Goal: Task Accomplishment & Management: Manage account settings

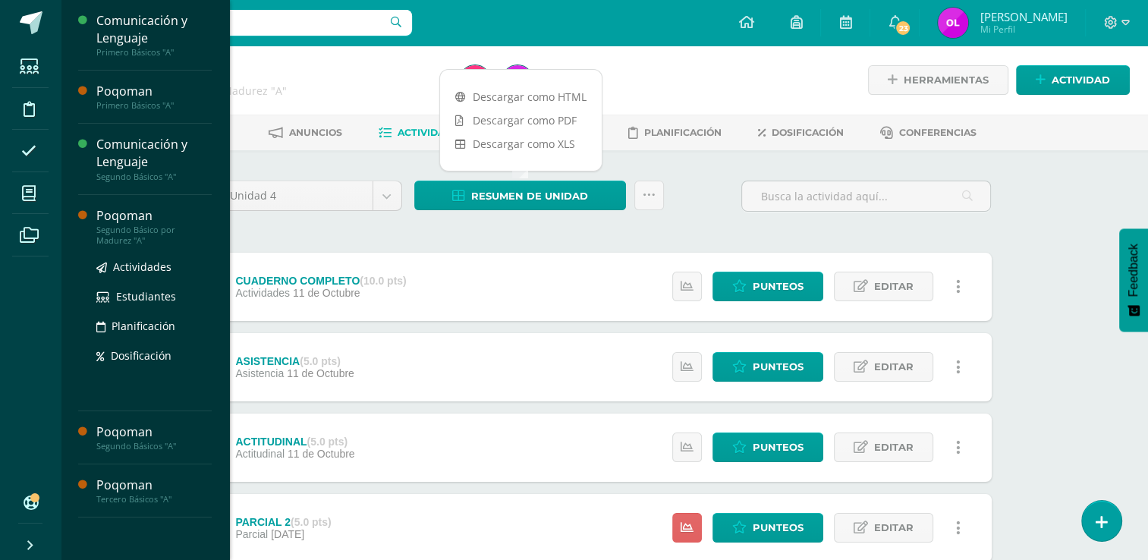
drag, startPoint x: 25, startPoint y: 192, endPoint x: 79, endPoint y: 206, distance: 55.6
click at [25, 192] on icon at bounding box center [29, 193] width 14 height 15
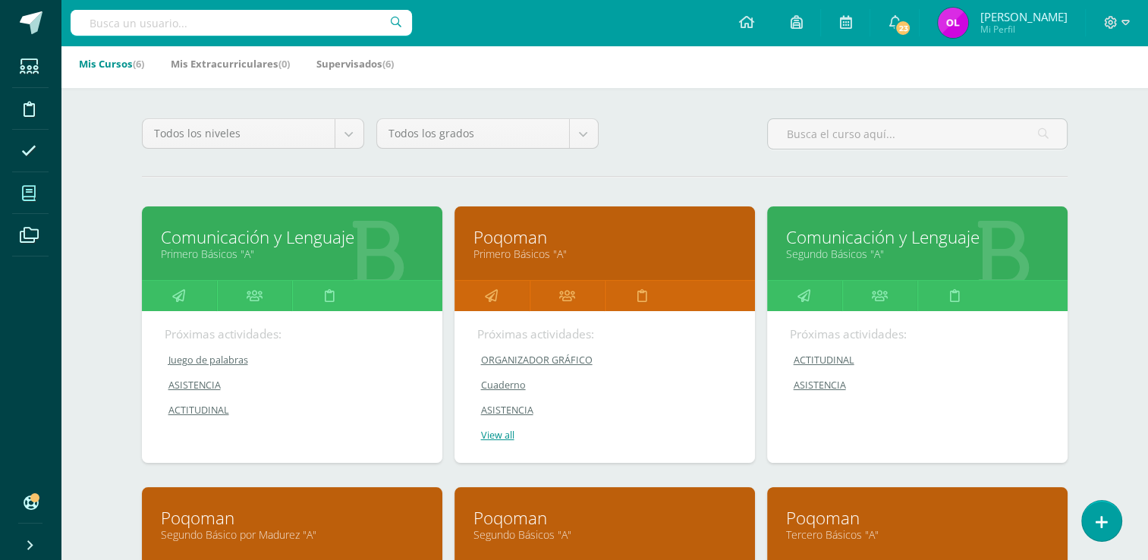
scroll to position [152, 0]
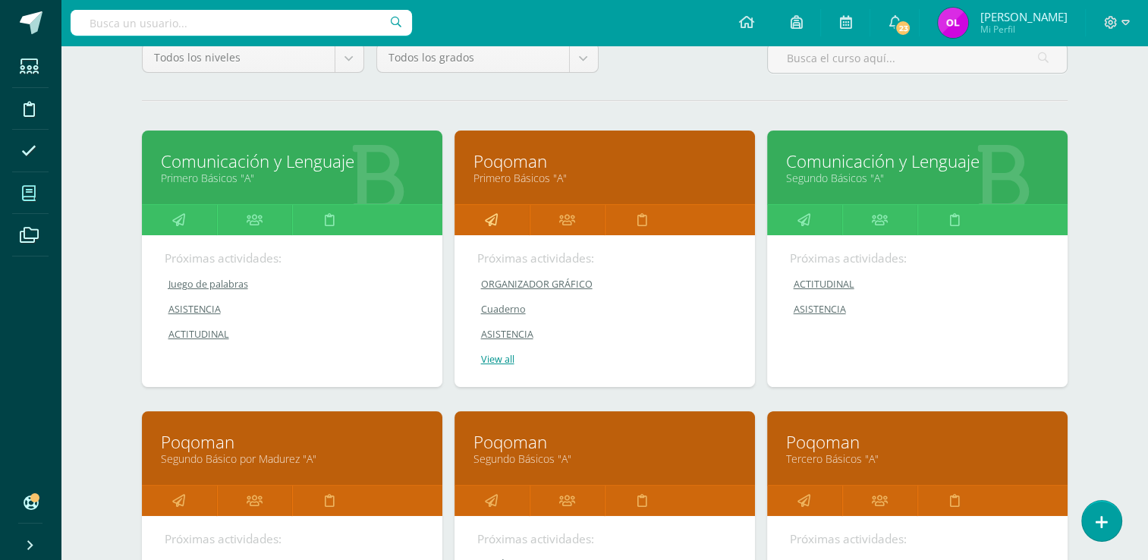
click at [495, 215] on icon at bounding box center [491, 220] width 13 height 30
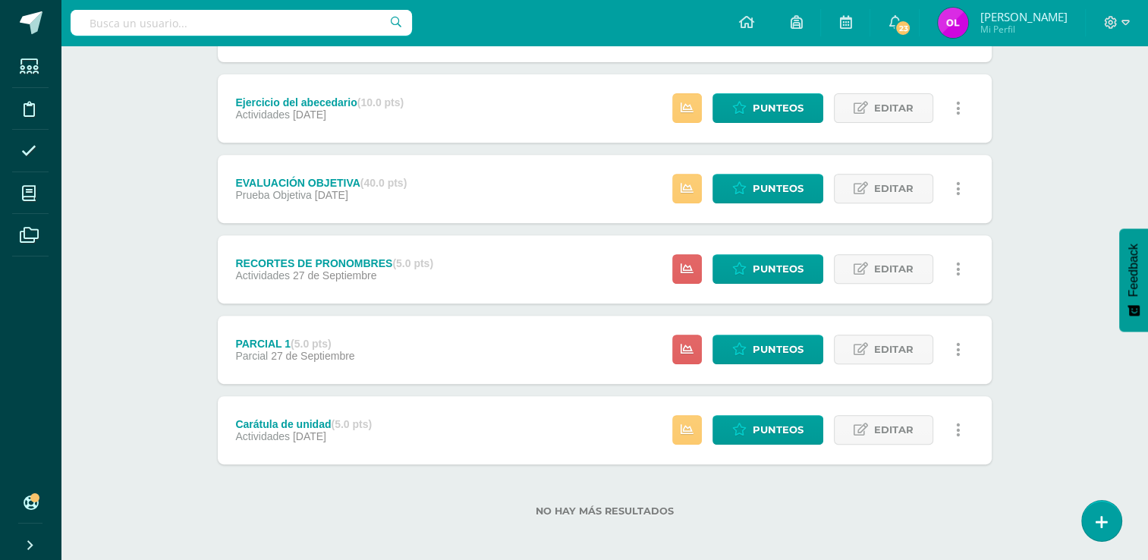
scroll to position [586, 0]
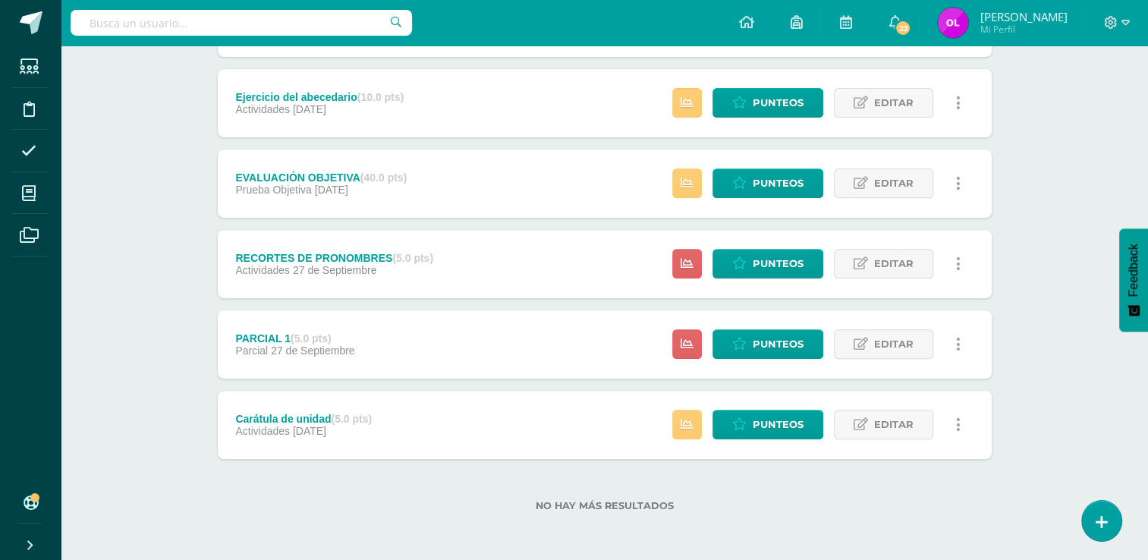
click at [827, 346] on div "Estatus de Actividad: 23 Estudiantes sin calificar 0 Estudiantes con cero Media…" at bounding box center [820, 344] width 342 height 68
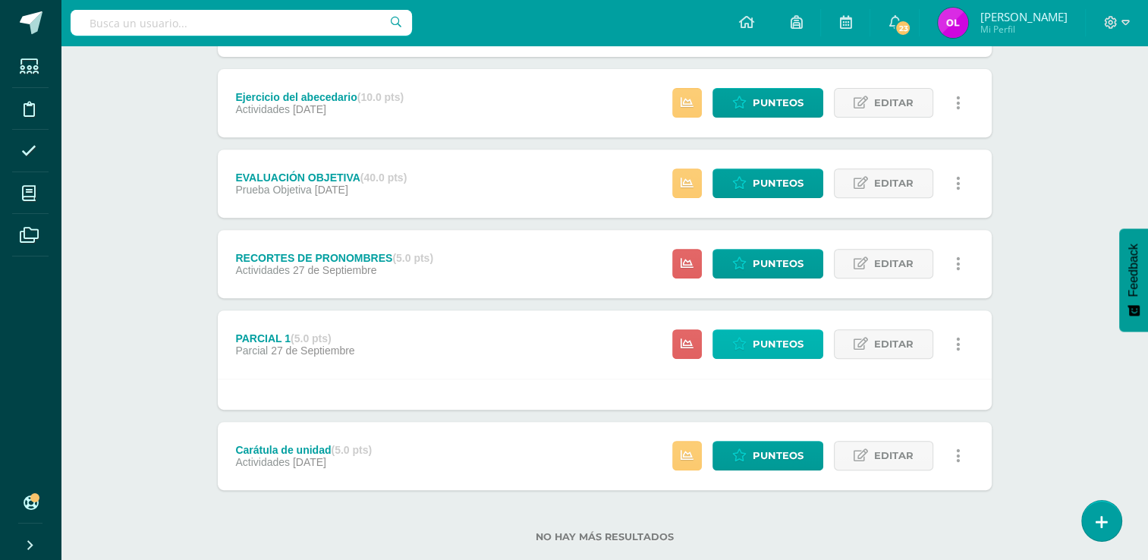
click at [799, 349] on span "Punteos" at bounding box center [777, 344] width 51 height 28
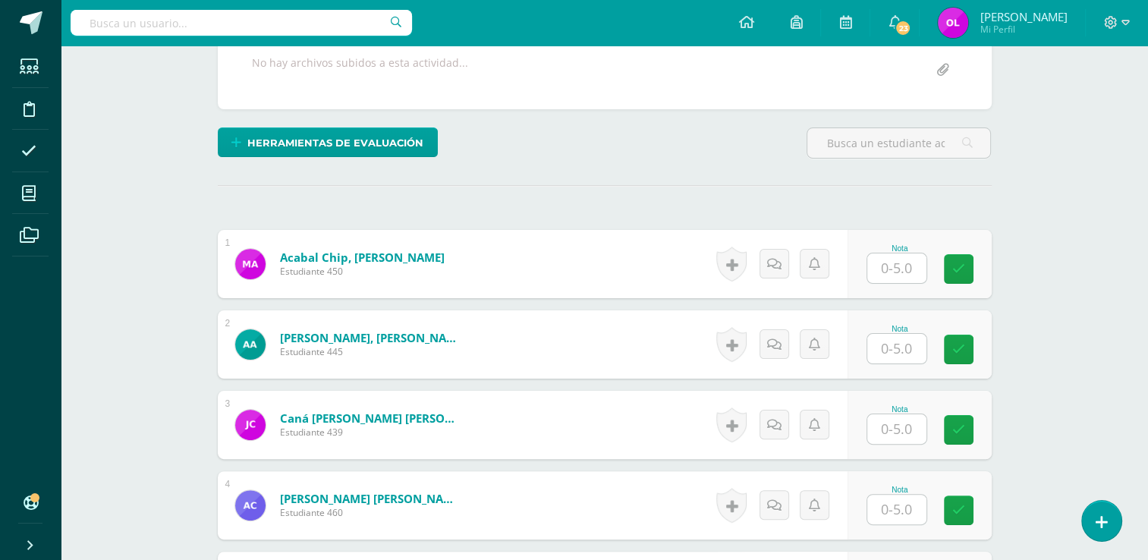
click at [901, 265] on input "text" at bounding box center [896, 268] width 59 height 30
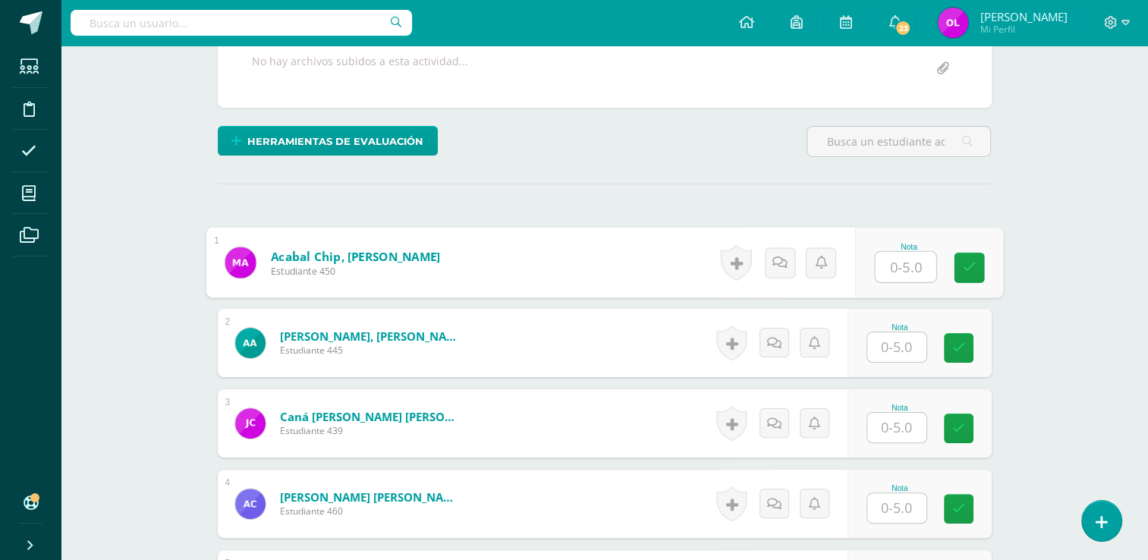
scroll to position [300, 0]
type input "4"
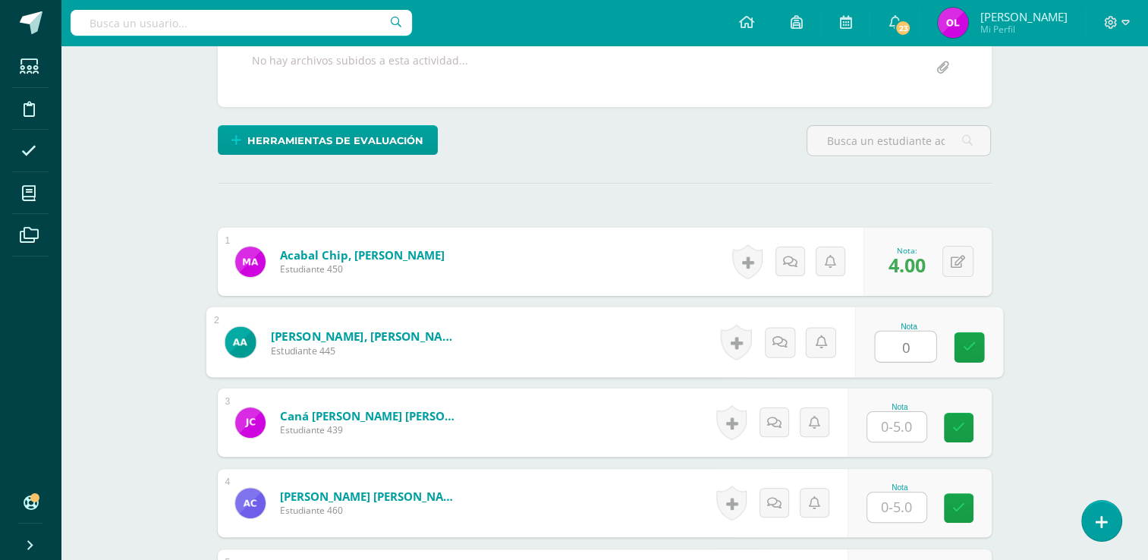
type input "0"
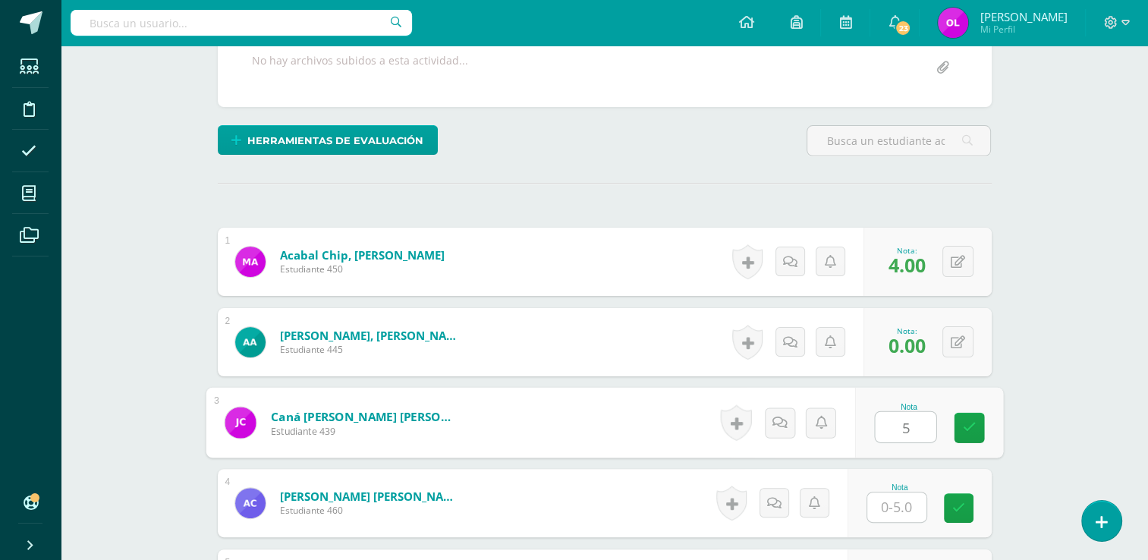
type input "5"
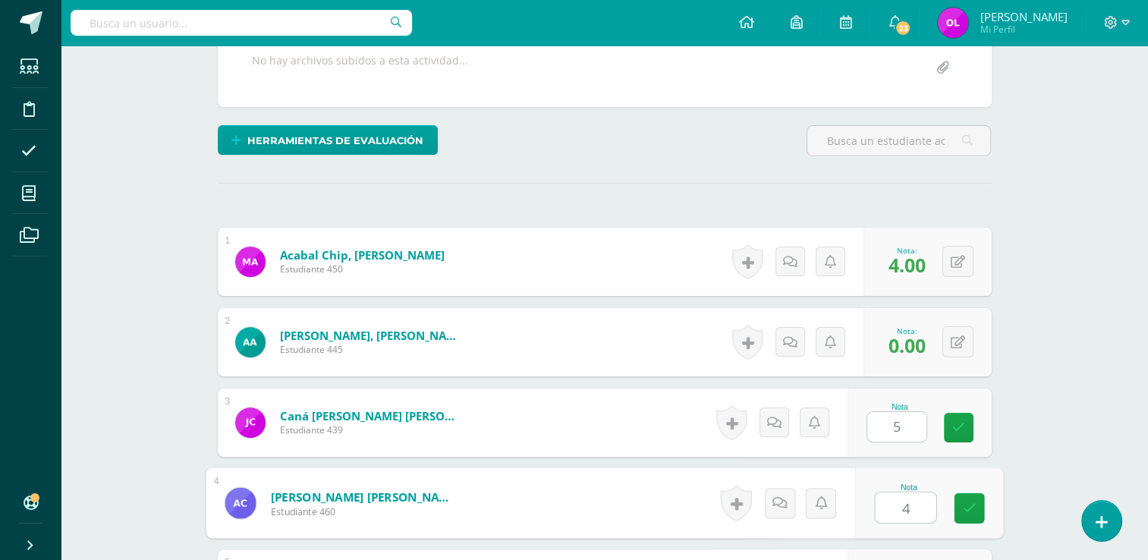
type input "4"
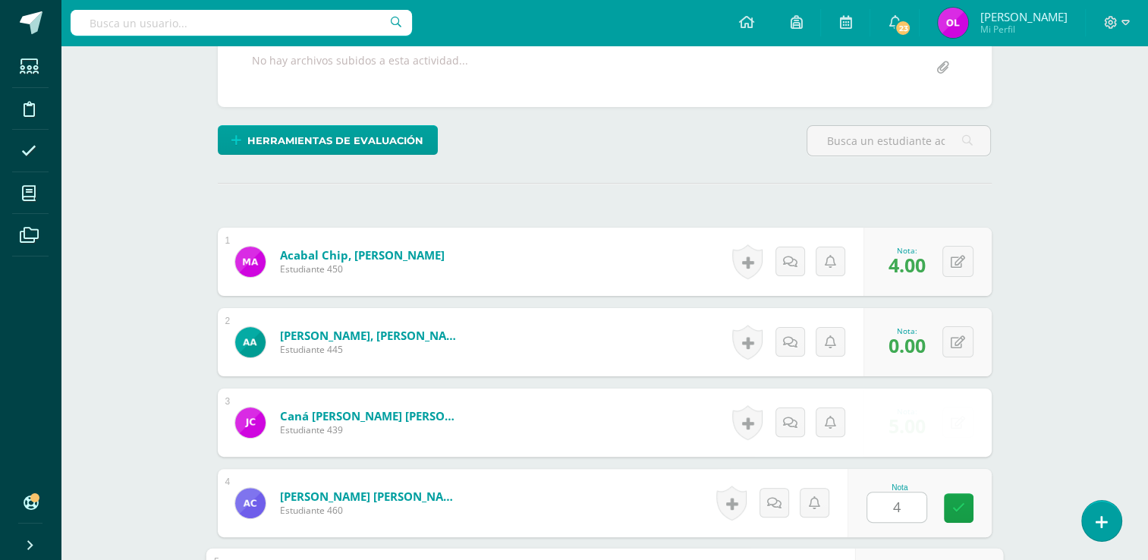
scroll to position [605, 0]
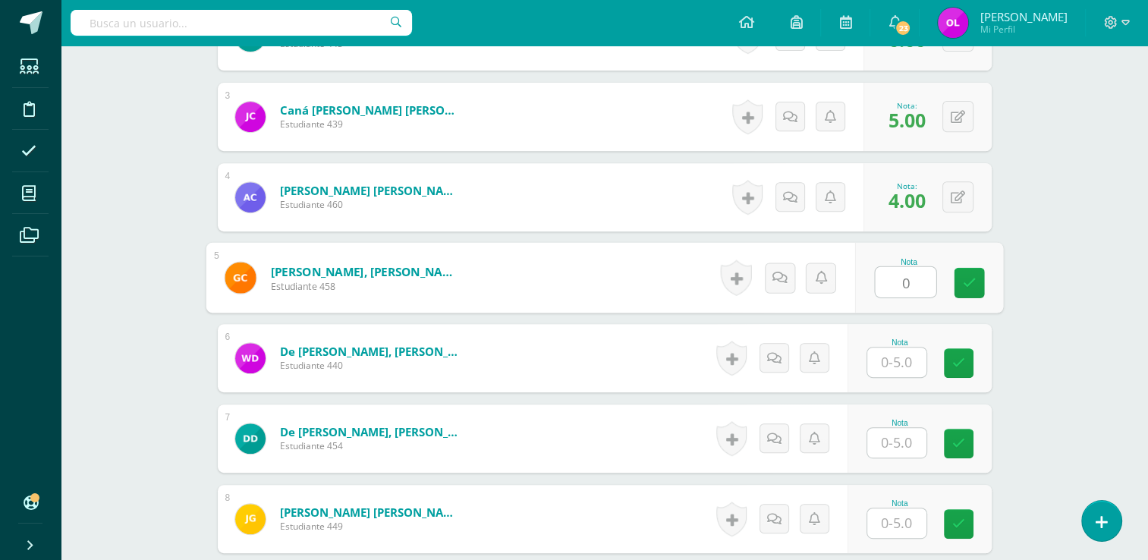
type input "0"
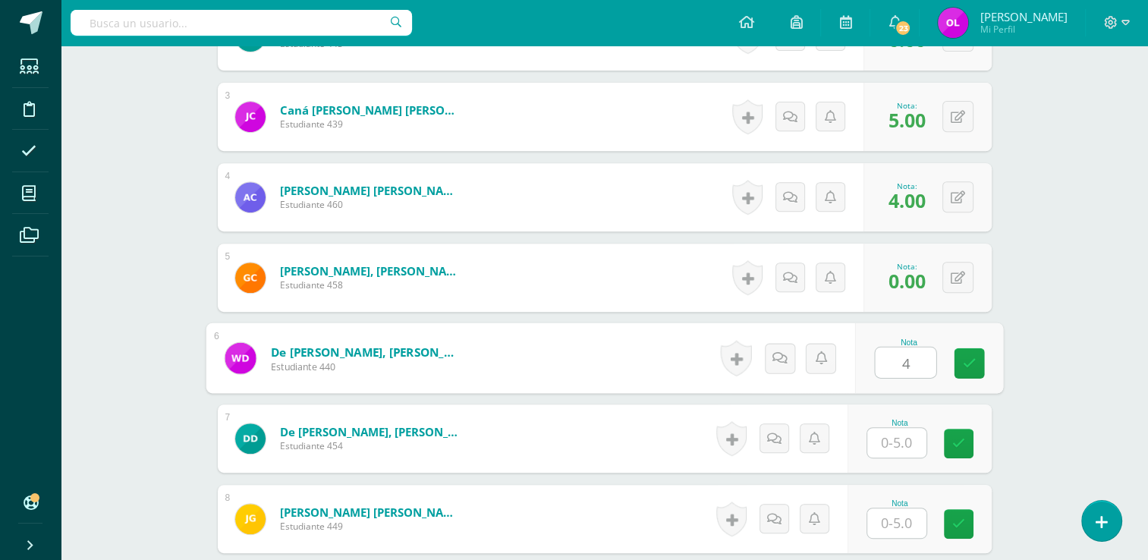
type input "4"
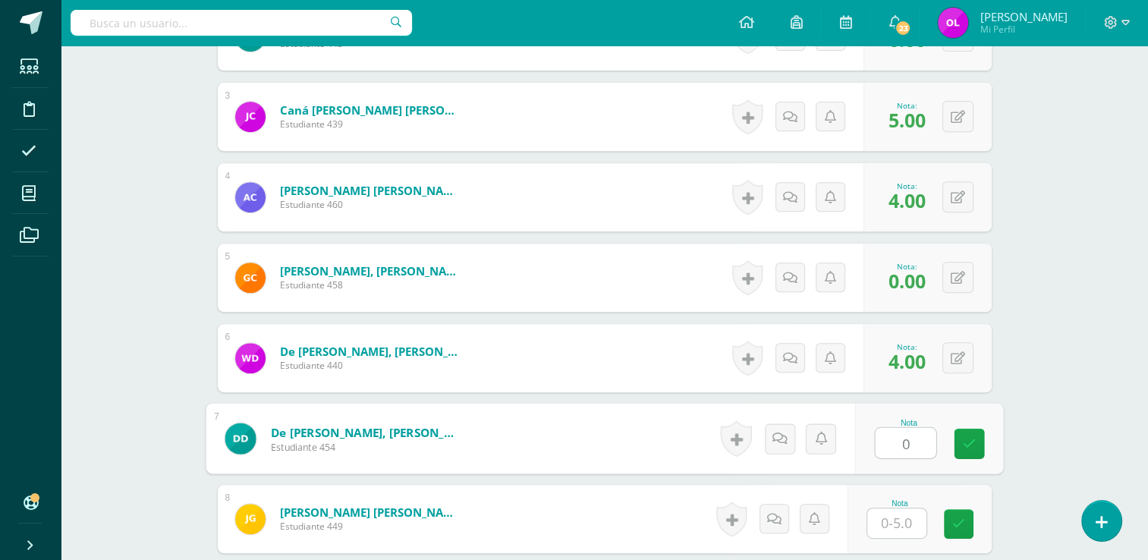
type input "0"
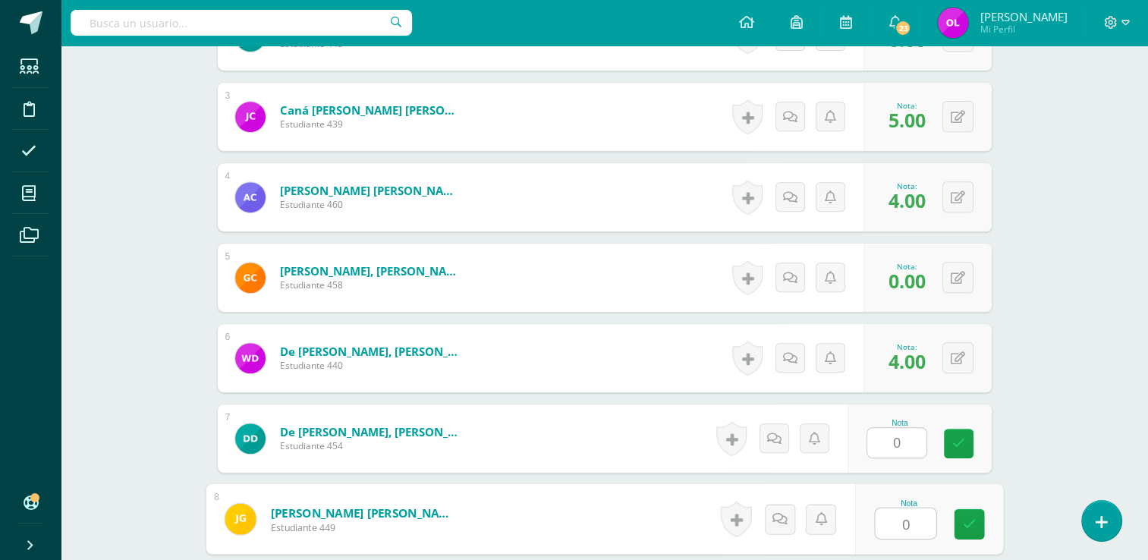
type input "0"
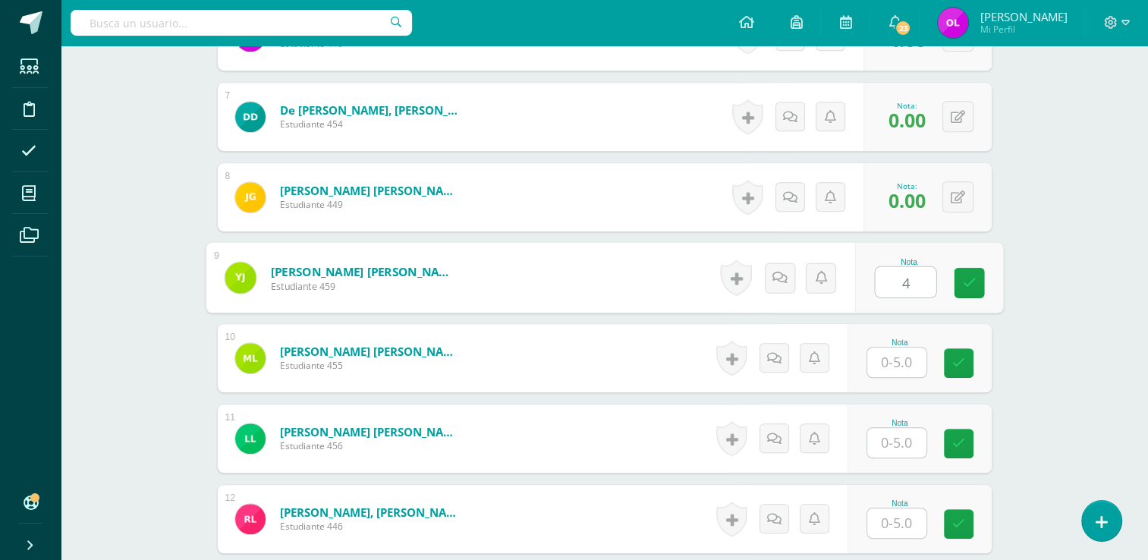
type input "4"
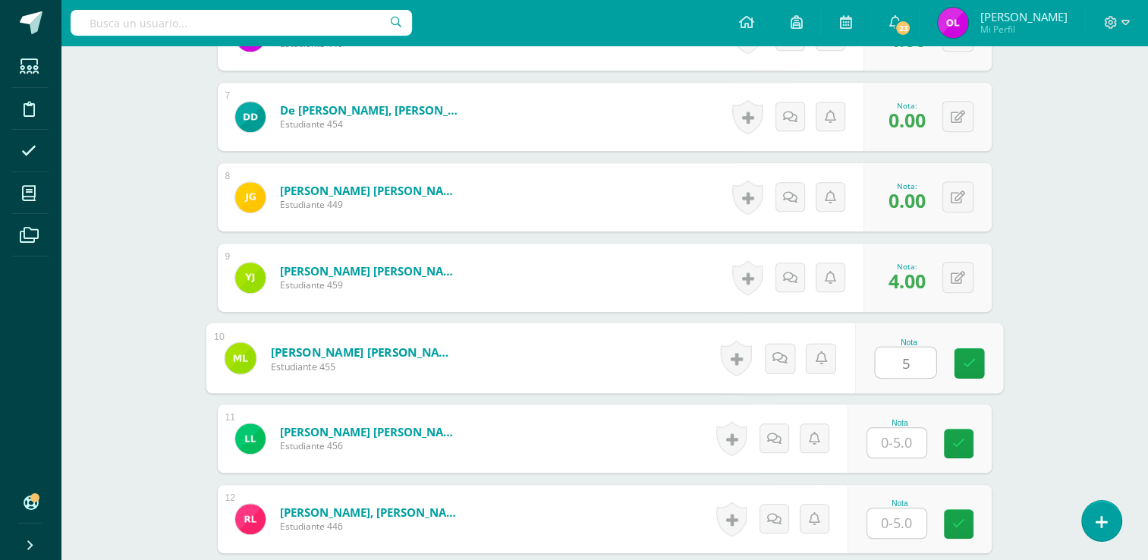
type input "5"
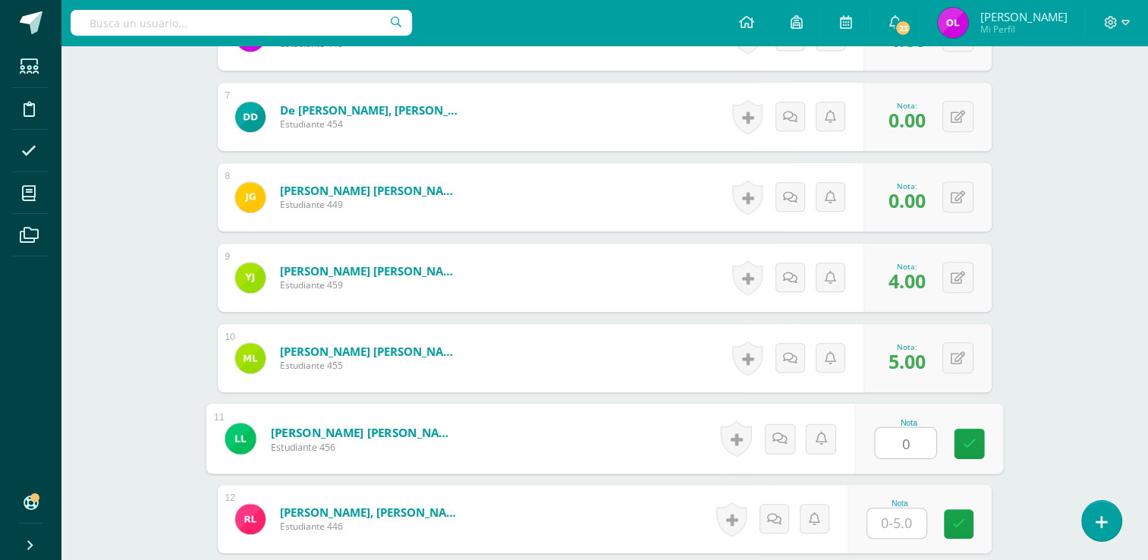
type input "0"
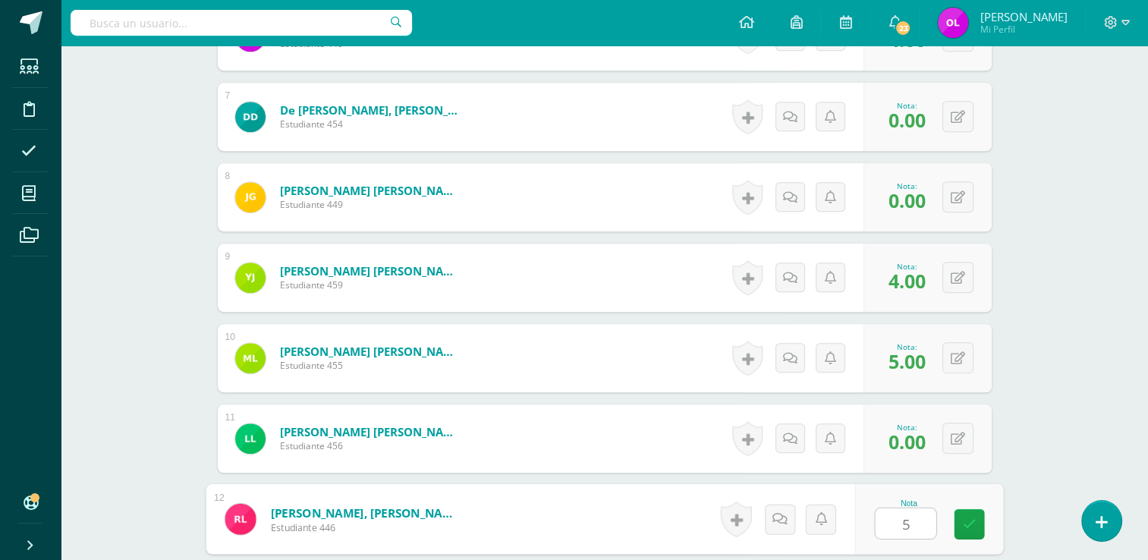
type input "5"
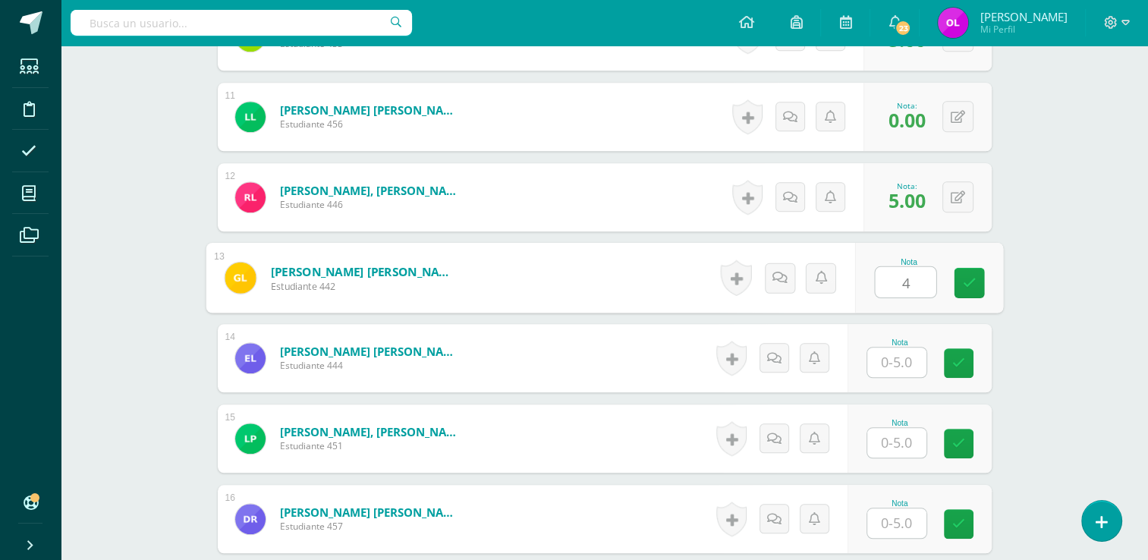
type input "4"
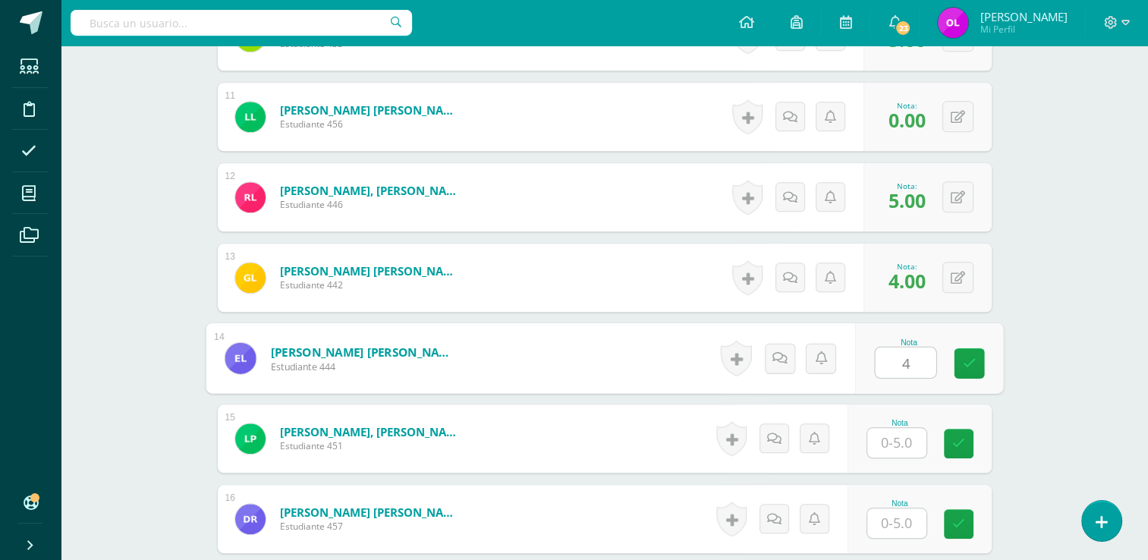
type input "4"
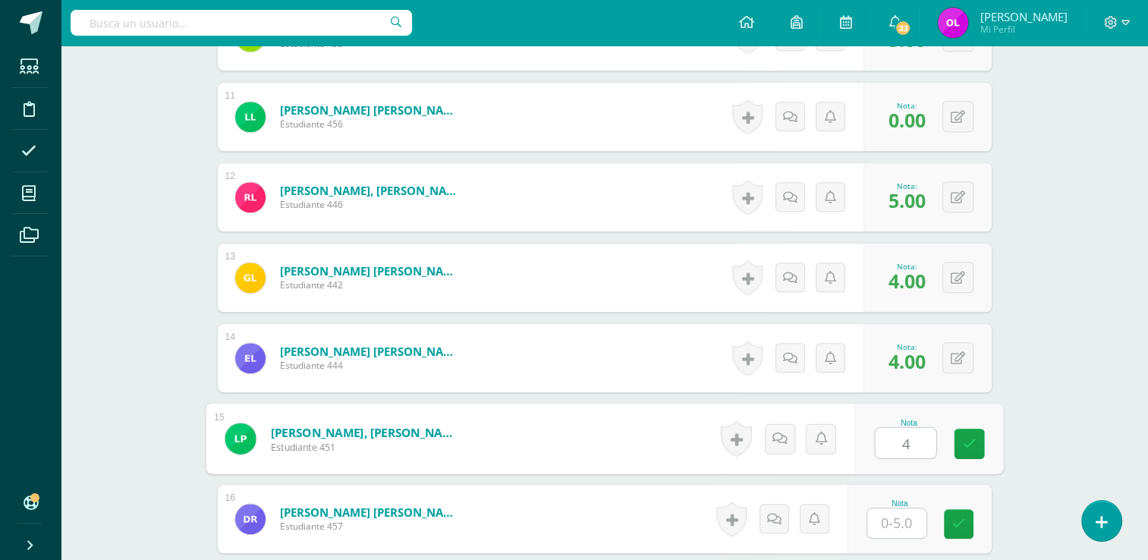
type input "4"
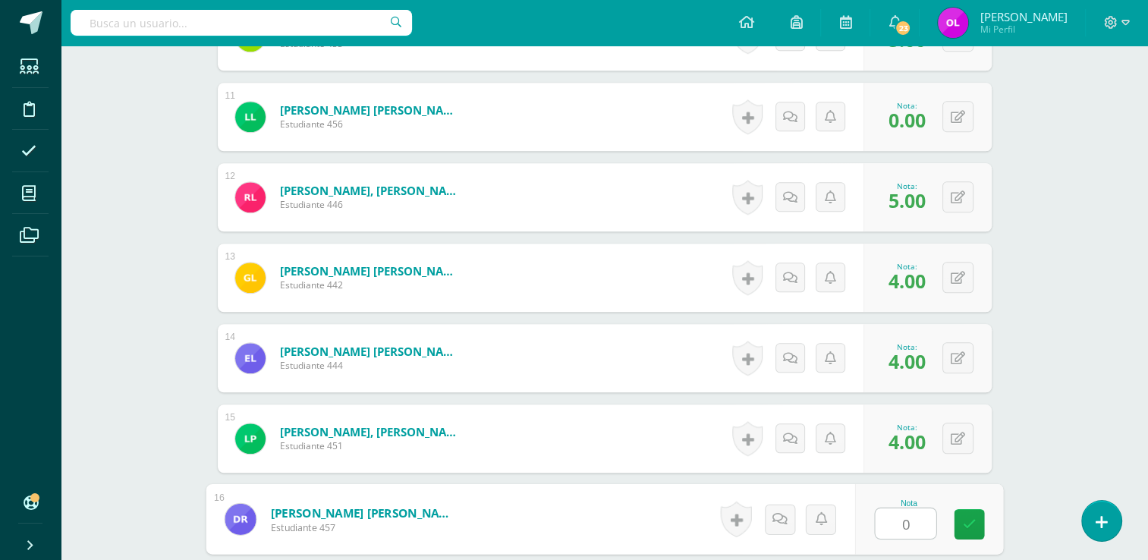
type input "0"
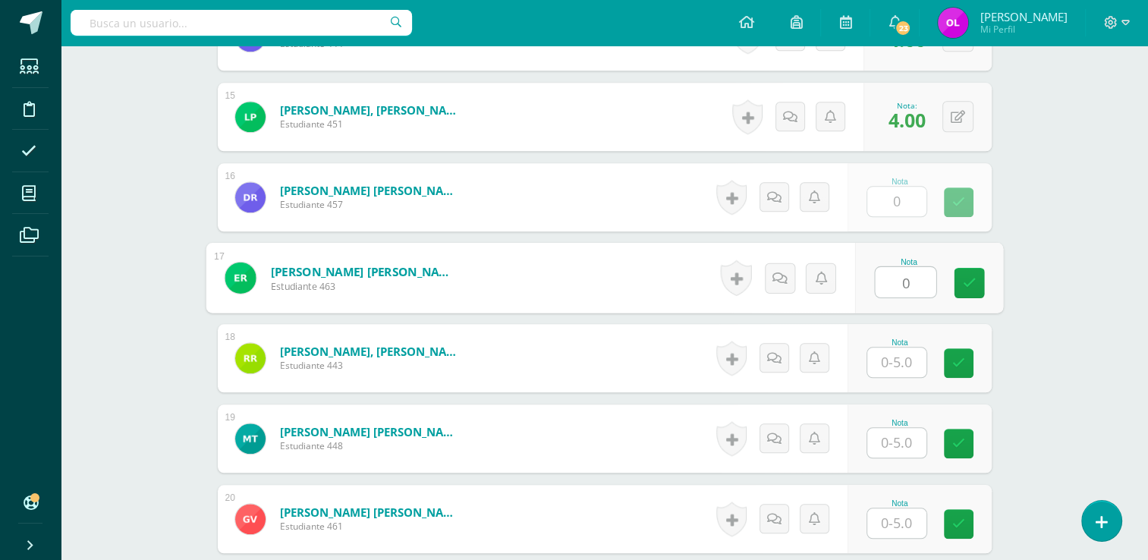
type input "0"
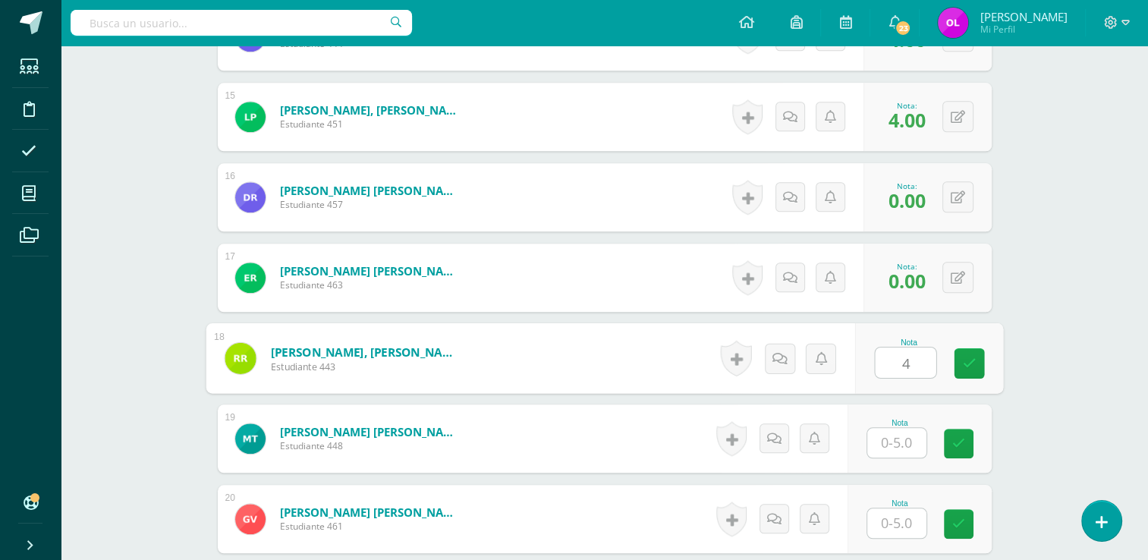
type input "4"
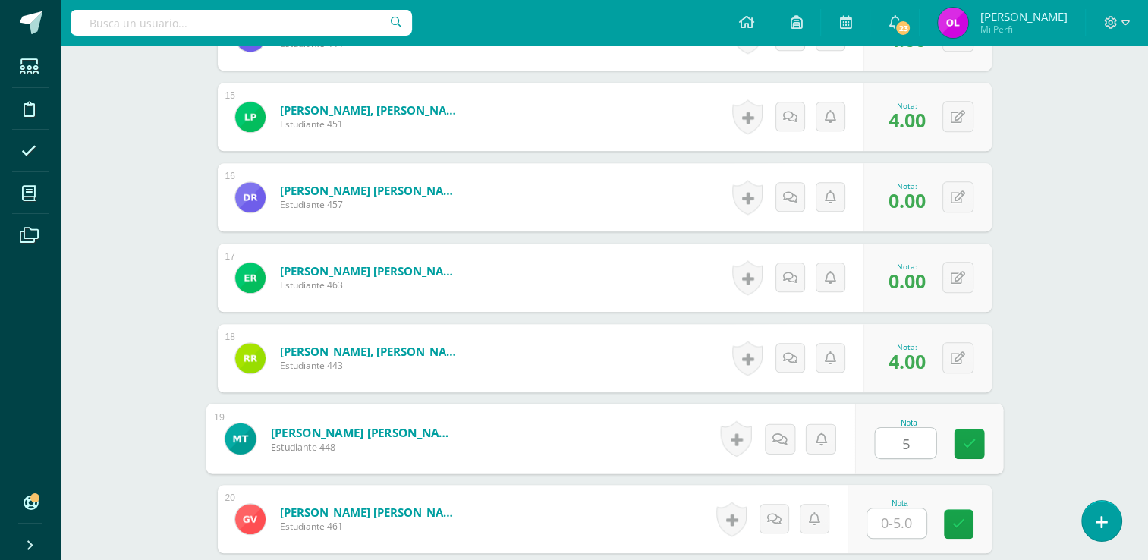
type input "5"
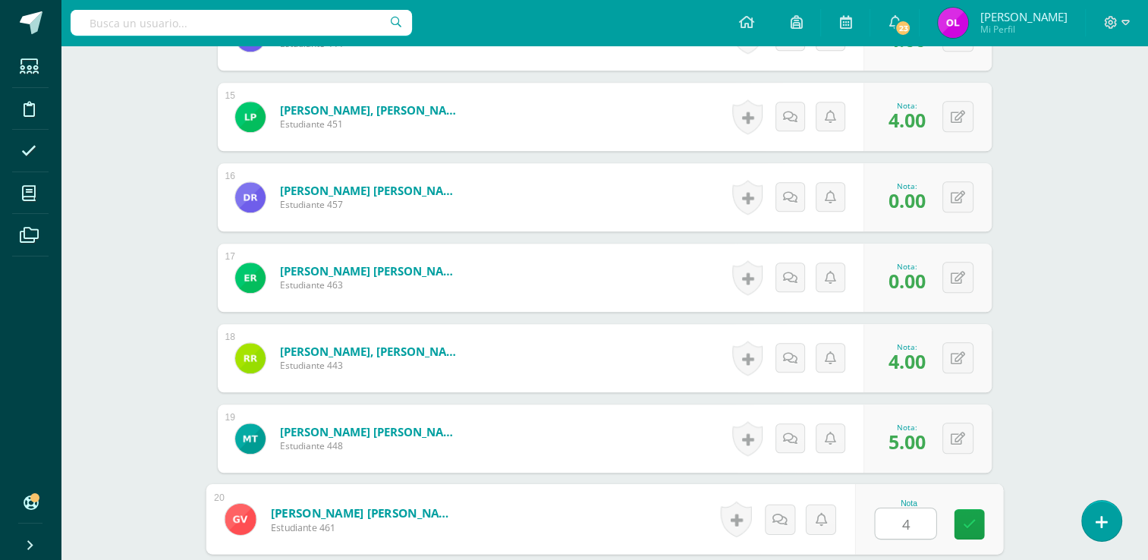
type input "4"
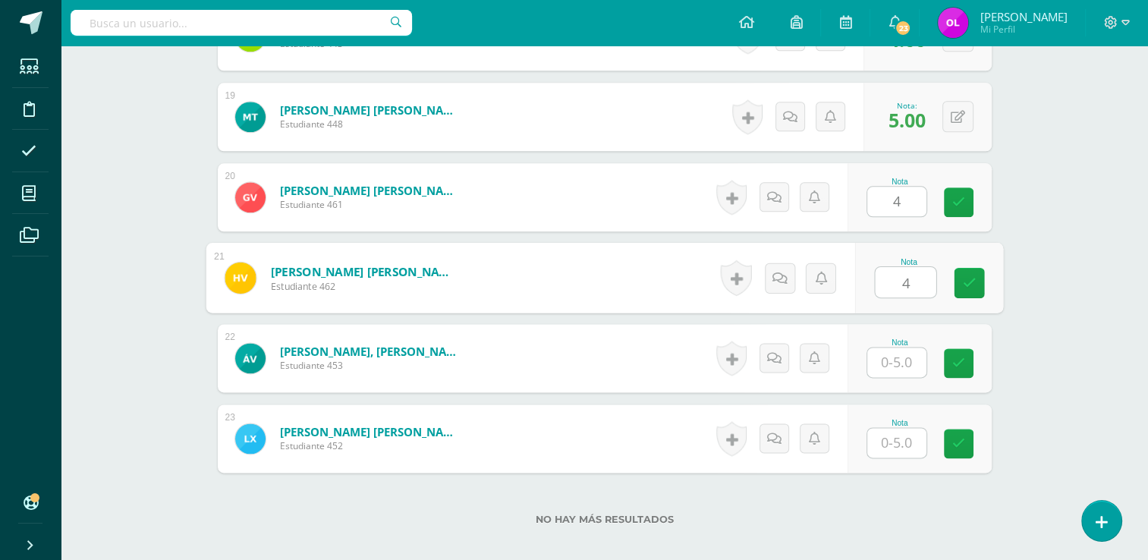
type input "4"
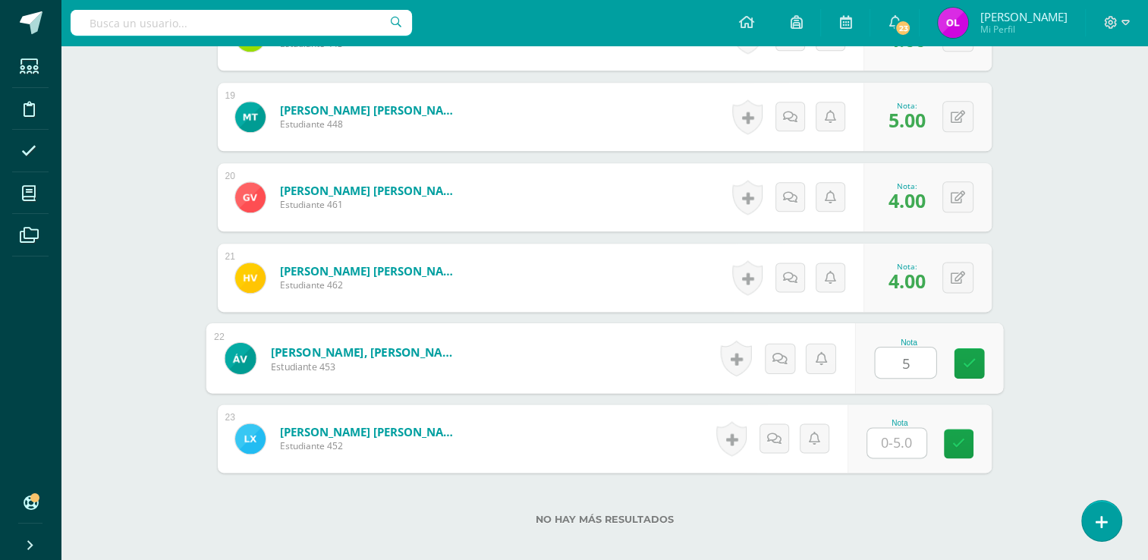
type input "5"
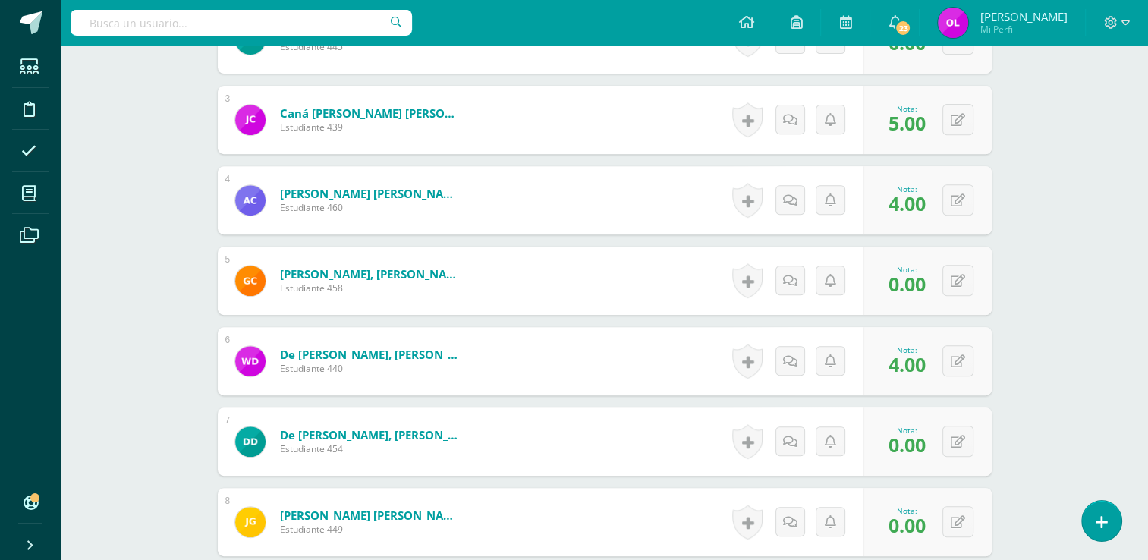
scroll to position [0, 0]
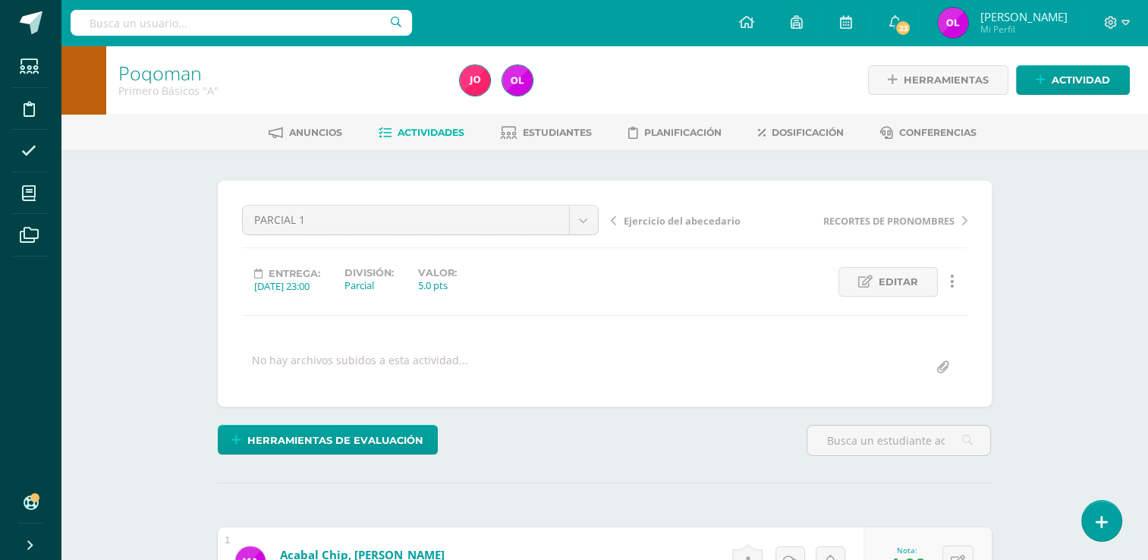
click at [426, 130] on span "Actividades" at bounding box center [430, 132] width 67 height 11
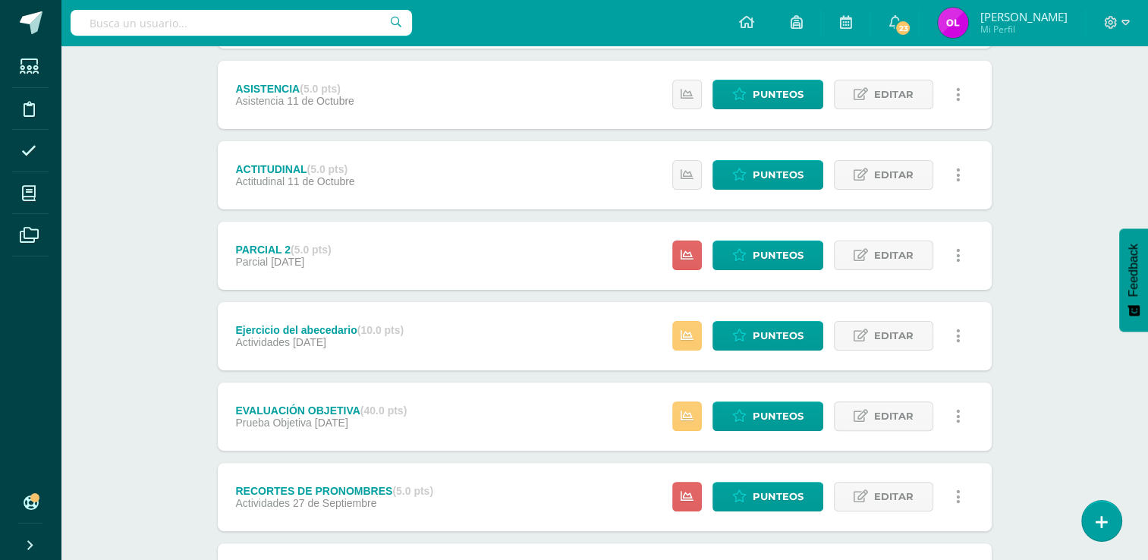
scroll to position [379, 0]
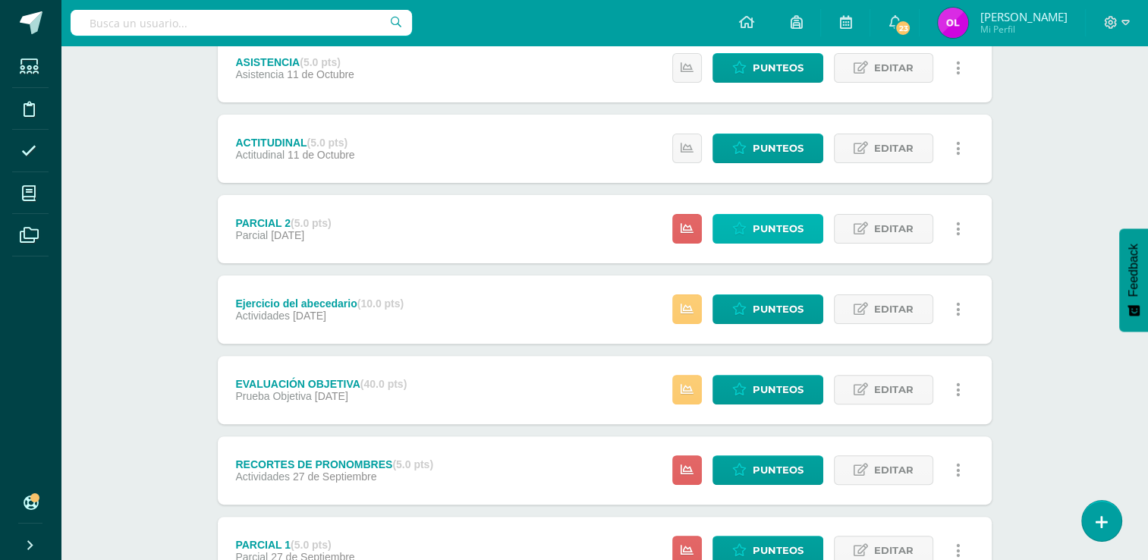
click at [774, 226] on span "Punteos" at bounding box center [777, 229] width 51 height 28
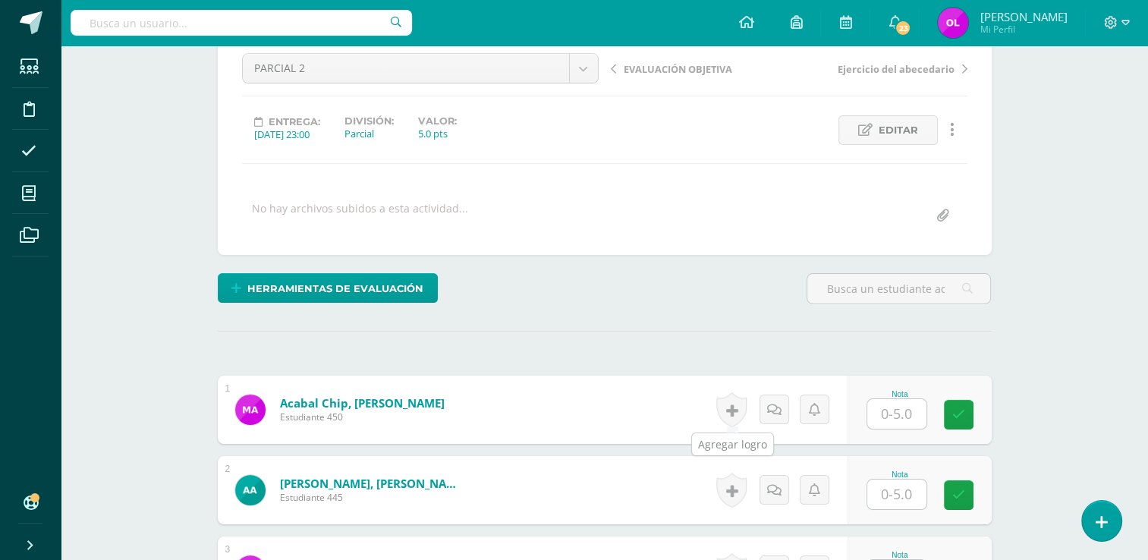
scroll to position [303, 0]
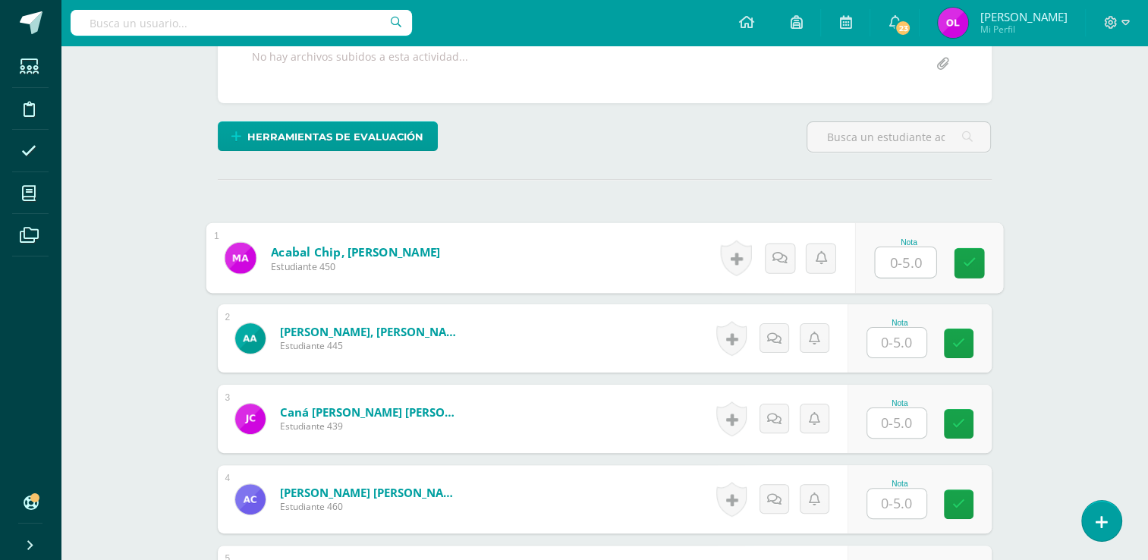
click at [899, 256] on input "text" at bounding box center [905, 262] width 61 height 30
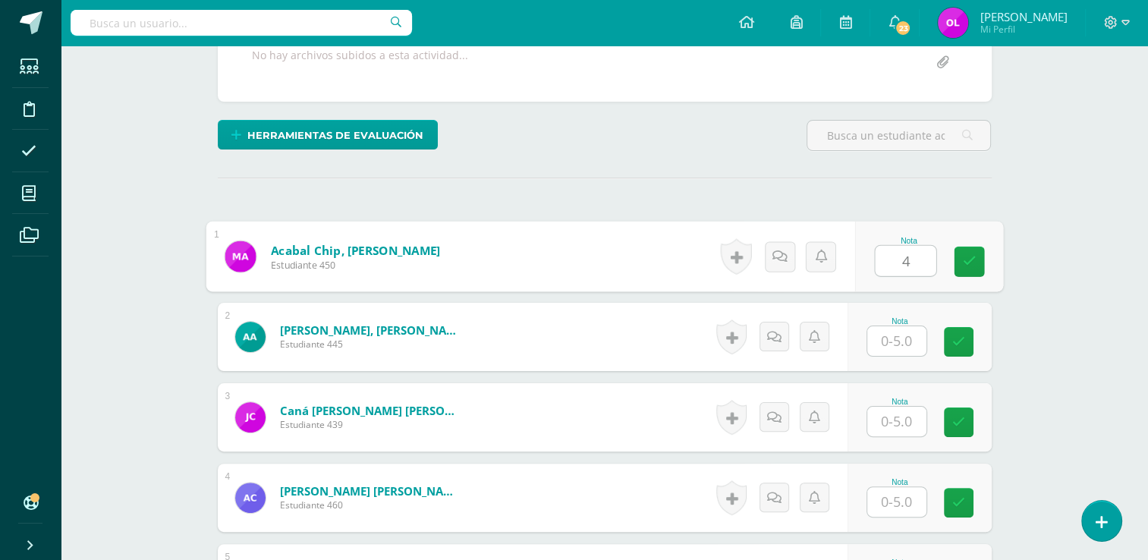
type input "4"
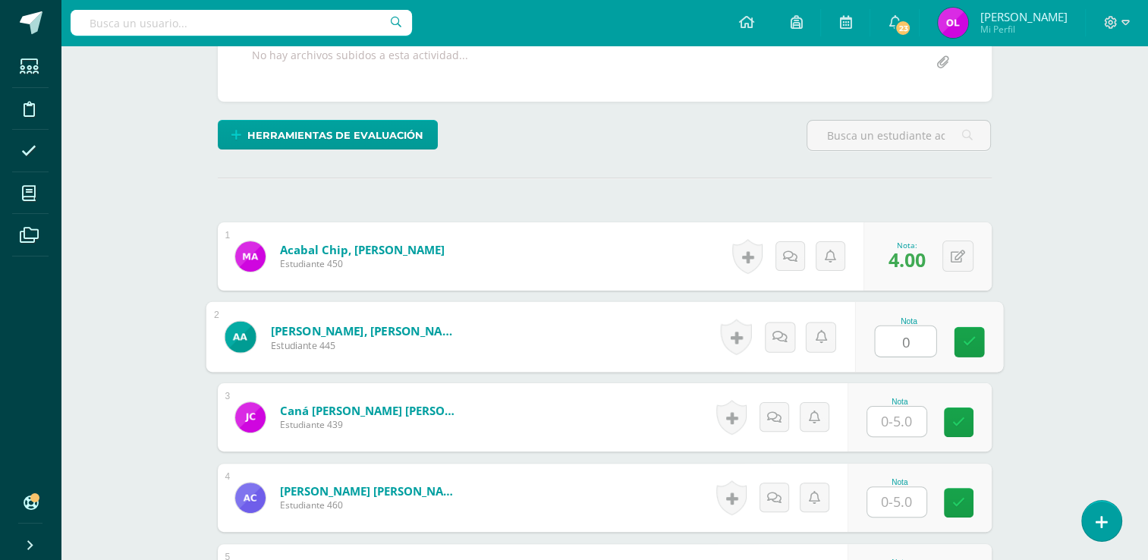
type input "0"
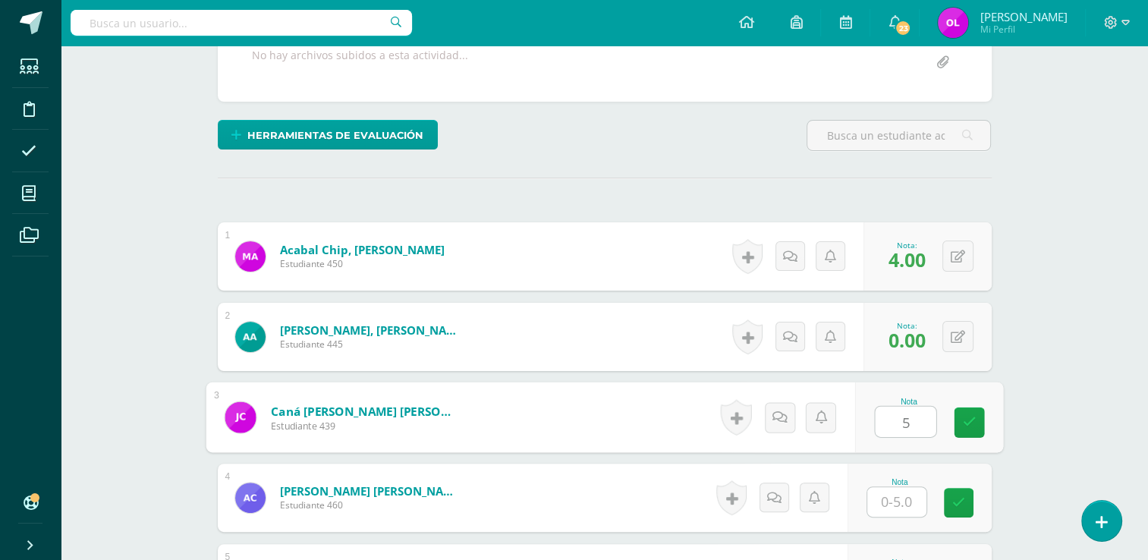
type input "5"
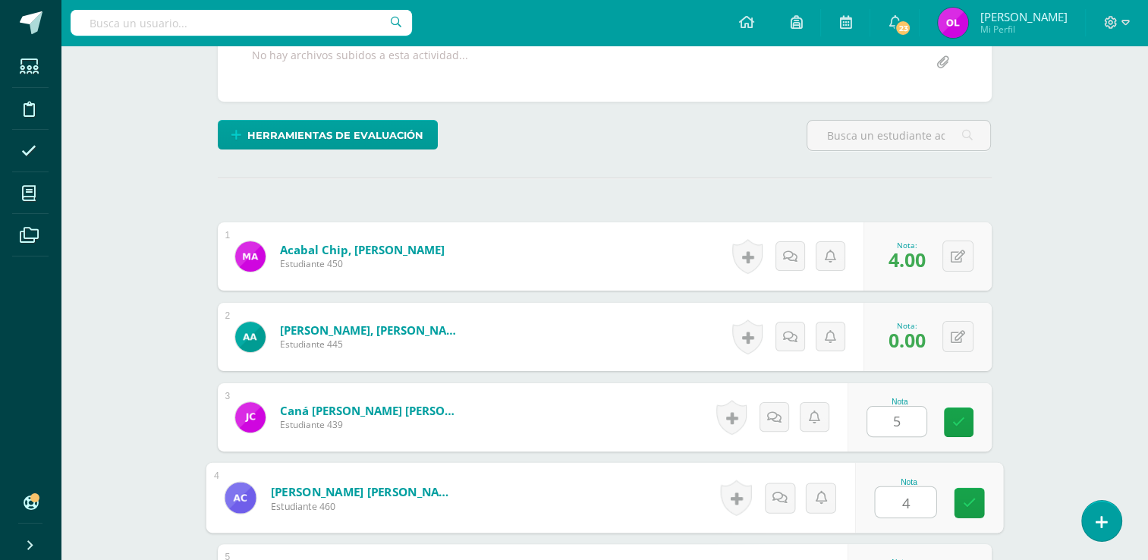
type input "4"
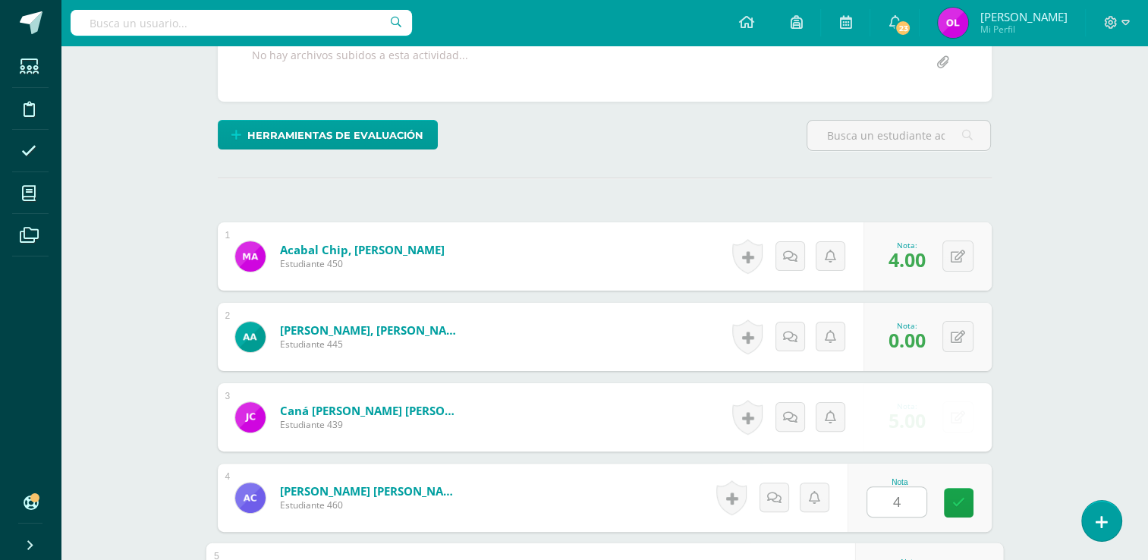
scroll to position [605, 0]
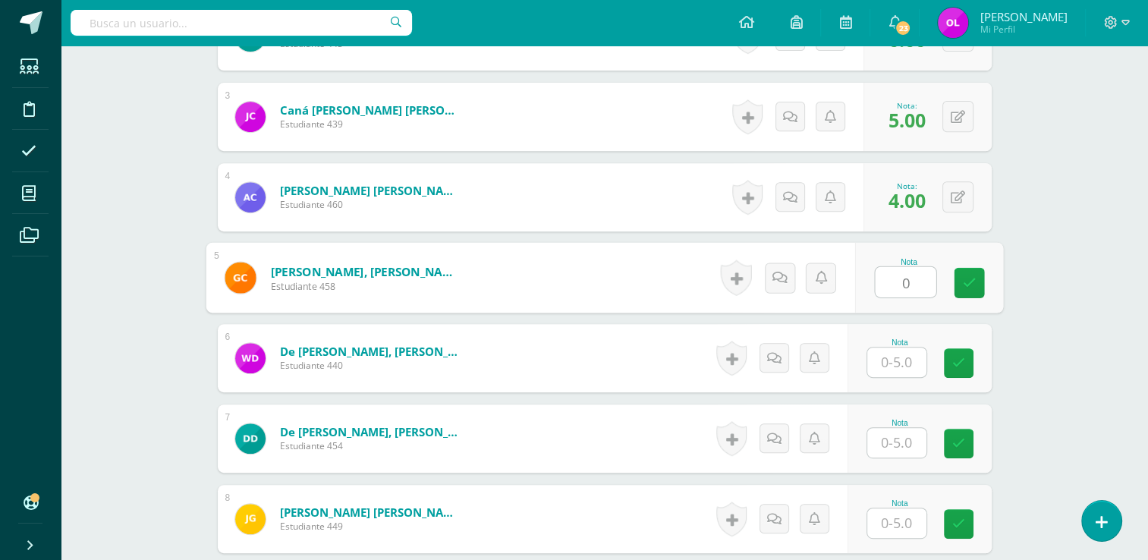
type input "0"
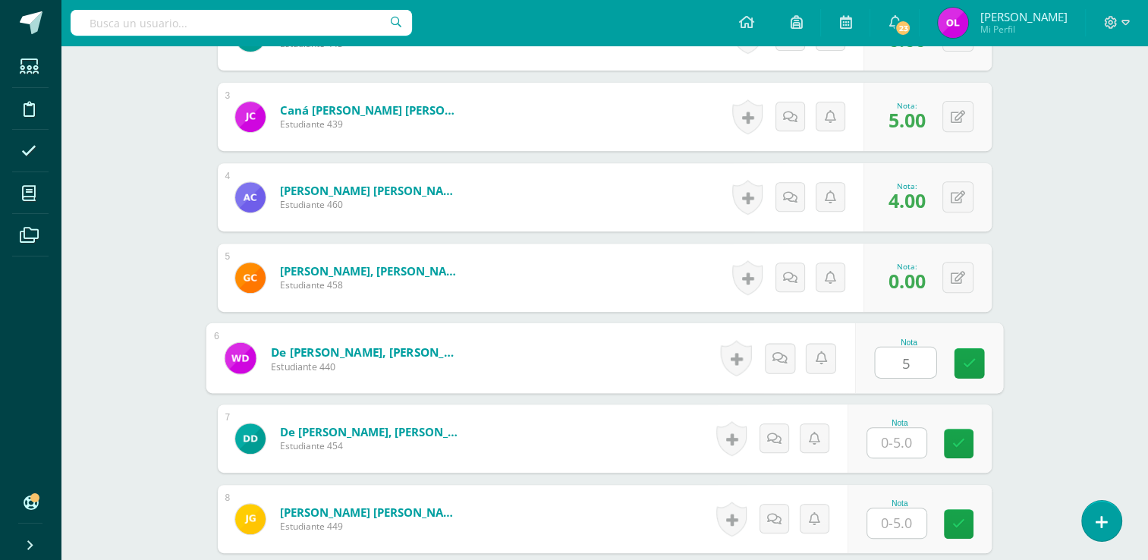
type input "5"
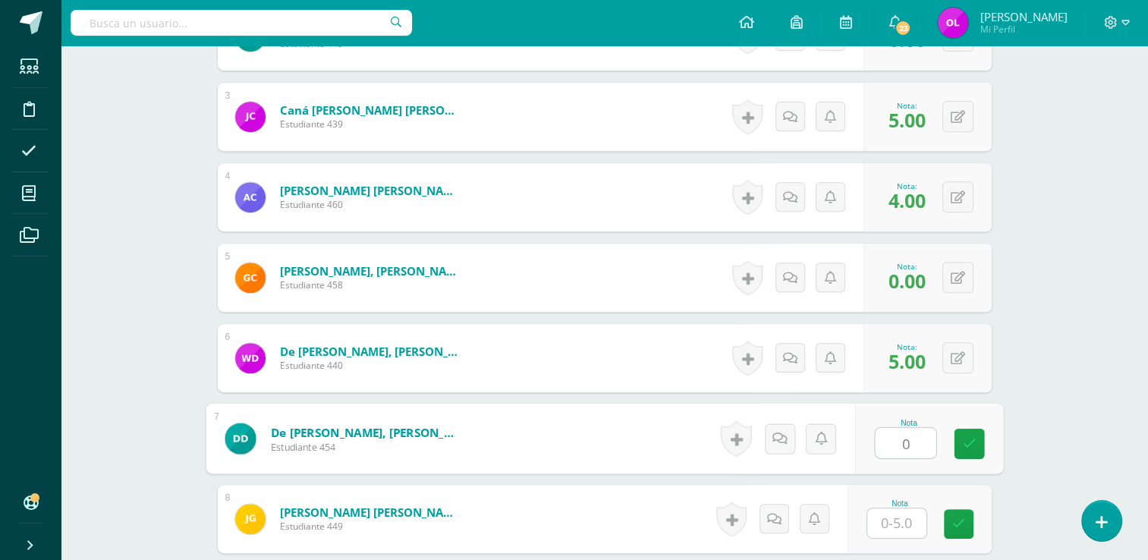
type input "0"
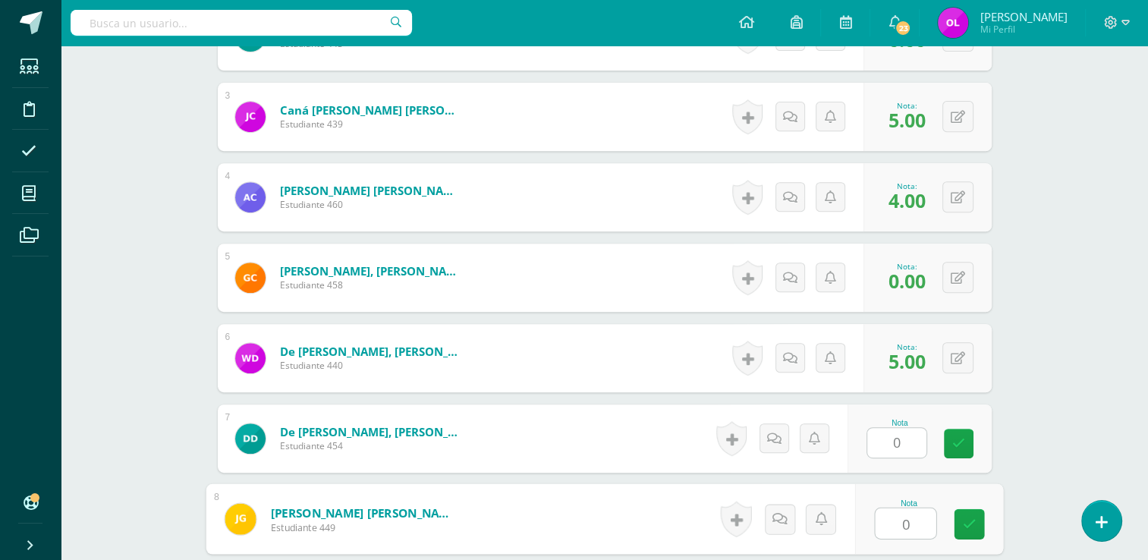
type input "0"
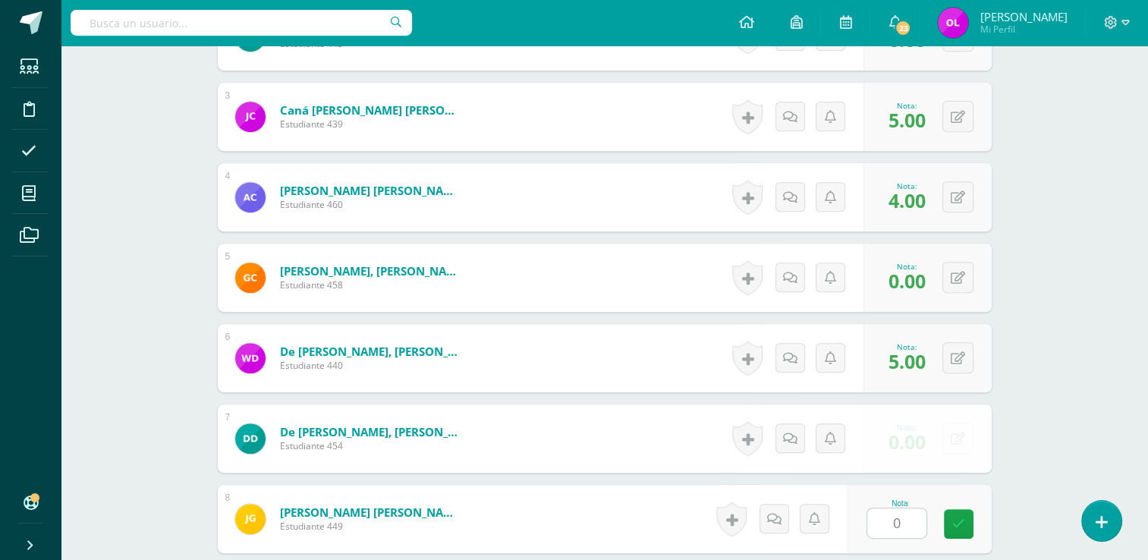
scroll to position [927, 0]
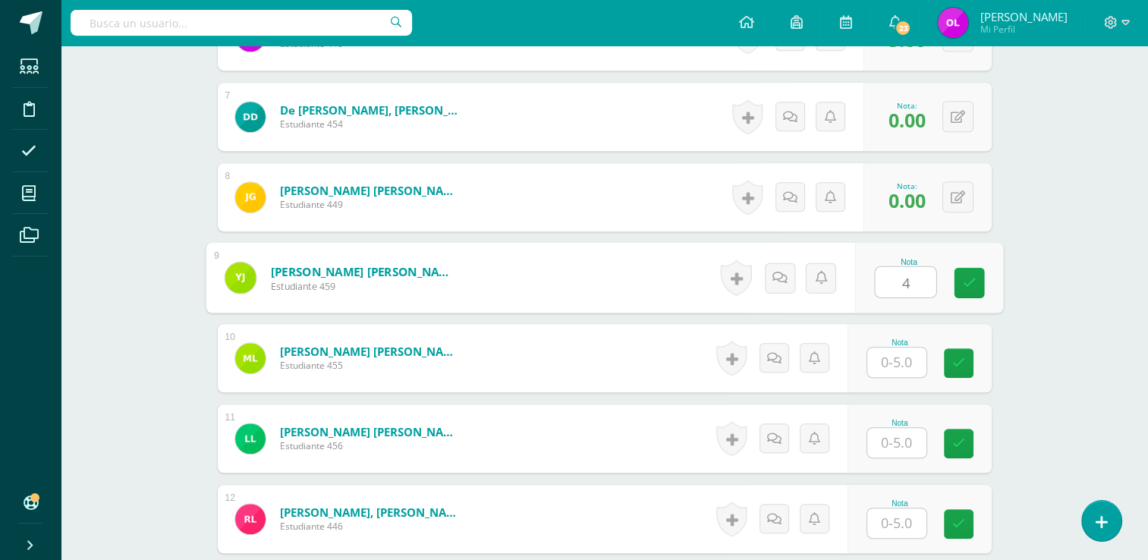
type input "4"
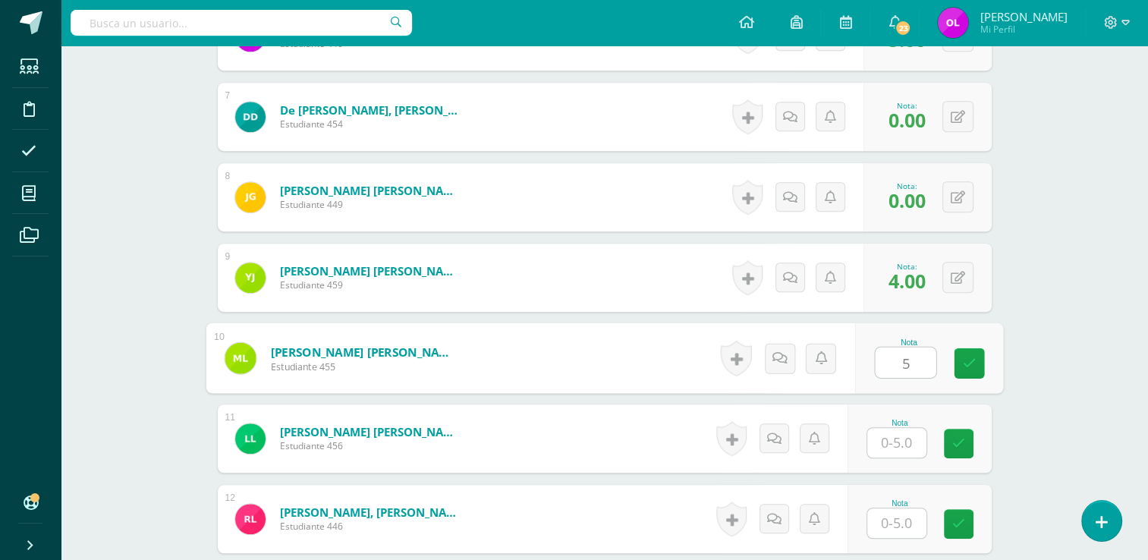
type input "5"
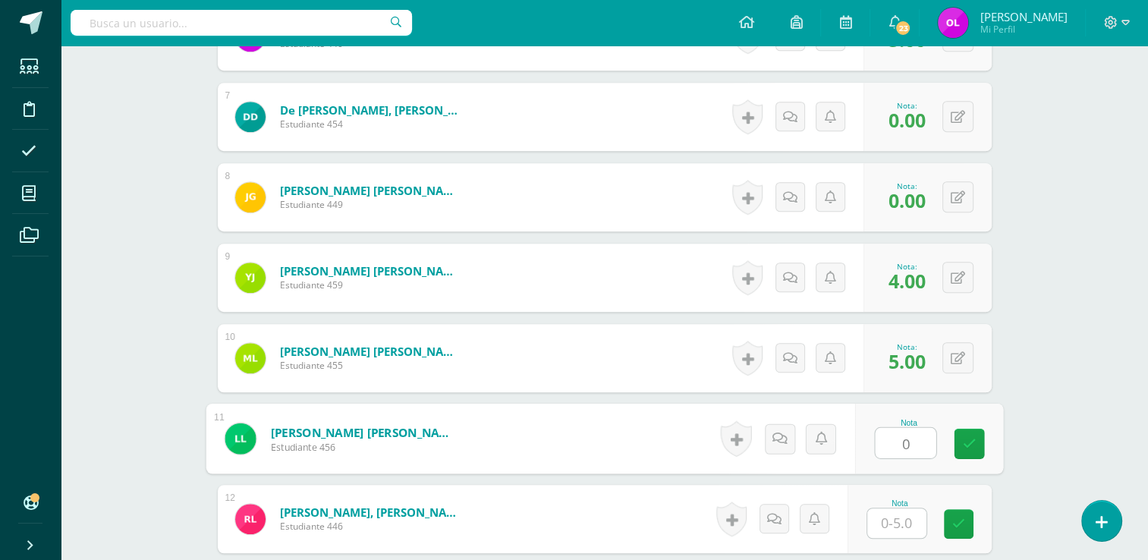
type input "0"
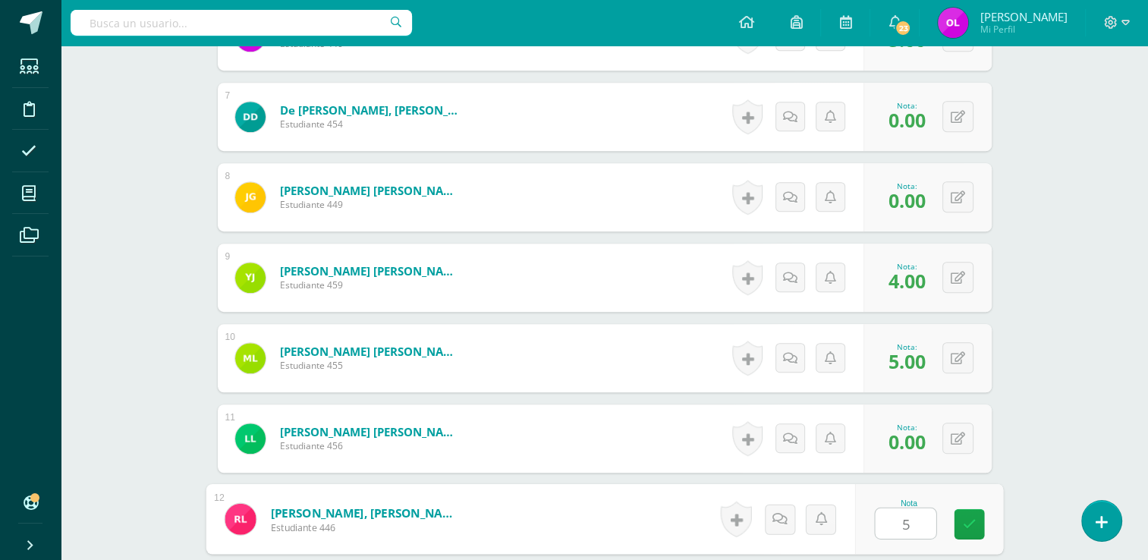
type input "5"
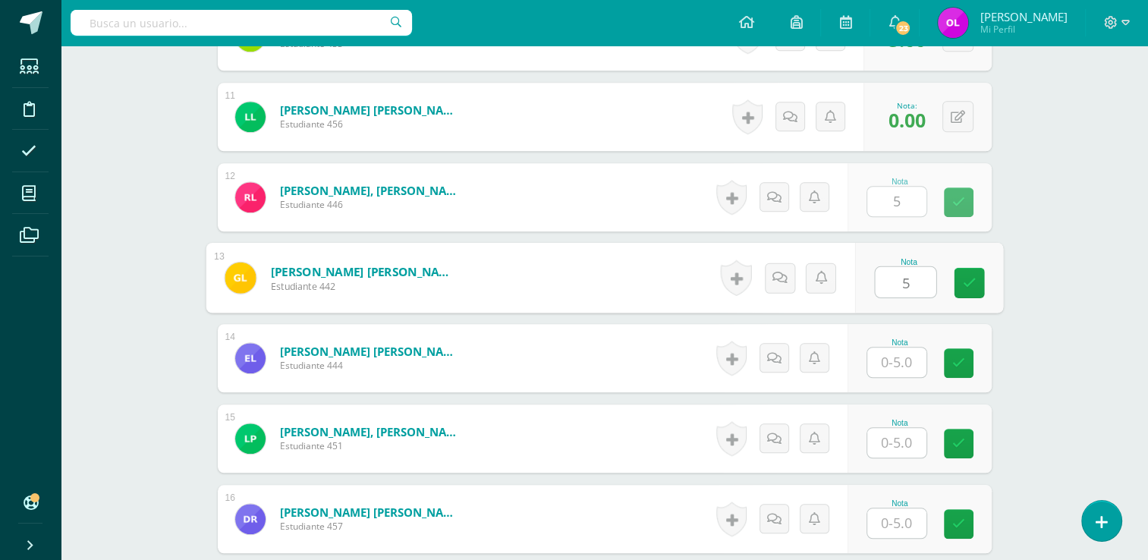
type input "5"
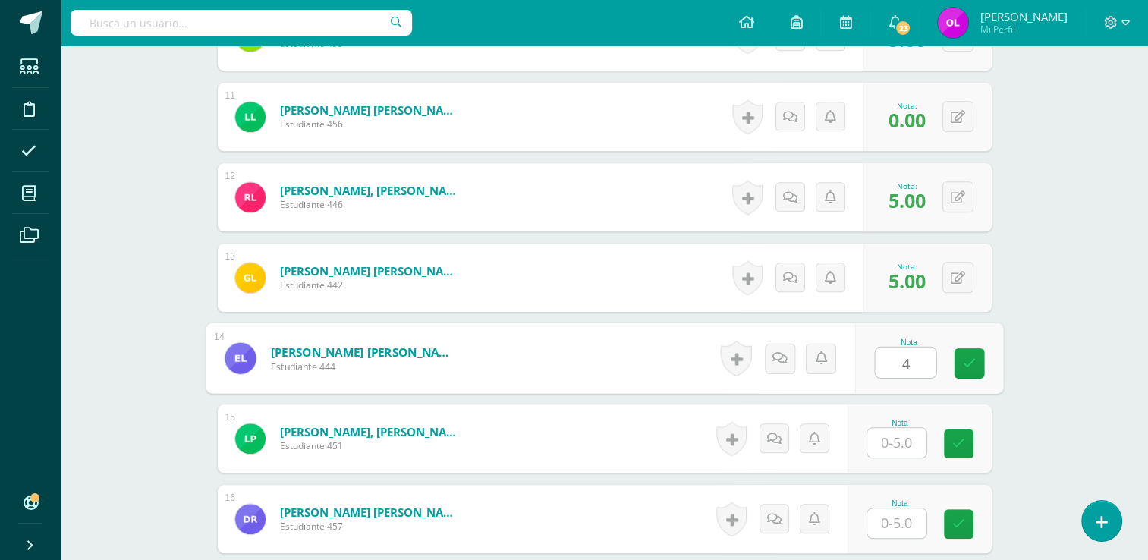
type input "4"
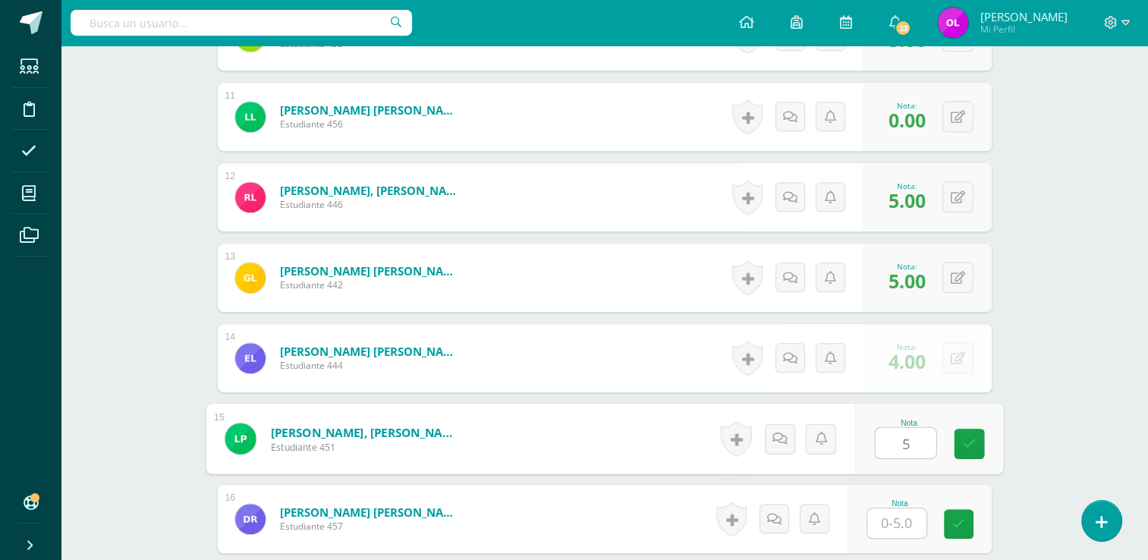
type input "5"
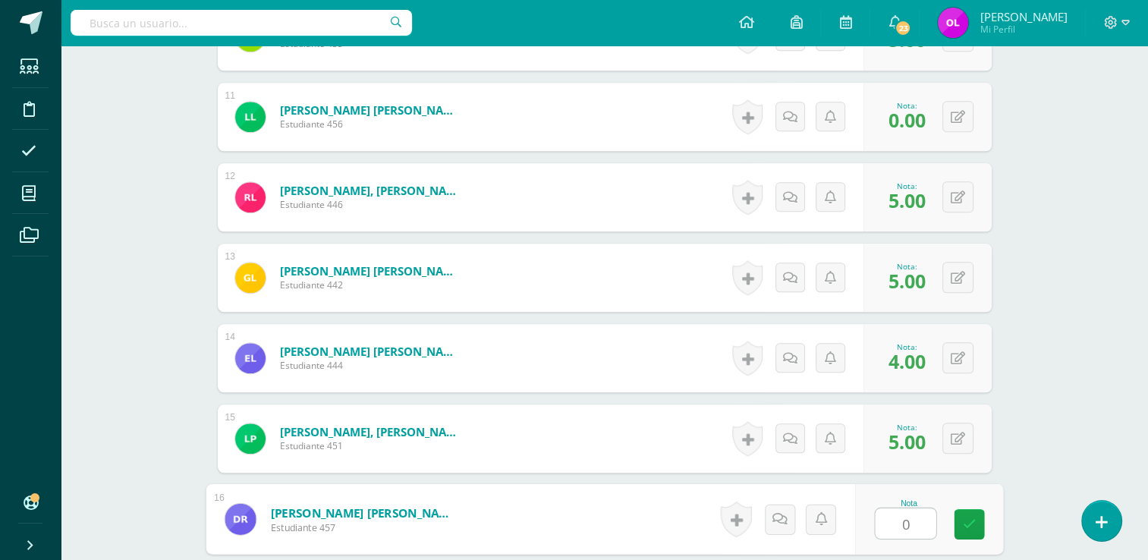
type input "0"
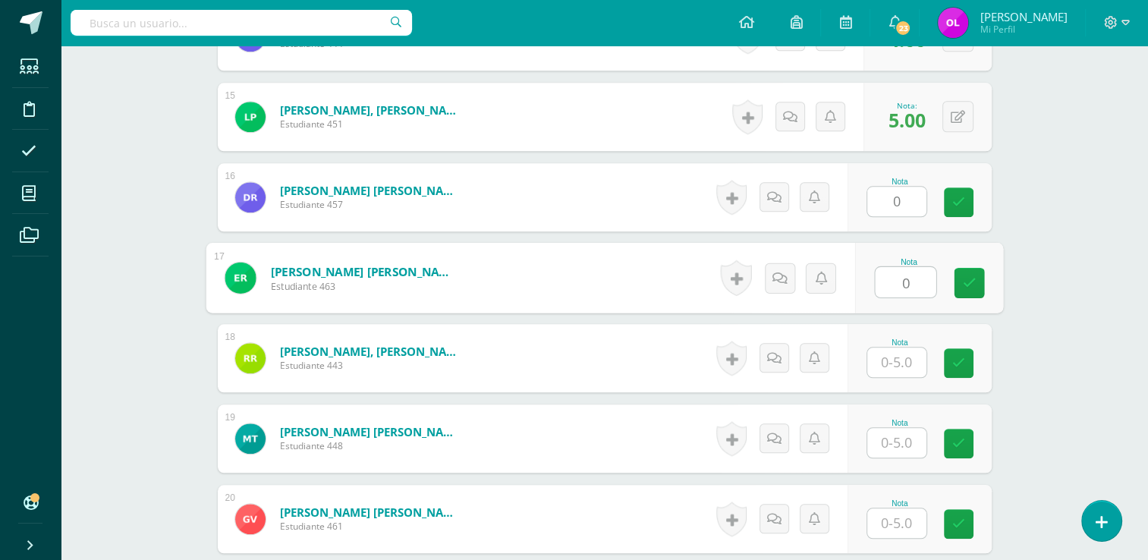
type input "0"
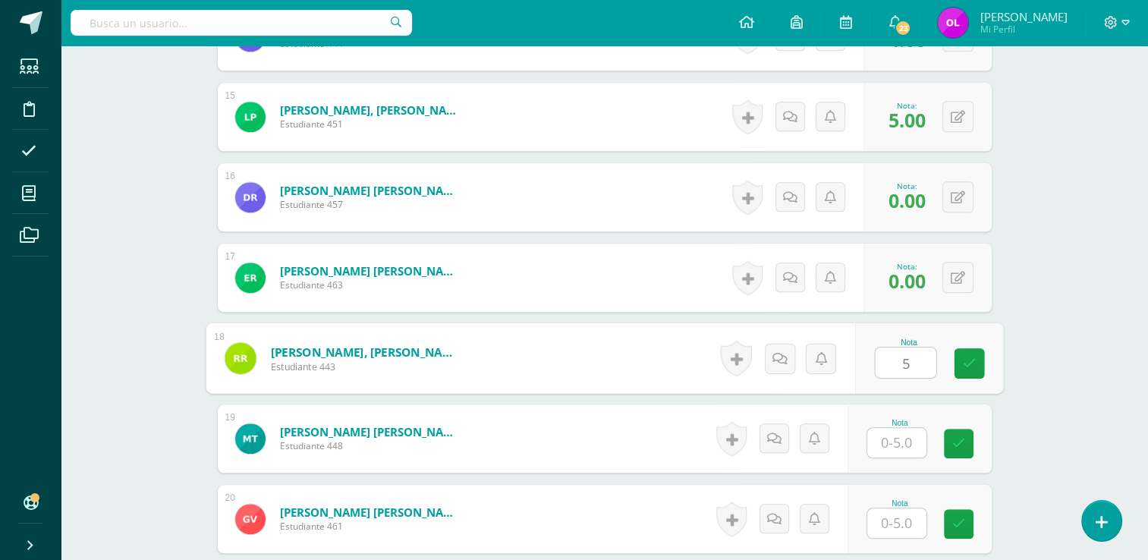
type input "5"
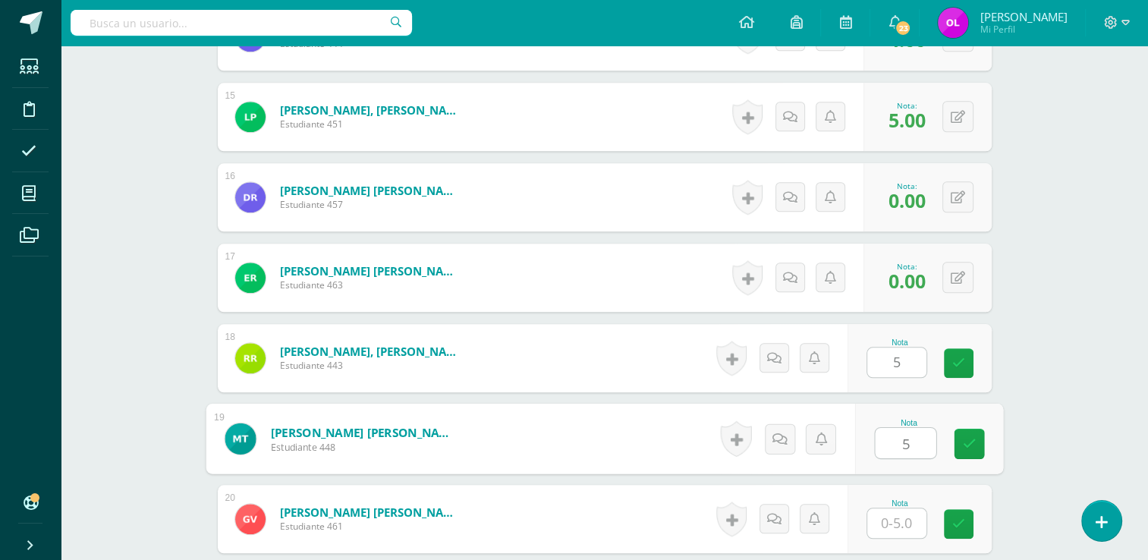
type input "5"
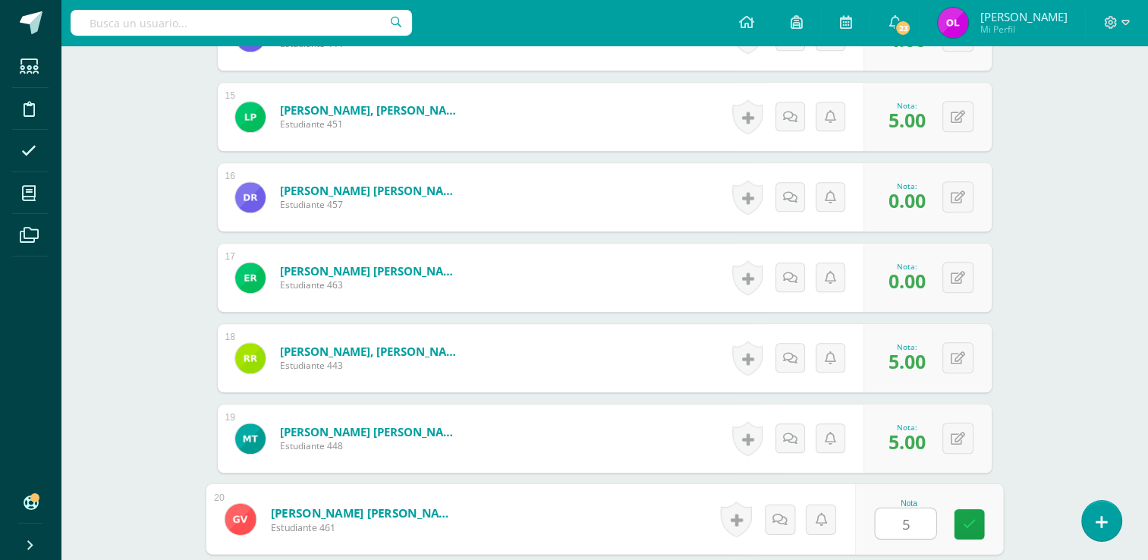
type input "5"
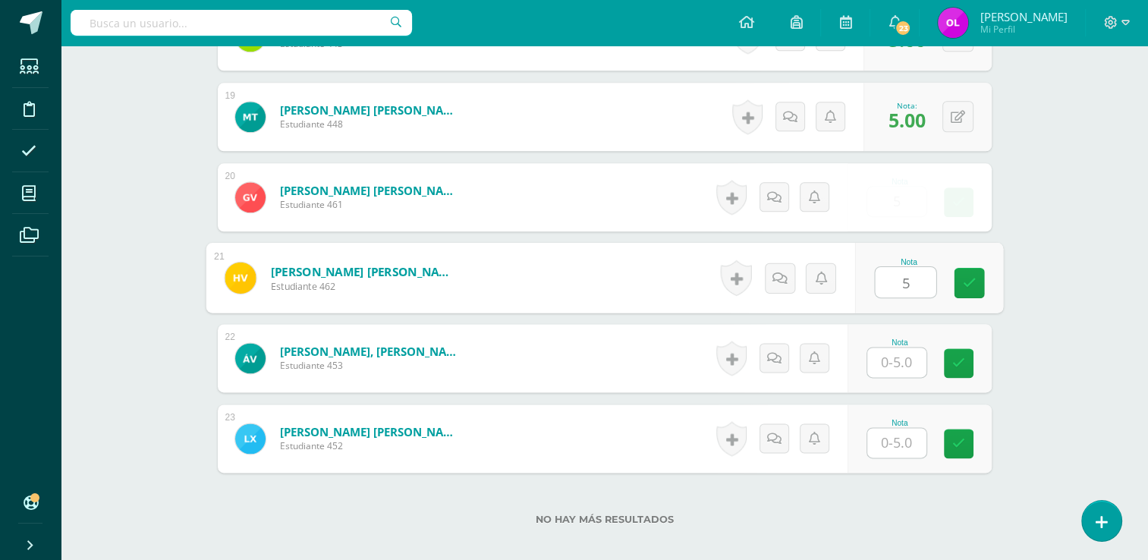
type input "5"
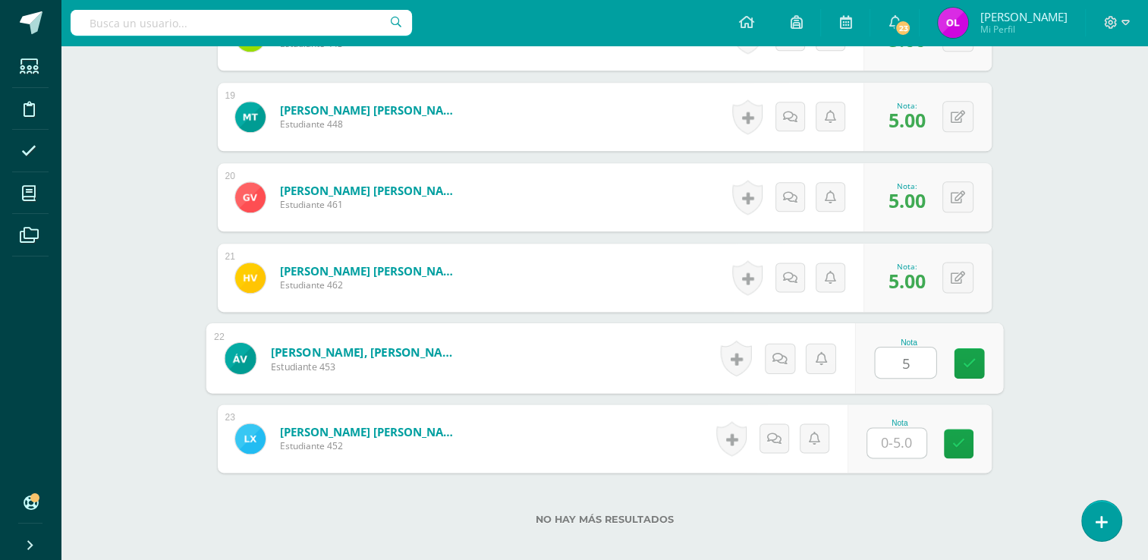
type input "5"
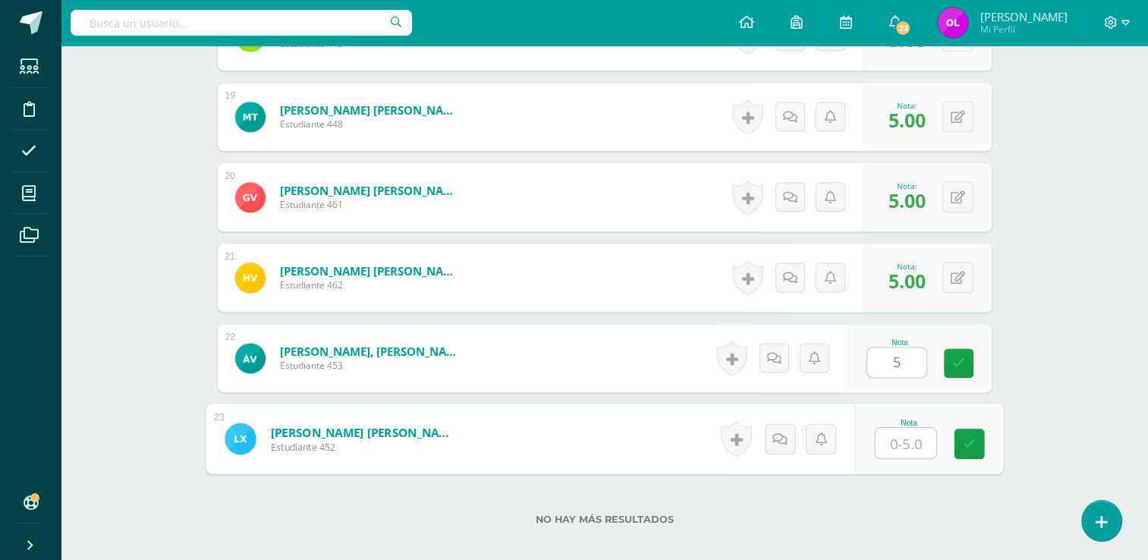
type input "5"
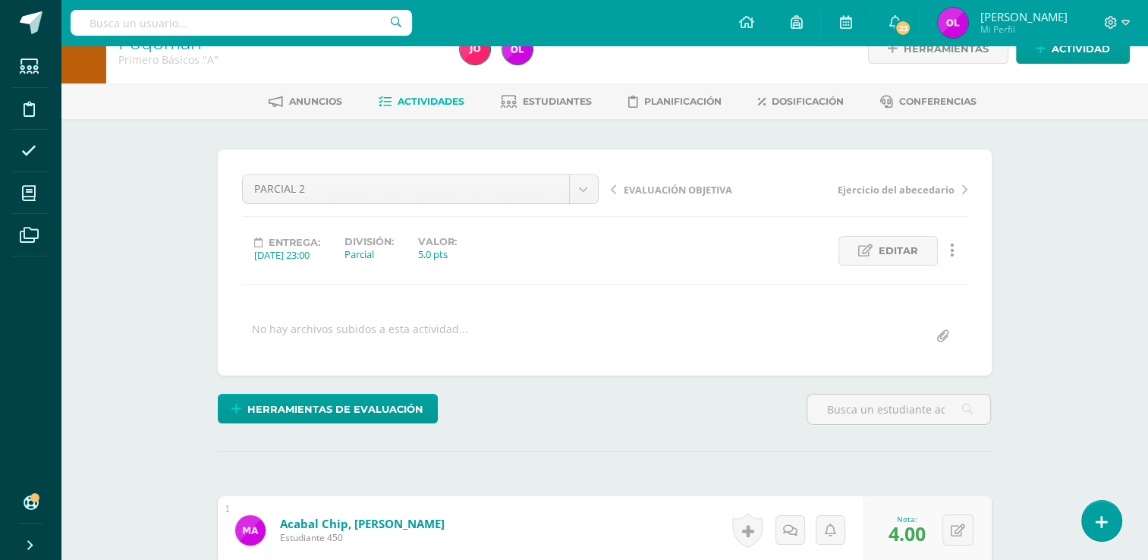
scroll to position [0, 0]
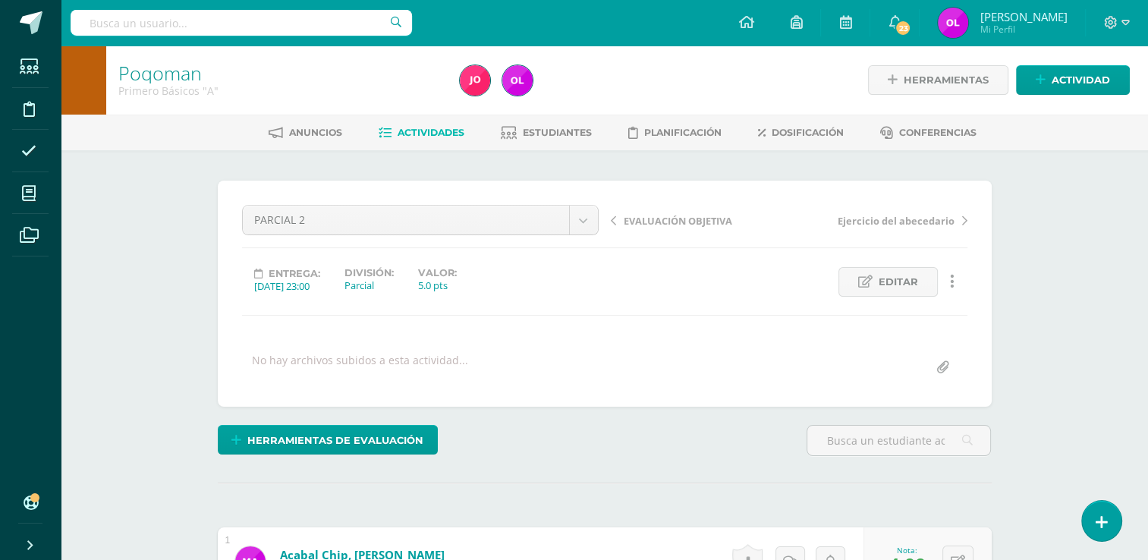
click at [446, 137] on span "Actividades" at bounding box center [430, 132] width 67 height 11
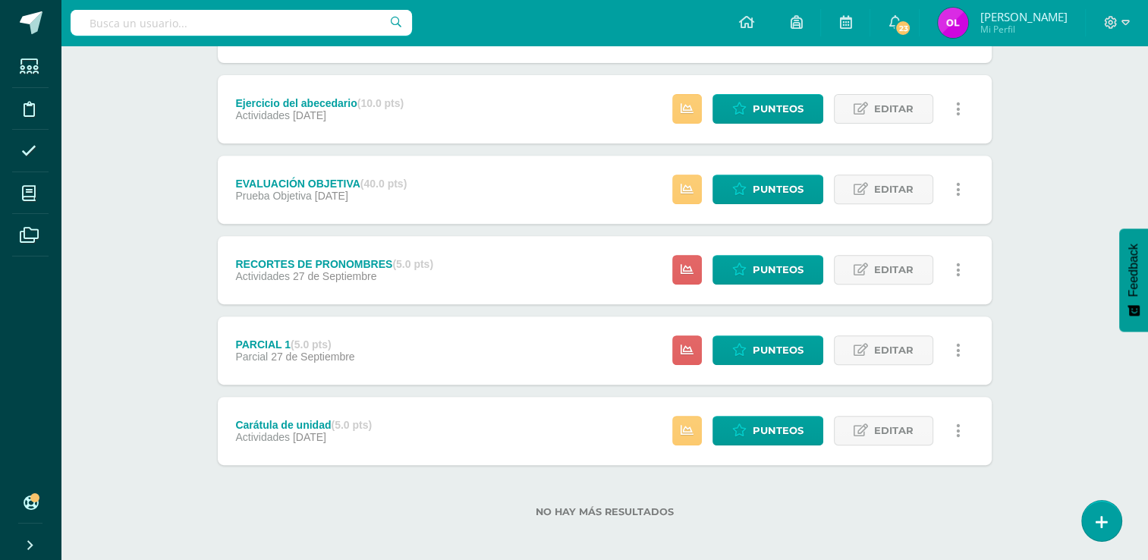
scroll to position [586, 0]
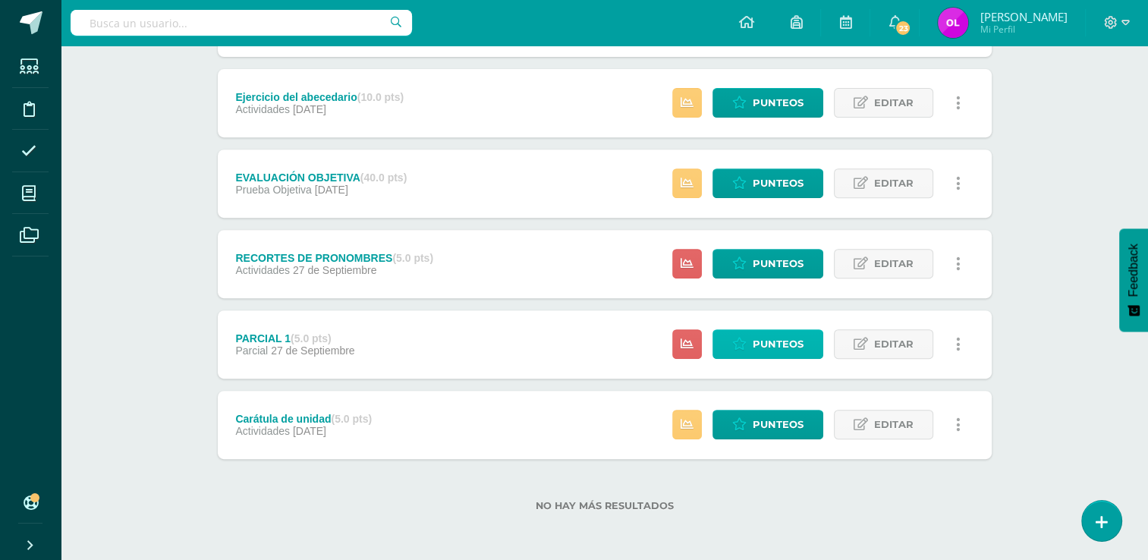
click at [764, 339] on span "Punteos" at bounding box center [777, 344] width 51 height 28
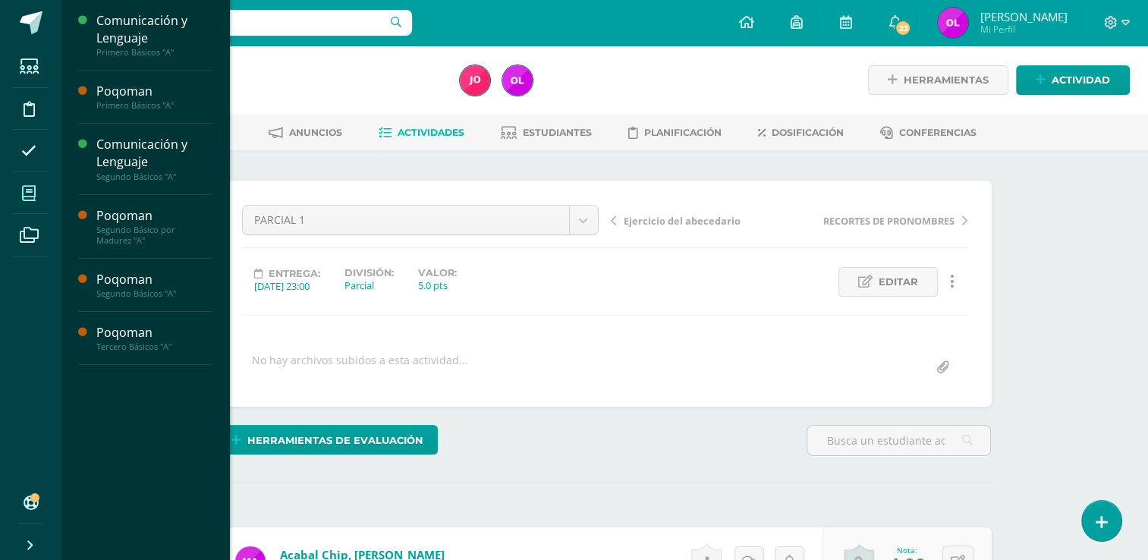
click at [24, 195] on icon at bounding box center [29, 193] width 14 height 15
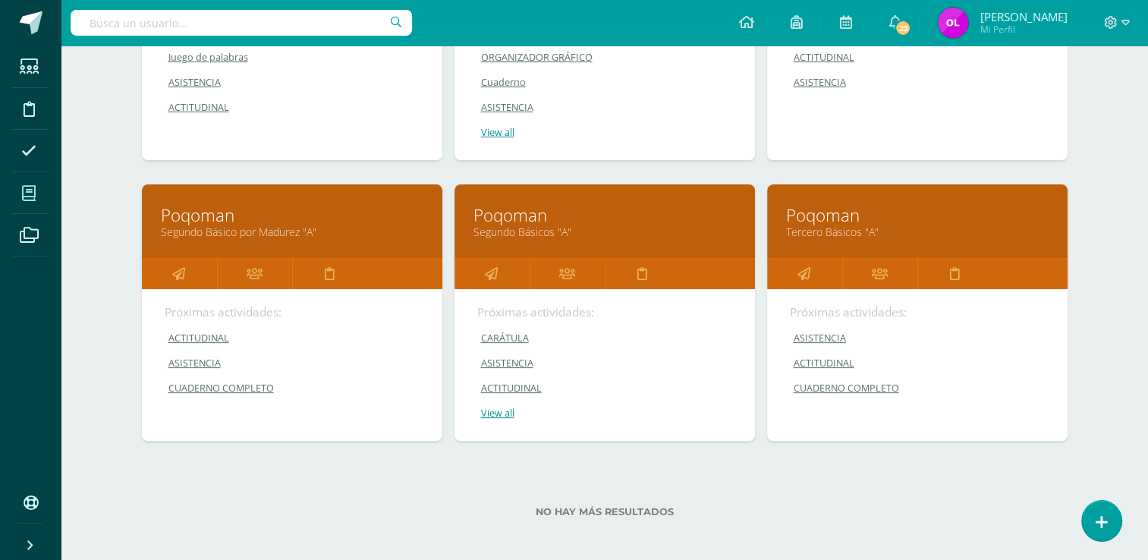
scroll to position [383, 0]
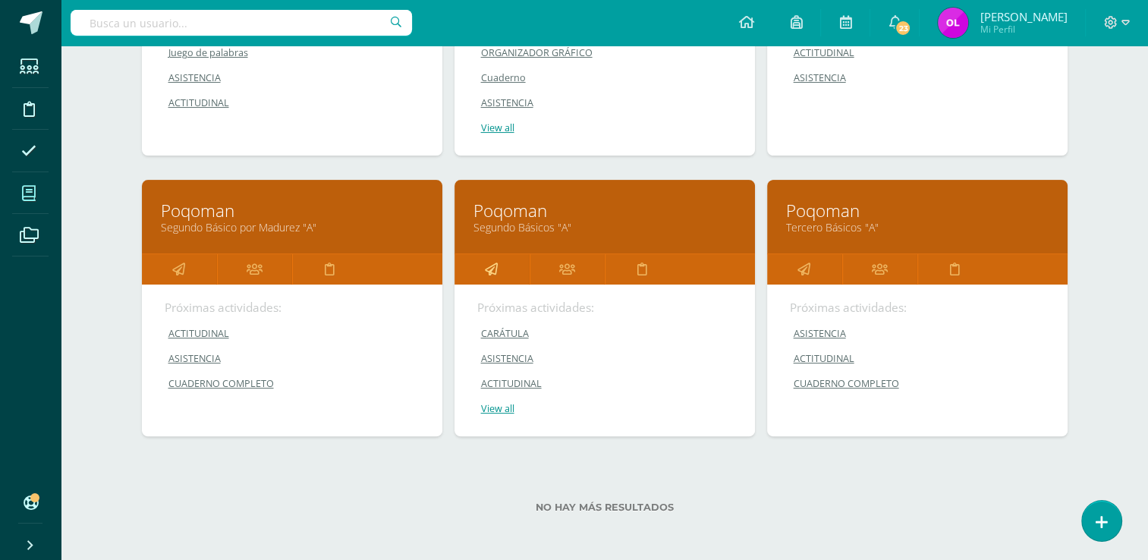
click at [496, 267] on icon at bounding box center [491, 269] width 13 height 30
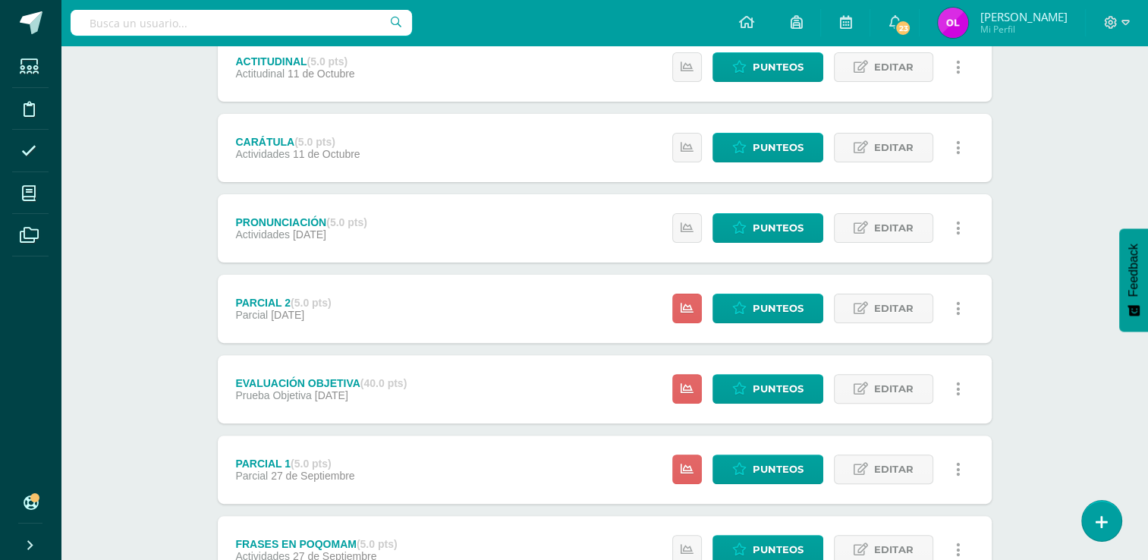
scroll to position [531, 0]
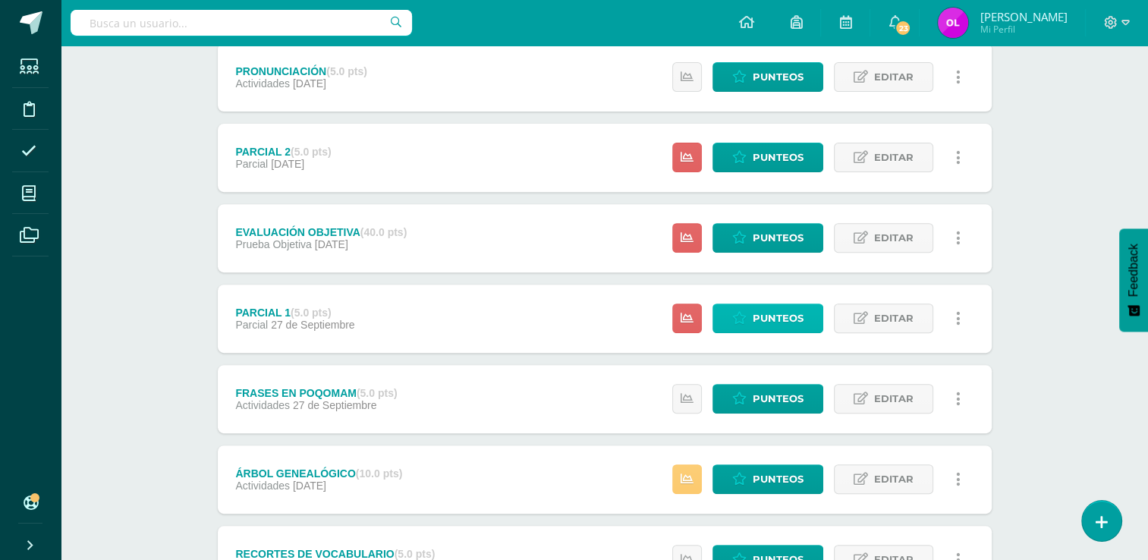
click at [777, 319] on span "Punteos" at bounding box center [777, 318] width 51 height 28
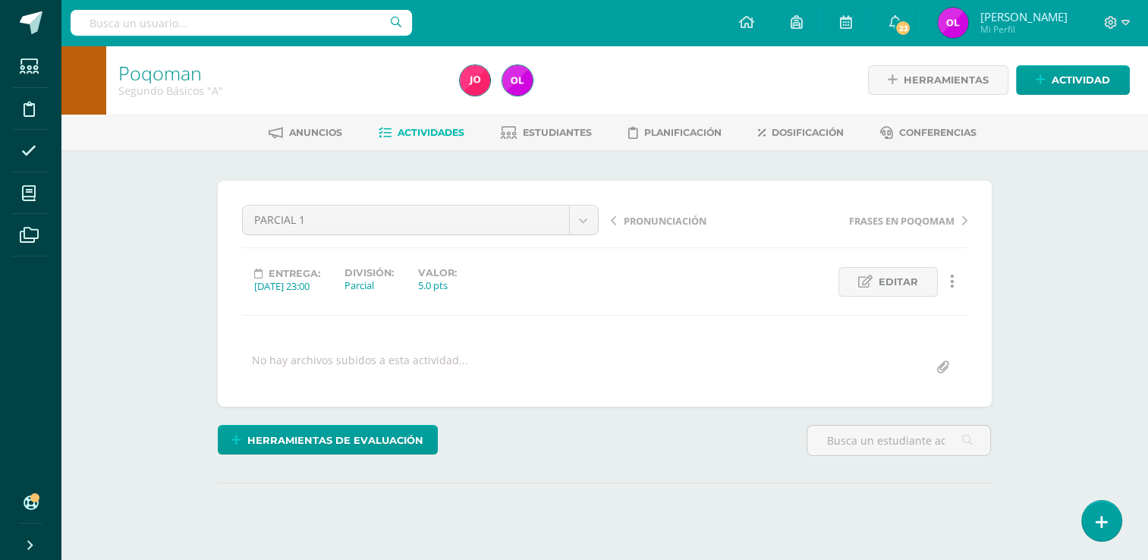
scroll to position [146, 0]
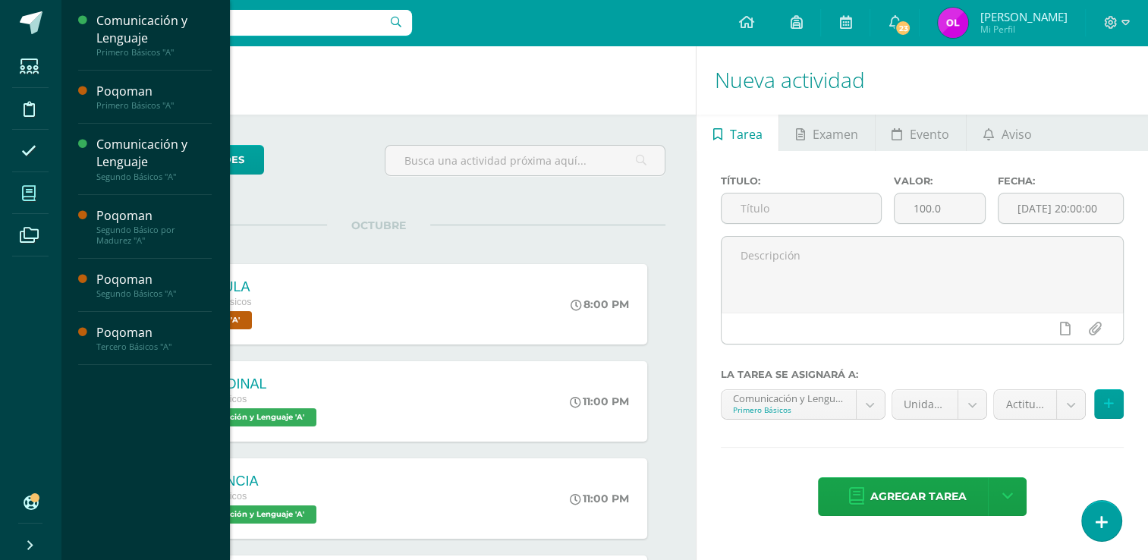
click at [32, 196] on icon at bounding box center [29, 193] width 14 height 15
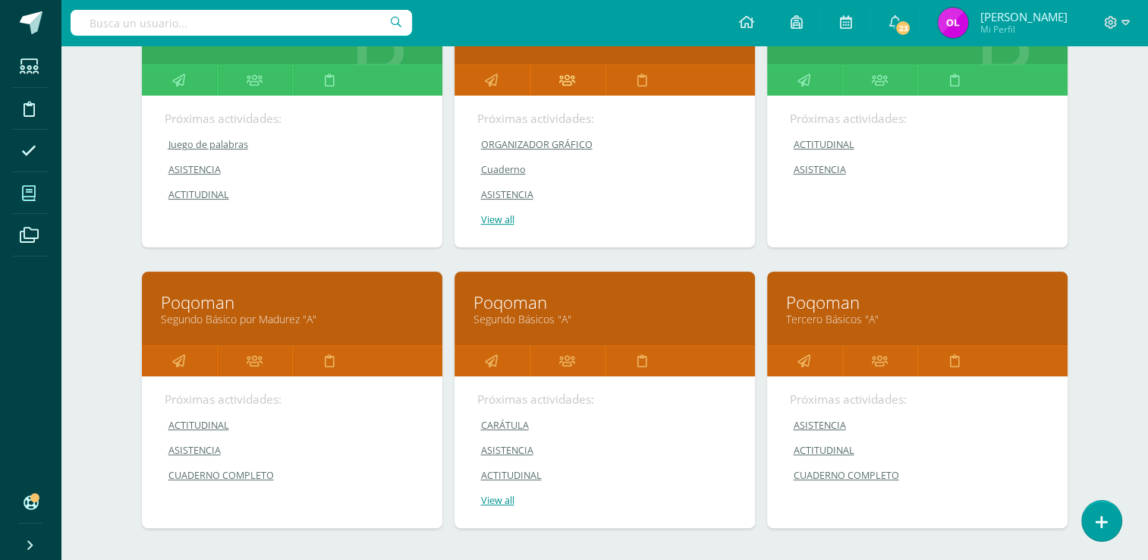
scroll to position [303, 0]
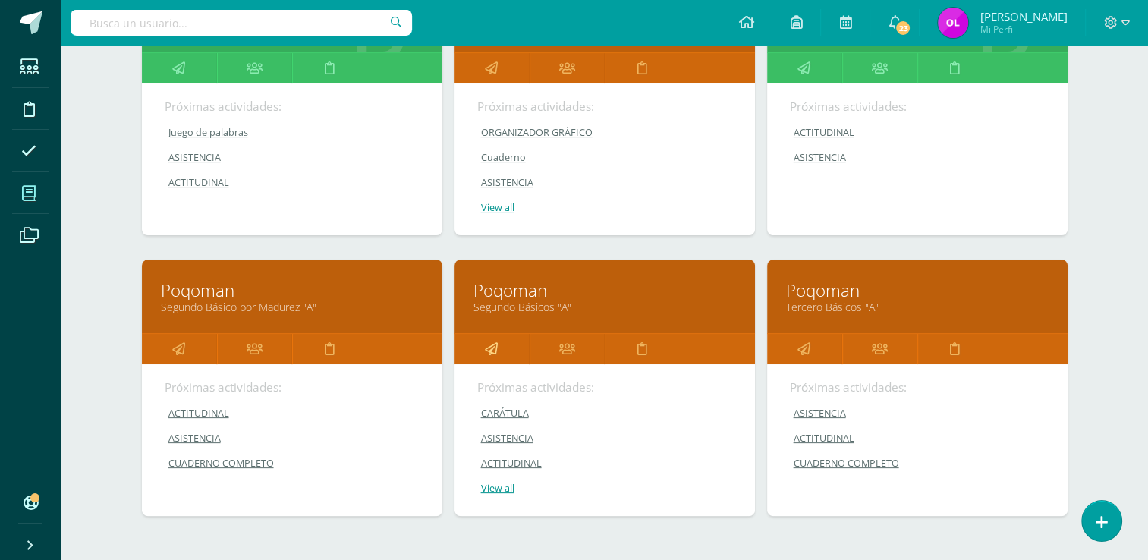
click at [491, 350] on icon at bounding box center [491, 349] width 13 height 30
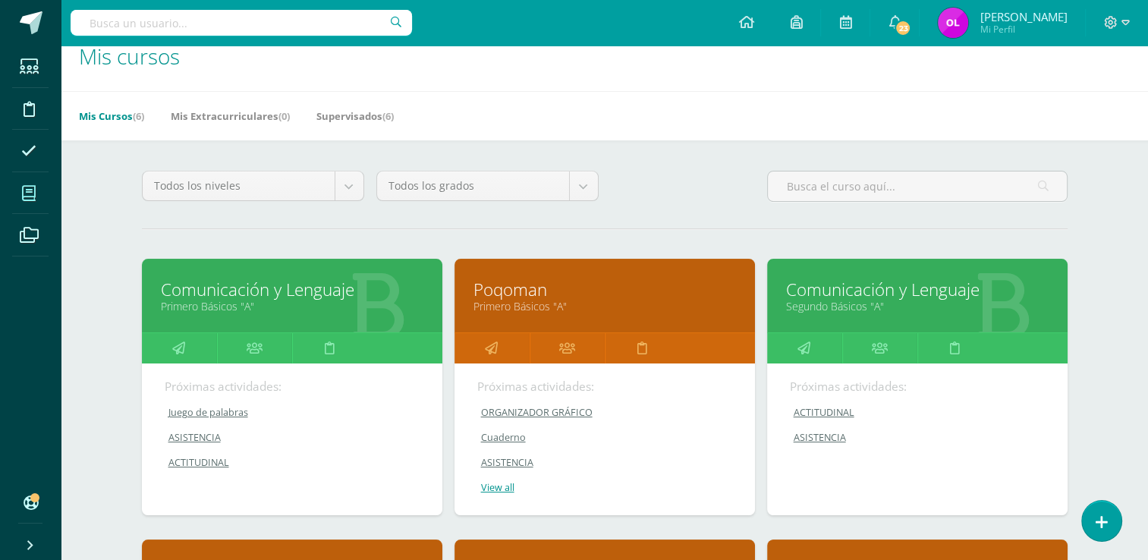
scroll to position [379, 0]
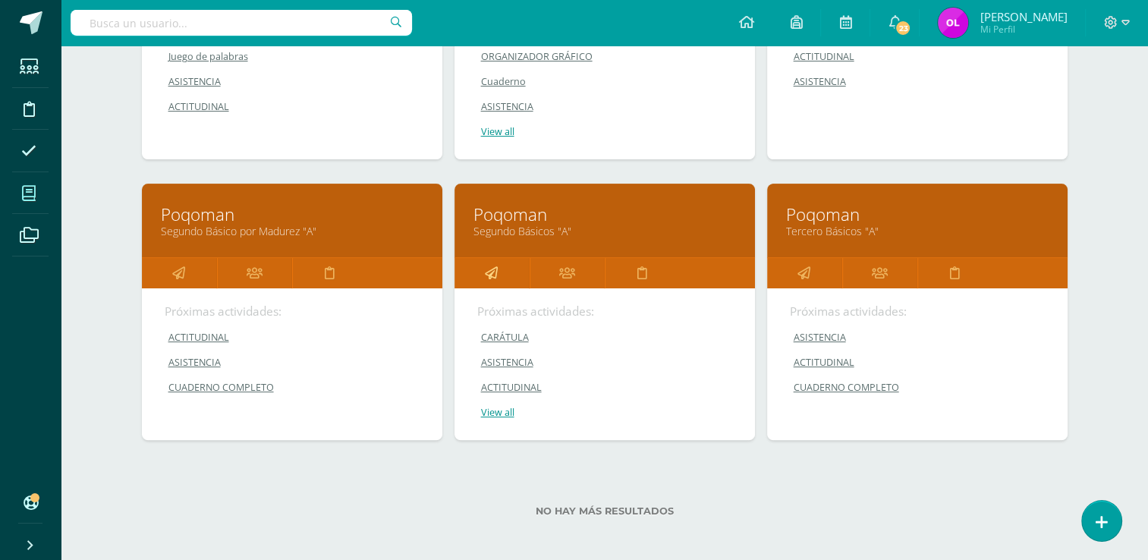
click at [491, 276] on icon at bounding box center [491, 273] width 13 height 30
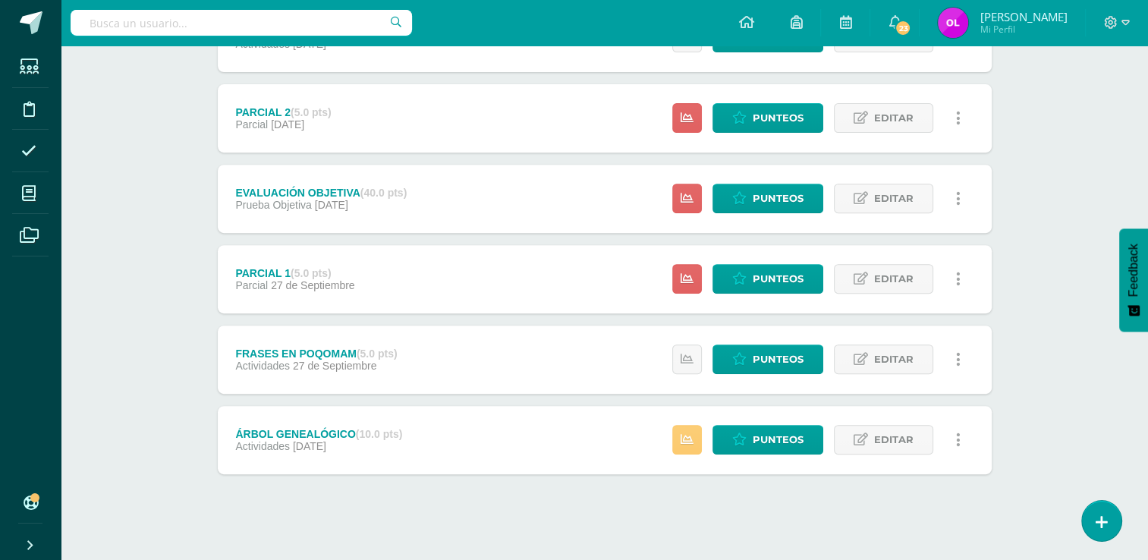
scroll to position [579, 0]
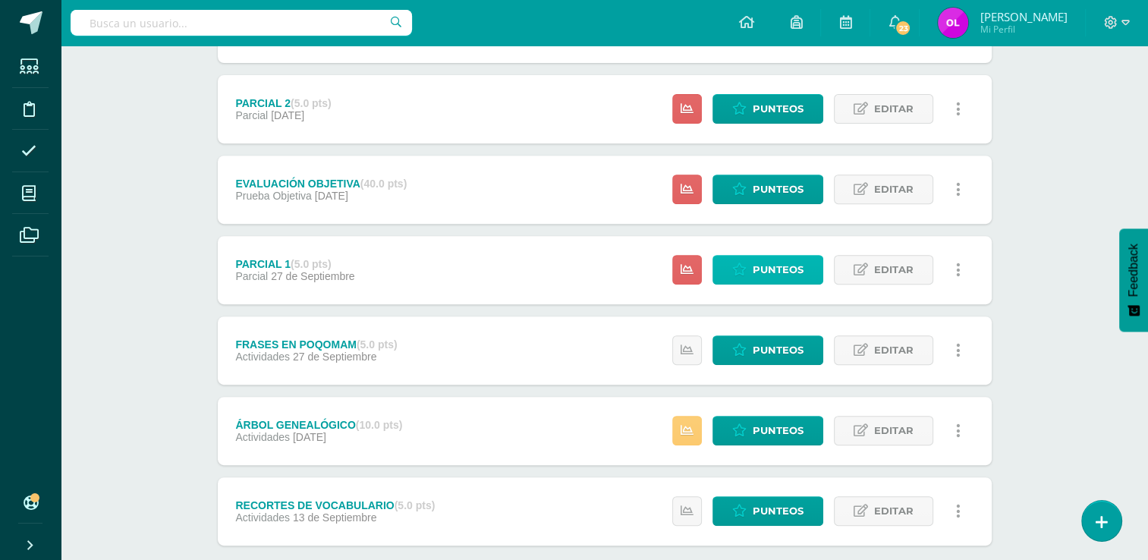
click at [781, 274] on span "Punteos" at bounding box center [777, 270] width 51 height 28
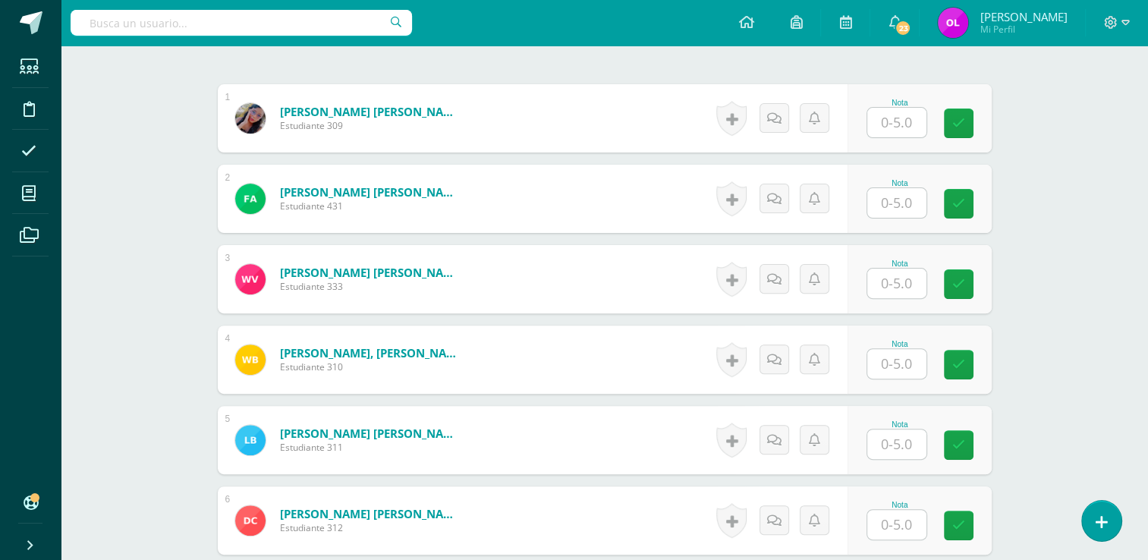
scroll to position [455, 0]
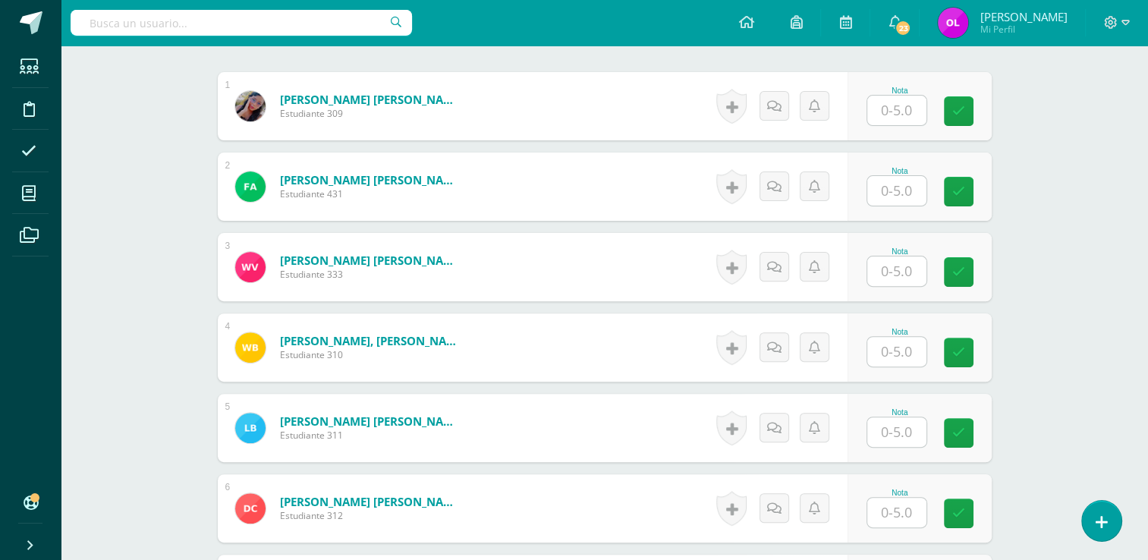
click at [910, 118] on input "text" at bounding box center [896, 111] width 59 height 30
type input "5"
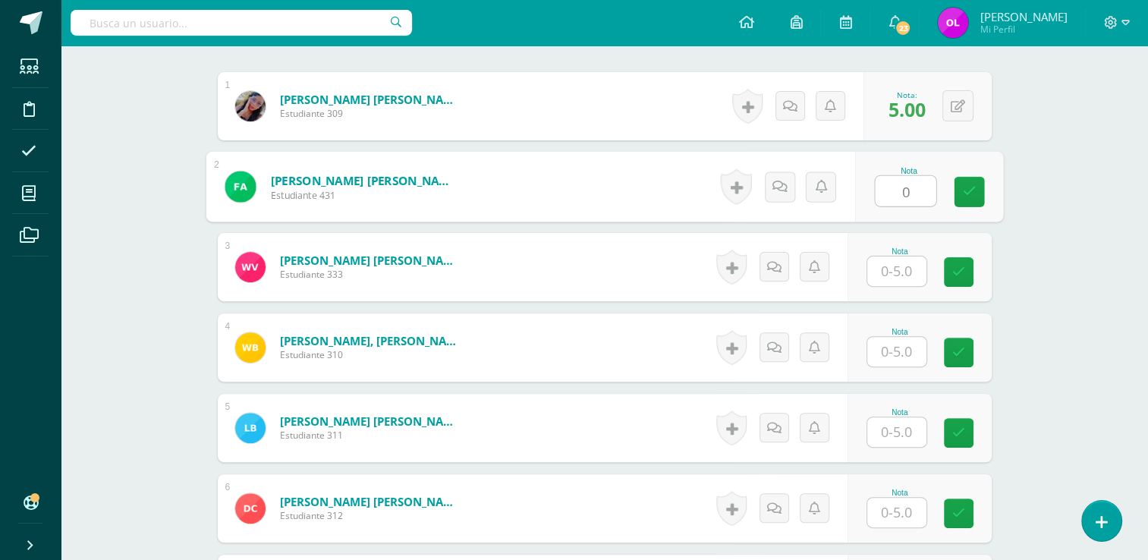
type input "0"
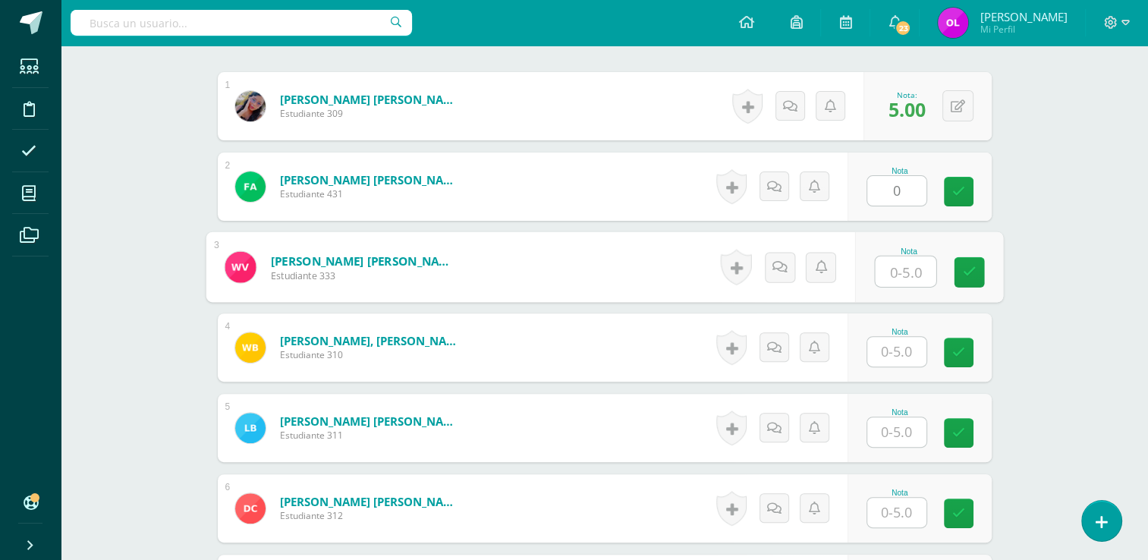
scroll to position [456, 0]
type input "3"
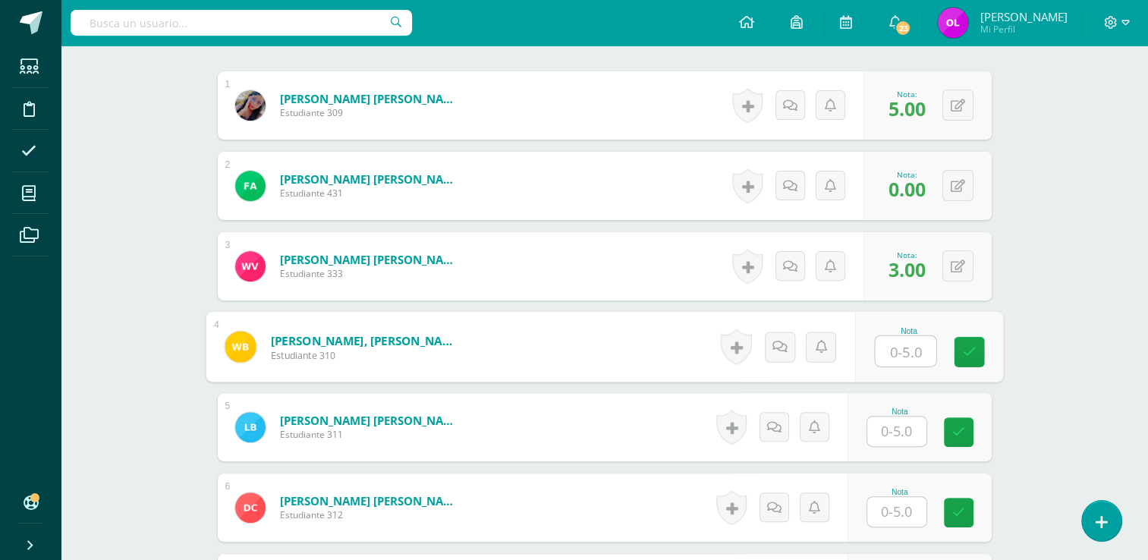
scroll to position [457, 0]
type input "2"
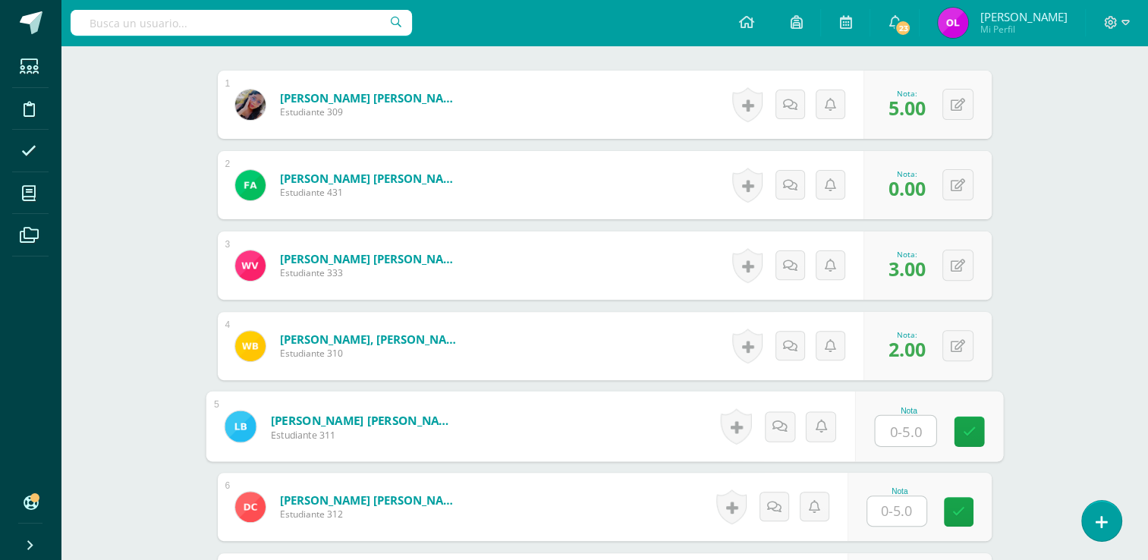
scroll to position [457, 0]
type input "0"
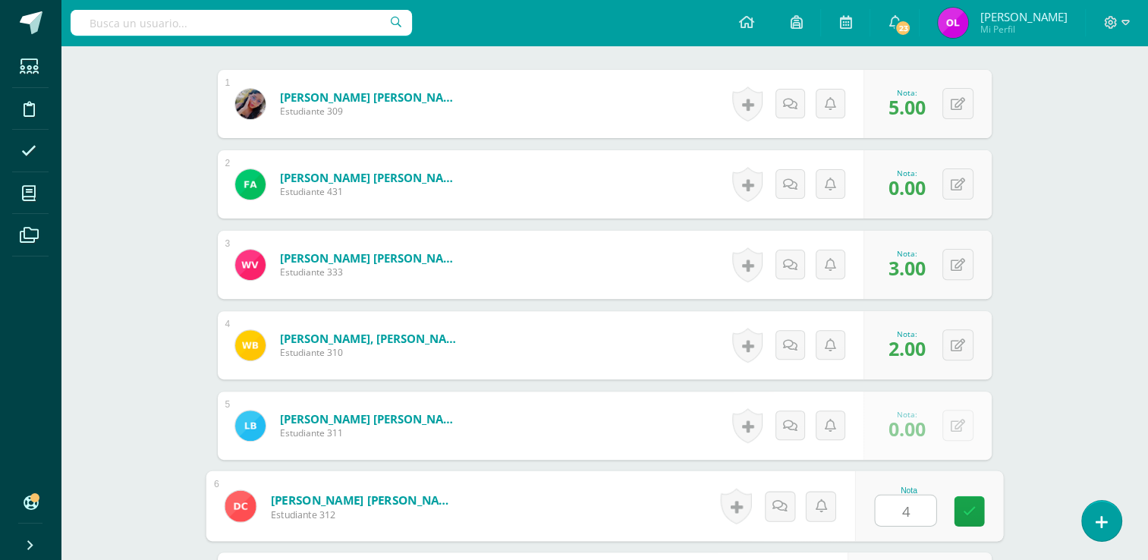
type input "4"
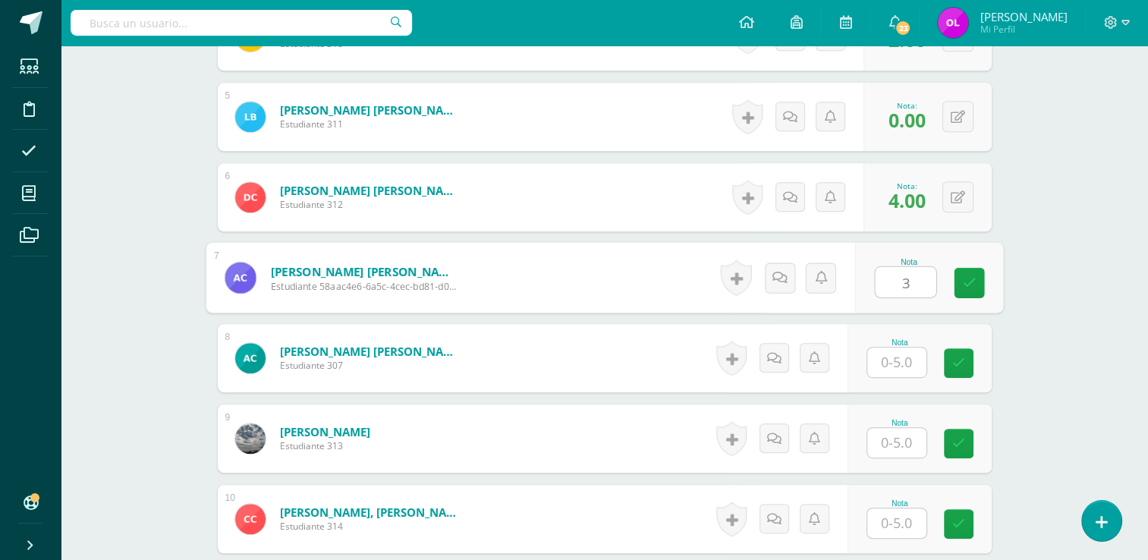
type input "3"
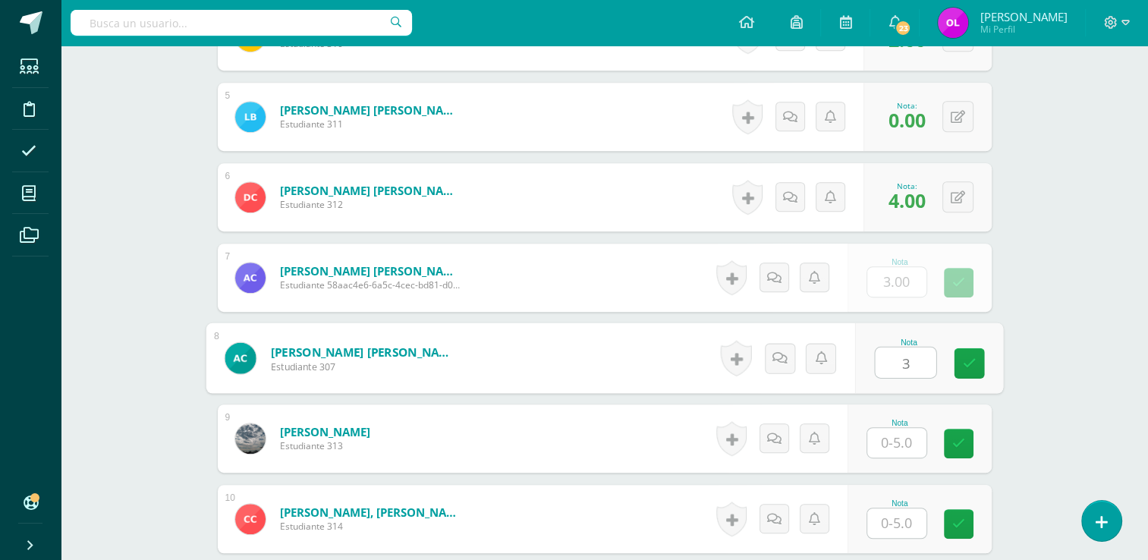
type input "3"
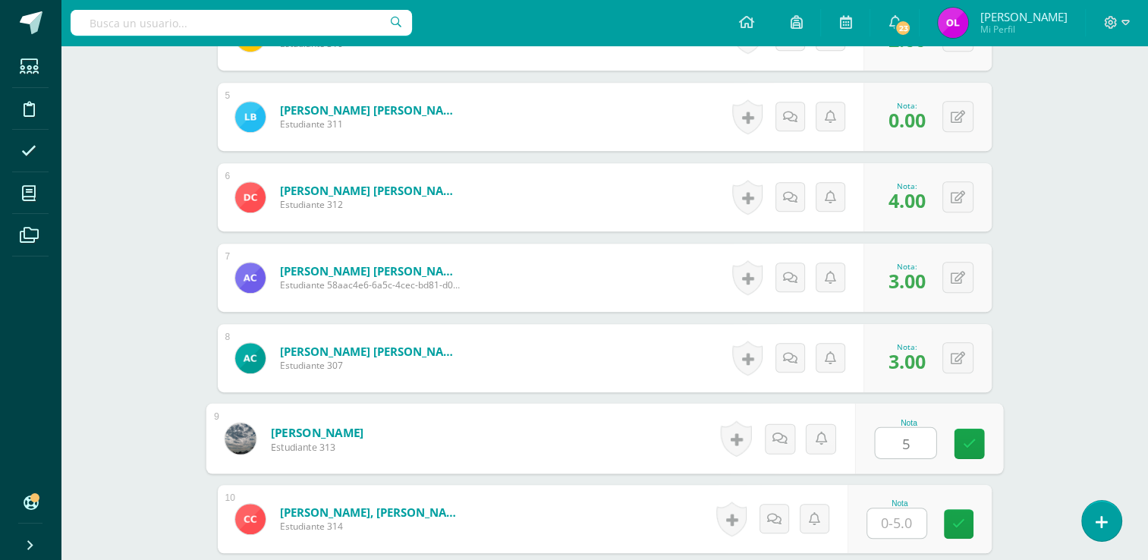
type input "5"
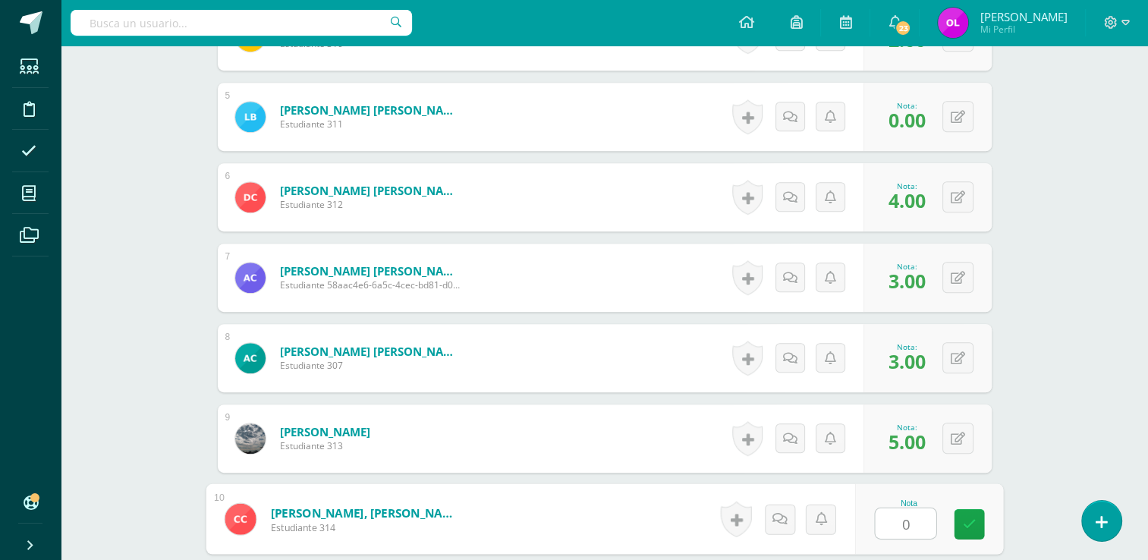
type input "0"
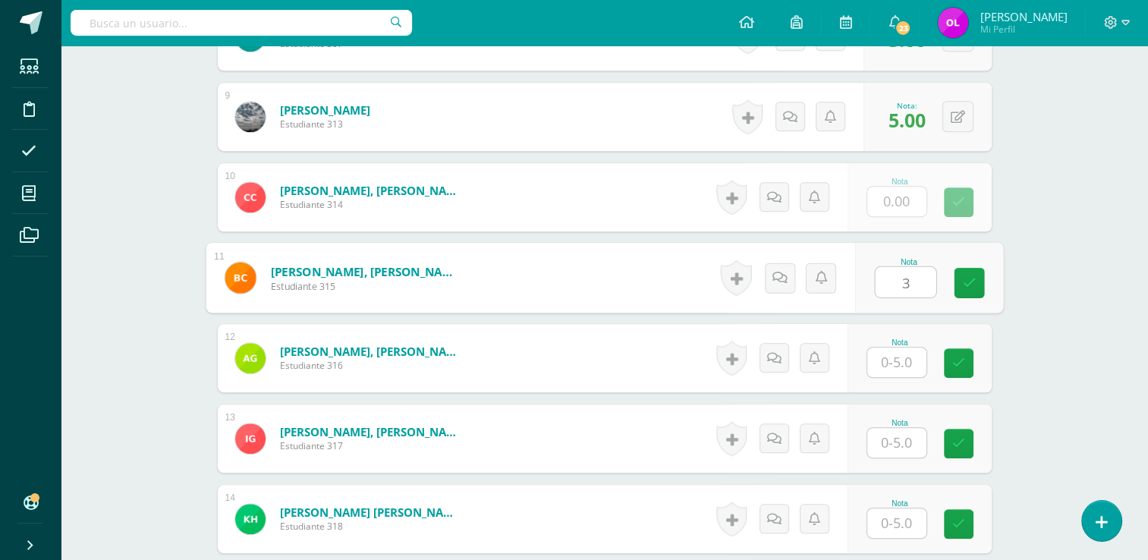
type input "3"
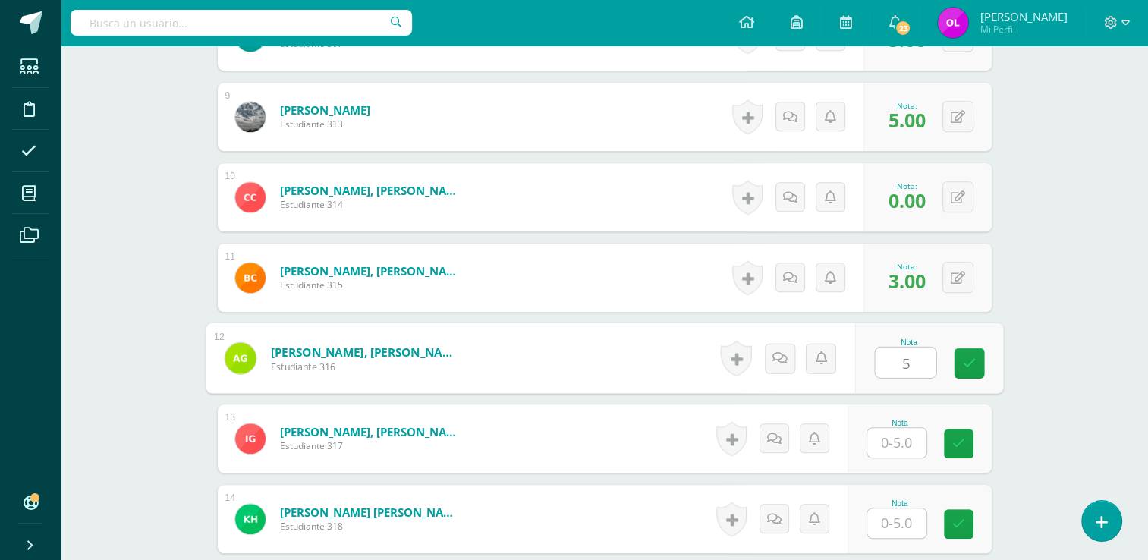
type input "5"
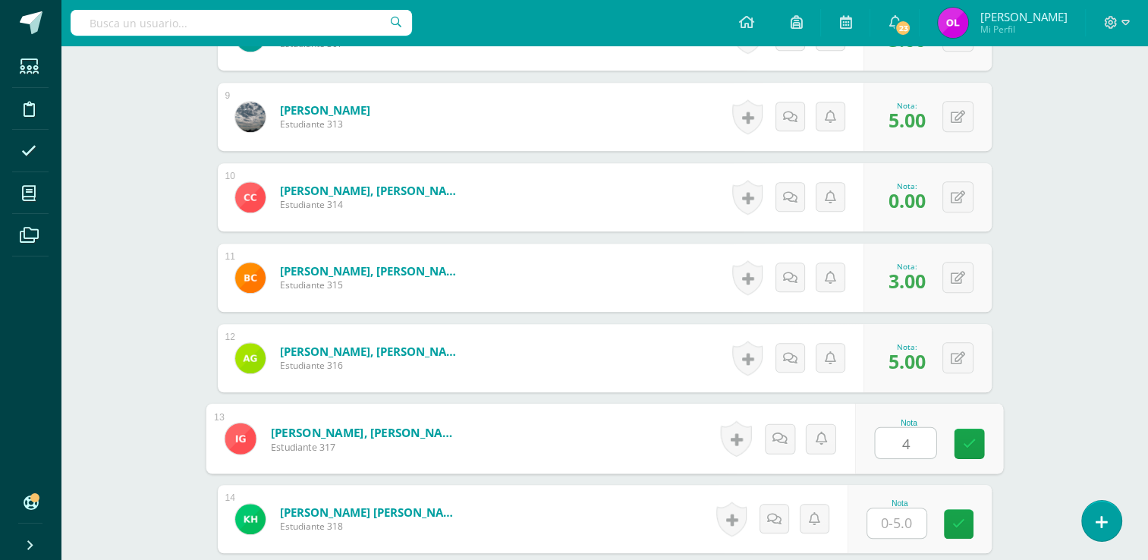
type input "4"
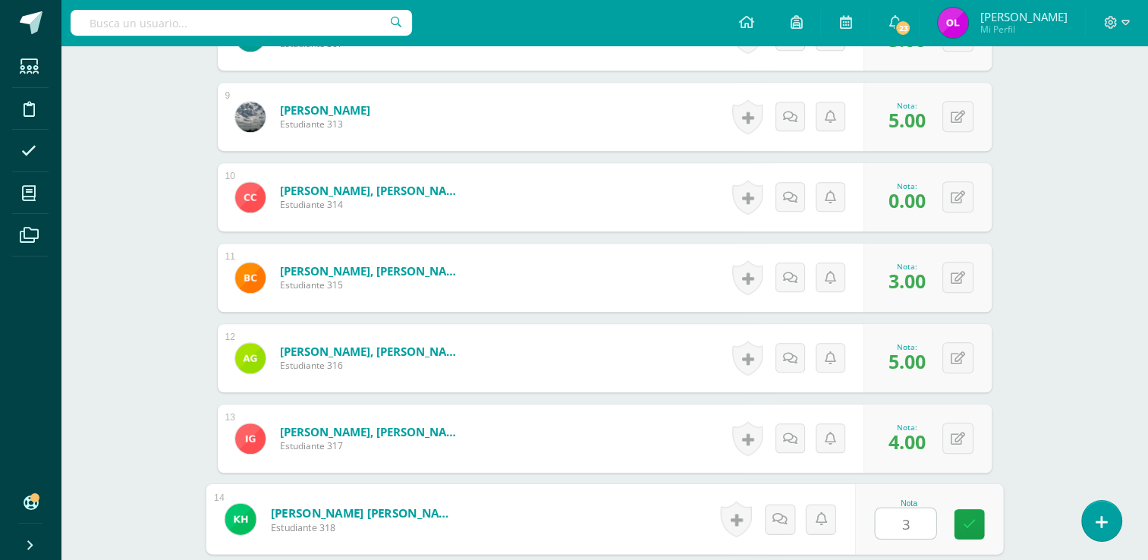
type input "3"
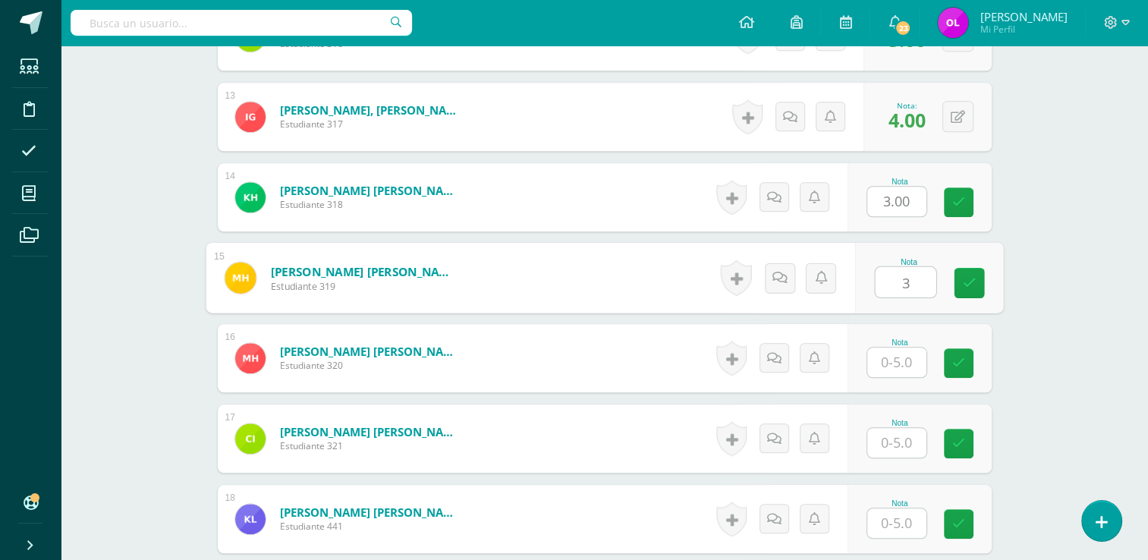
type input "3"
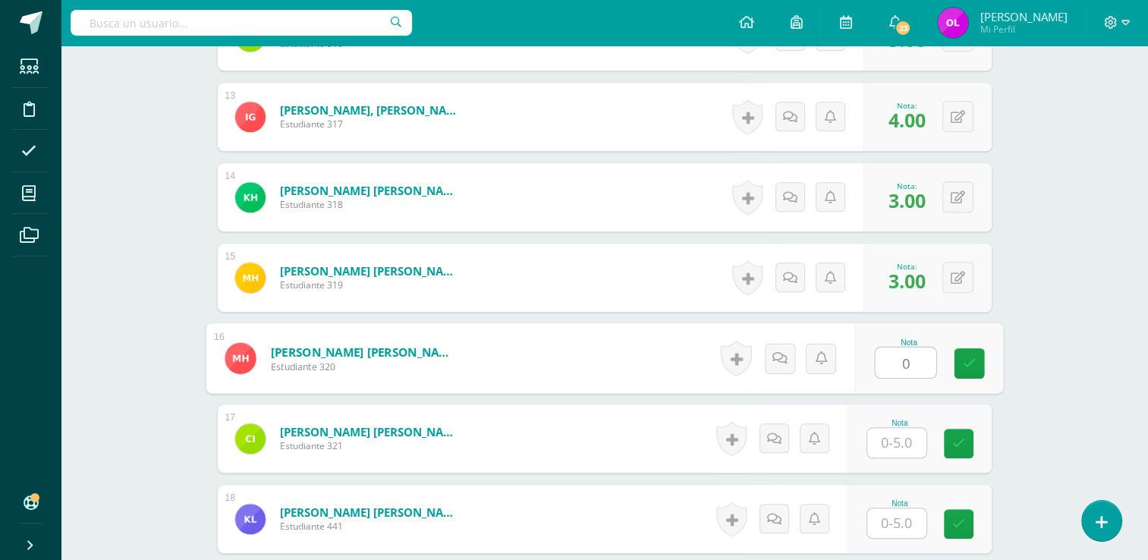
type input "0"
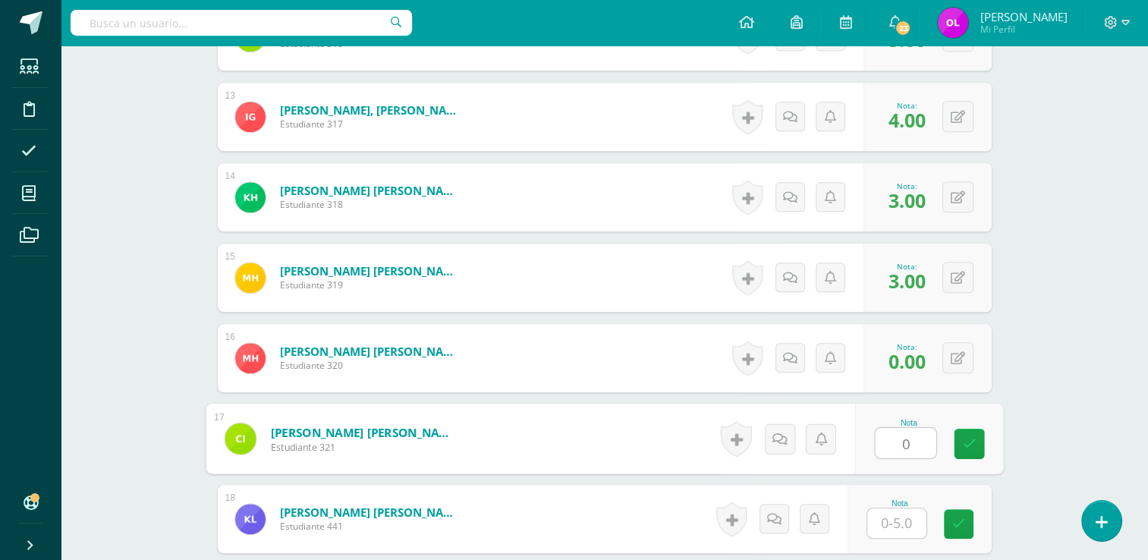
type input "0"
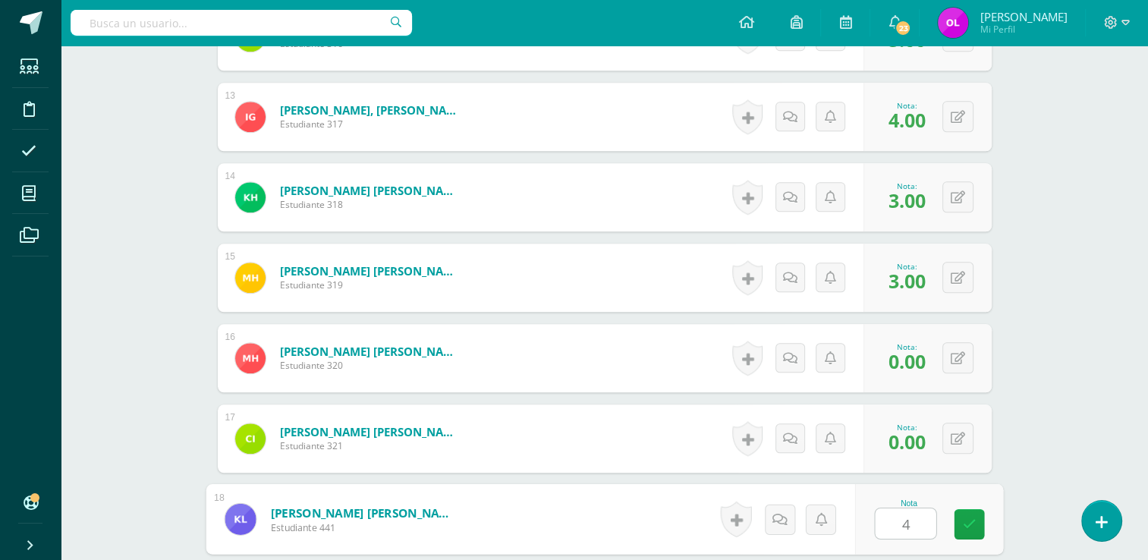
type input "4"
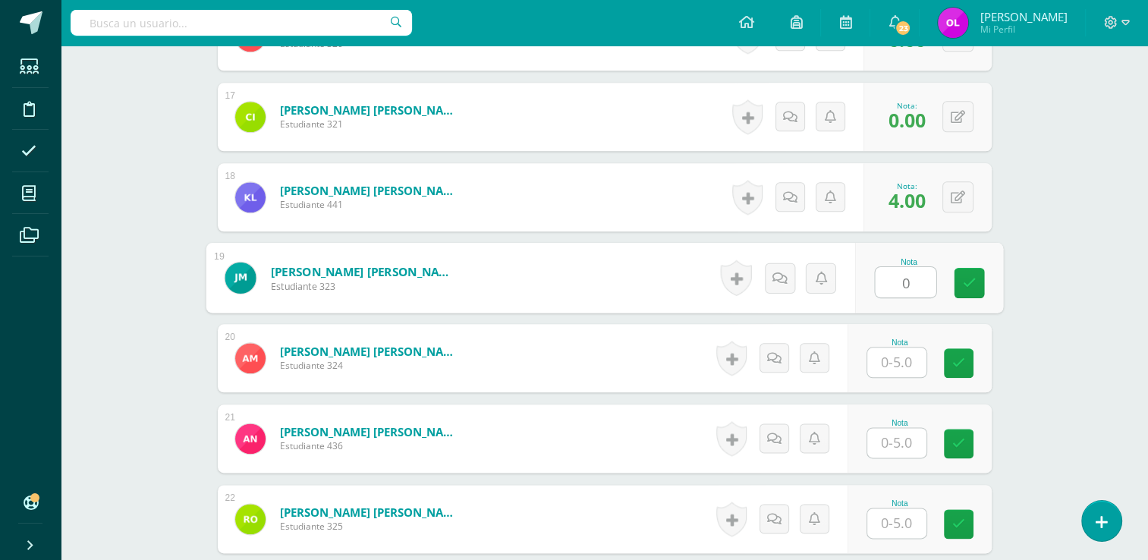
type input "0"
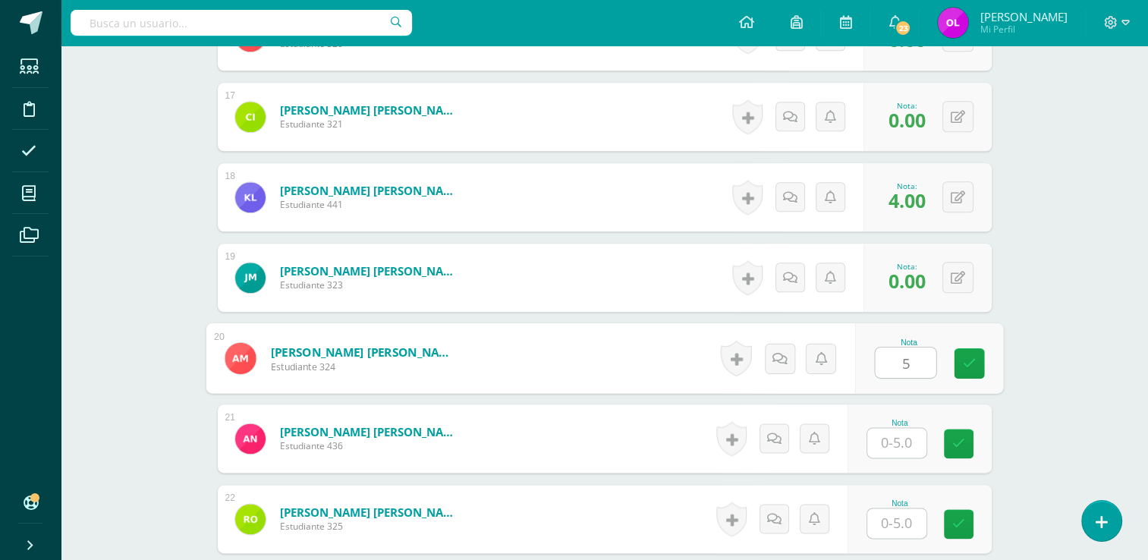
type input "5"
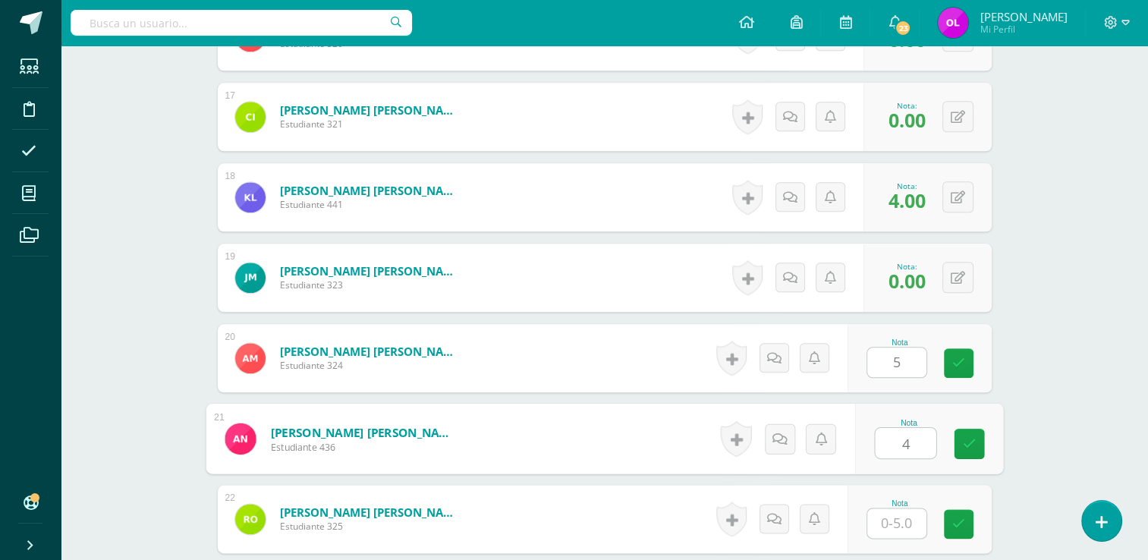
type input "4"
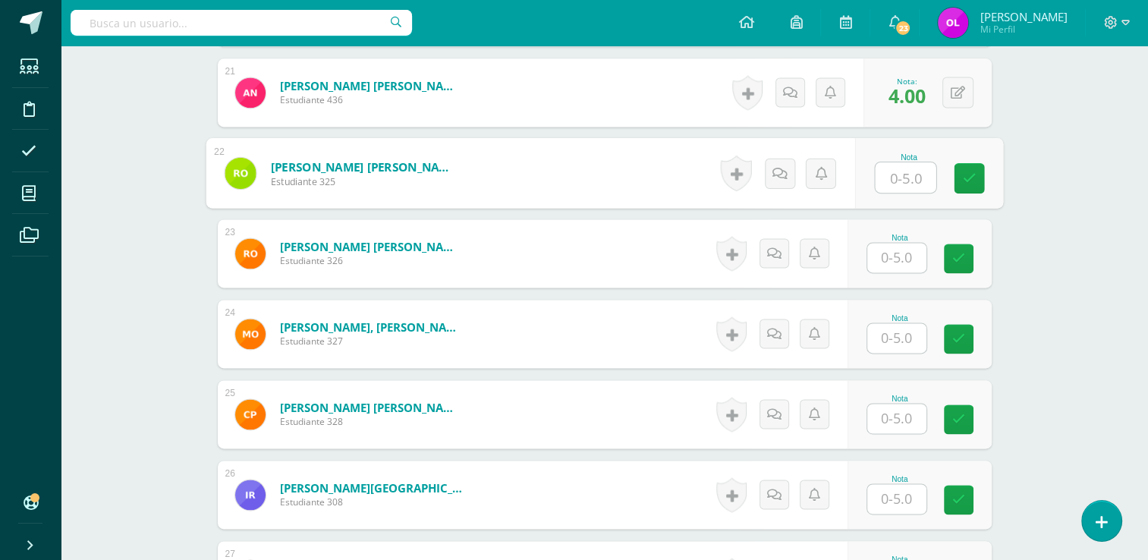
scroll to position [2110, 0]
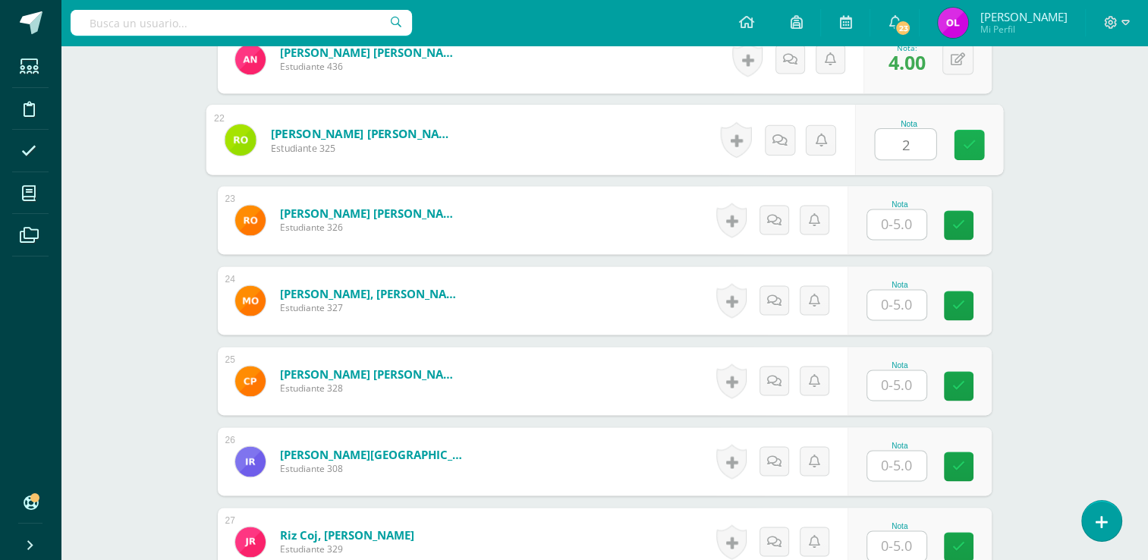
type input "2"
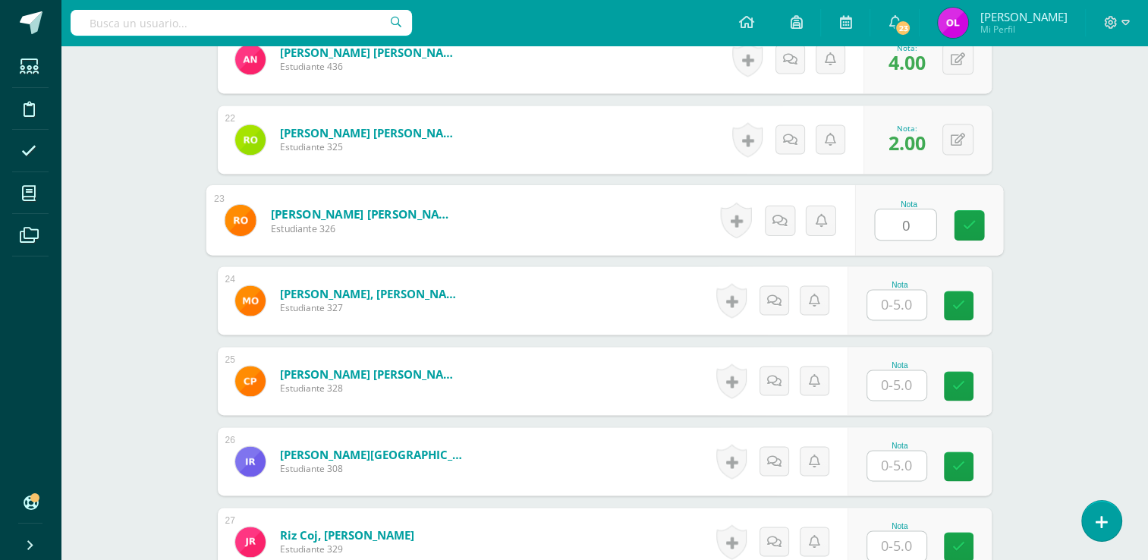
type input "0"
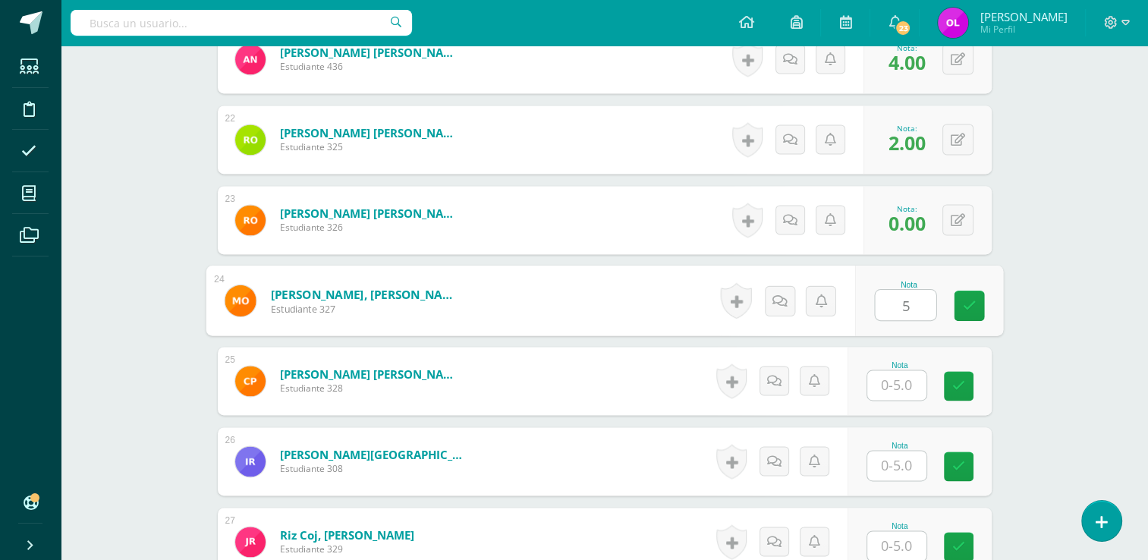
type input "5"
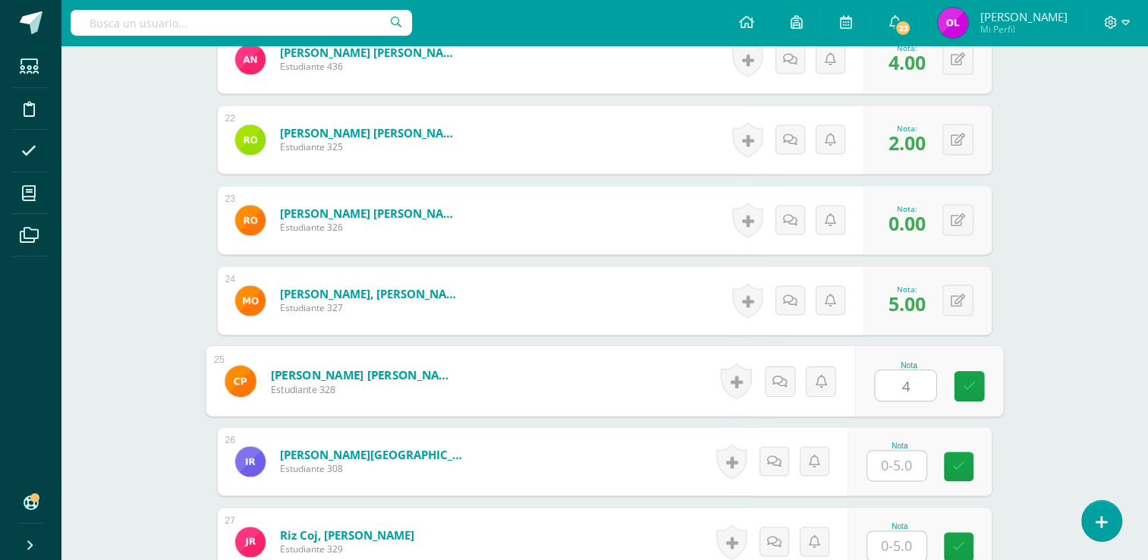
type input "4"
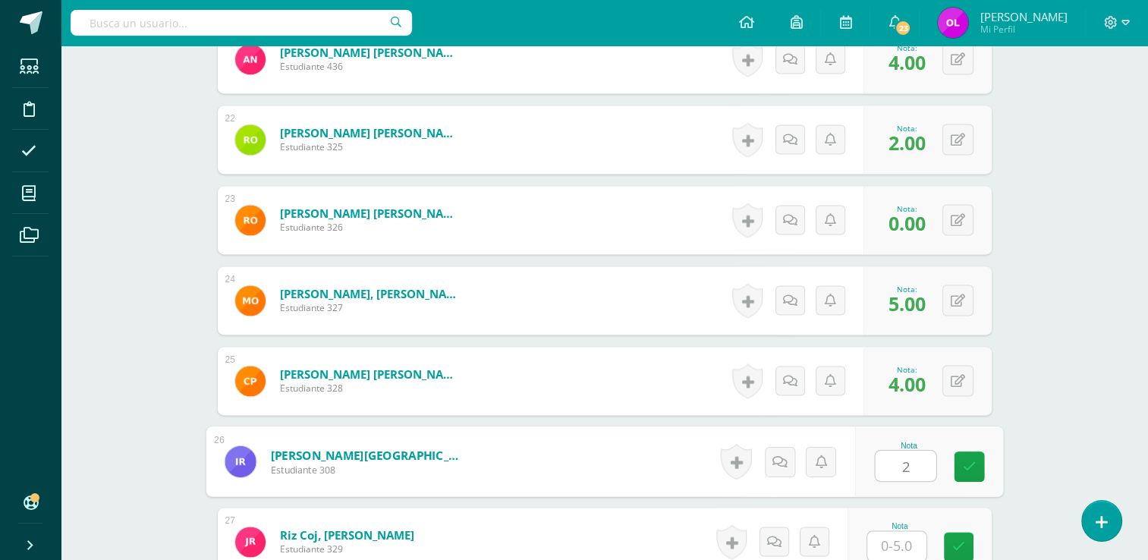
type input "2"
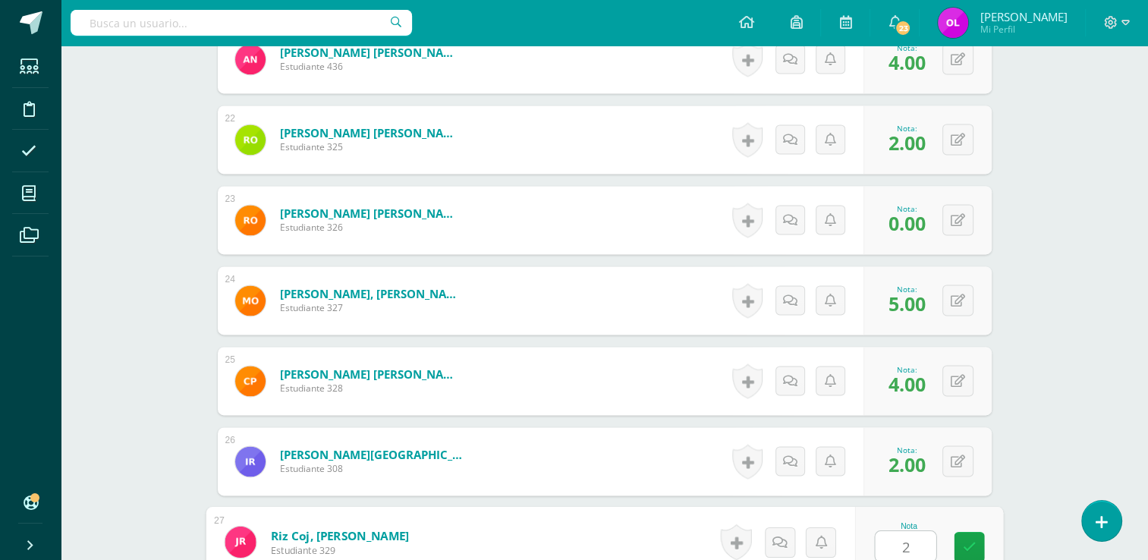
type input "2"
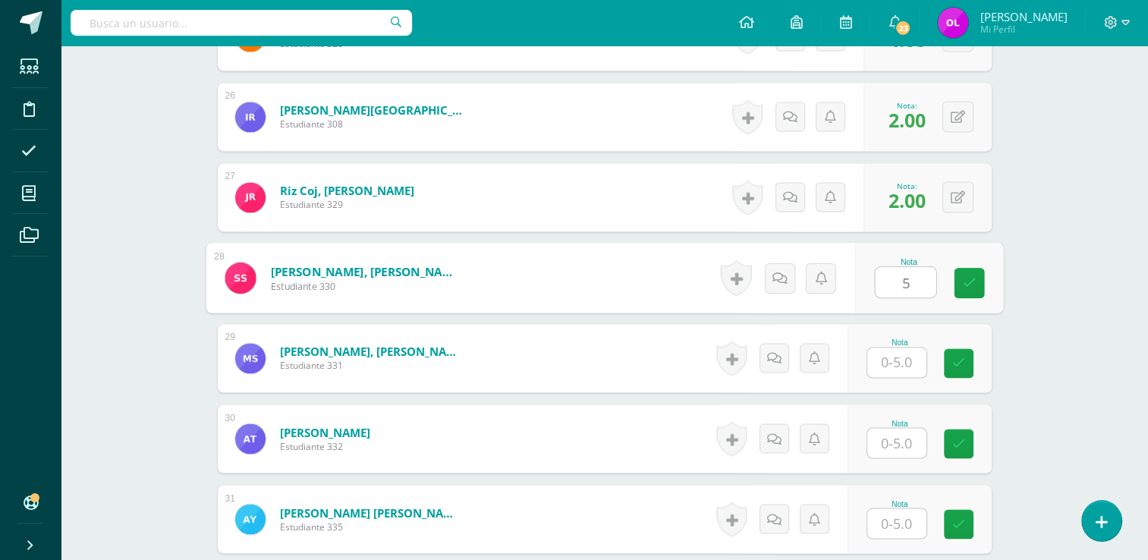
type input "5"
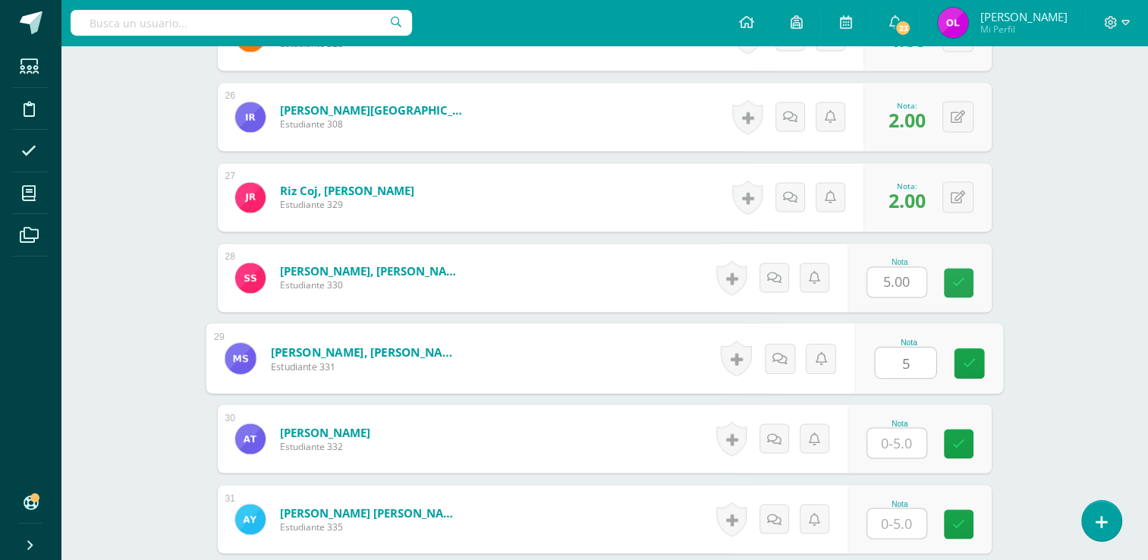
type input "5"
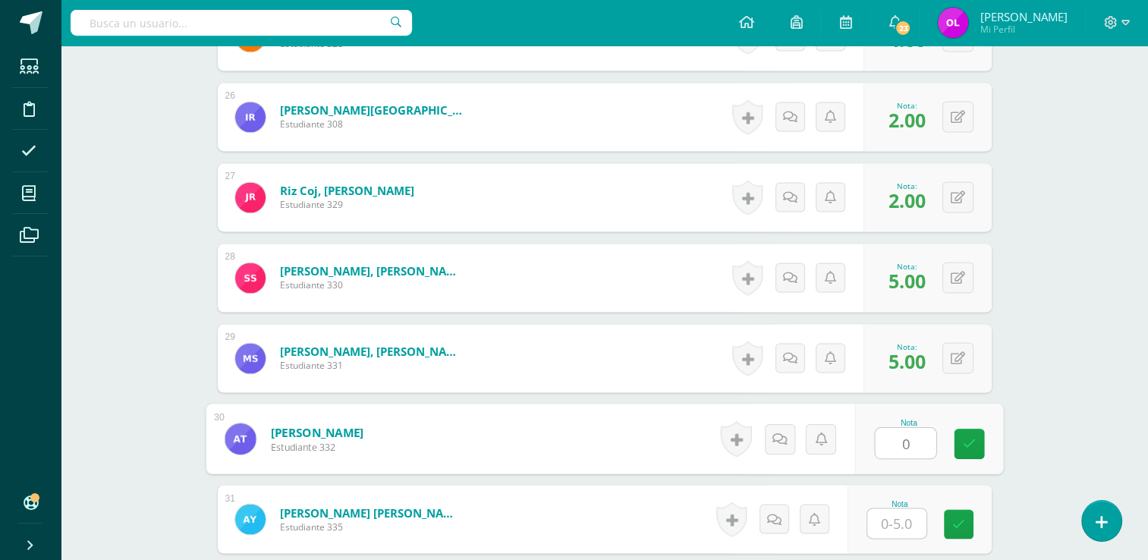
type input "0"
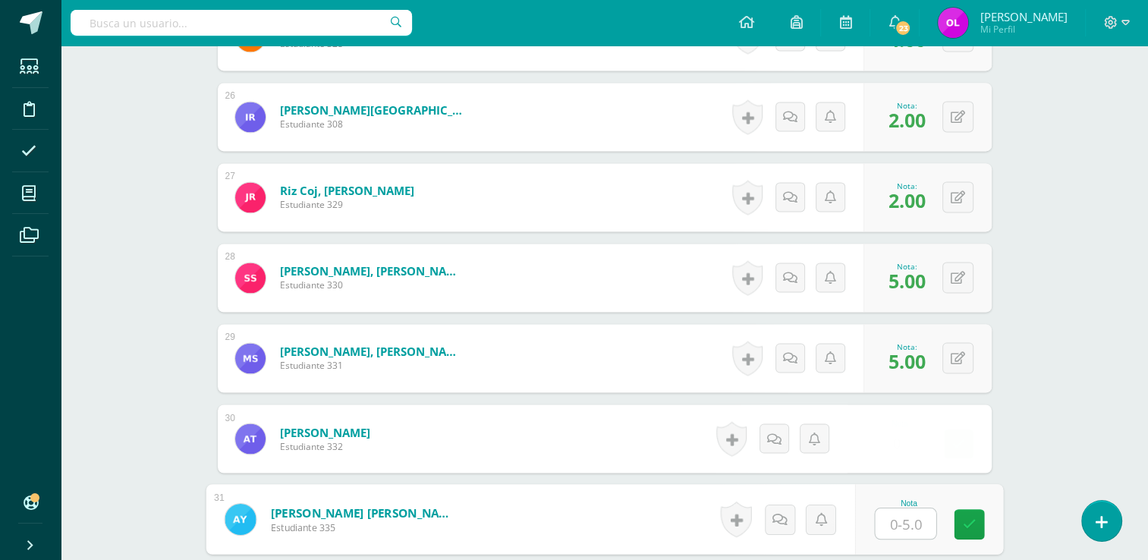
type input "3"
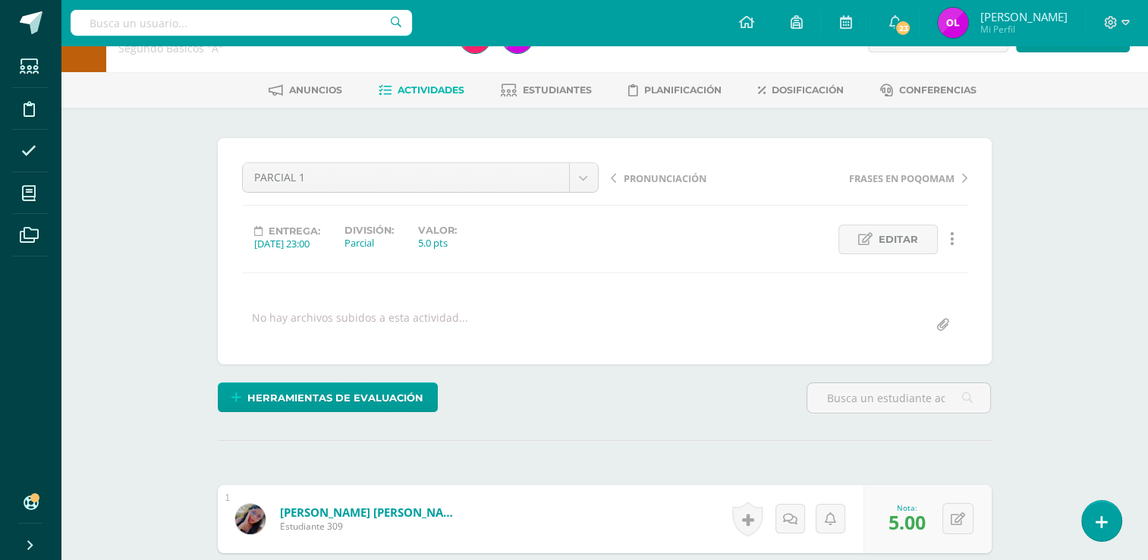
scroll to position [0, 0]
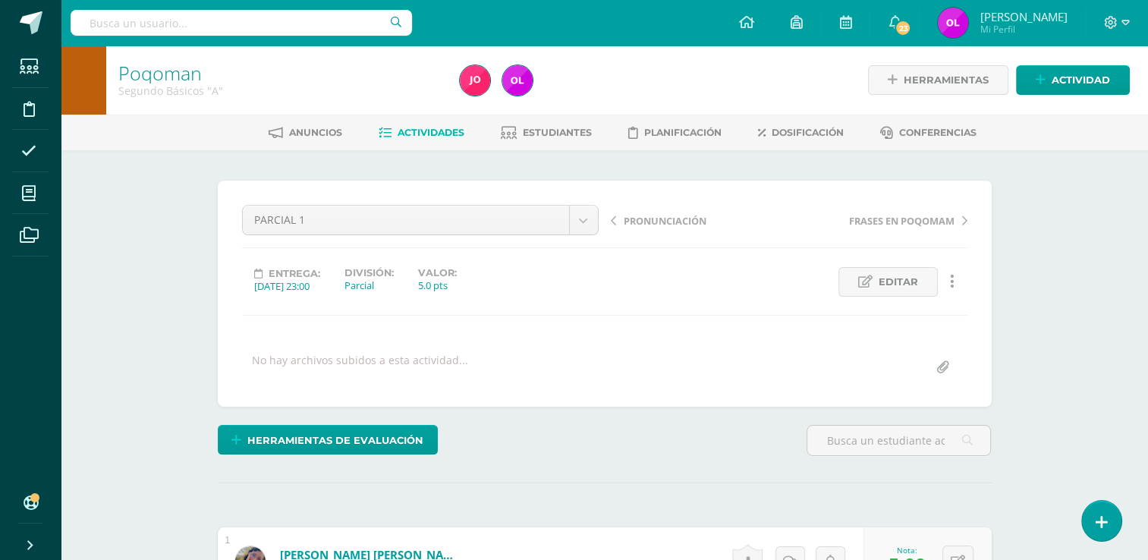
click at [425, 129] on span "Actividades" at bounding box center [430, 132] width 67 height 11
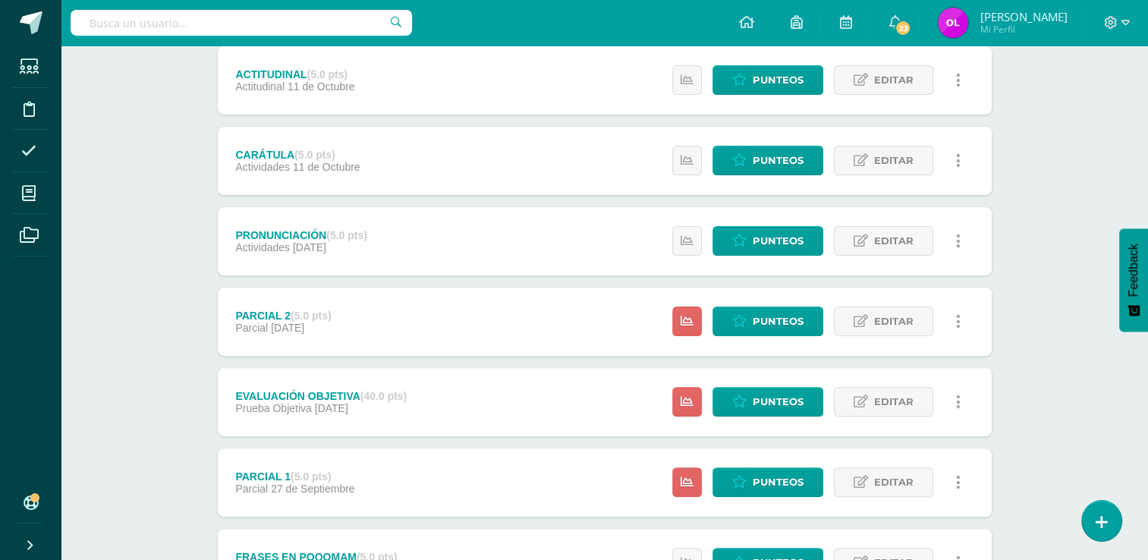
scroll to position [379, 0]
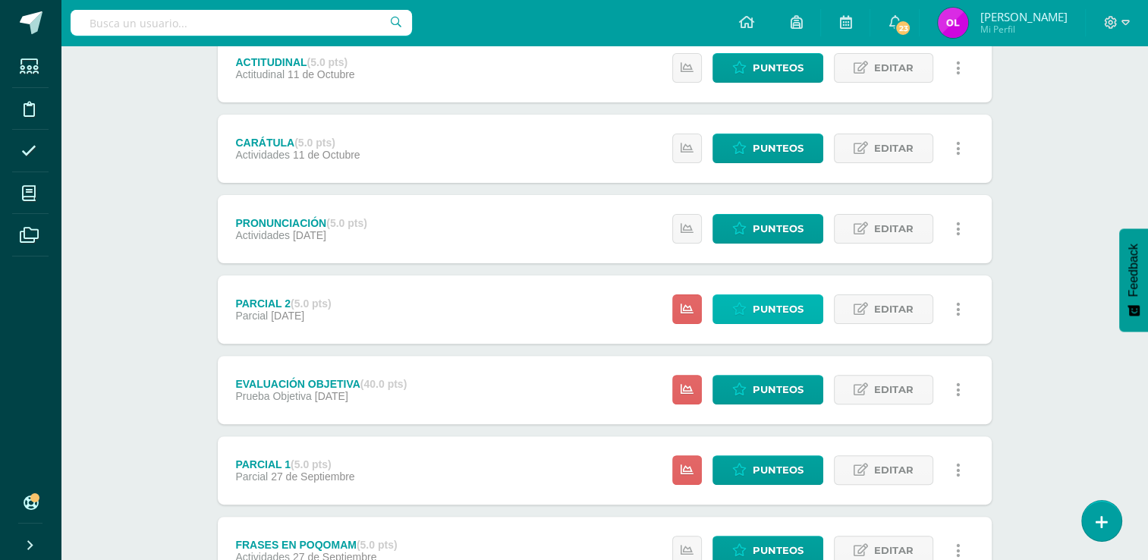
click at [768, 305] on span "Punteos" at bounding box center [777, 309] width 51 height 28
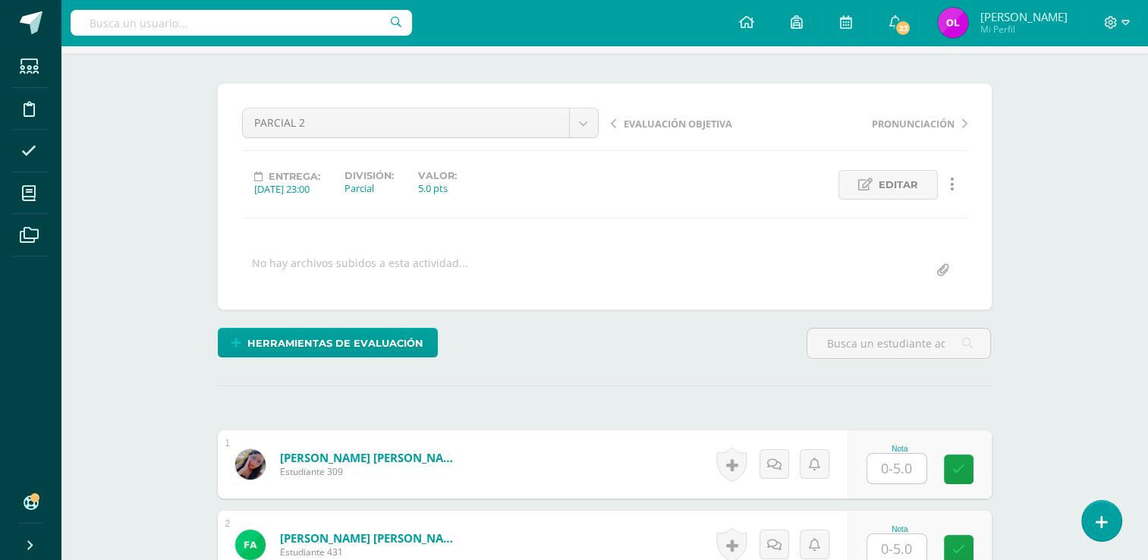
scroll to position [228, 0]
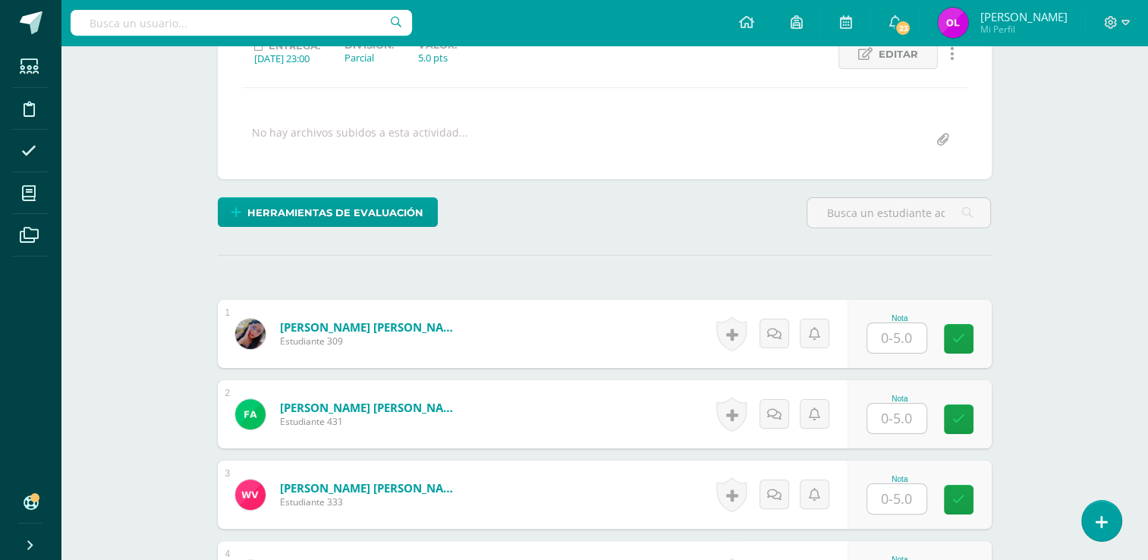
click at [896, 338] on input "text" at bounding box center [896, 338] width 59 height 30
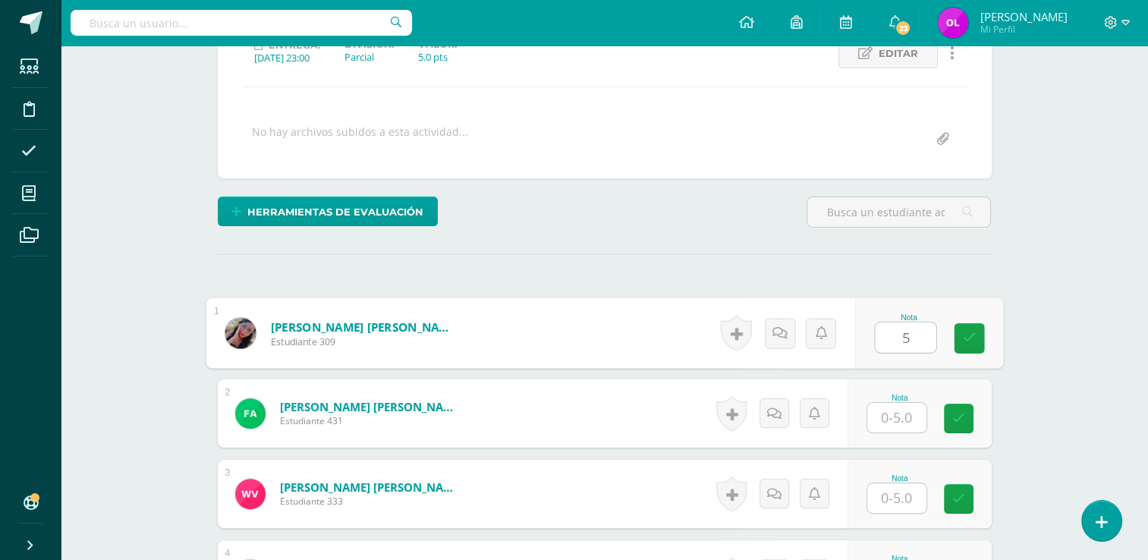
type input "5"
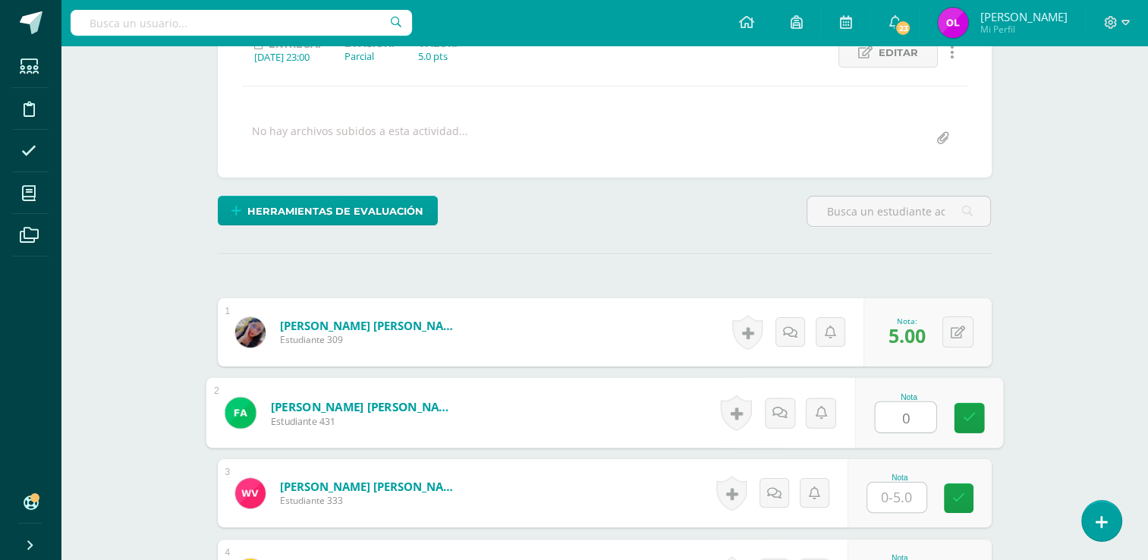
type input "0"
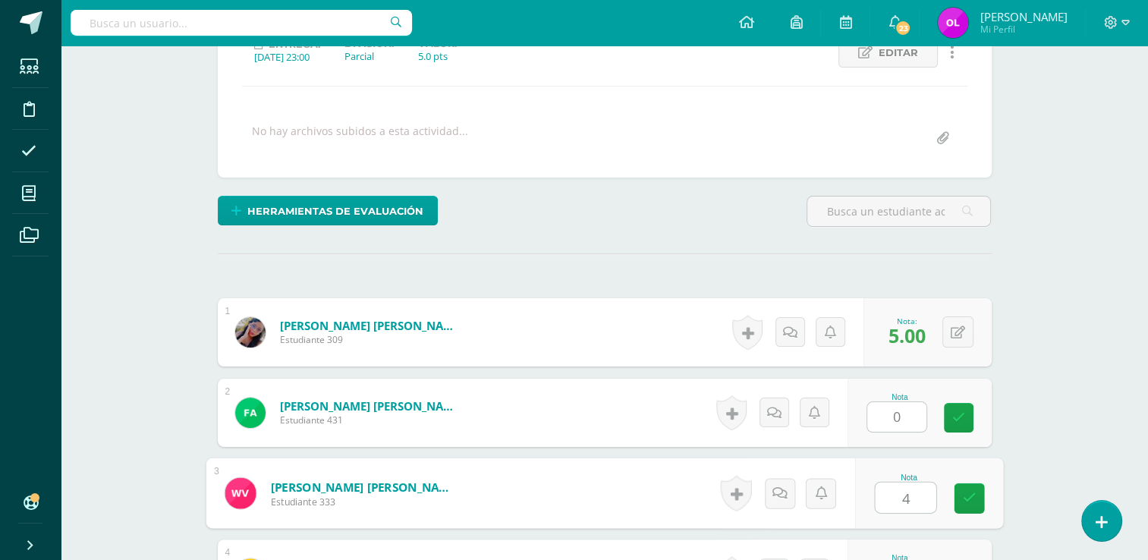
type input "4"
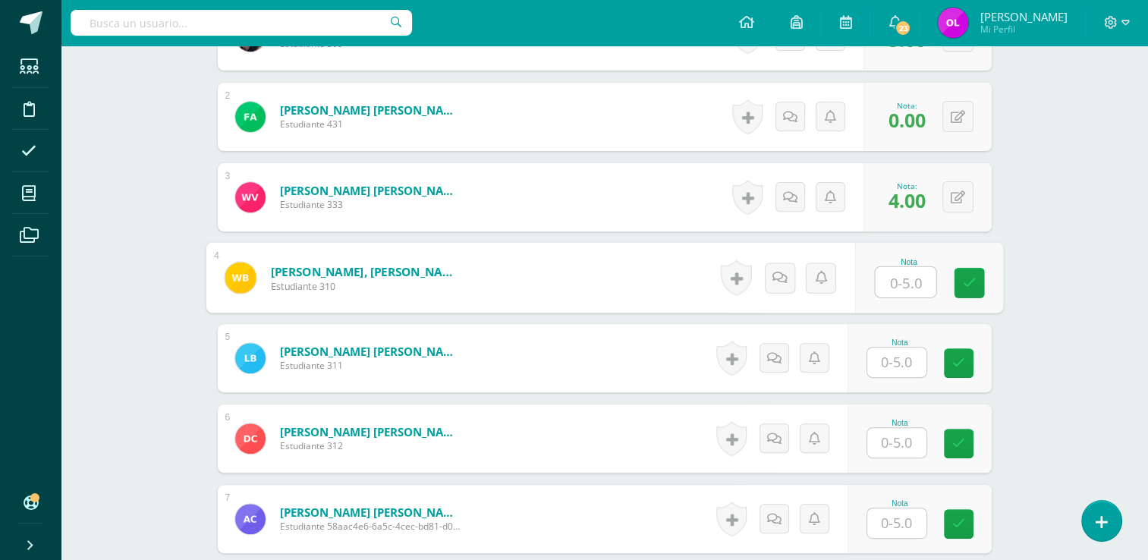
scroll to position [526, 0]
type input "3"
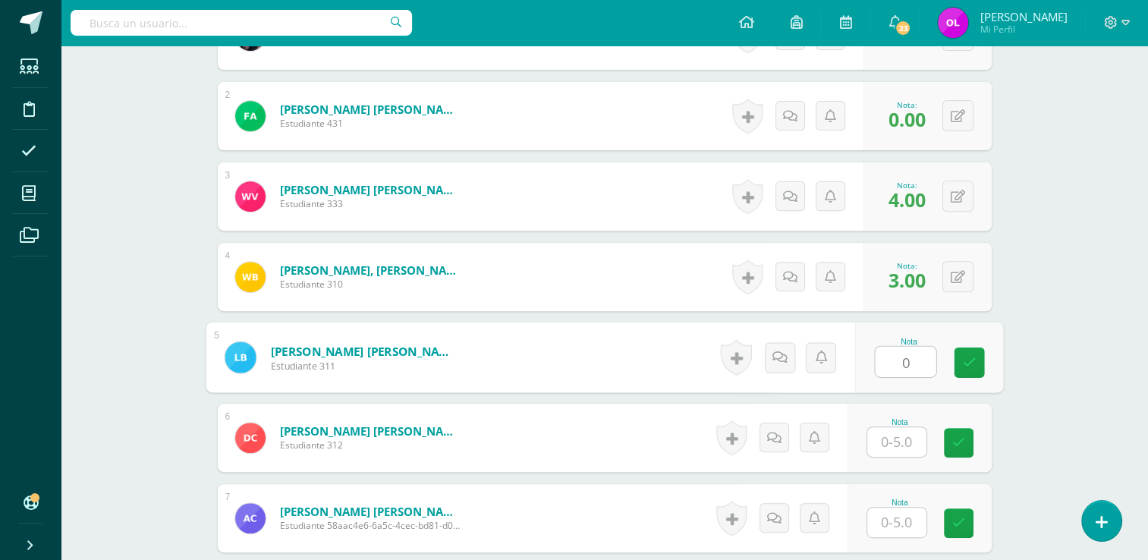
type input "0"
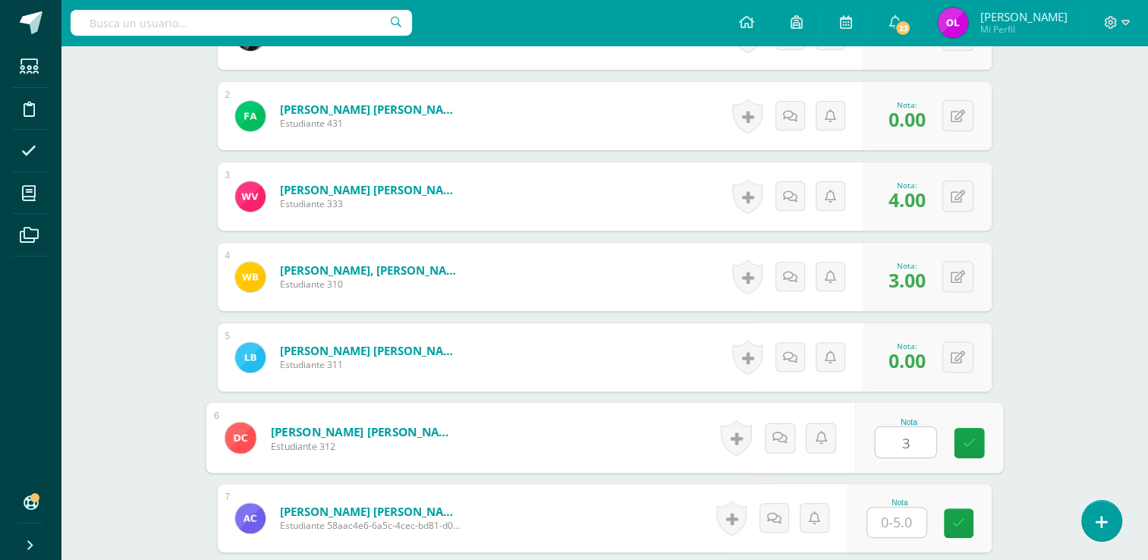
type input "3"
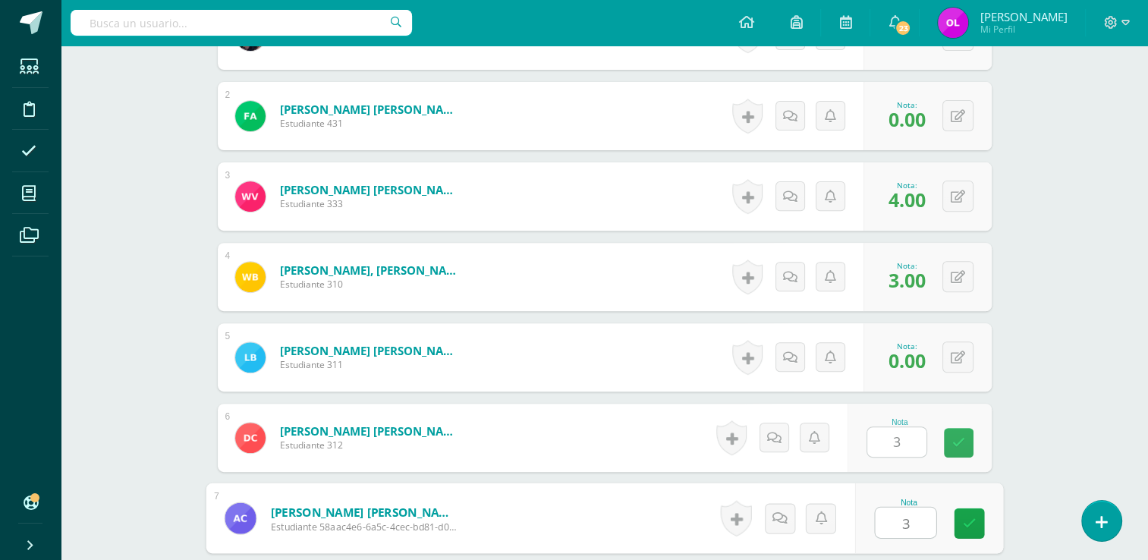
type input "3"
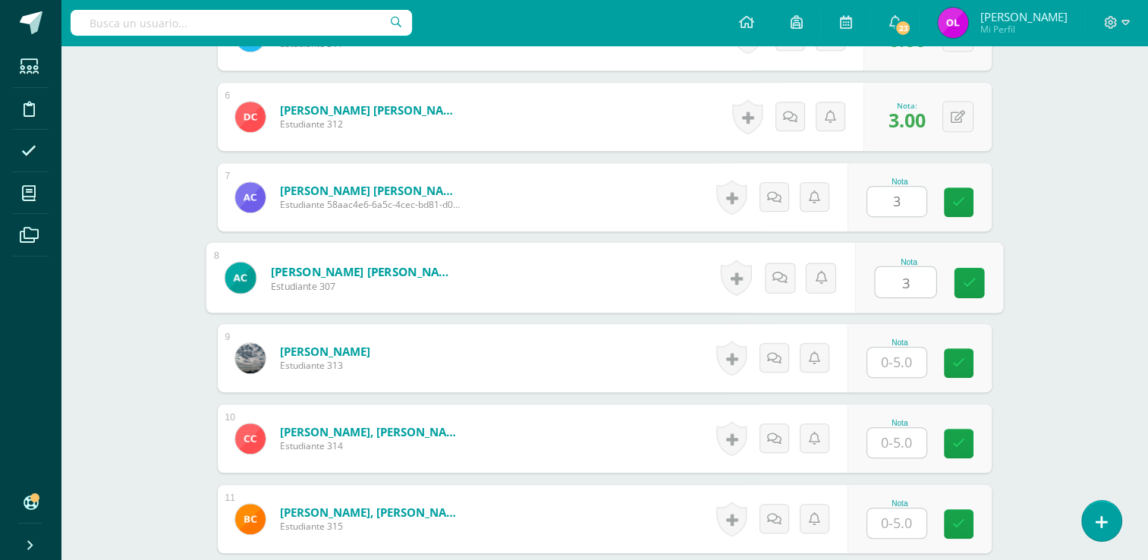
type input "3"
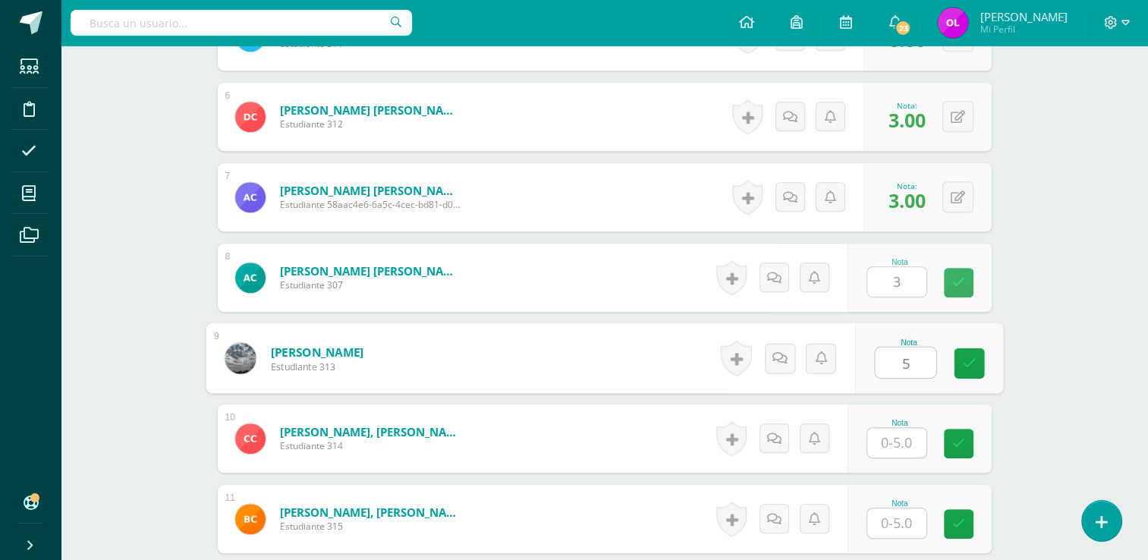
type input "5"
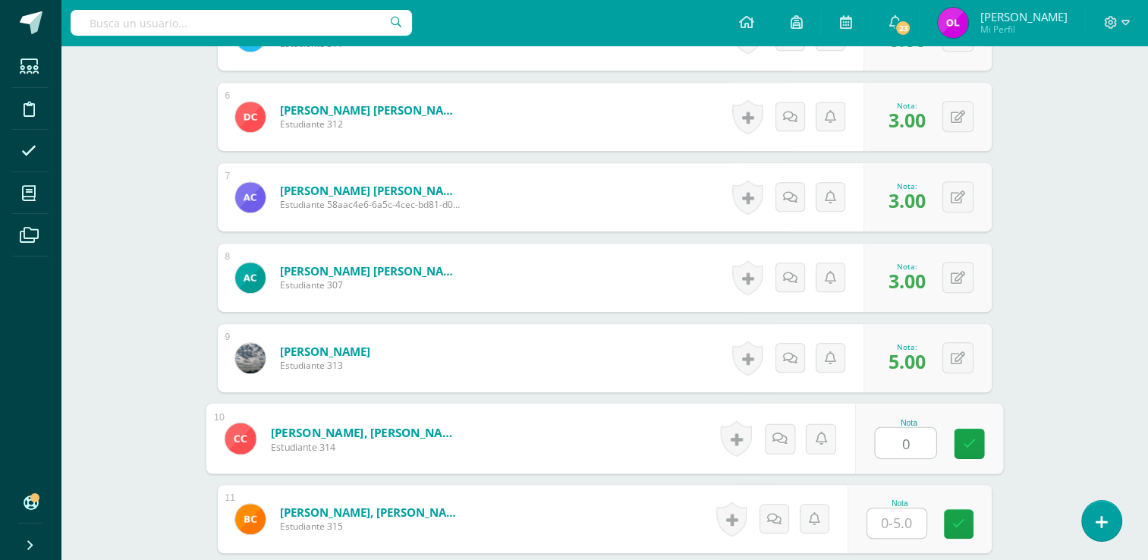
type input "0"
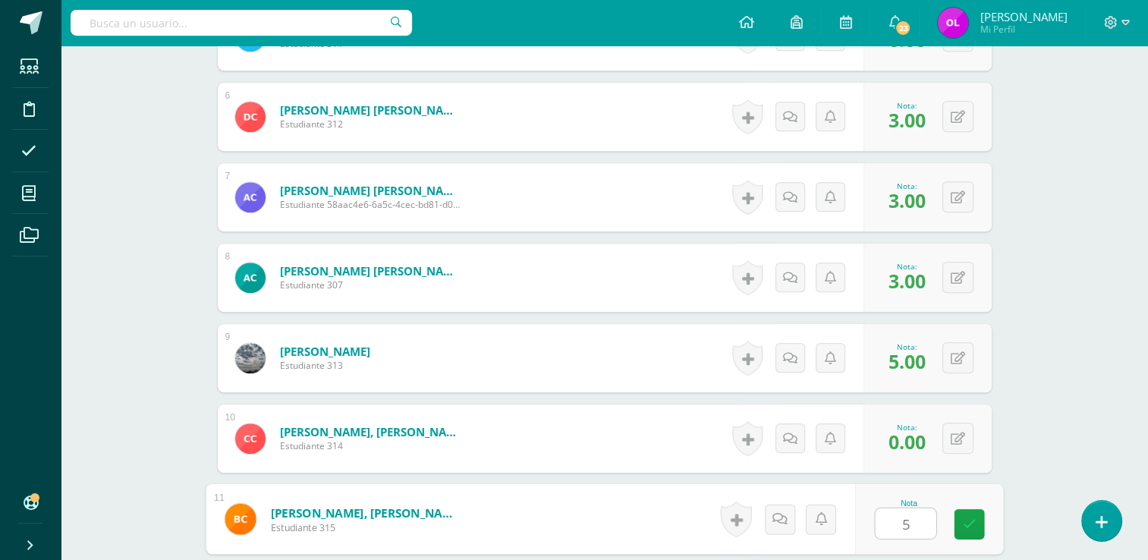
type input "5"
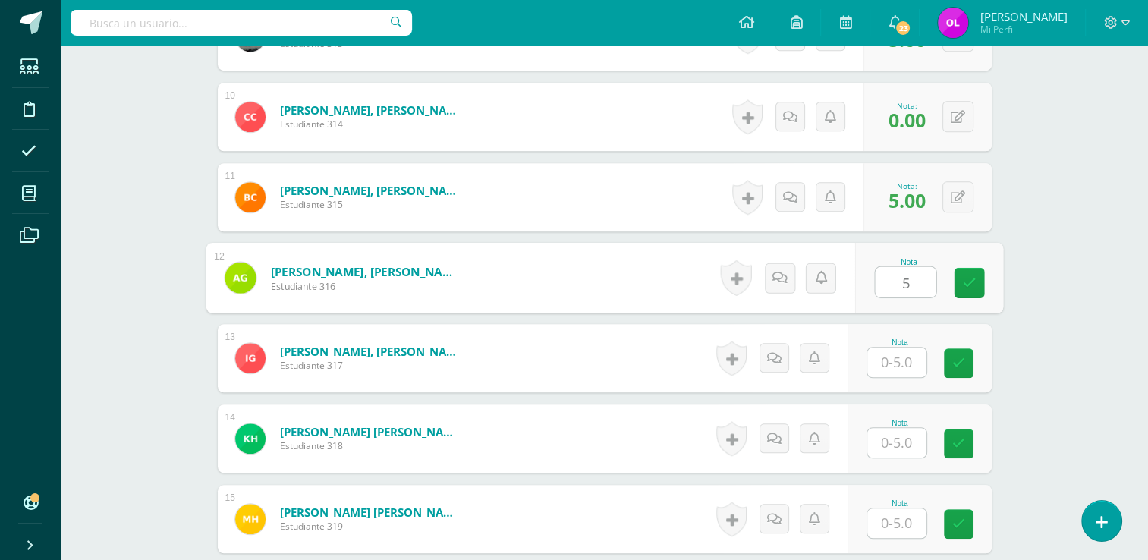
type input "5"
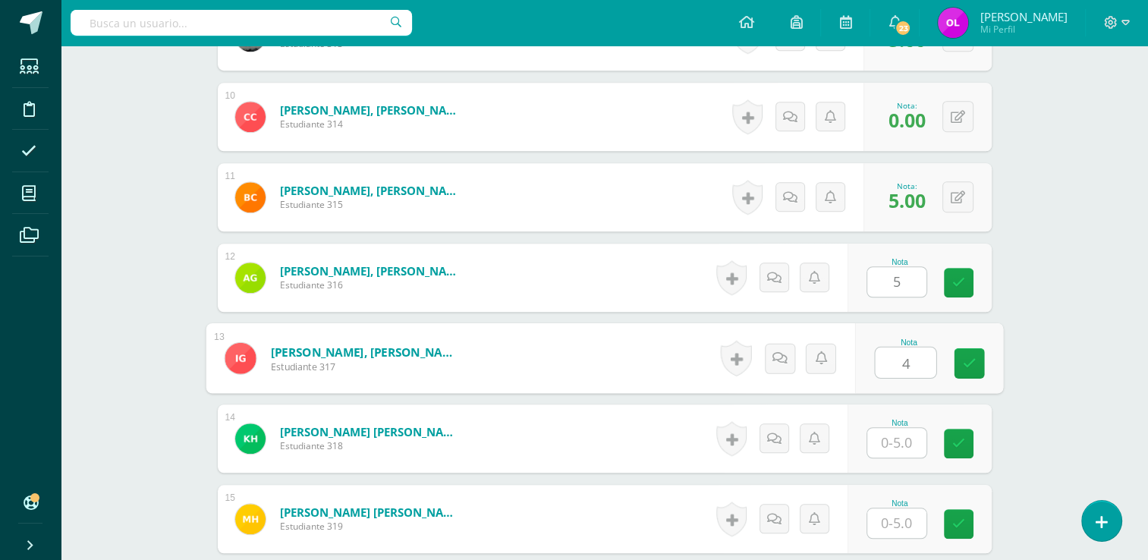
type input "4"
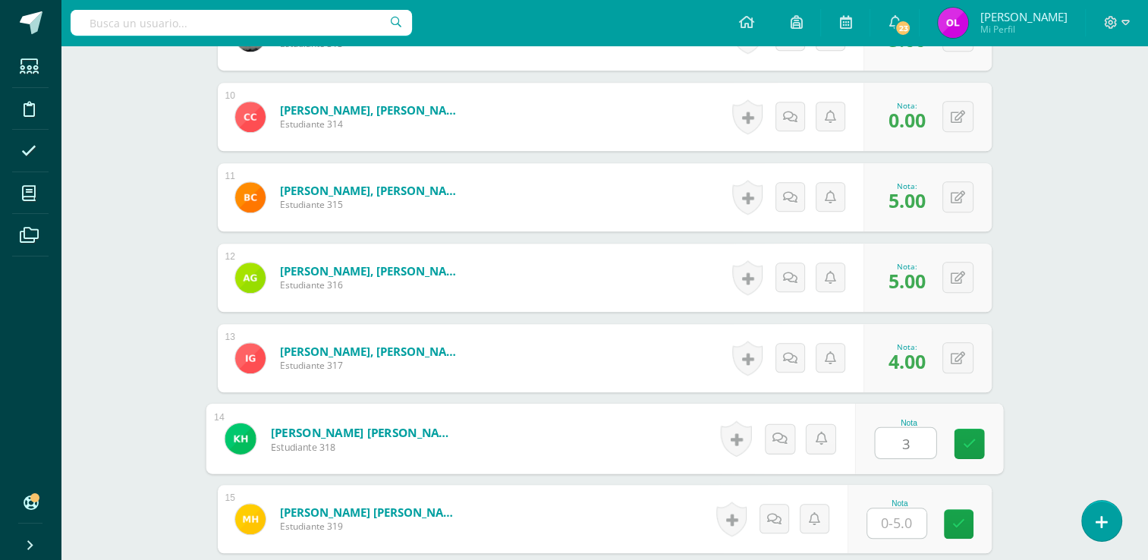
type input "3"
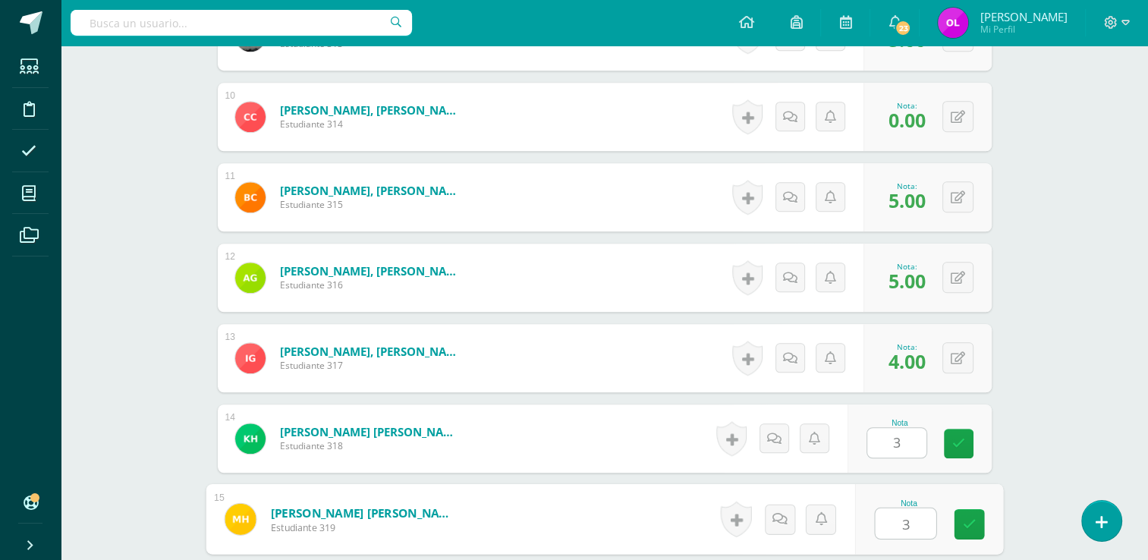
type input "3"
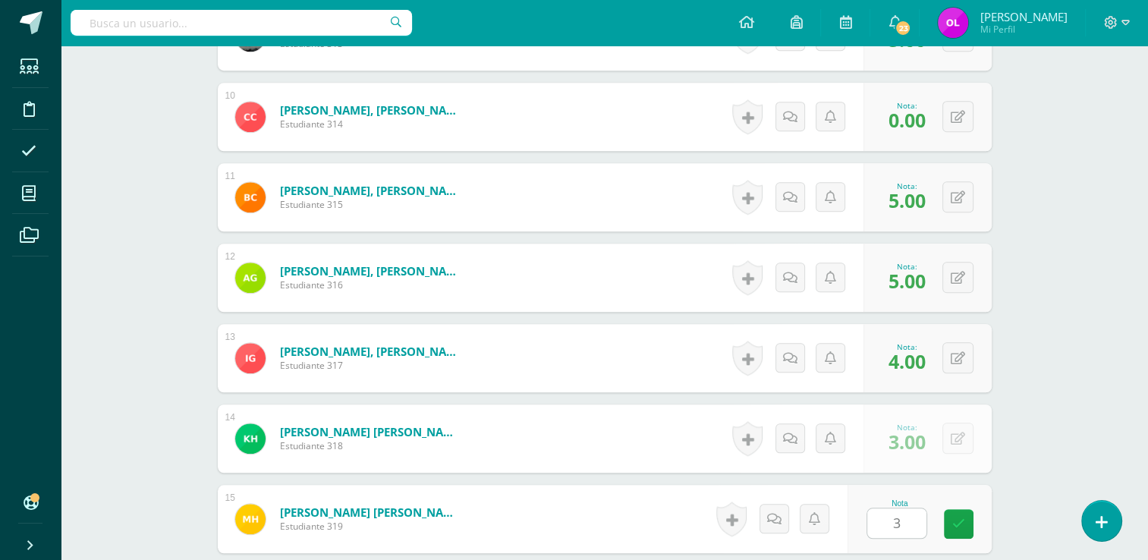
scroll to position [1490, 0]
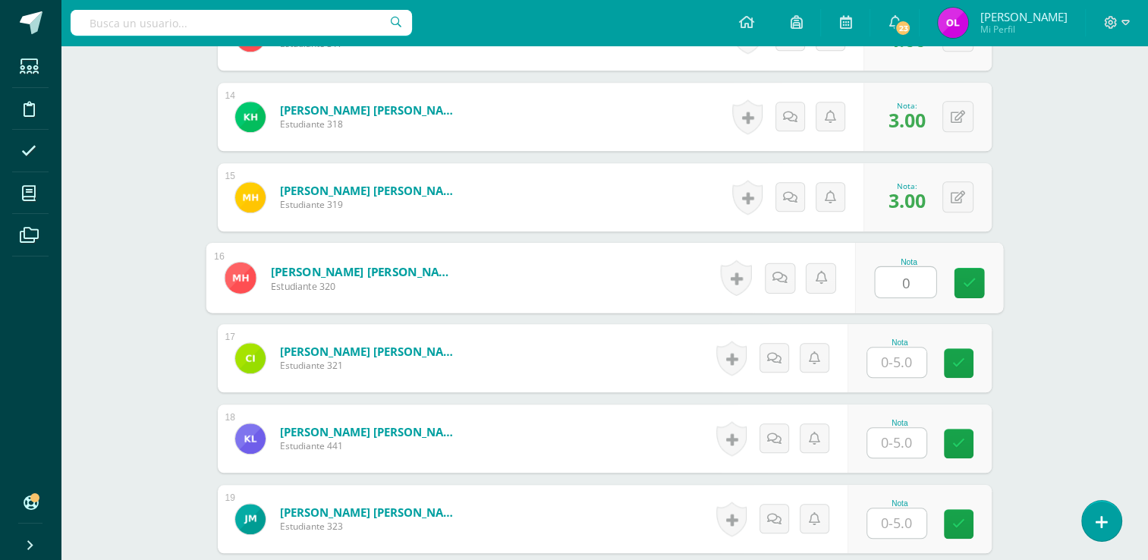
type input "0"
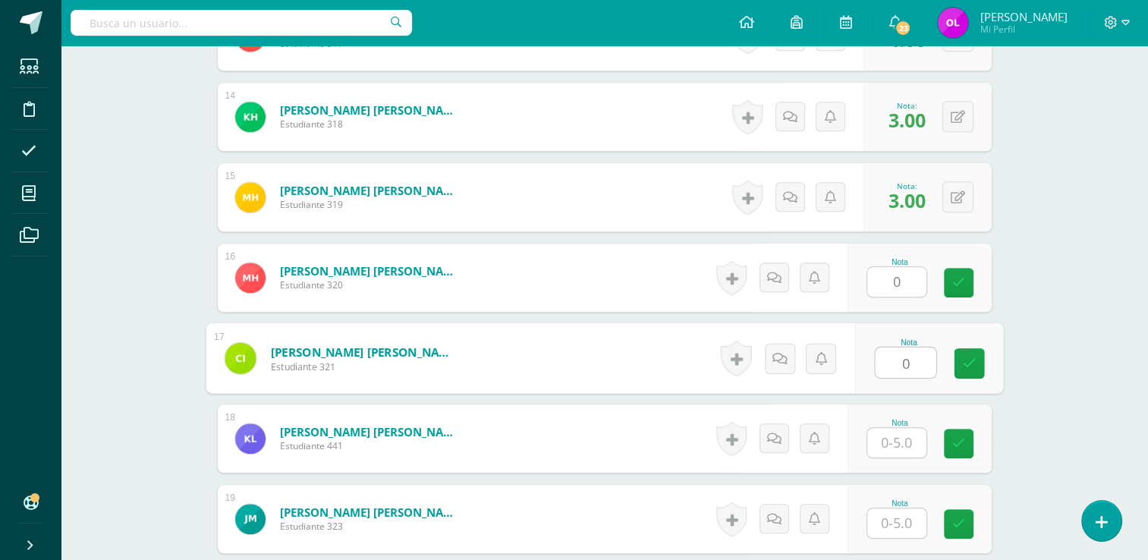
type input "0"
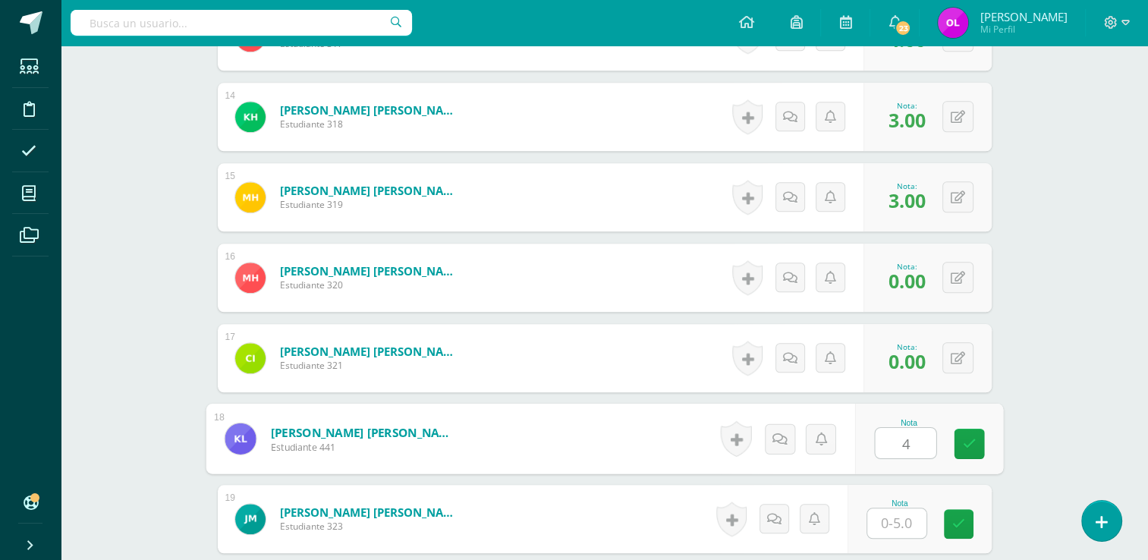
type input "4"
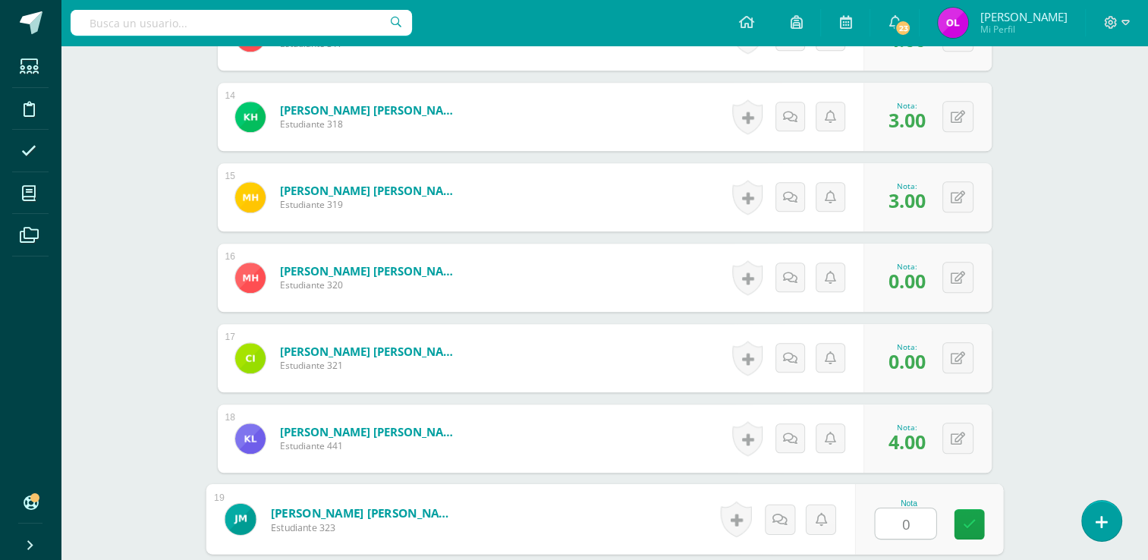
type input "0"
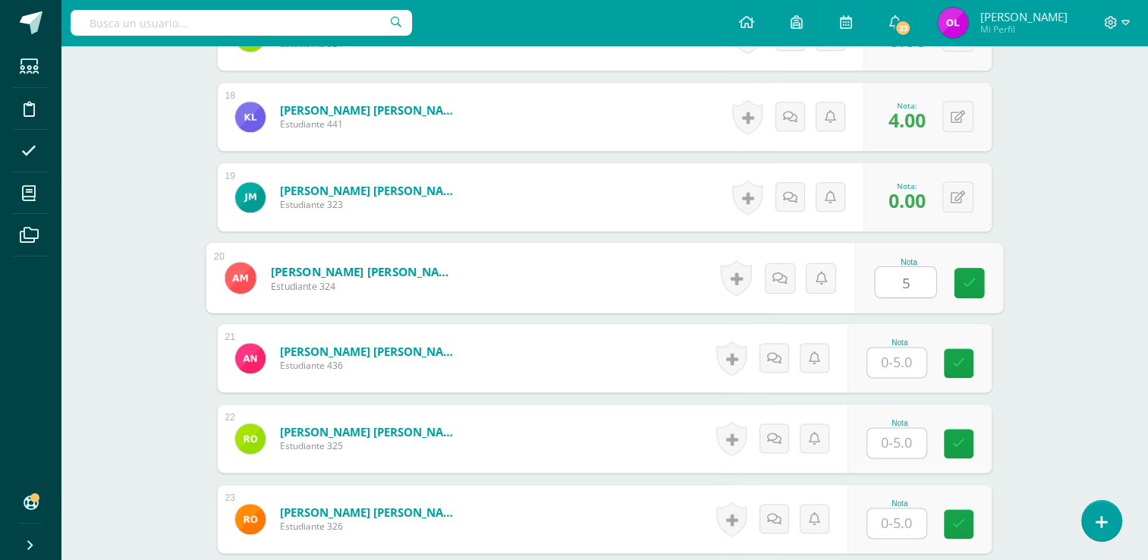
type input "5"
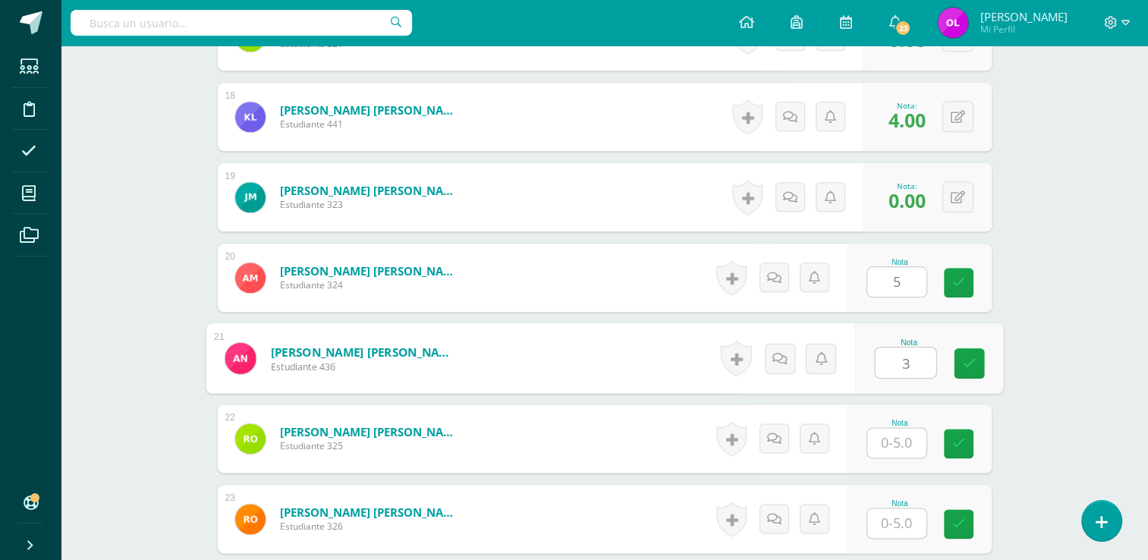
type input "3"
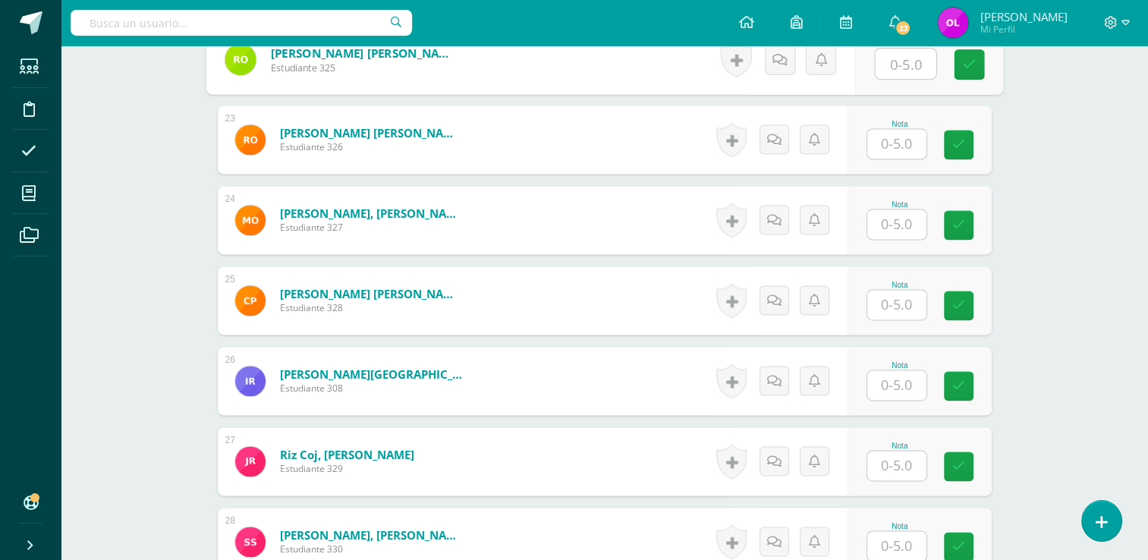
scroll to position [2115, 0]
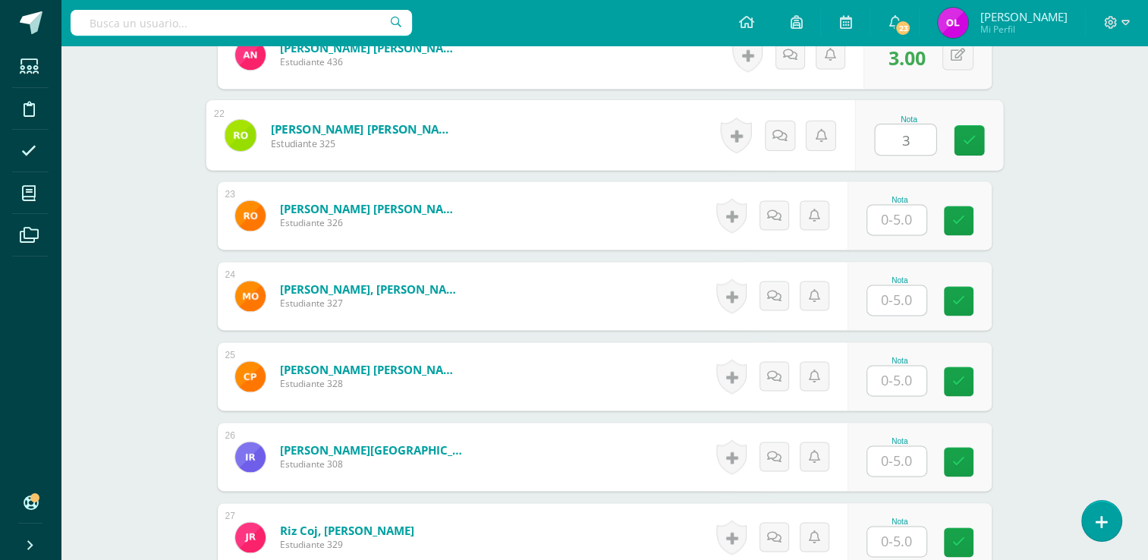
type input "3"
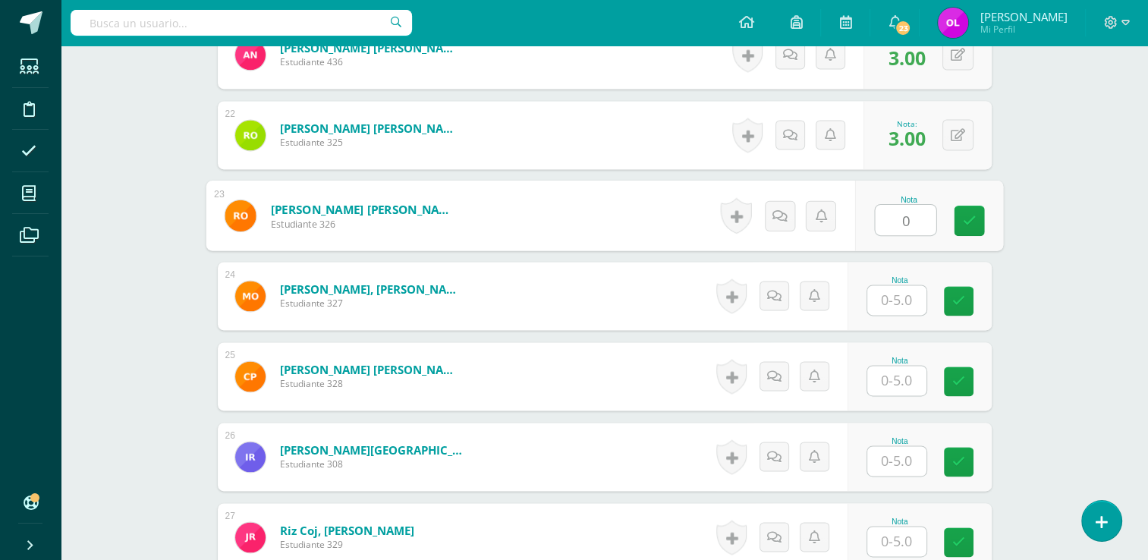
type input "0"
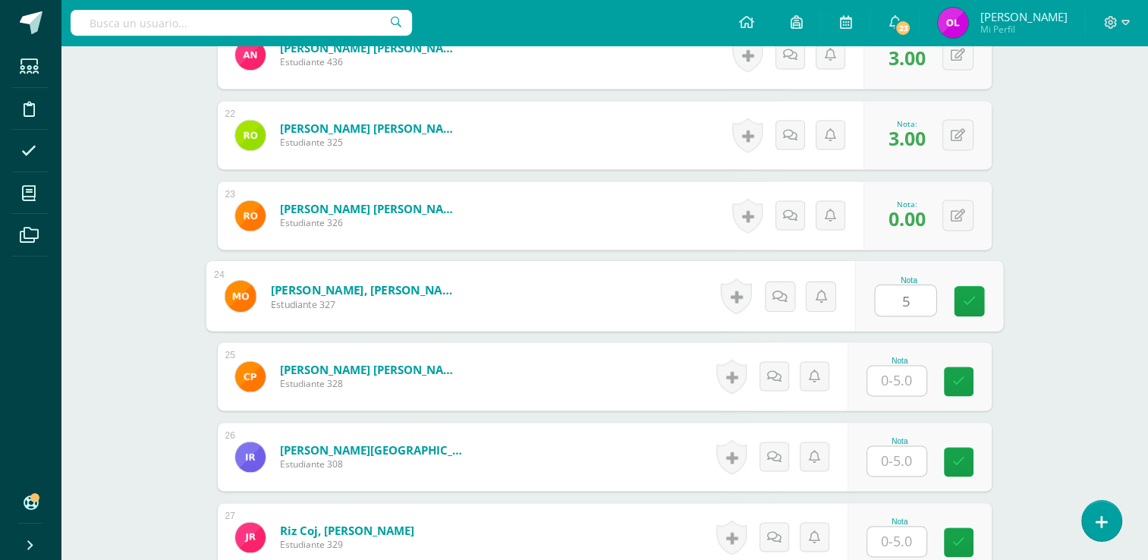
type input "5"
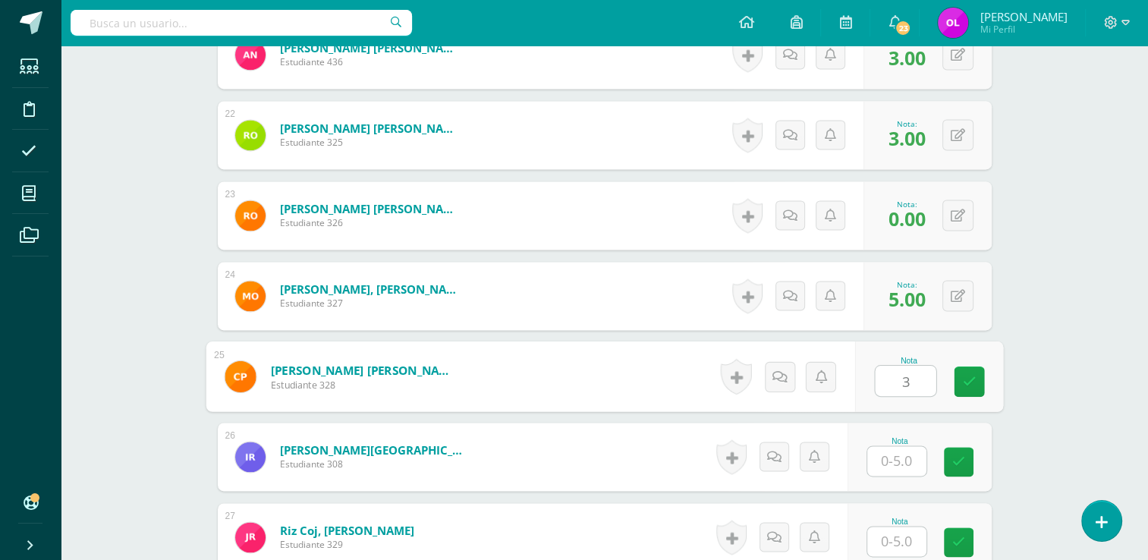
type input "3"
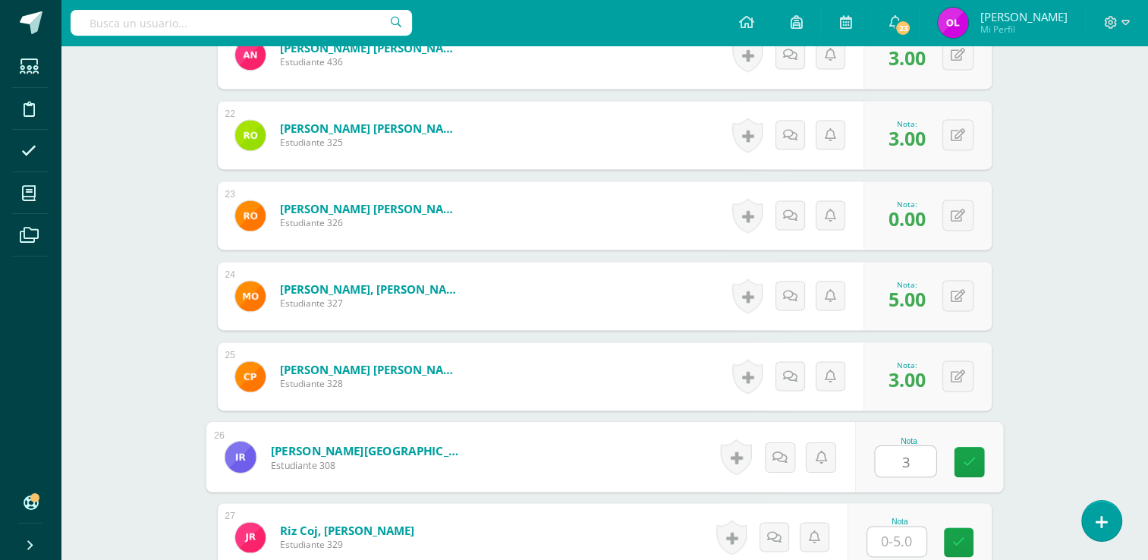
type input "3"
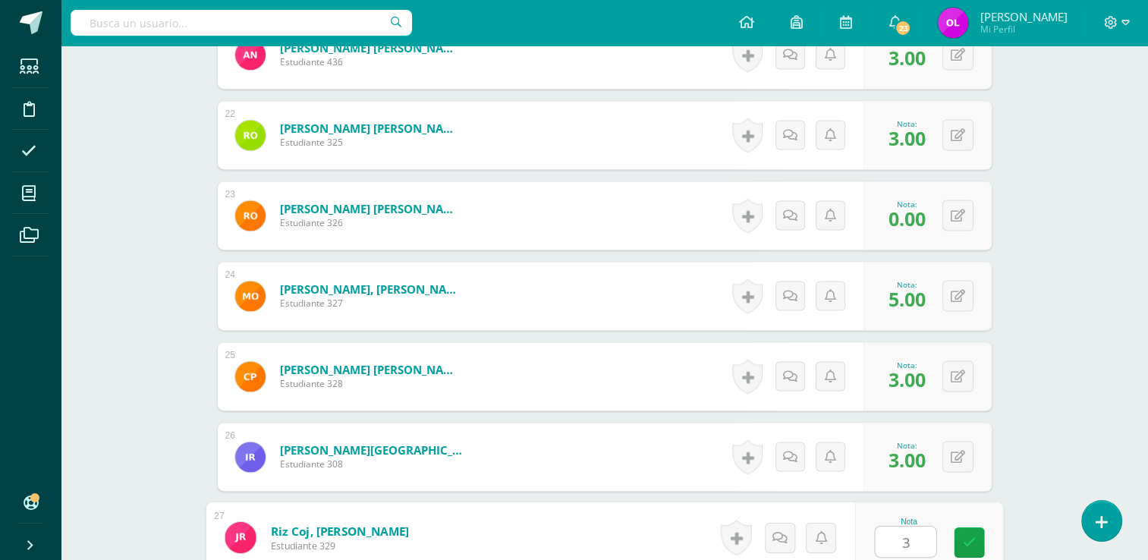
type input "3"
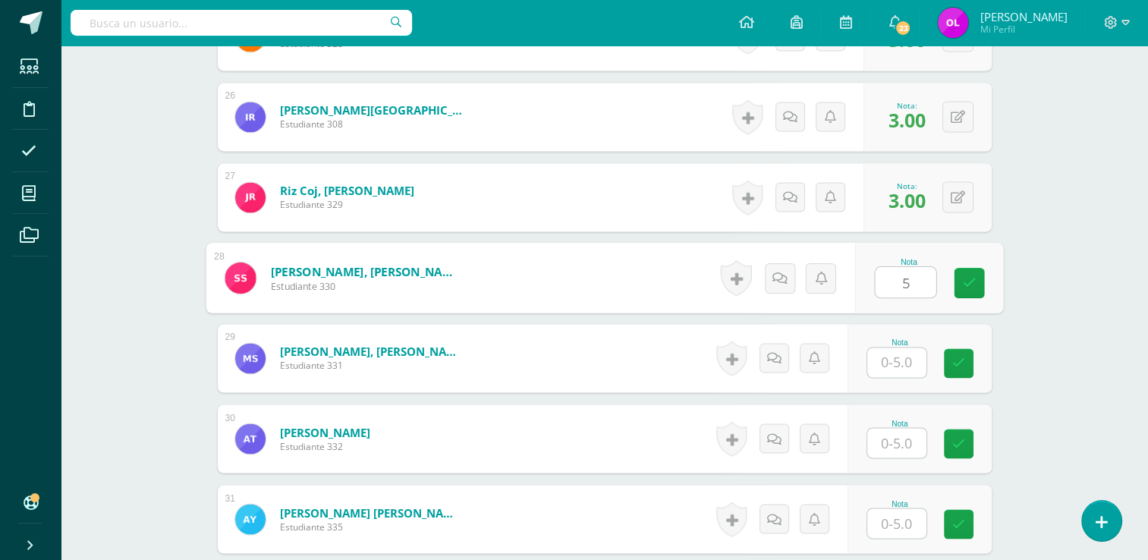
type input "5"
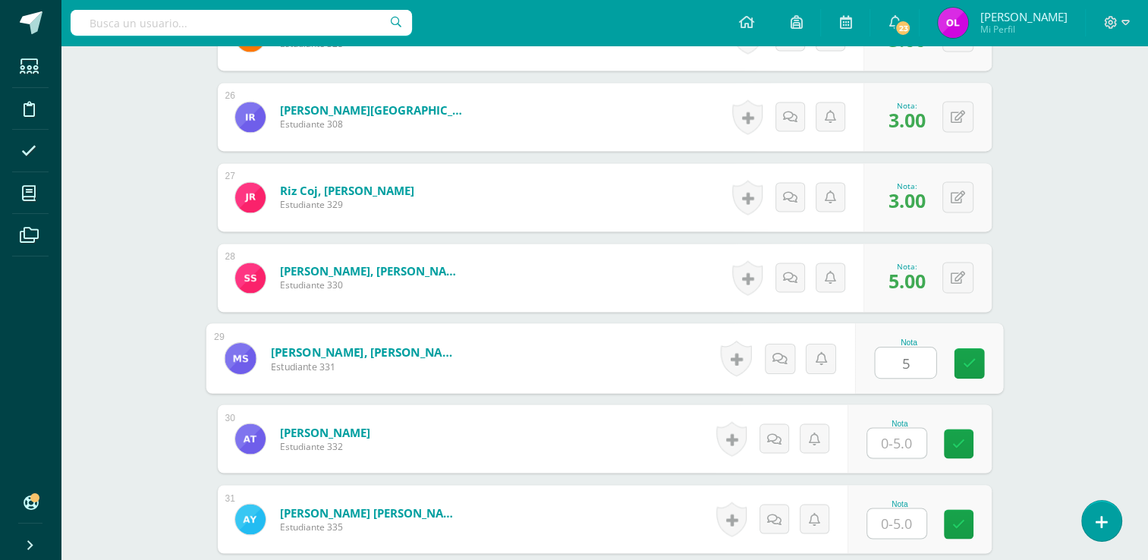
type input "5"
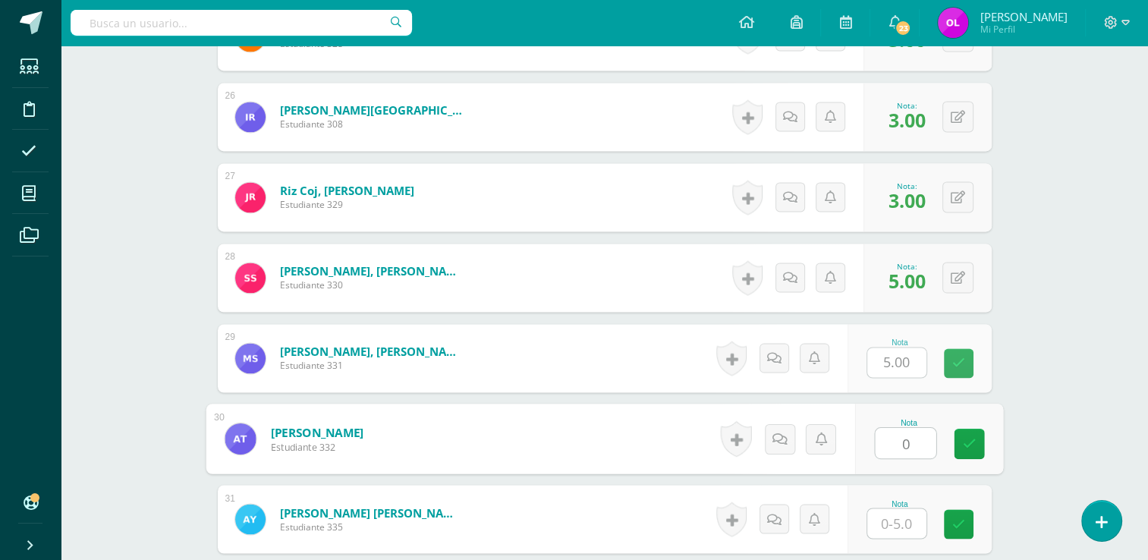
type input "0"
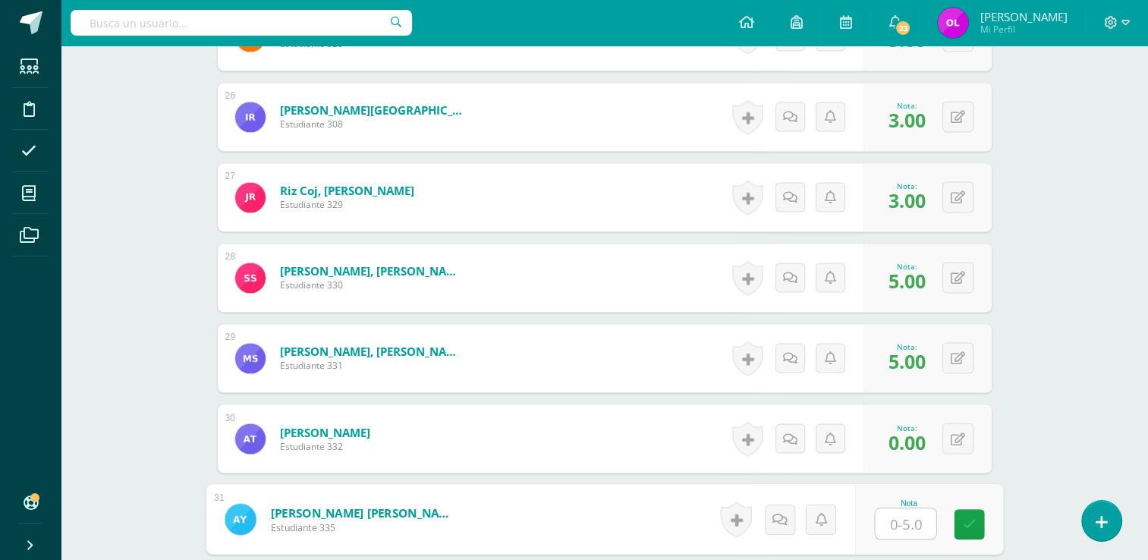
type input "3"
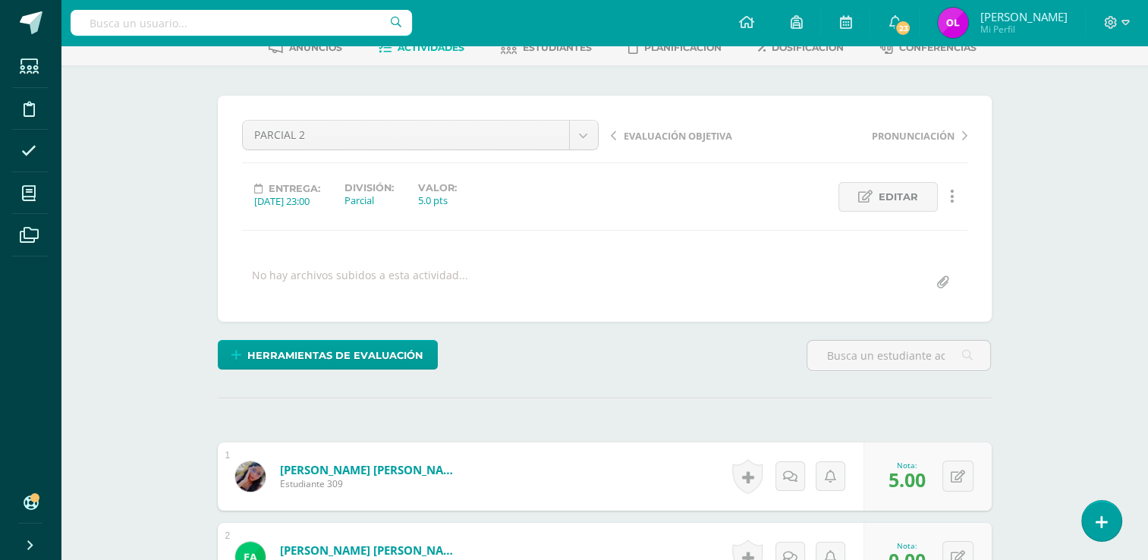
scroll to position [0, 0]
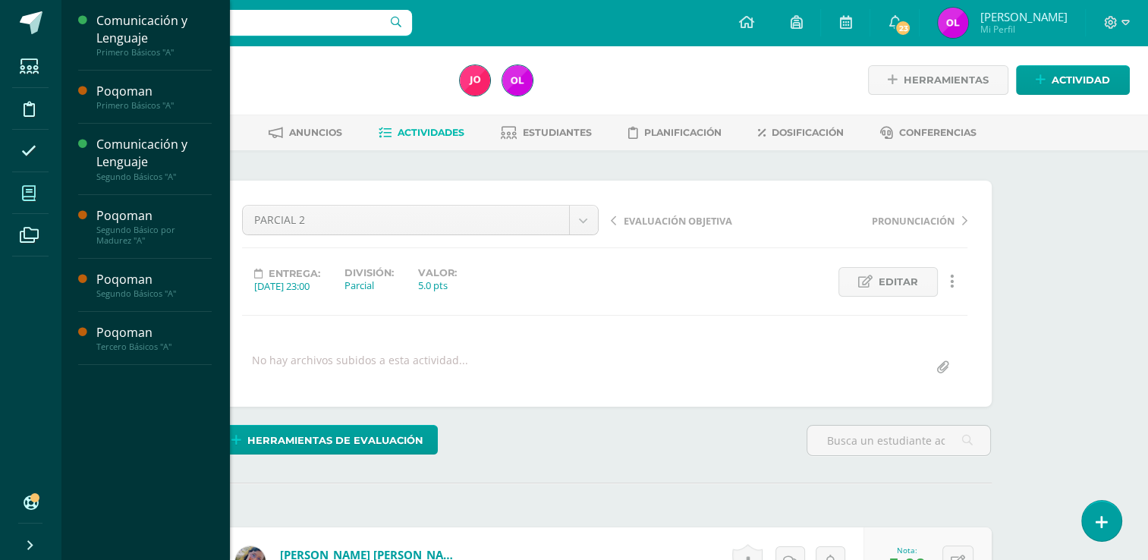
click at [30, 190] on icon at bounding box center [29, 193] width 14 height 15
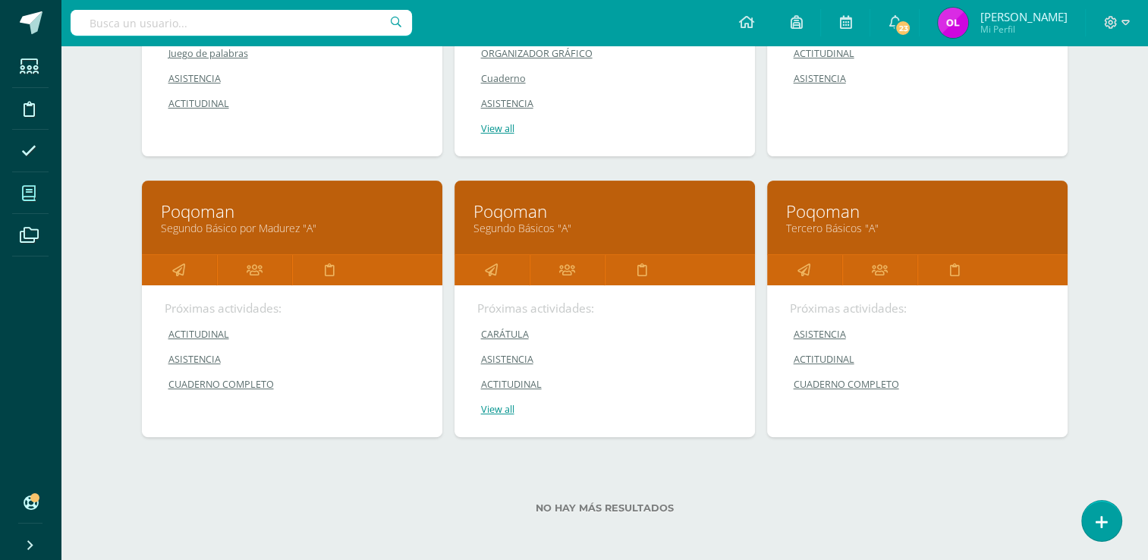
scroll to position [383, 0]
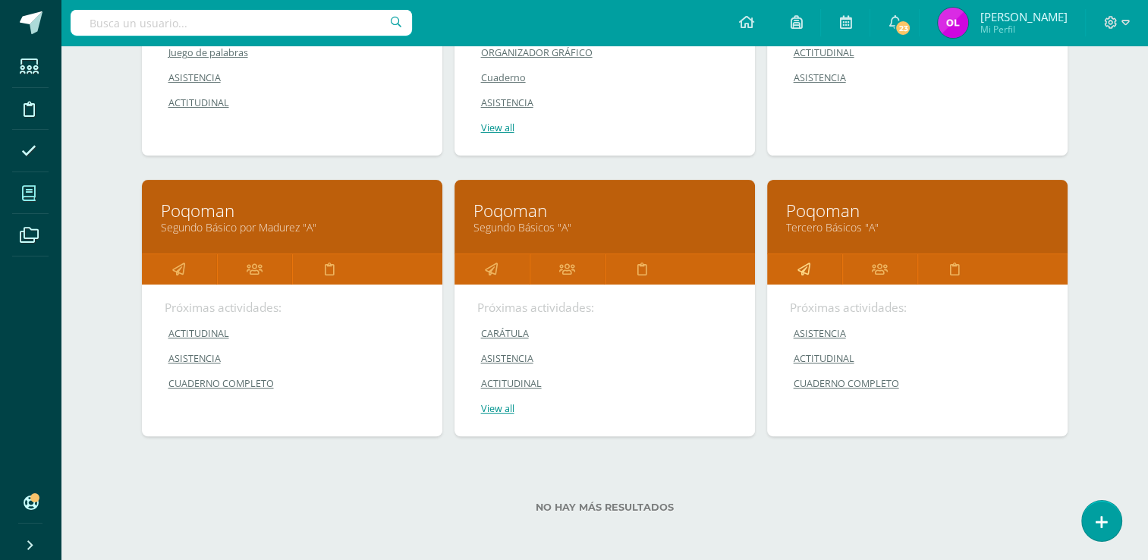
click at [803, 275] on icon at bounding box center [803, 269] width 13 height 30
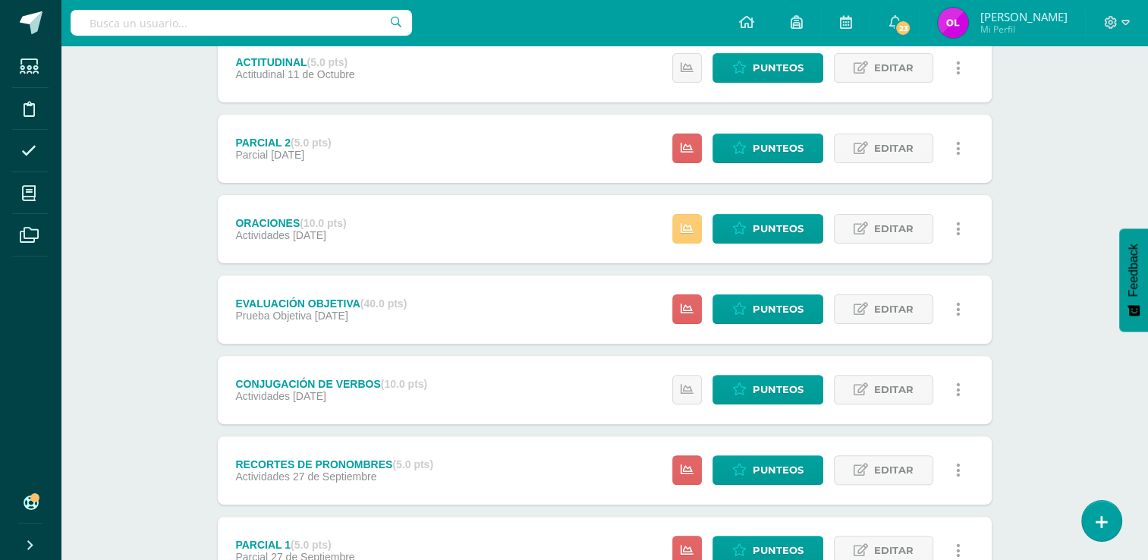
scroll to position [579, 0]
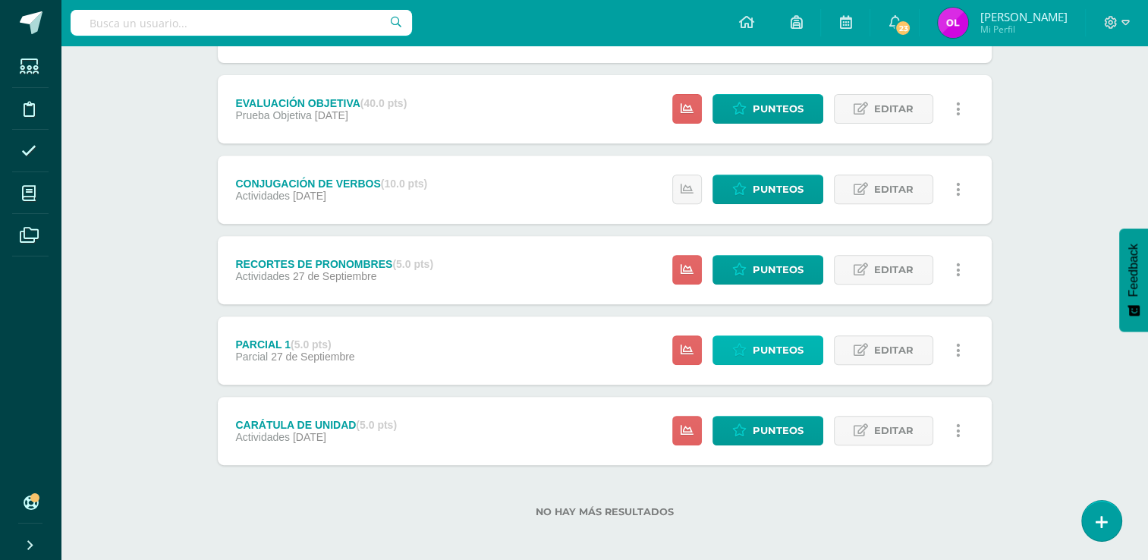
click at [778, 357] on span "Punteos" at bounding box center [777, 350] width 51 height 28
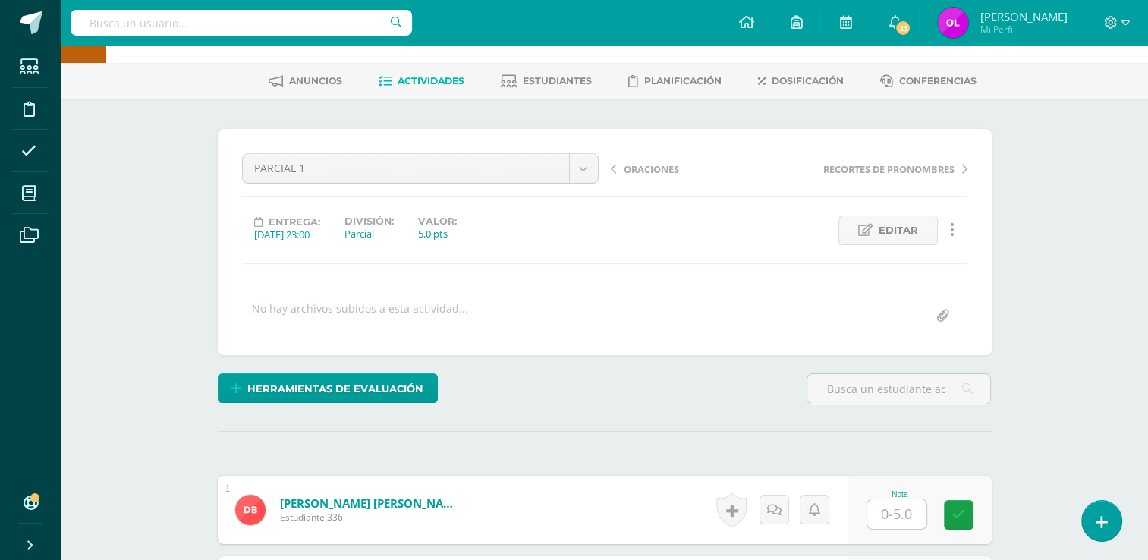
scroll to position [228, 0]
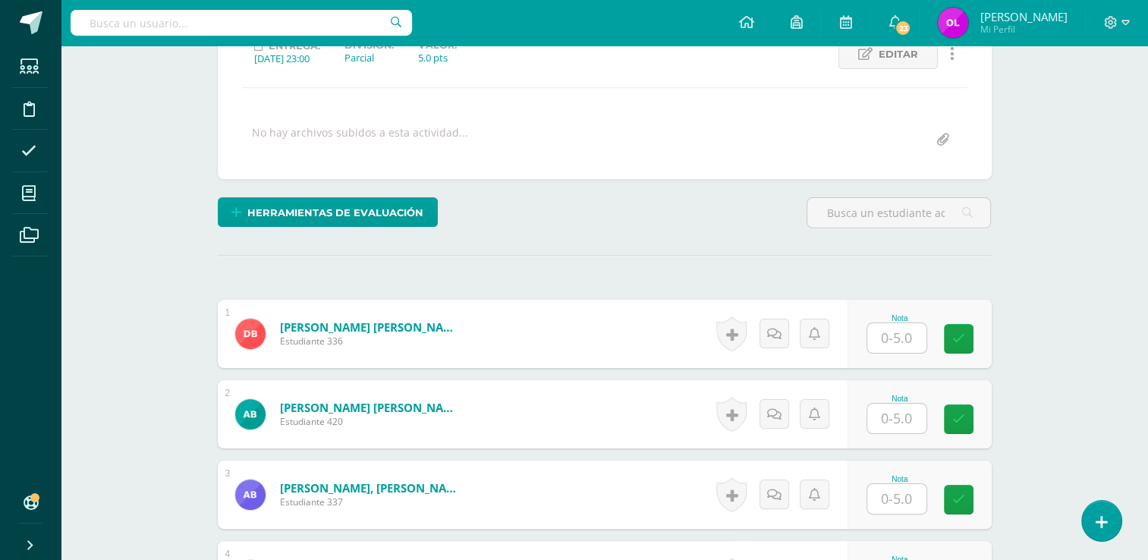
click at [909, 341] on input "text" at bounding box center [896, 338] width 59 height 30
type input "4"
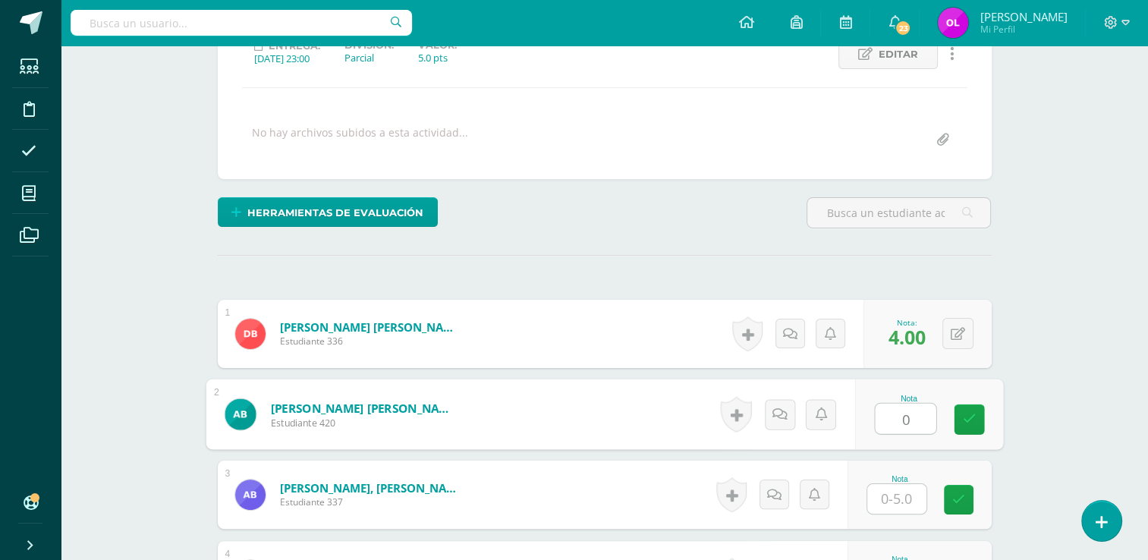
type input "0"
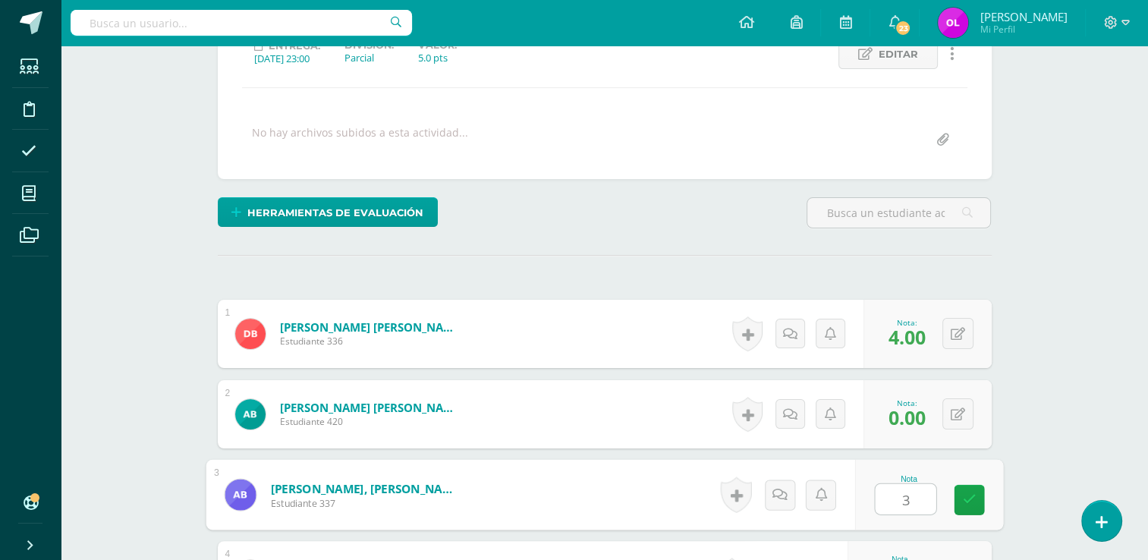
type input "3"
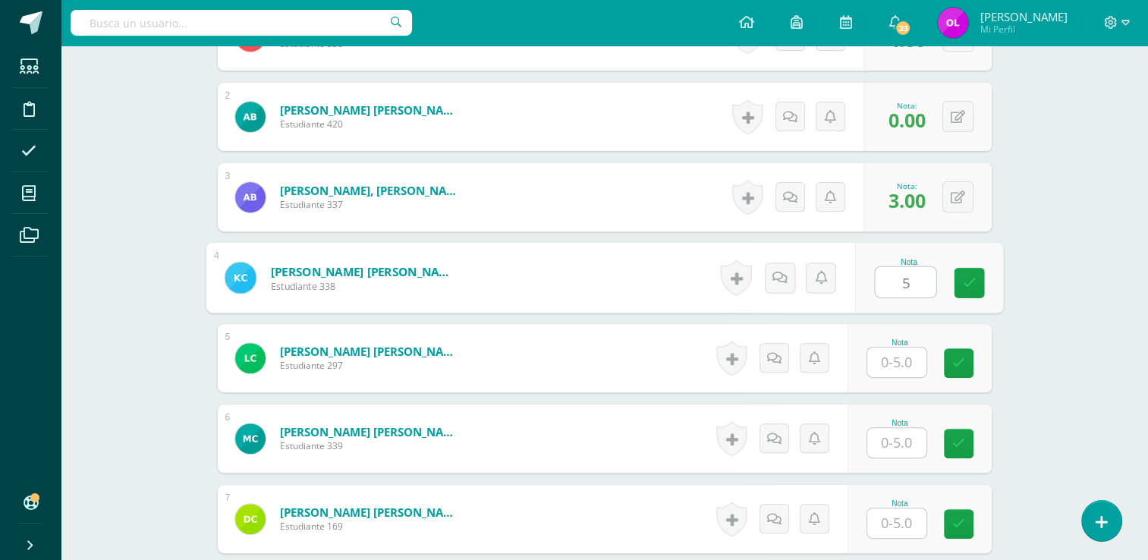
type input "5"
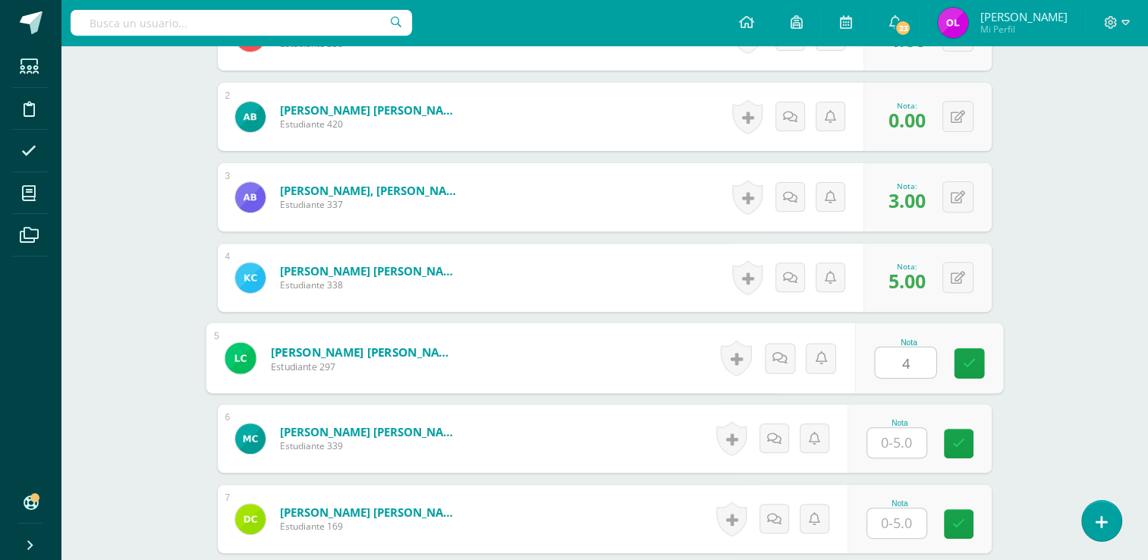
type input "4"
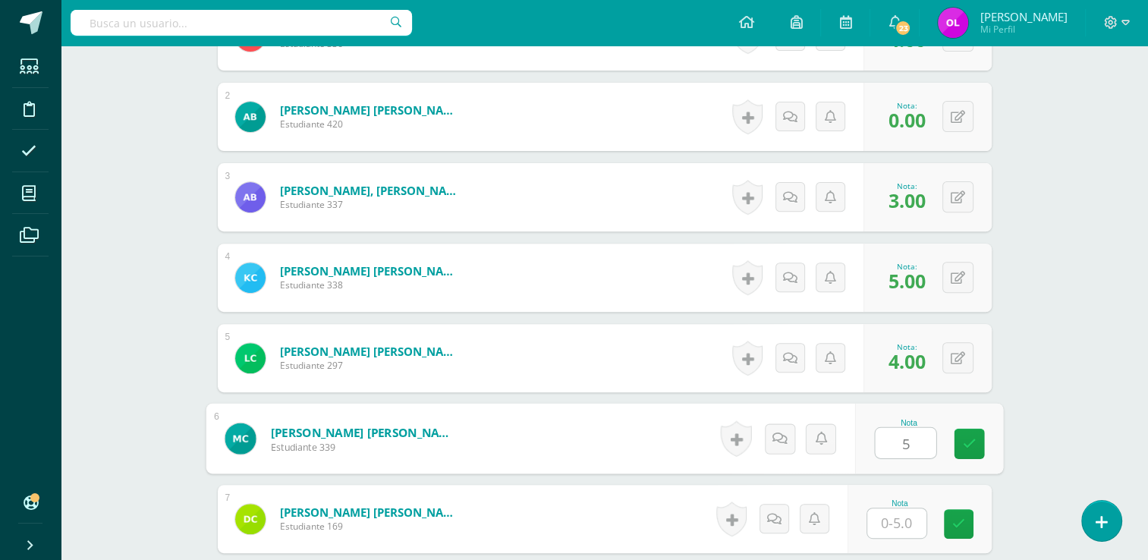
type input "5"
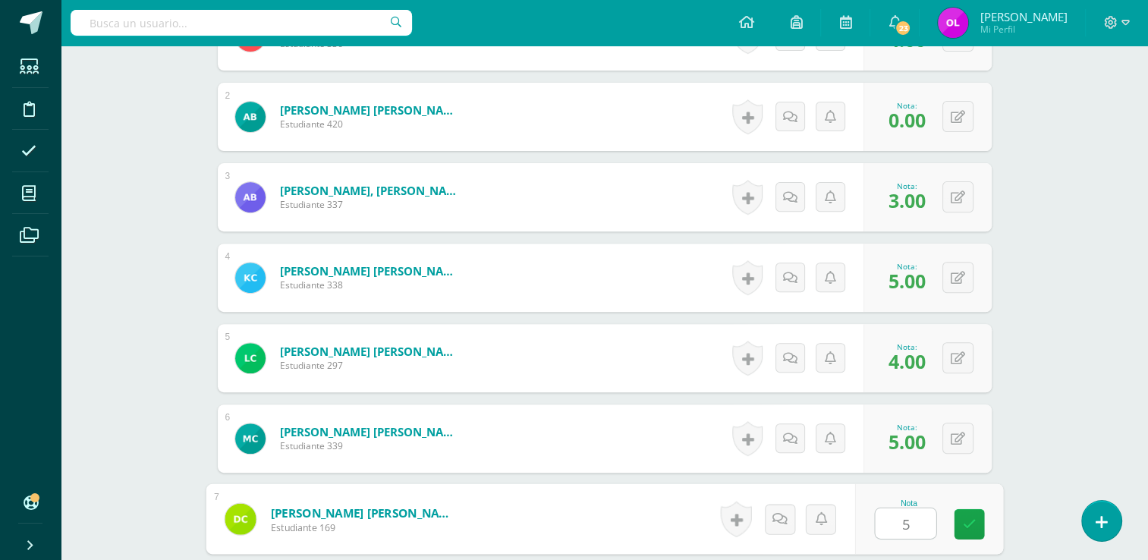
type input "5"
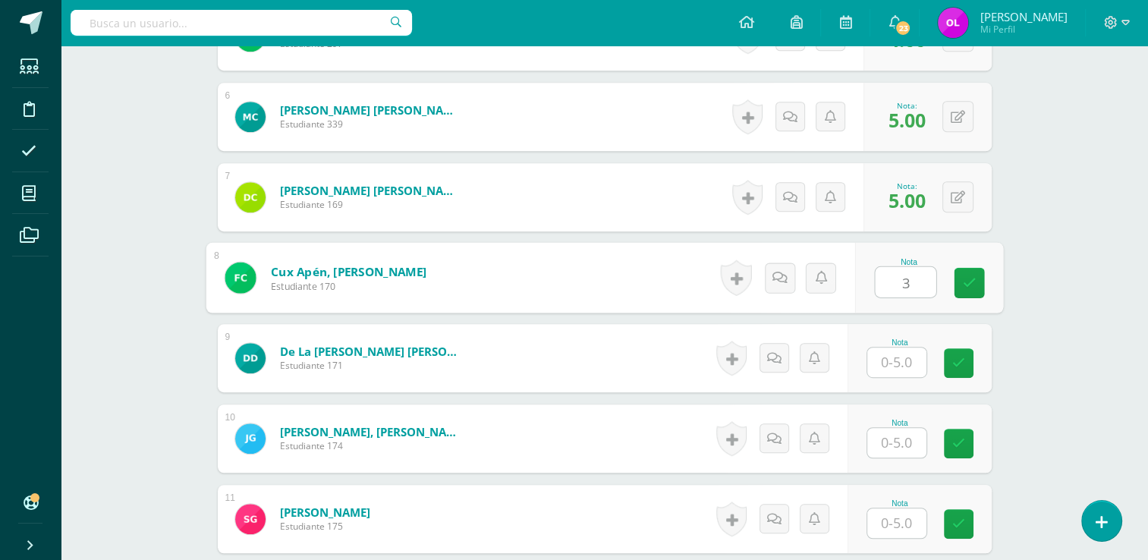
type input "3"
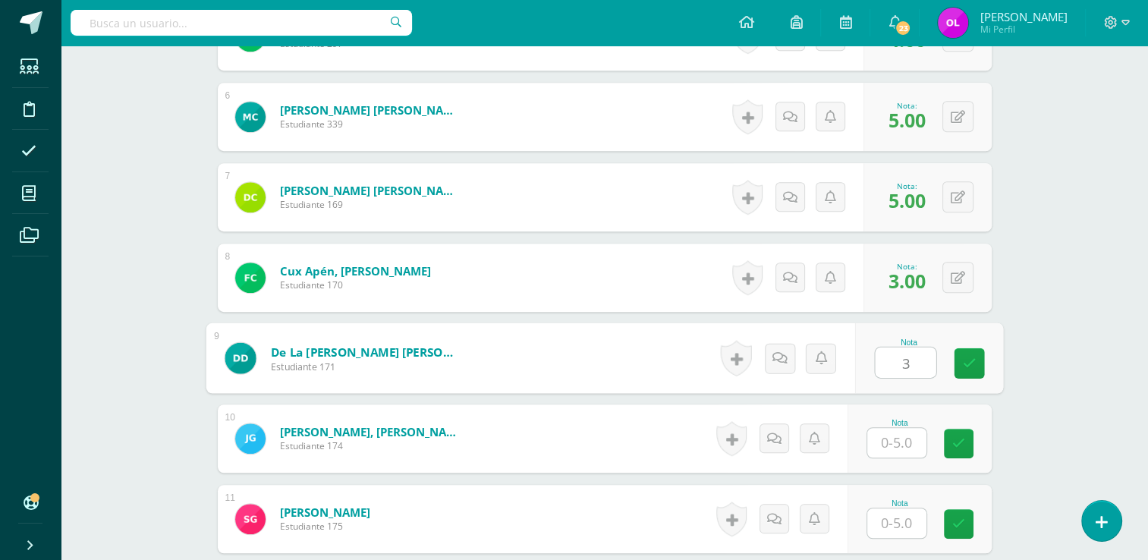
type input "3"
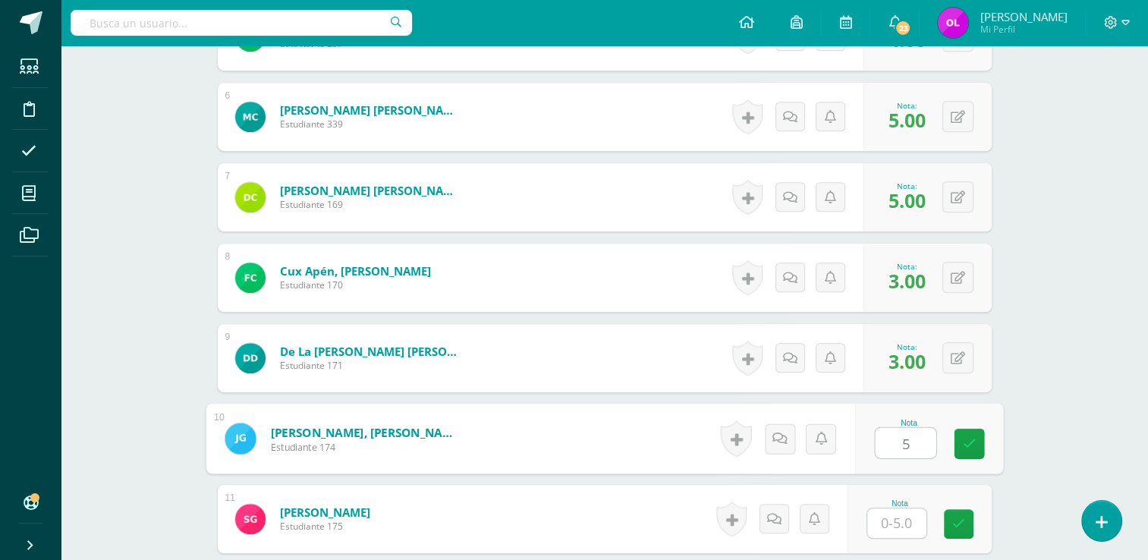
type input "5"
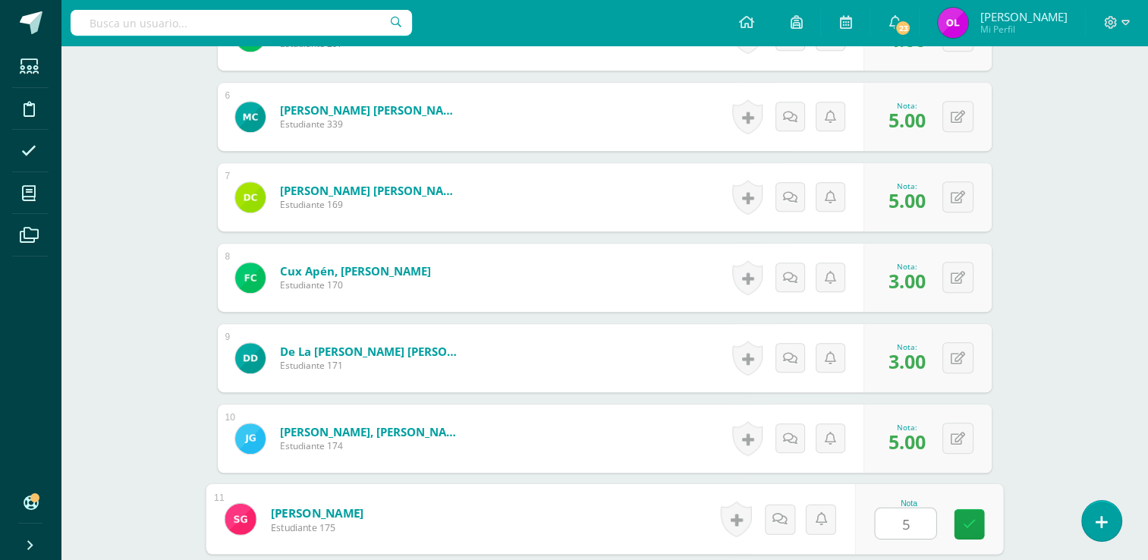
type input "5"
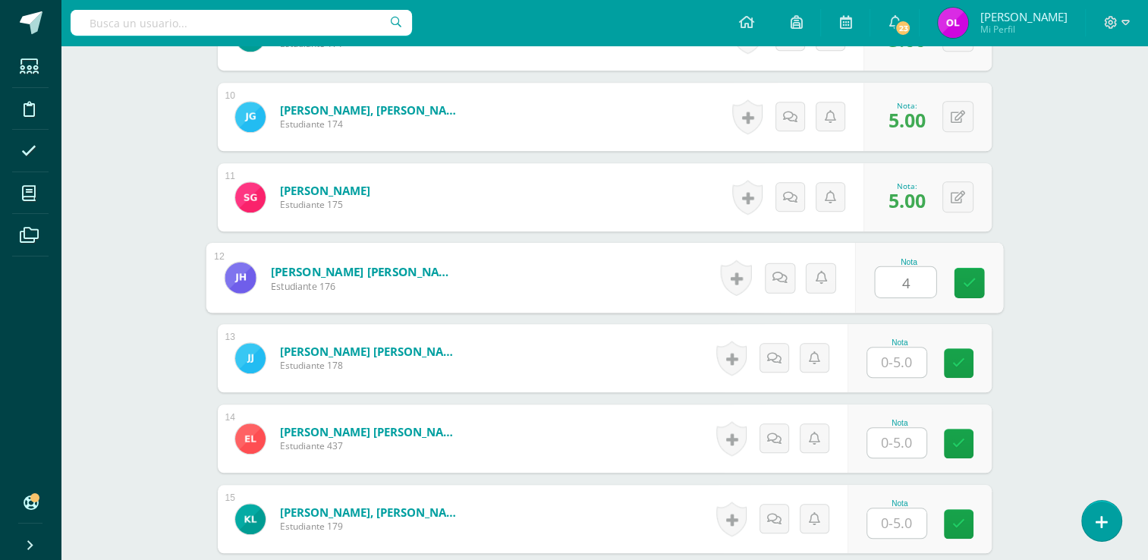
type input "4"
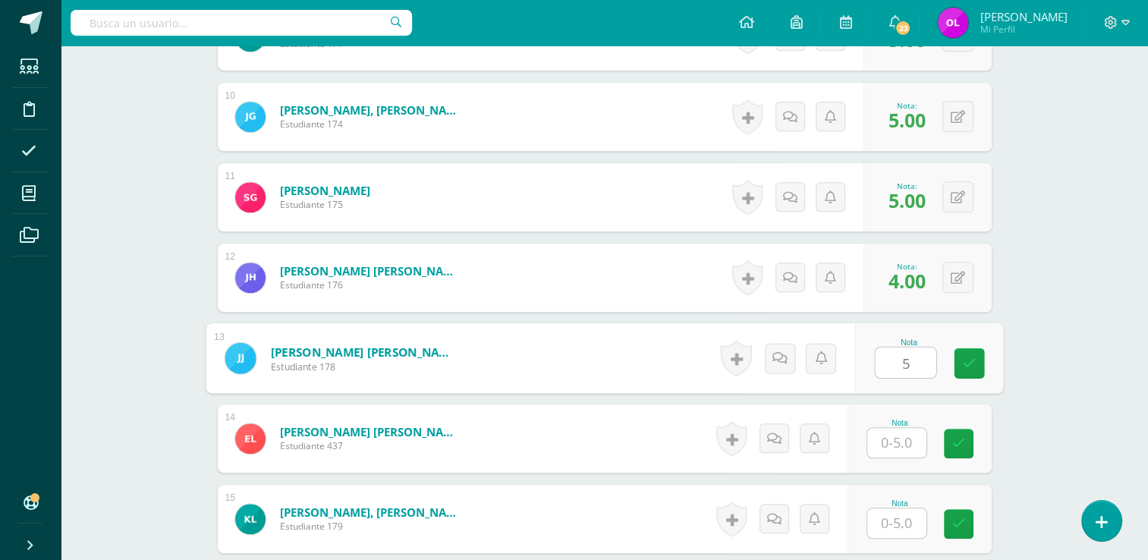
type input "5"
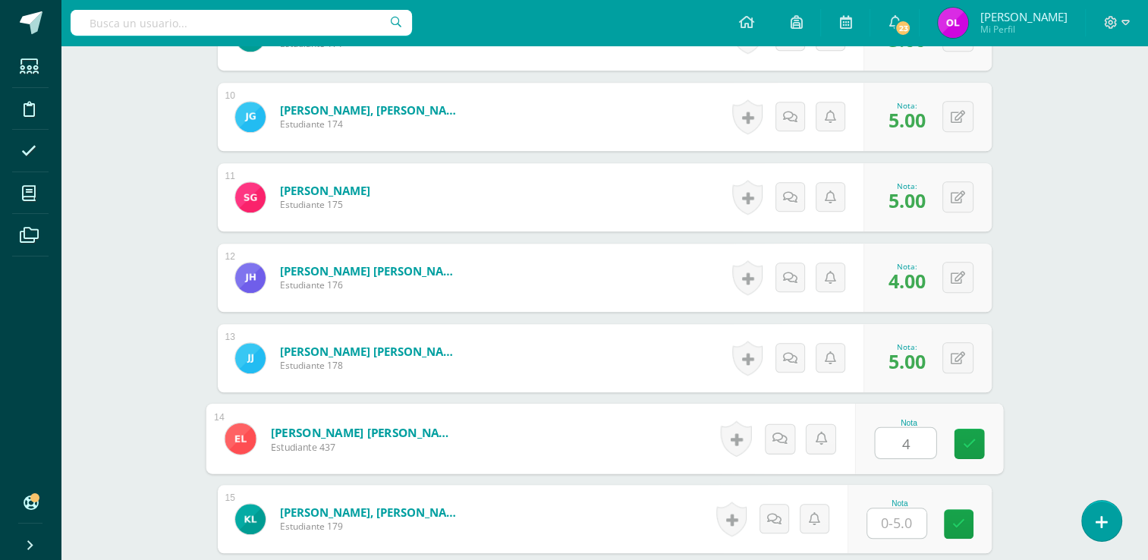
type input "4"
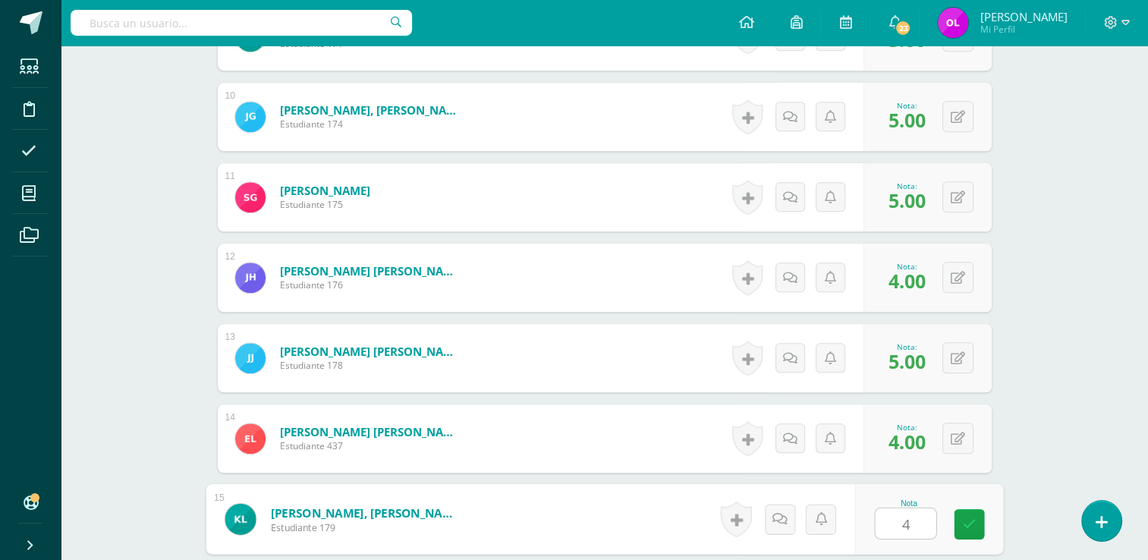
type input "4"
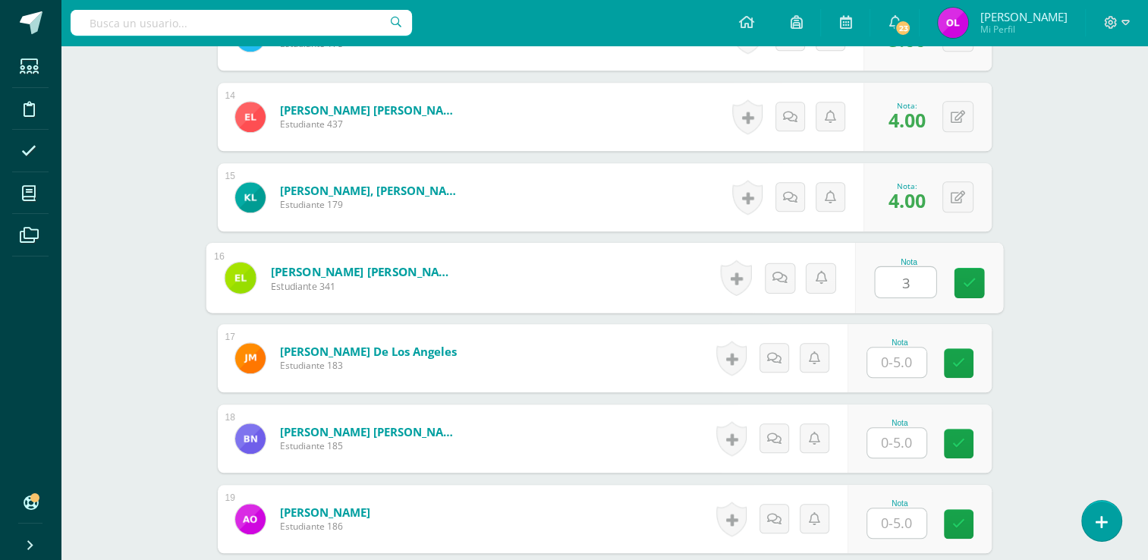
type input "3"
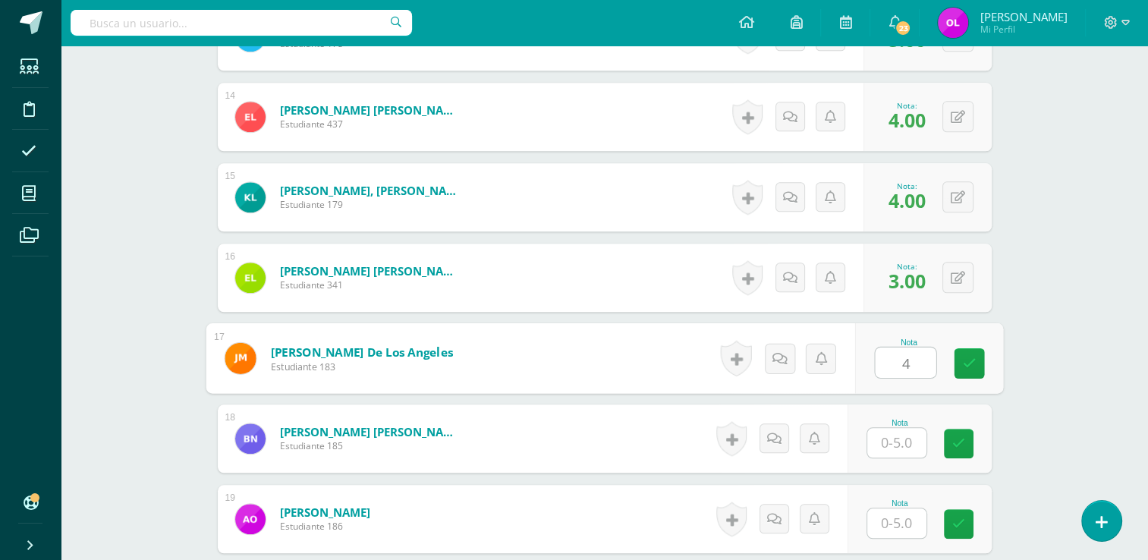
type input "4"
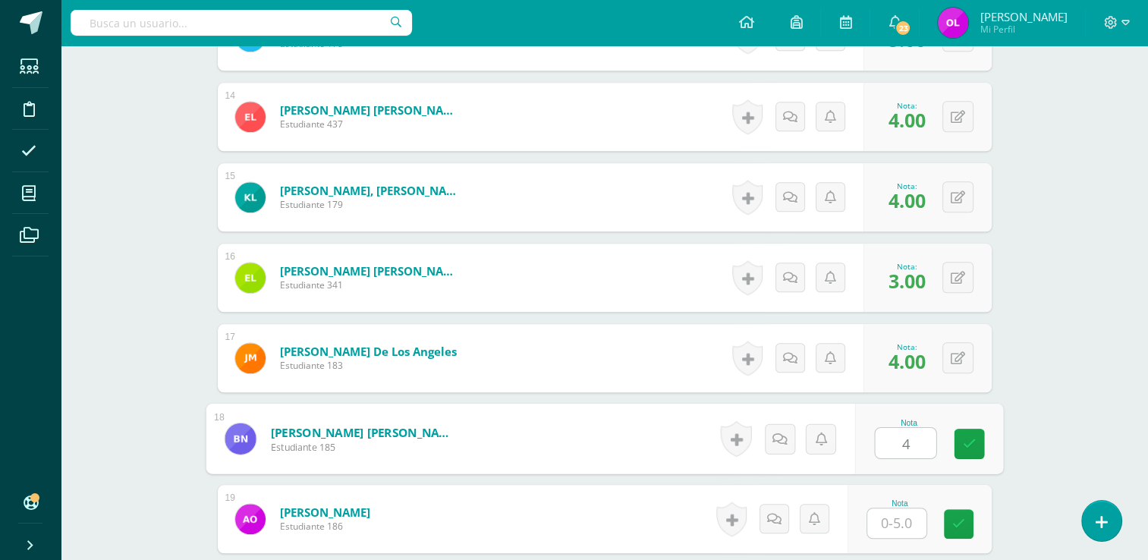
type input "4"
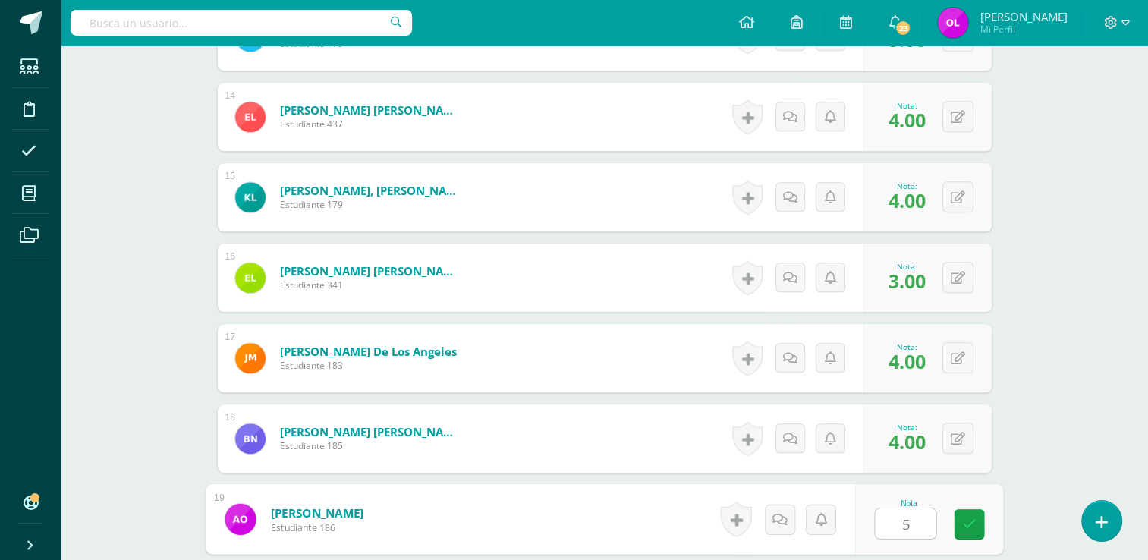
type input "5"
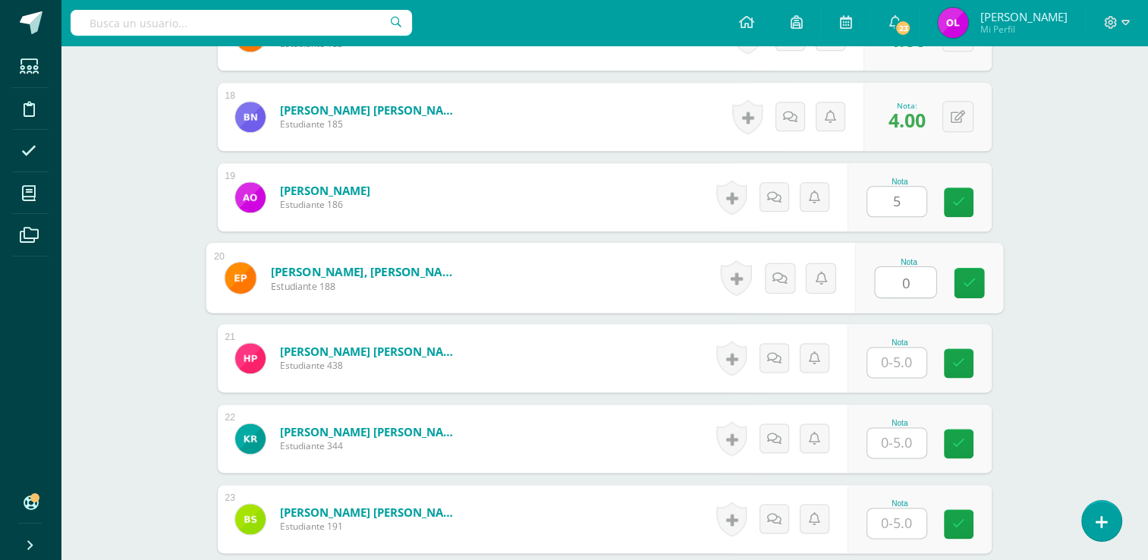
type input "0"
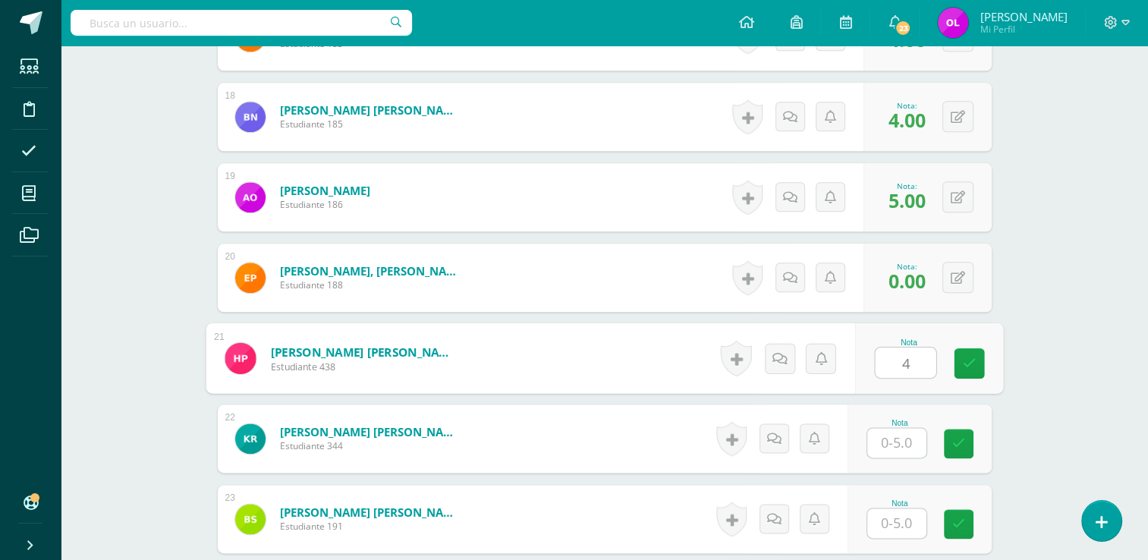
type input "4"
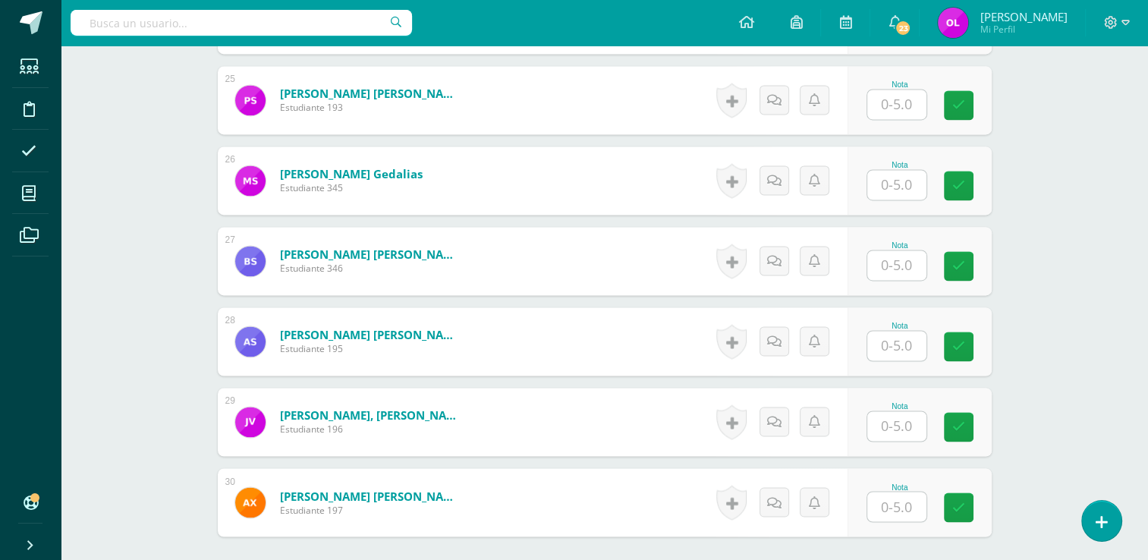
scroll to position [2388, 0]
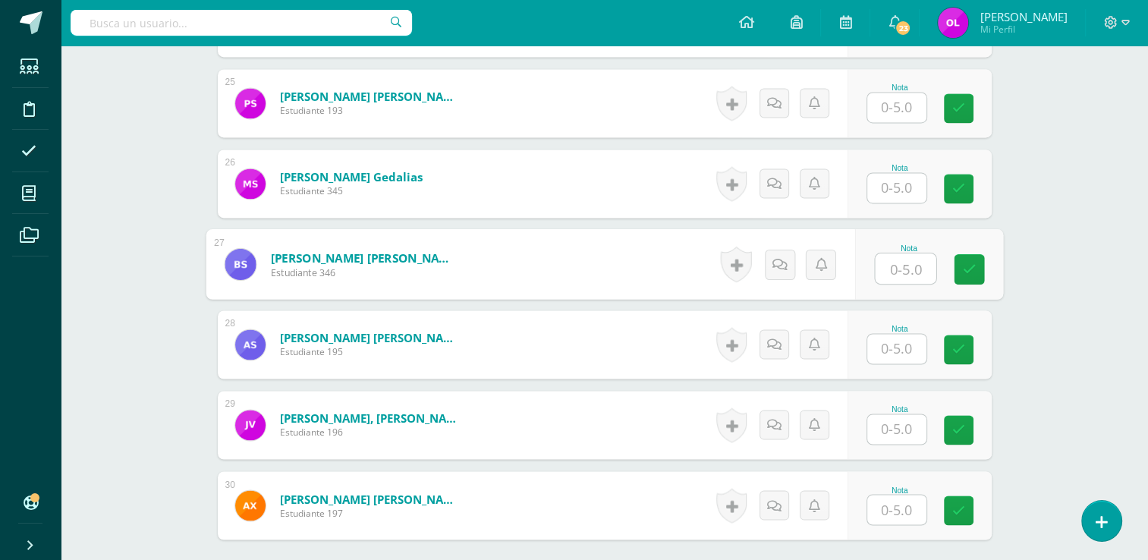
click at [899, 263] on input "text" at bounding box center [905, 268] width 61 height 30
type input "0"
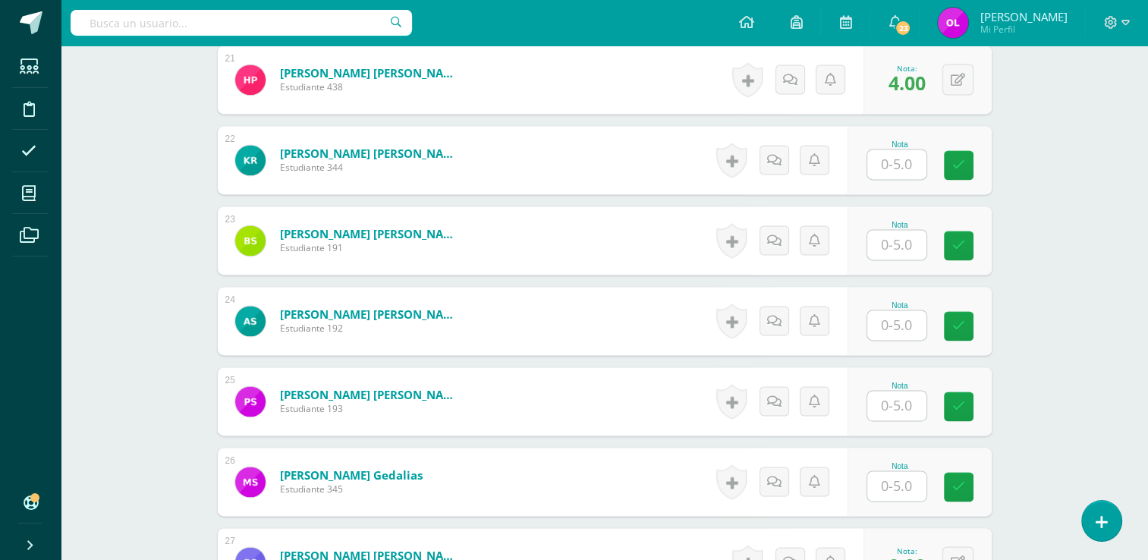
scroll to position [1972, 0]
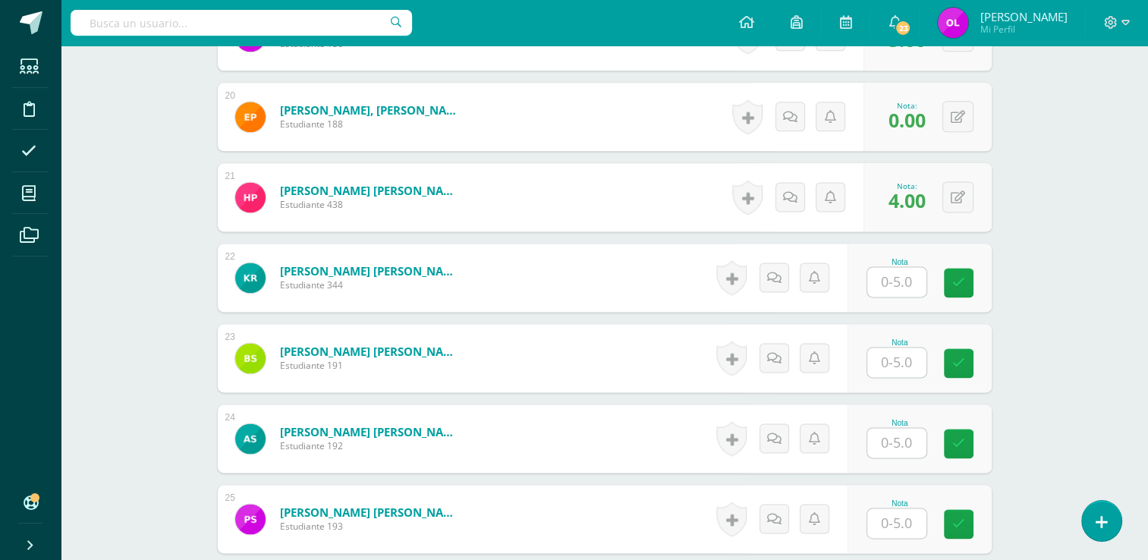
click at [909, 278] on input "text" at bounding box center [896, 282] width 59 height 30
type input "5"
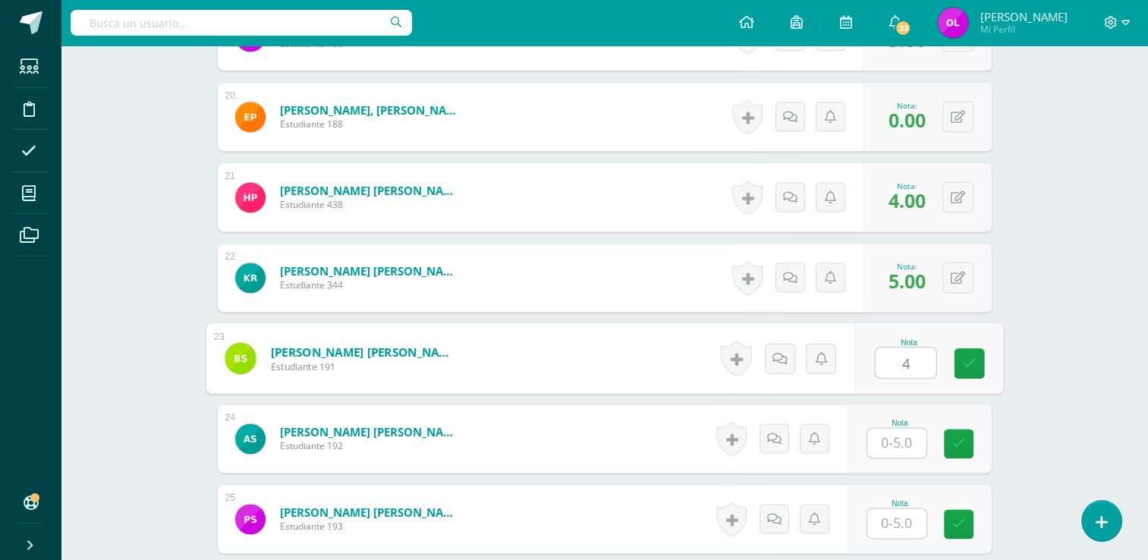
type input "4"
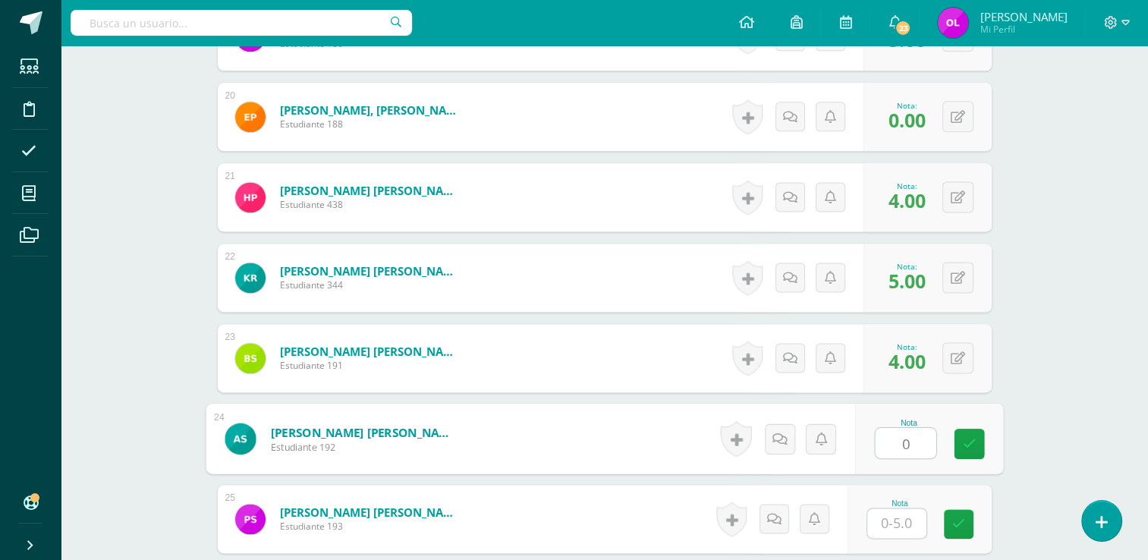
type input "0"
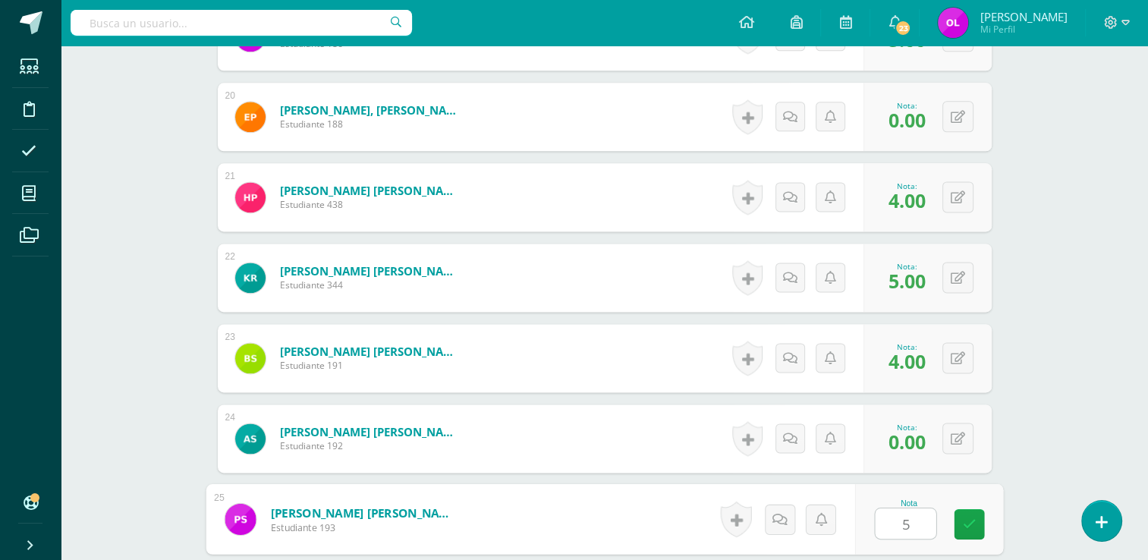
type input "5"
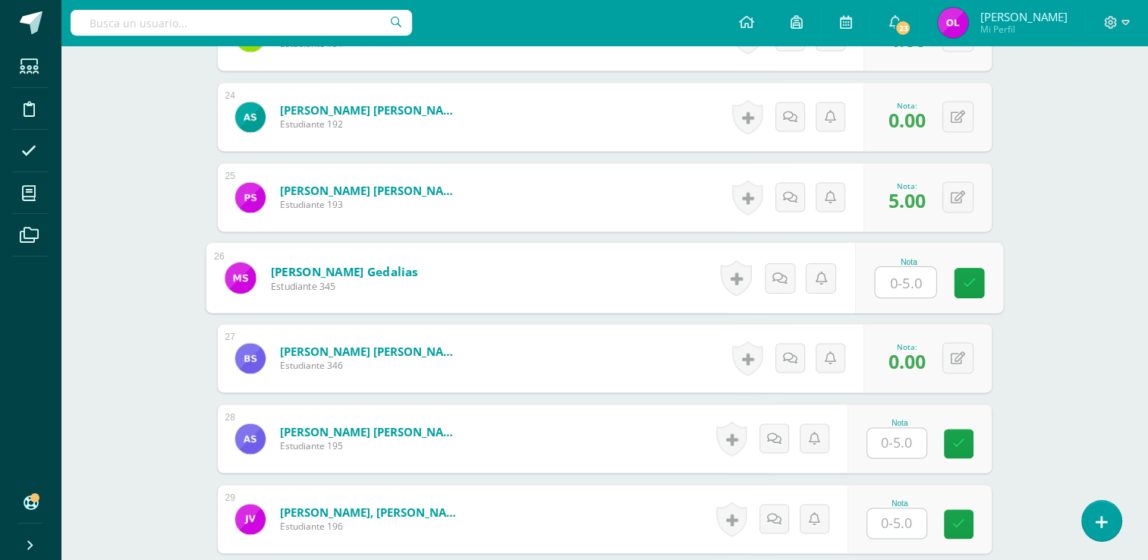
type input "5"
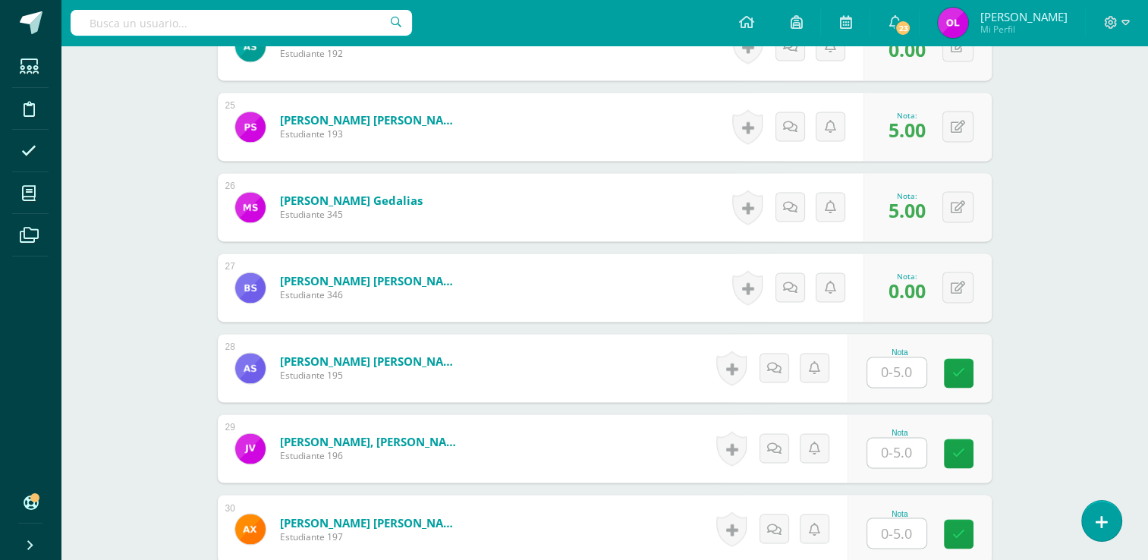
scroll to position [2445, 0]
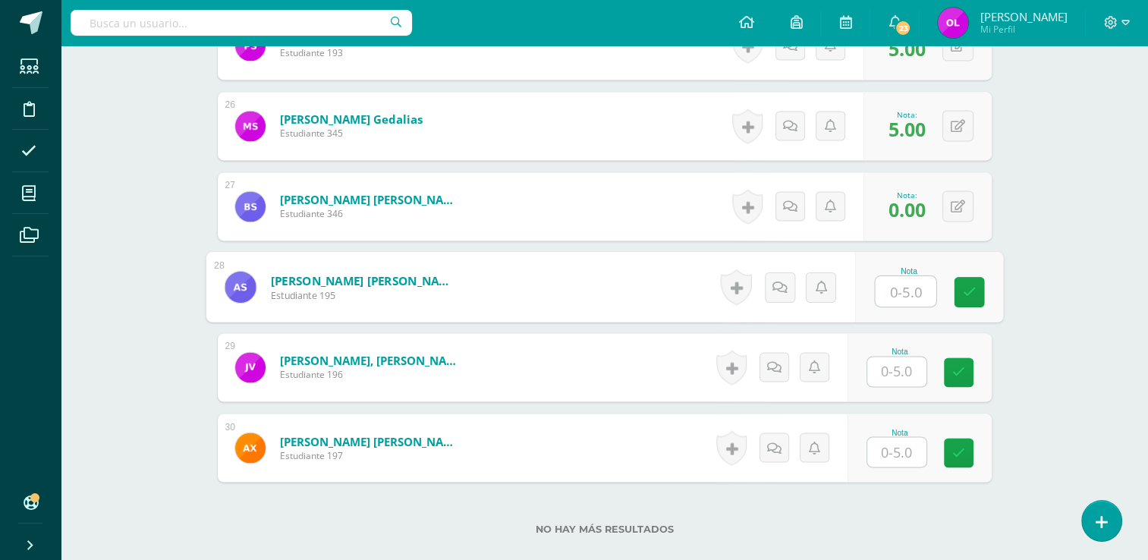
click at [902, 287] on input "text" at bounding box center [905, 291] width 61 height 30
type input "3"
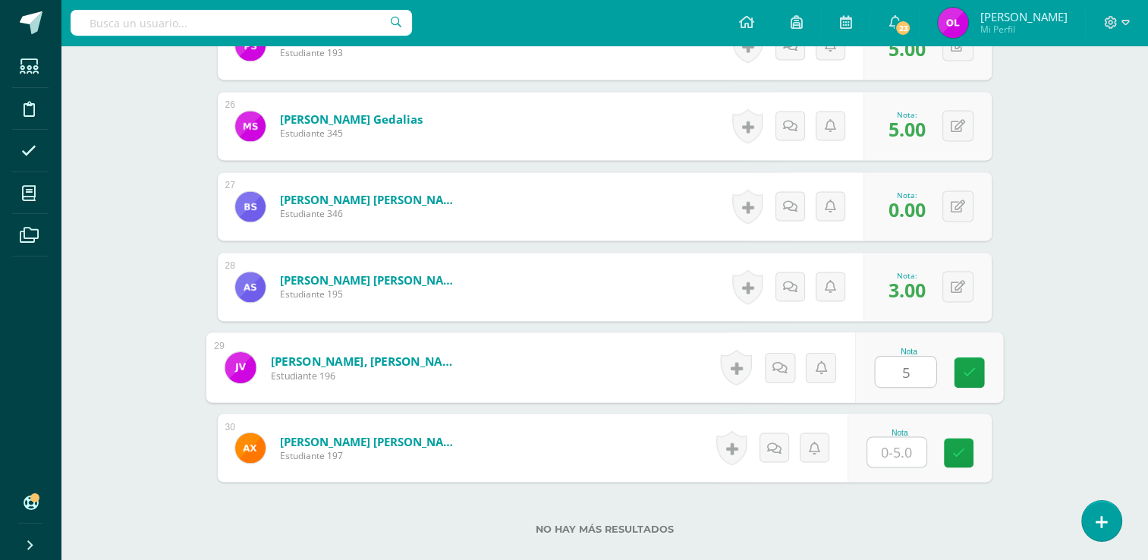
type input "5"
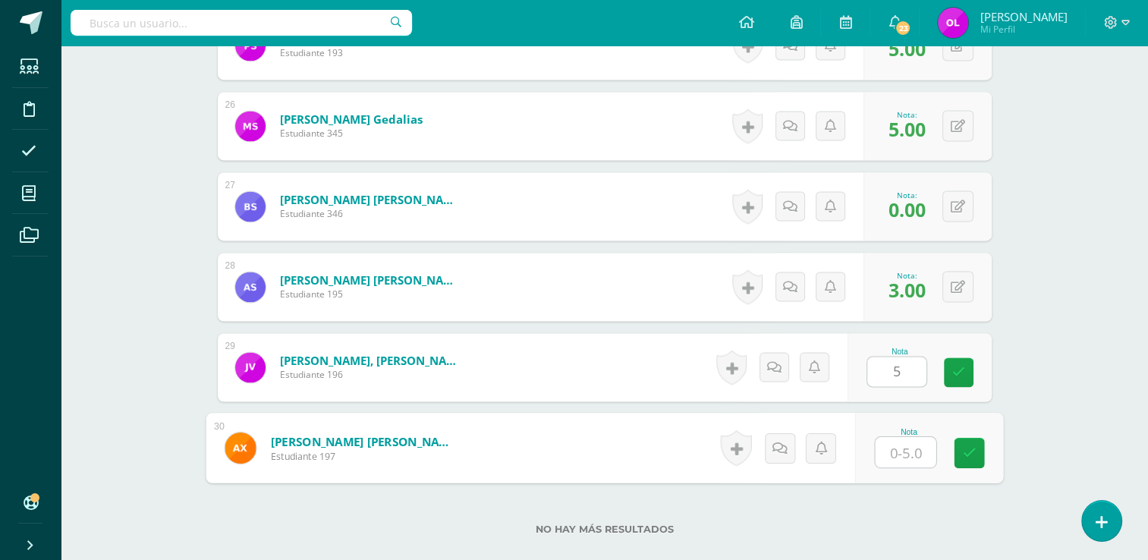
type input "4"
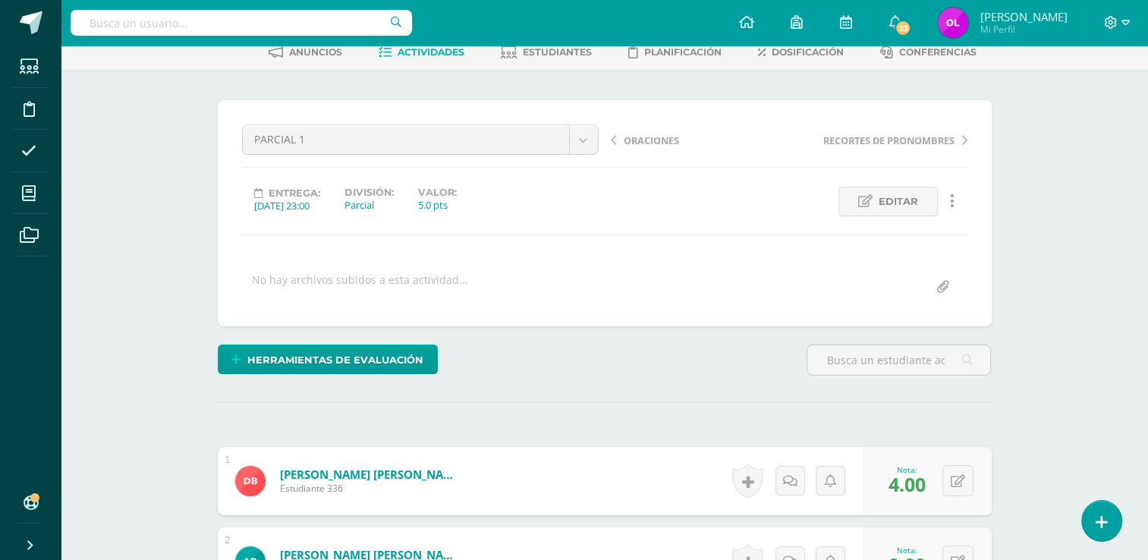
scroll to position [0, 0]
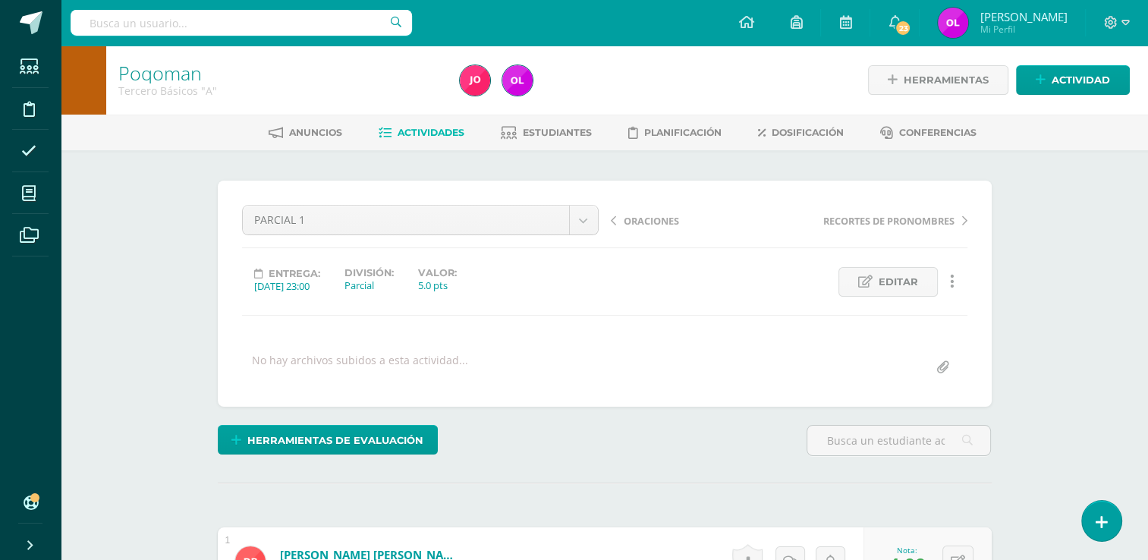
click at [415, 131] on span "Actividades" at bounding box center [430, 132] width 67 height 11
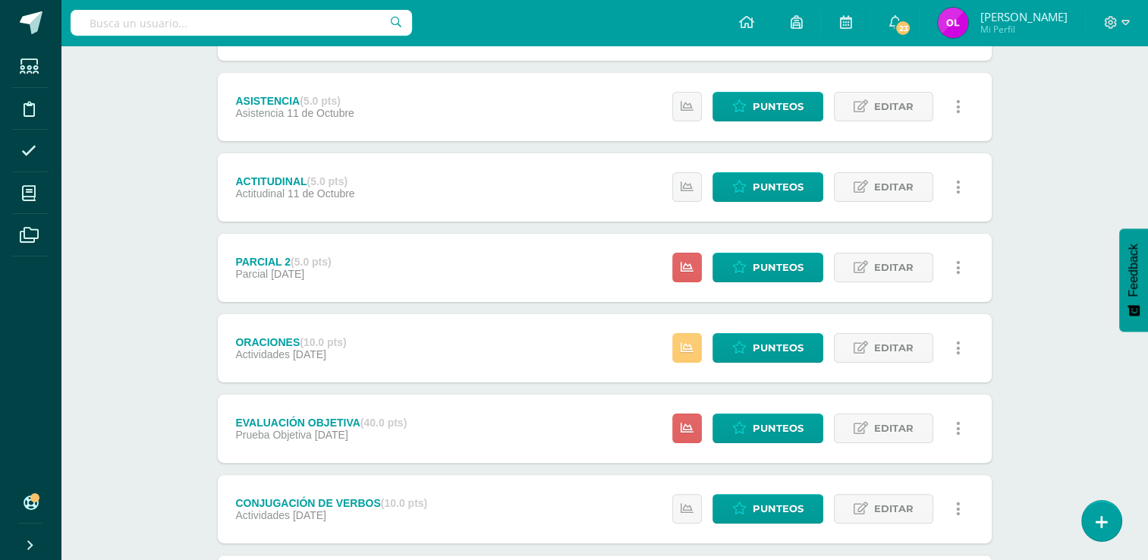
scroll to position [303, 0]
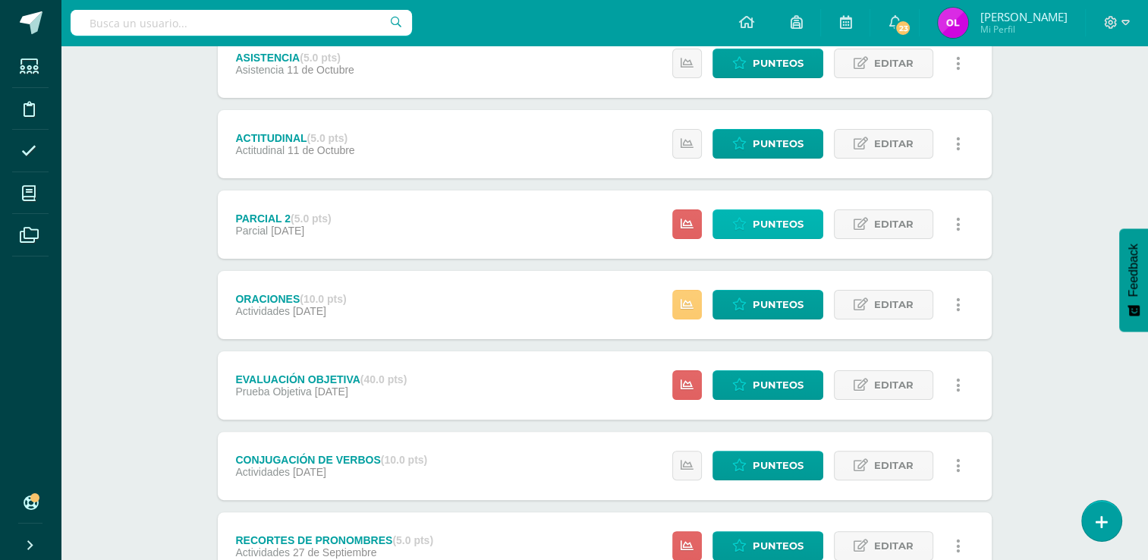
click at [798, 230] on span "Punteos" at bounding box center [777, 224] width 51 height 28
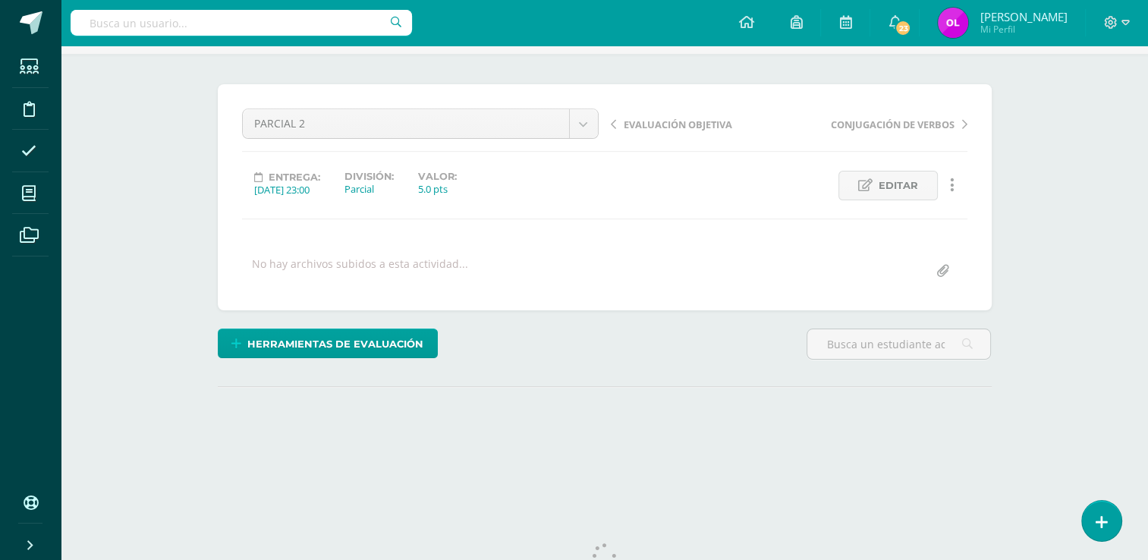
scroll to position [70, 0]
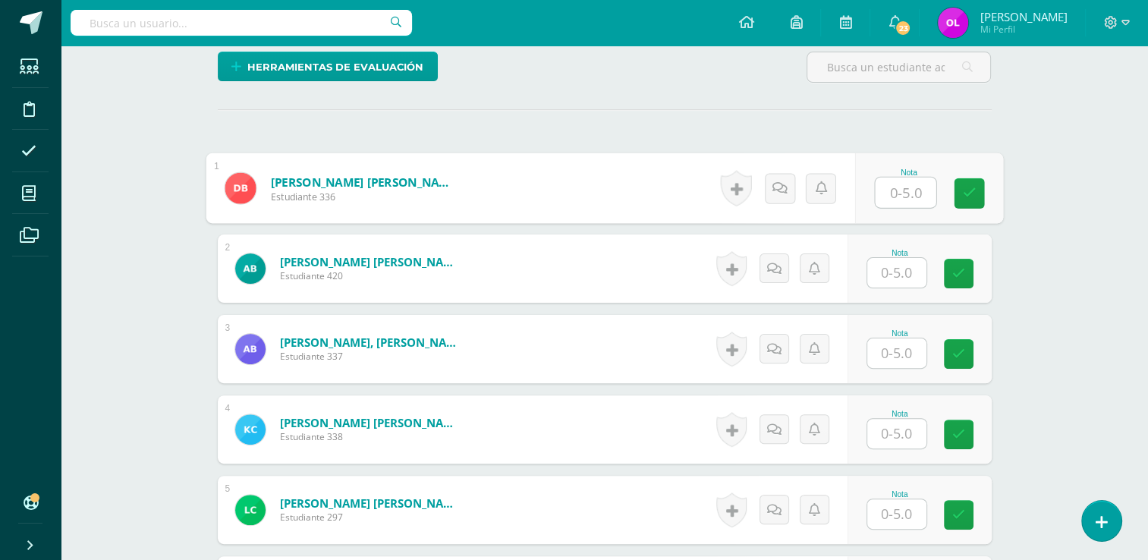
click at [903, 177] on input "text" at bounding box center [905, 192] width 61 height 30
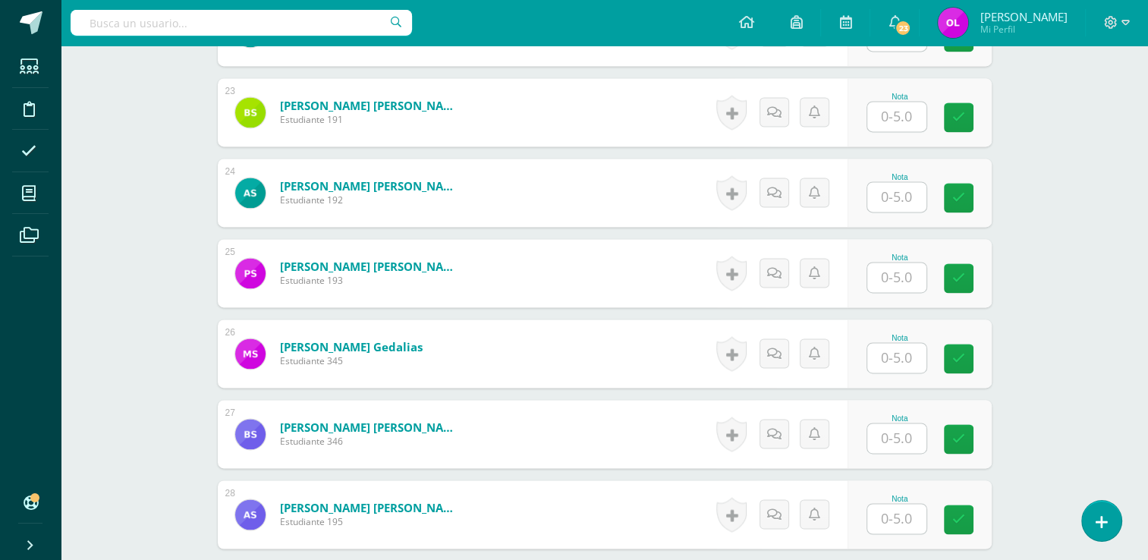
scroll to position [2341, 0]
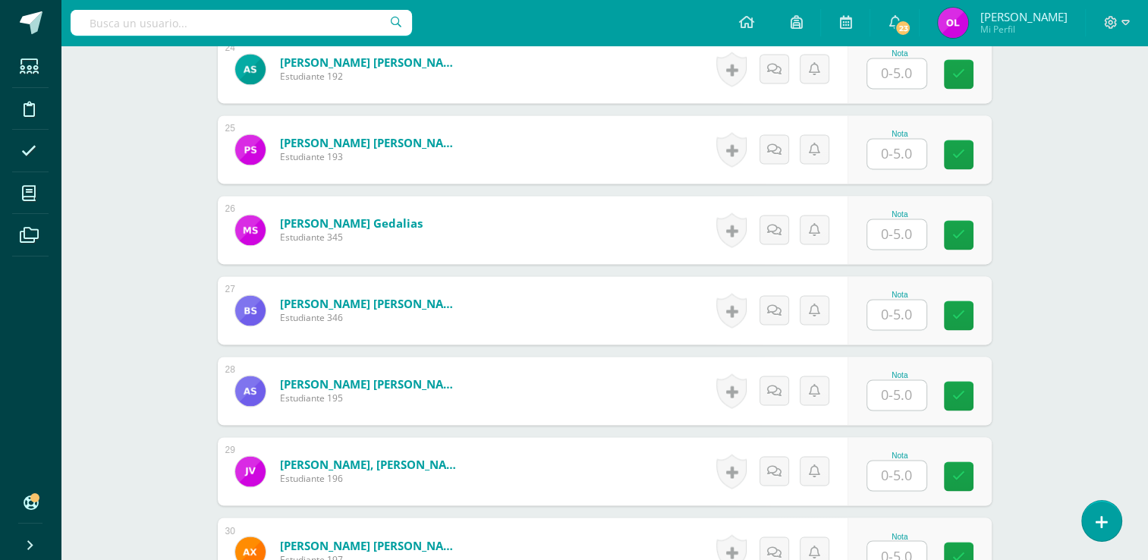
click at [920, 396] on input "text" at bounding box center [896, 395] width 59 height 30
type input "3"
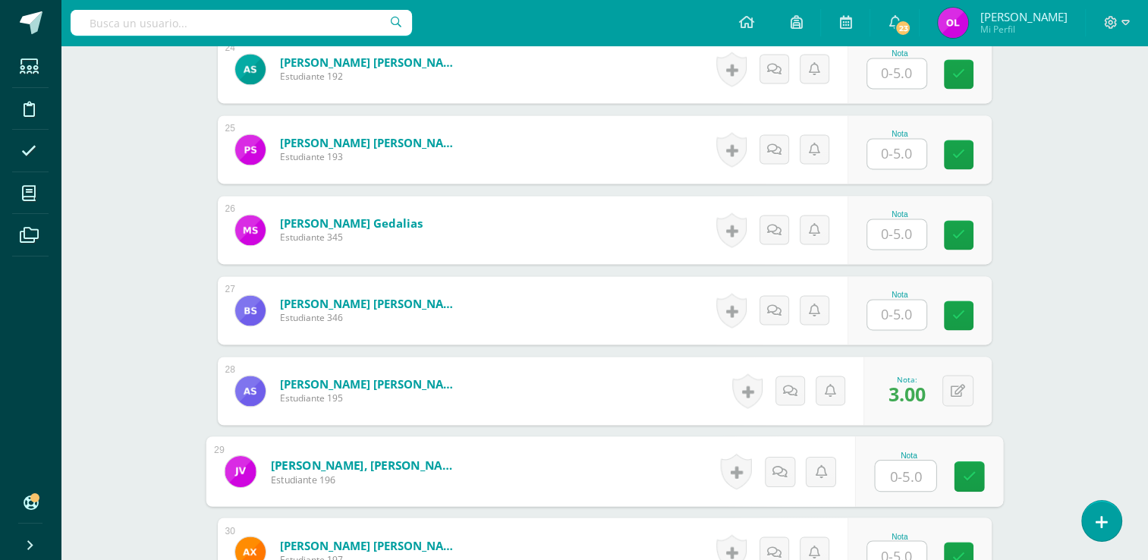
click at [901, 306] on input "text" at bounding box center [896, 315] width 59 height 30
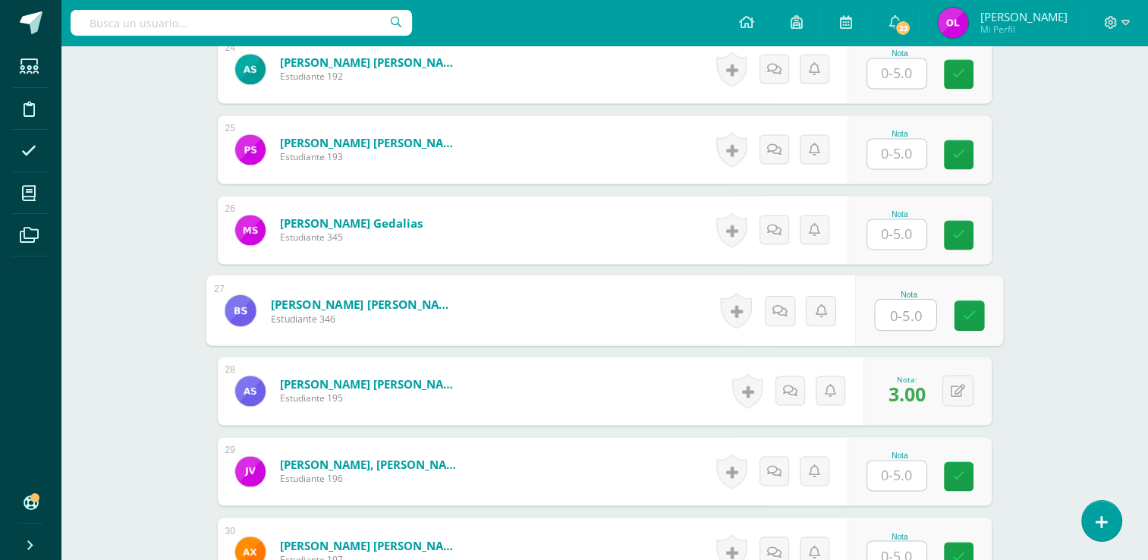
type input "0"
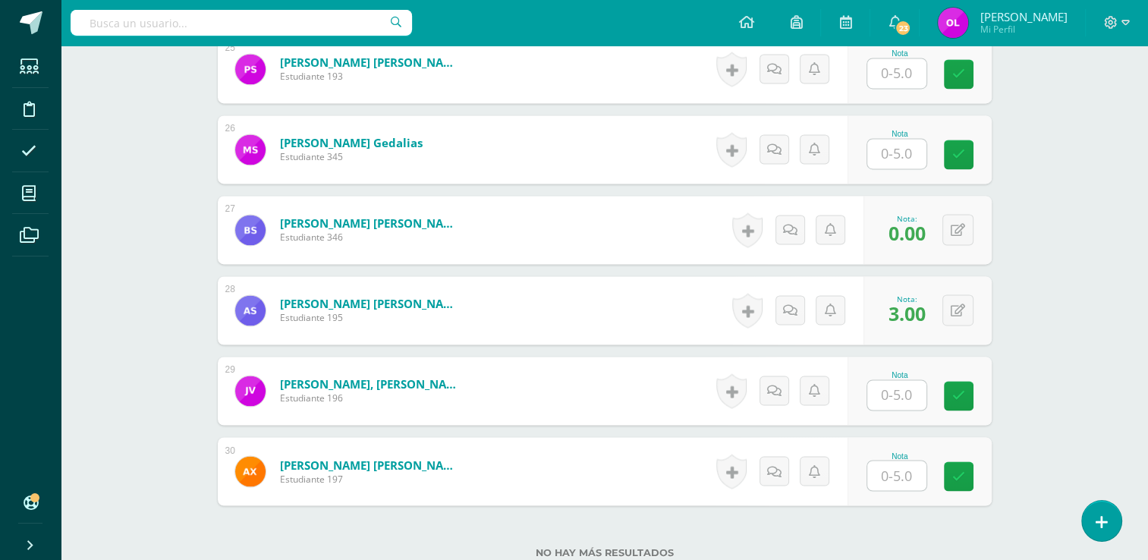
scroll to position [2539, 0]
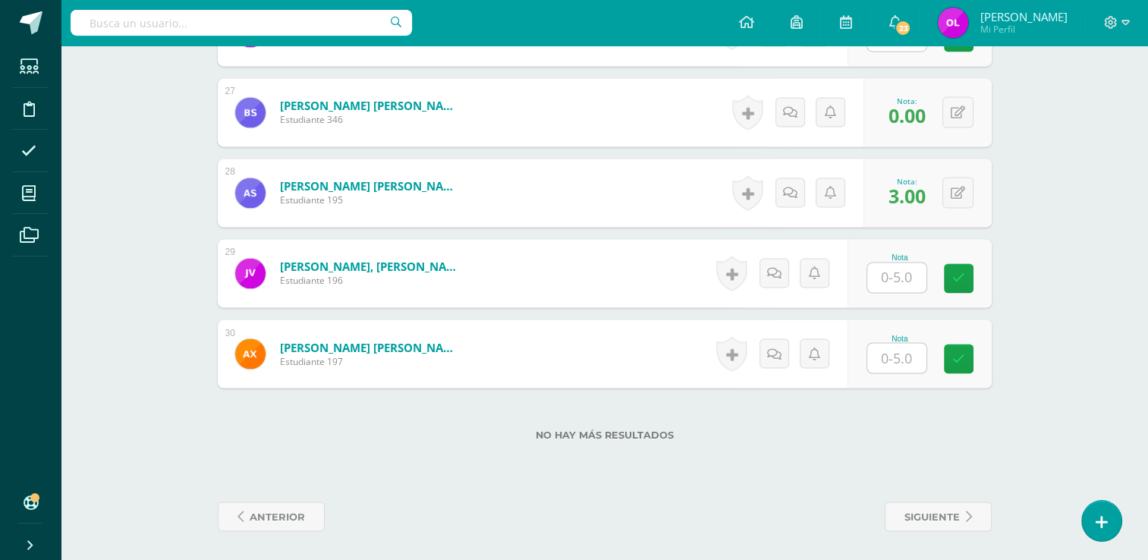
click at [907, 276] on input "text" at bounding box center [896, 277] width 59 height 30
type input "5"
type input "4"
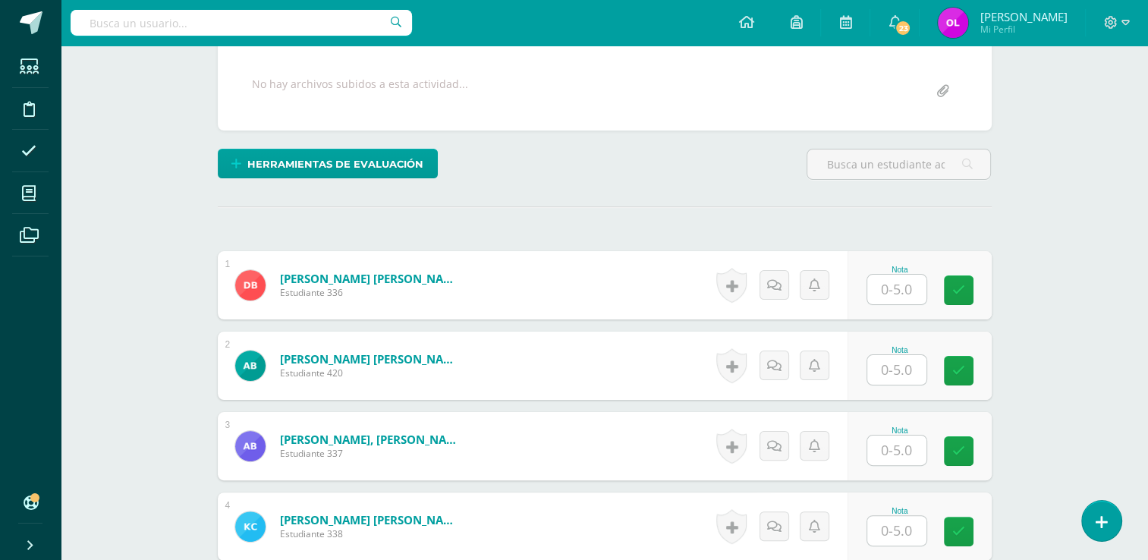
scroll to position [264, 0]
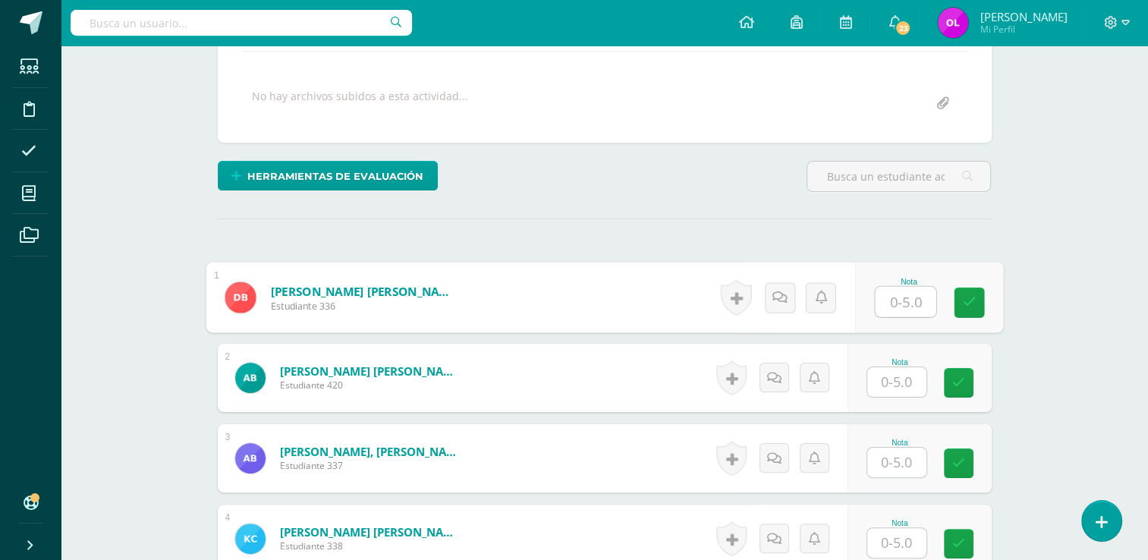
click at [907, 295] on input "text" at bounding box center [905, 302] width 61 height 30
type input "5"
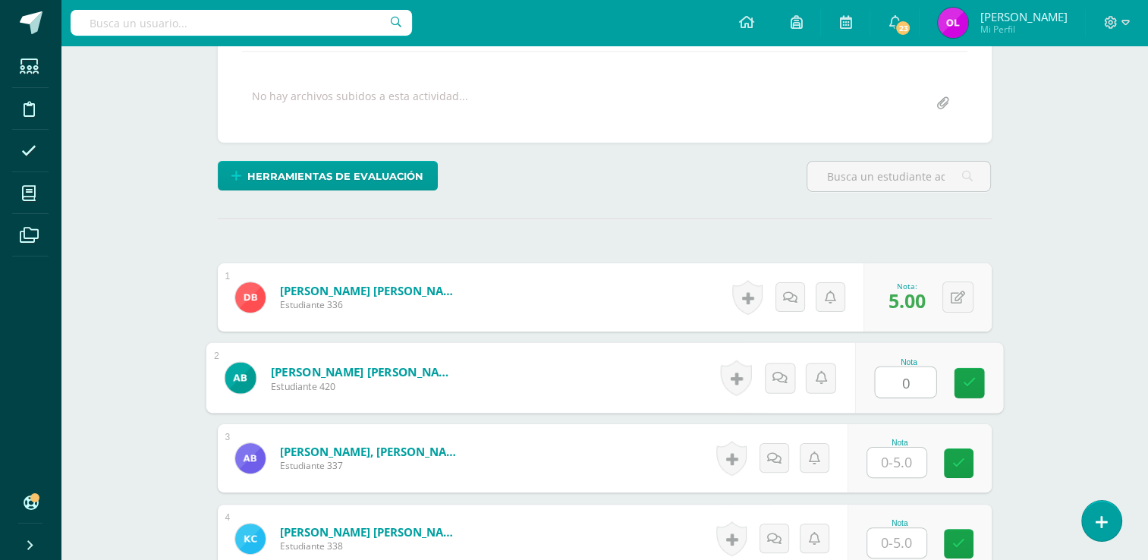
type input "0"
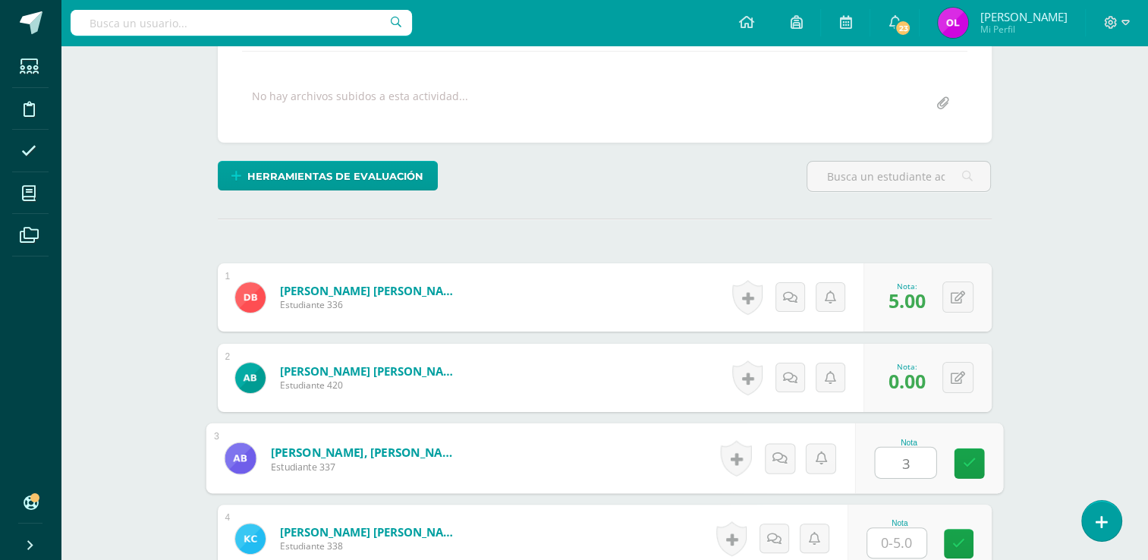
type input "3"
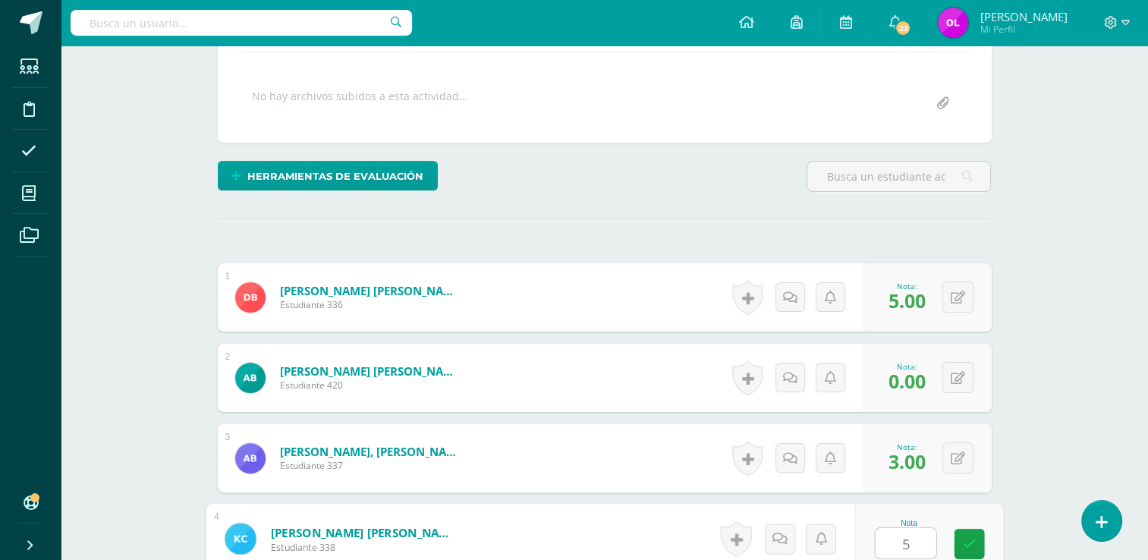
type input "5"
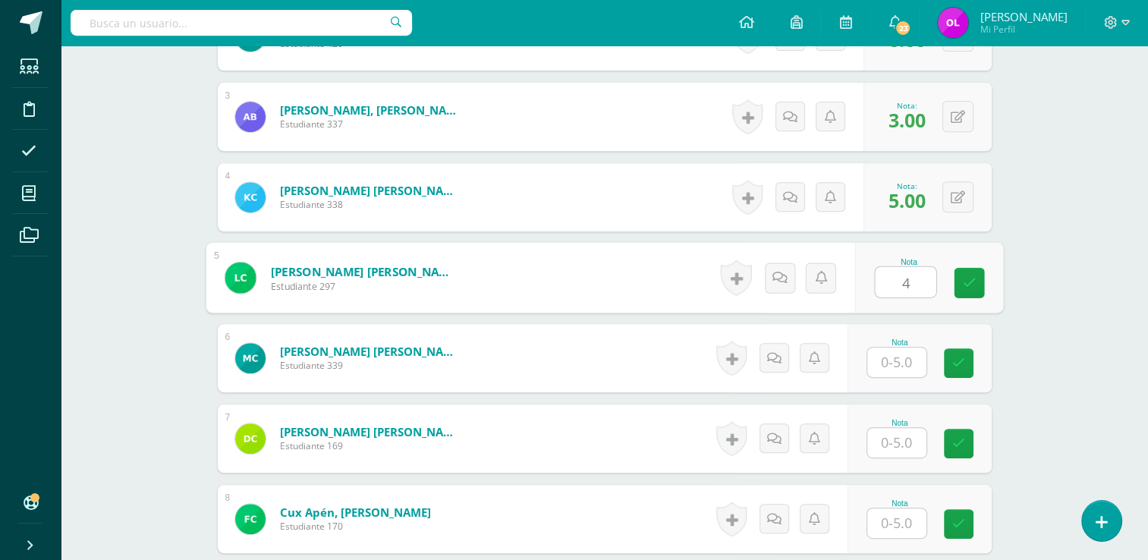
type input "4"
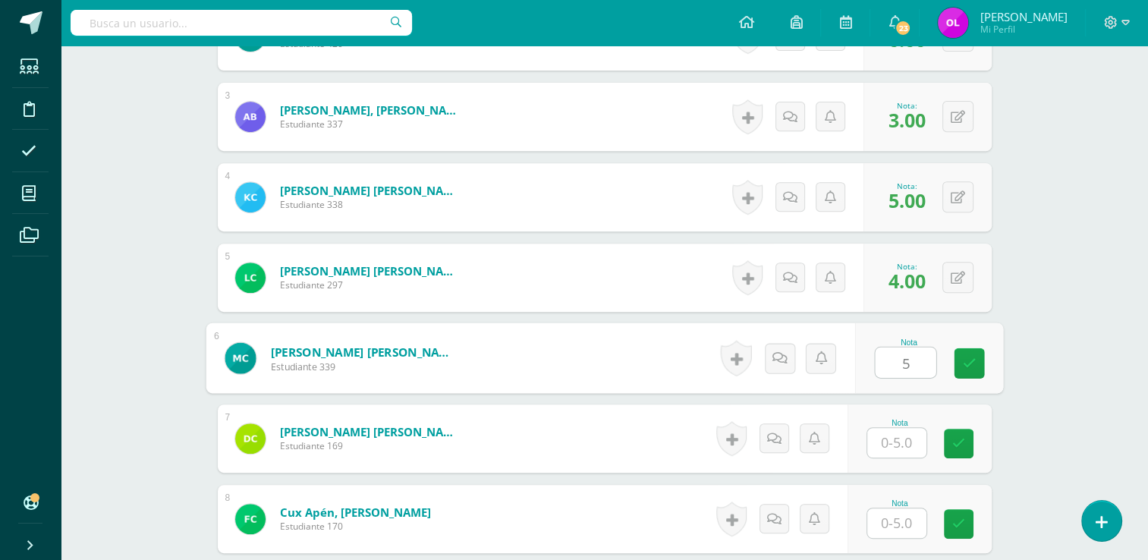
type input "5"
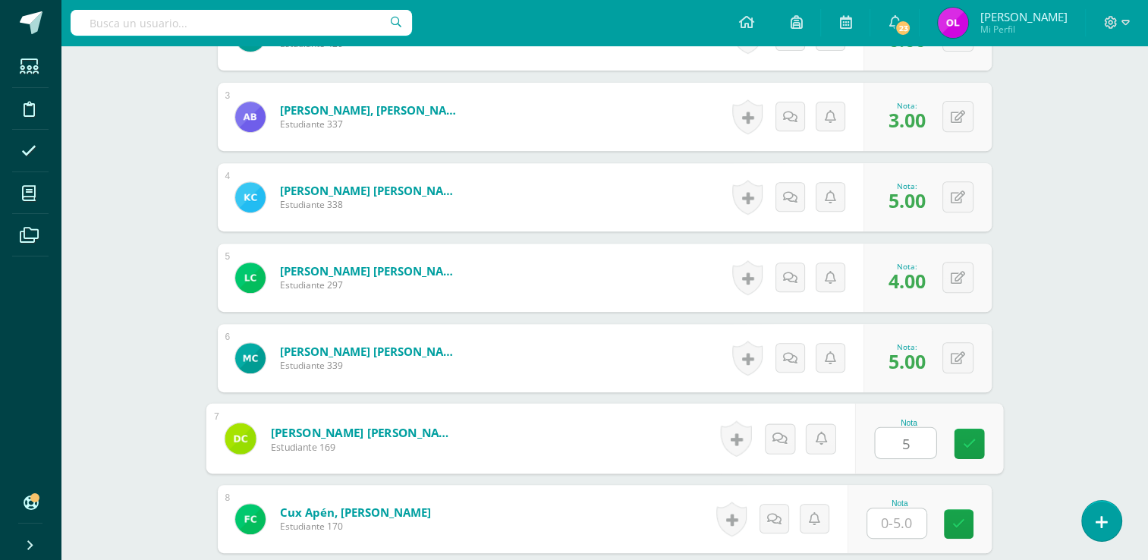
type input "5"
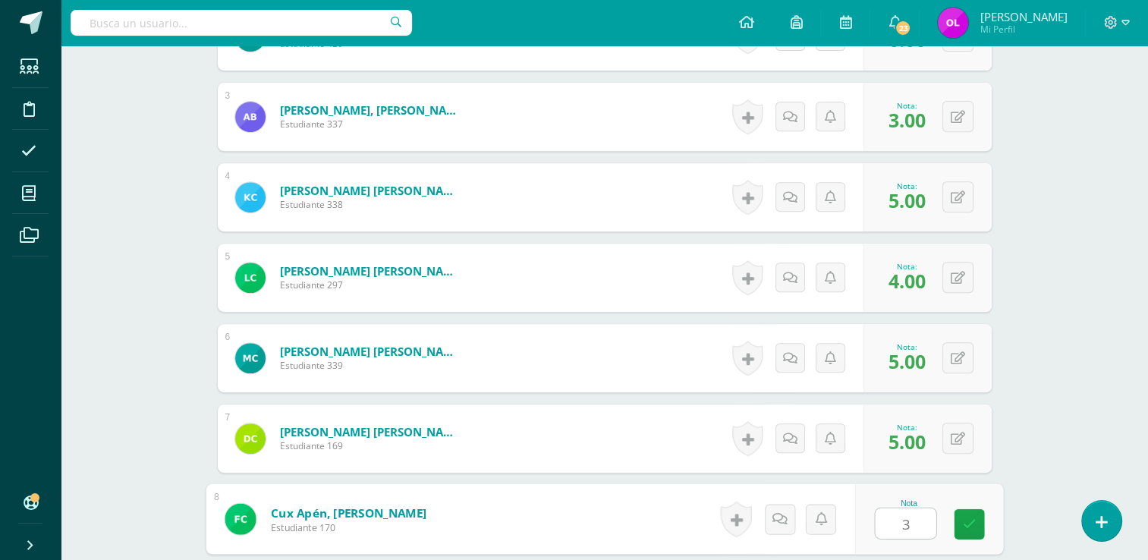
type input "3"
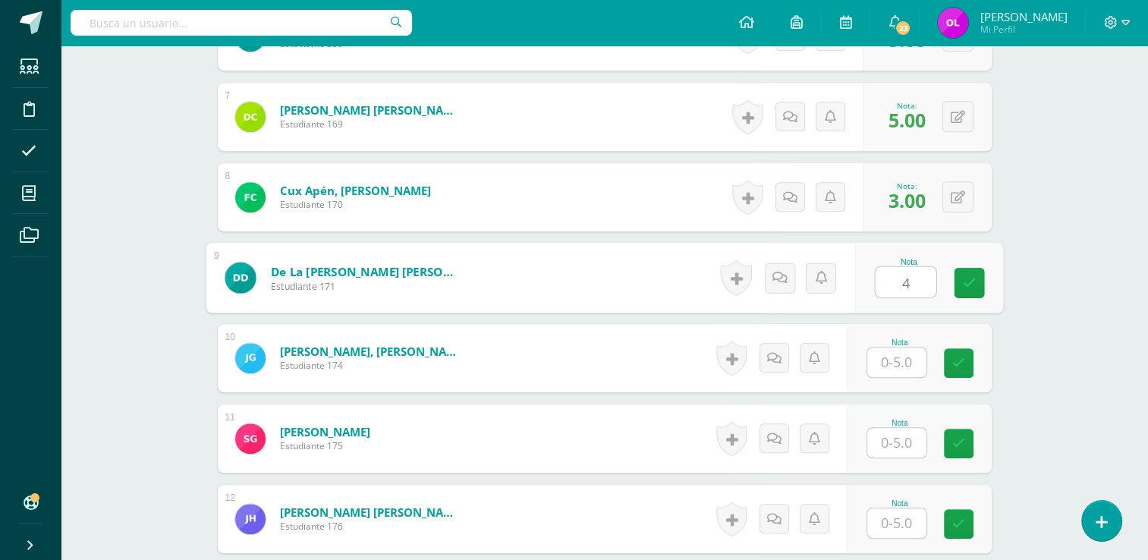
type input "4"
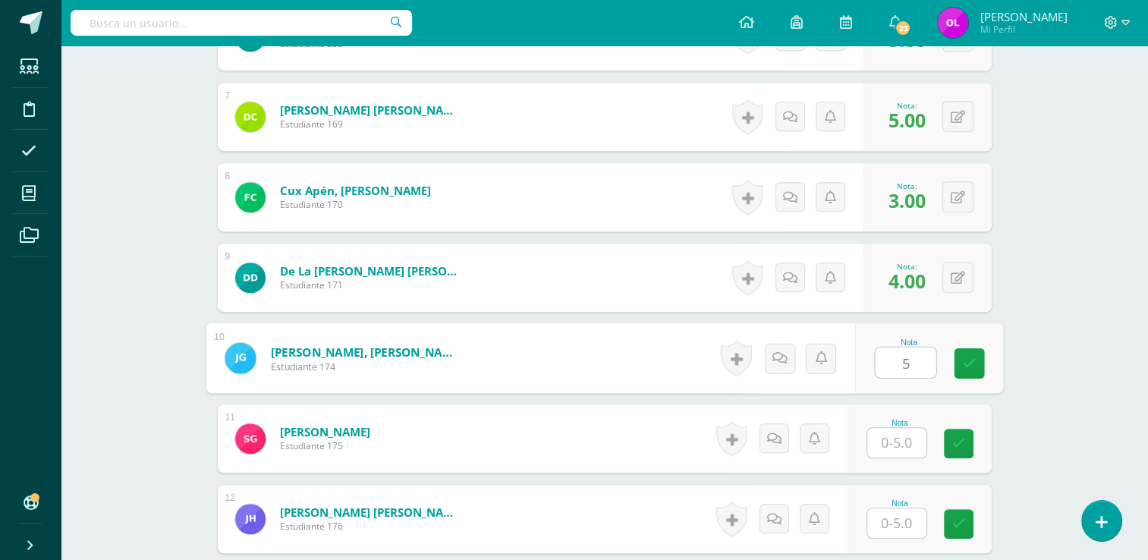
type input "5"
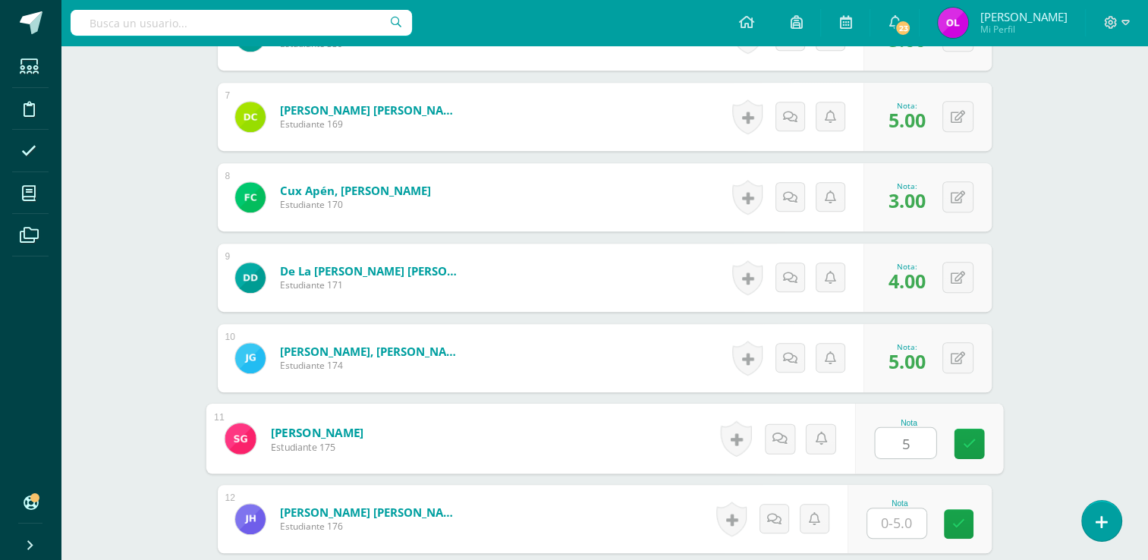
type input "5"
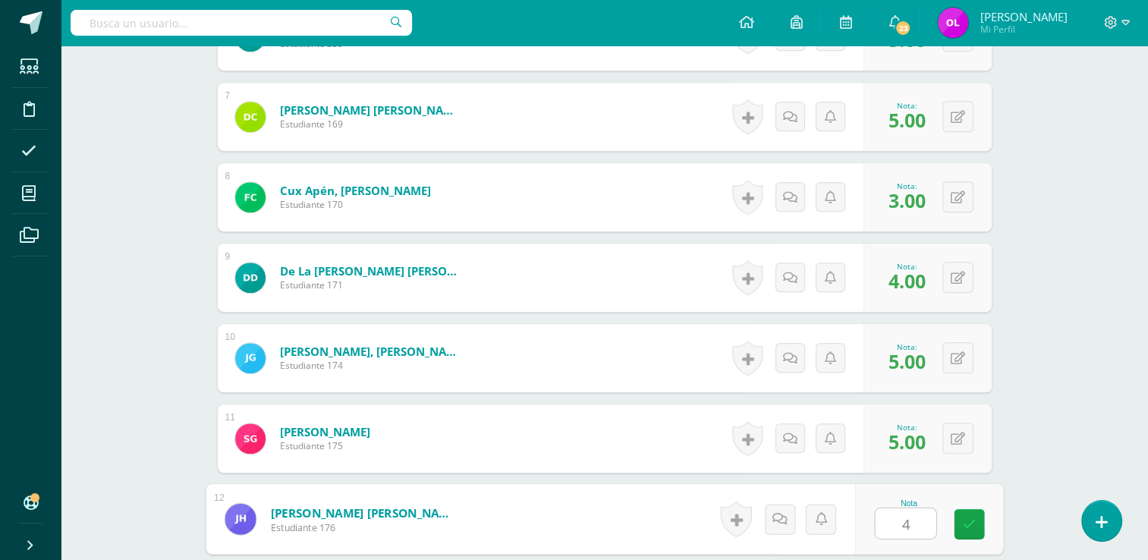
type input "4"
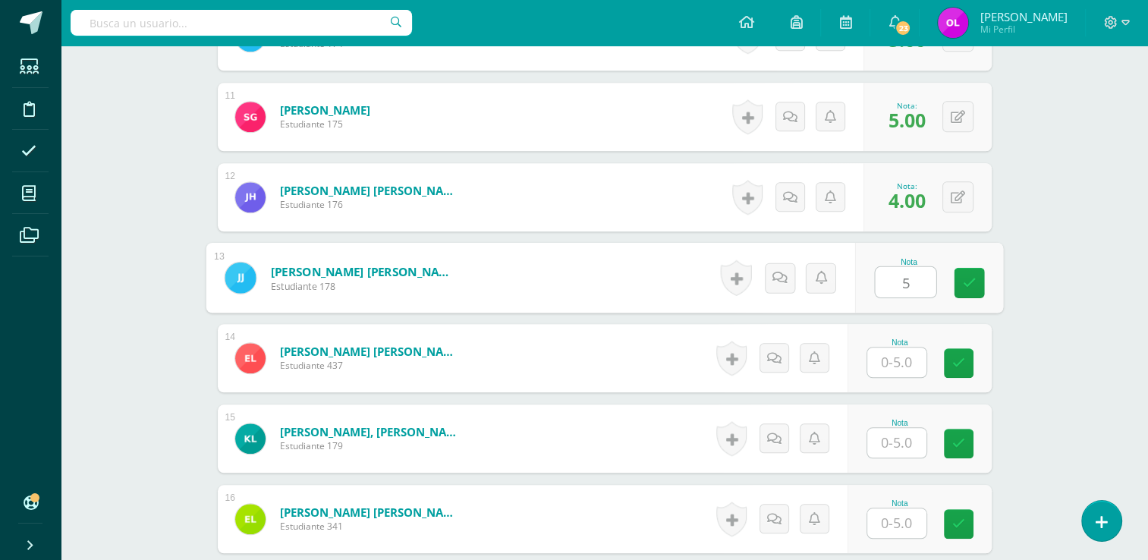
type input "5"
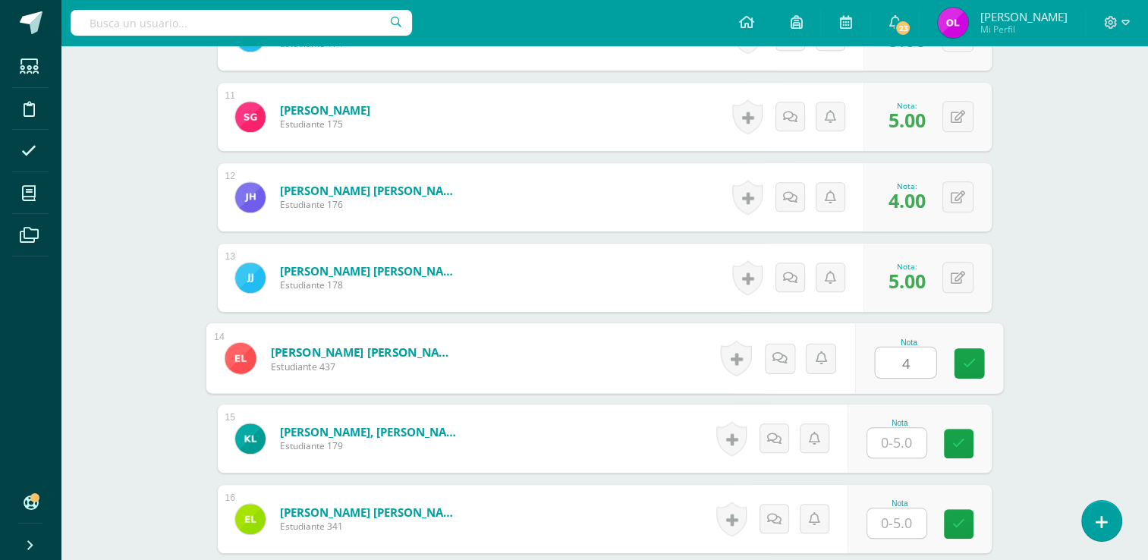
type input "4"
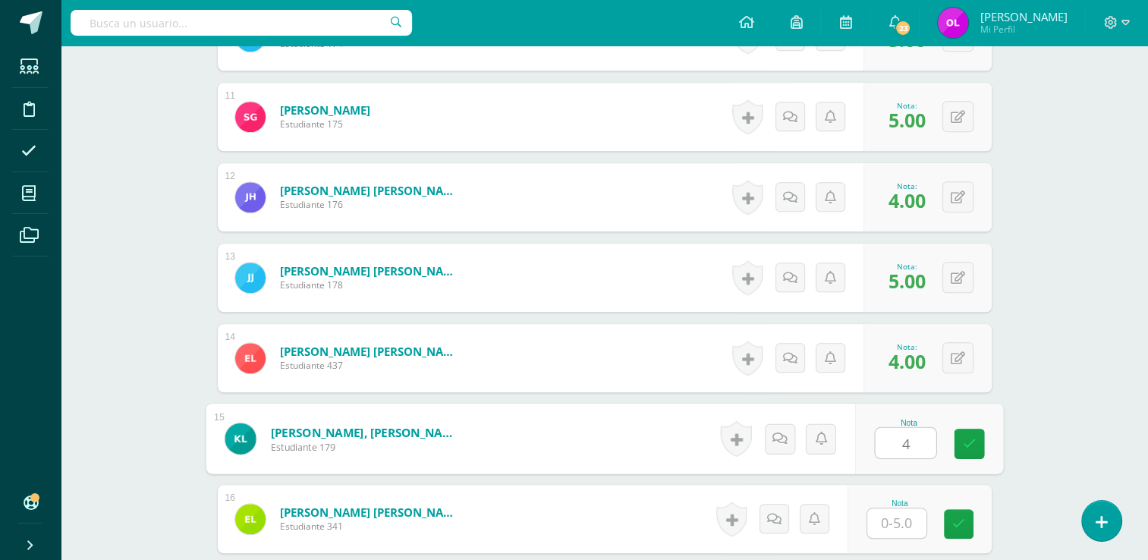
type input "4"
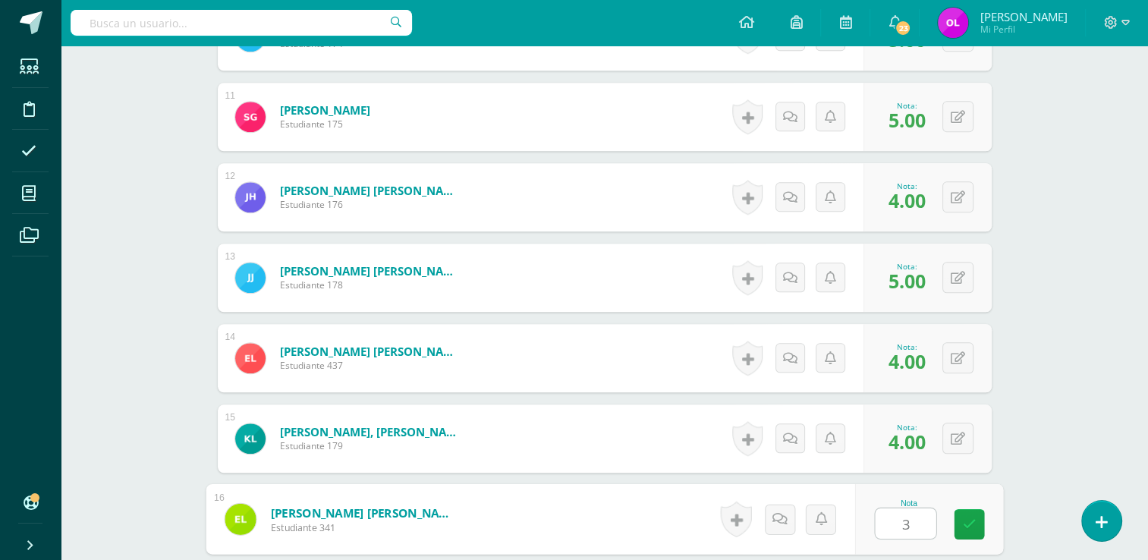
type input "3"
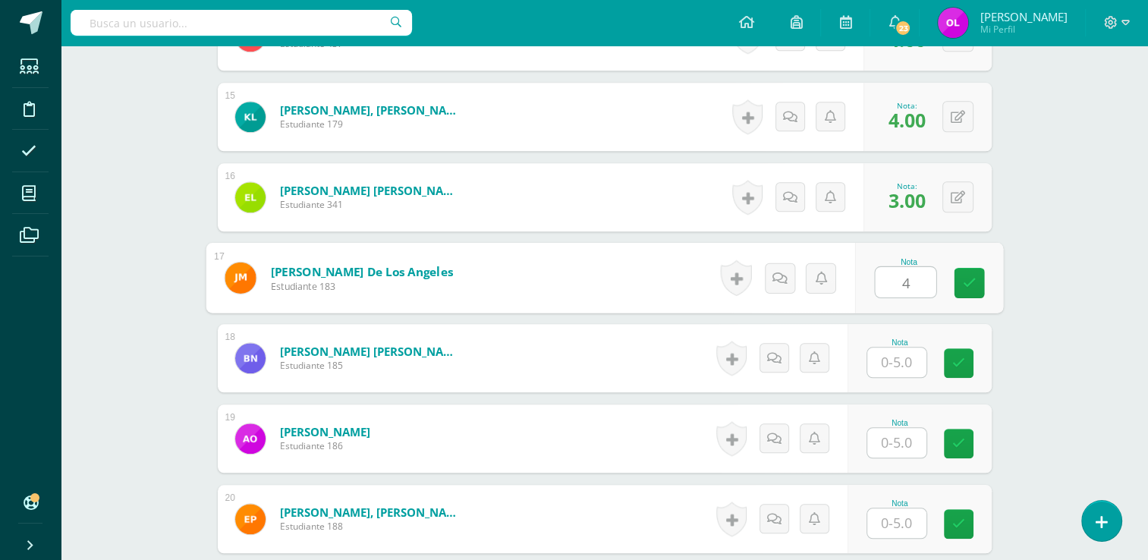
type input "4"
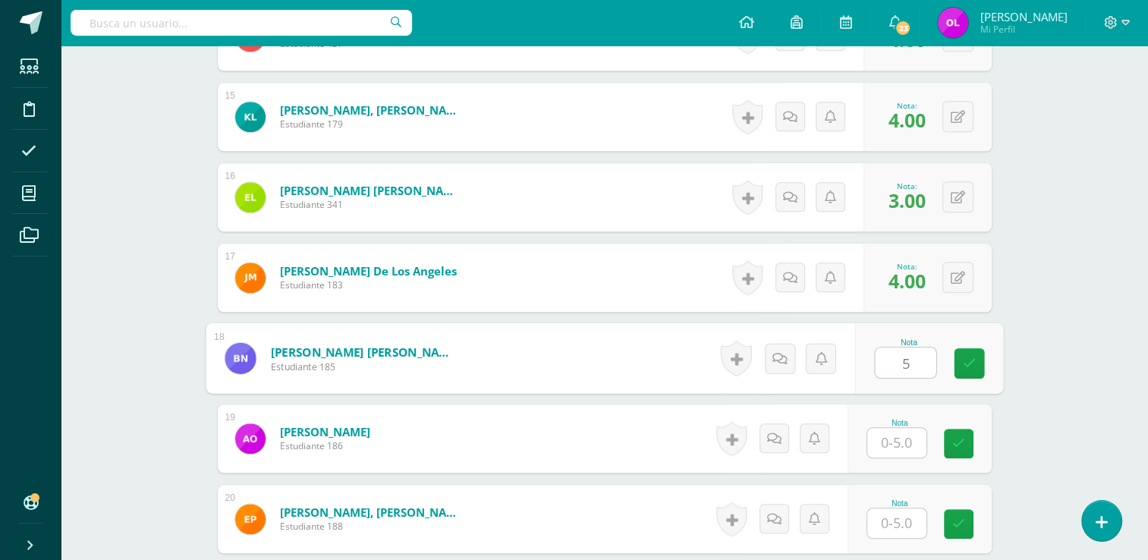
type input "5"
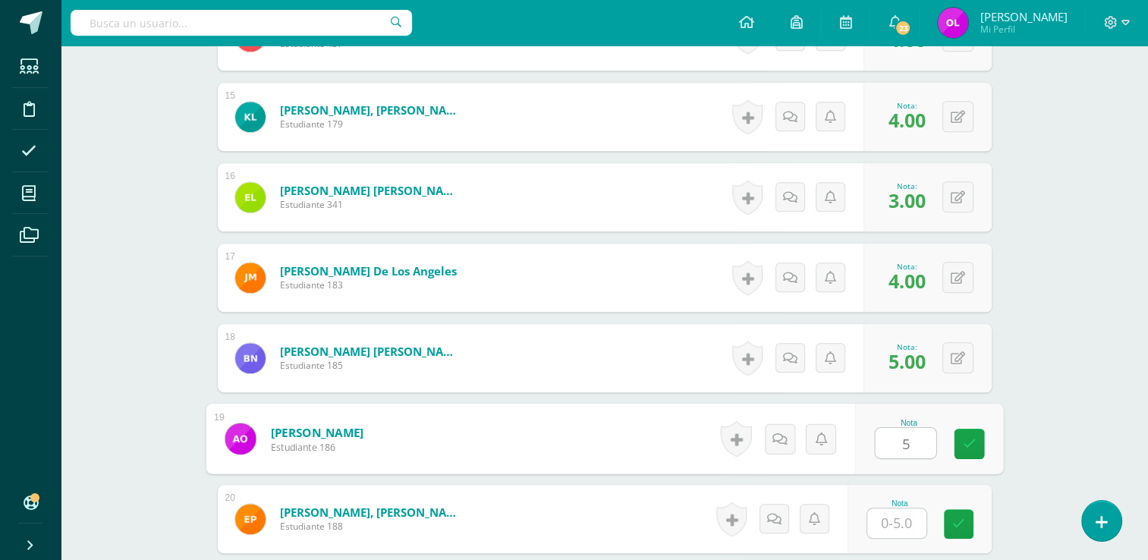
type input "5"
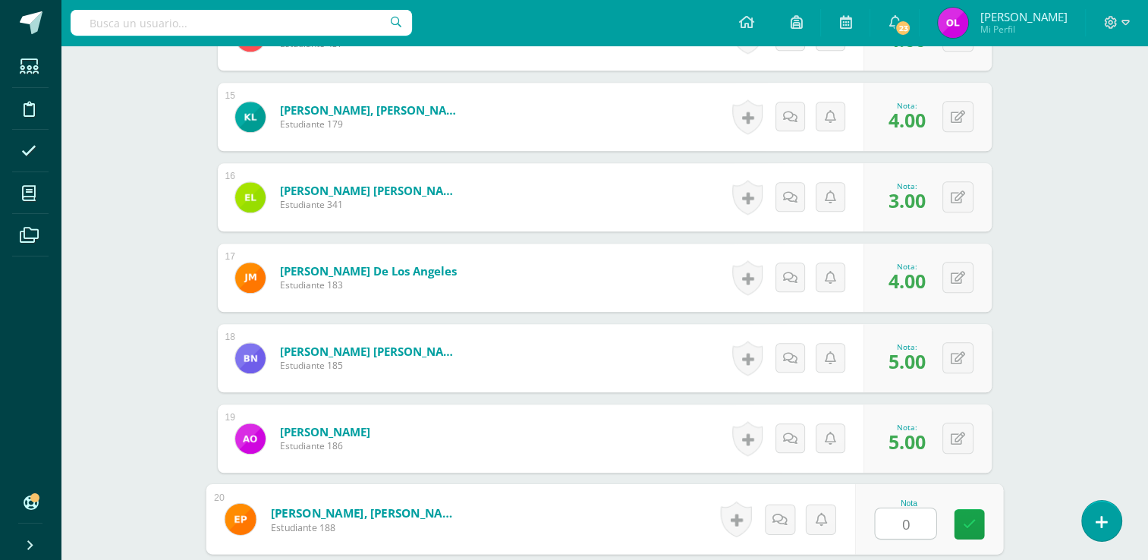
type input "0"
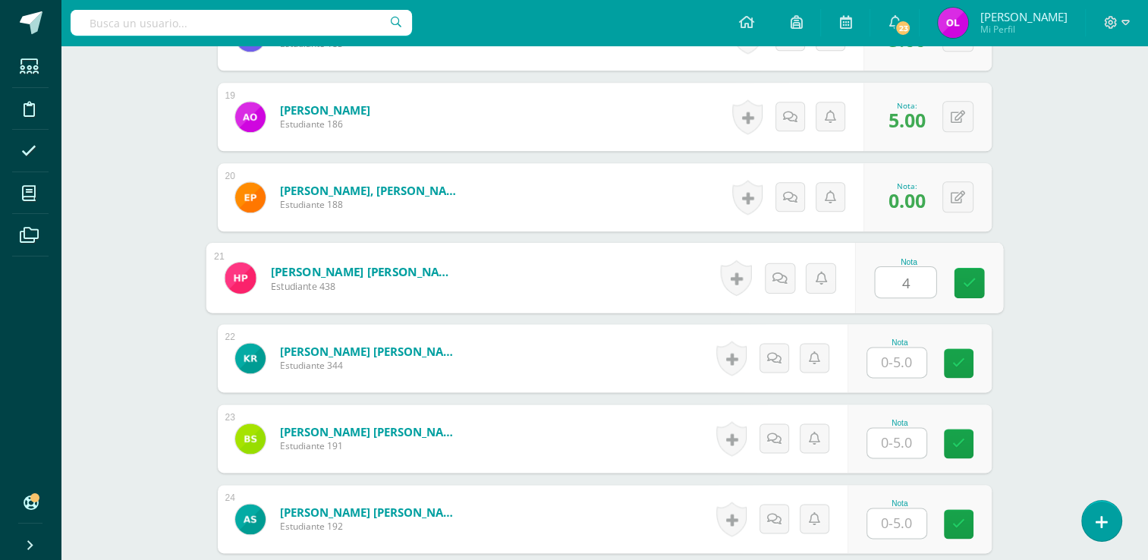
type input "4"
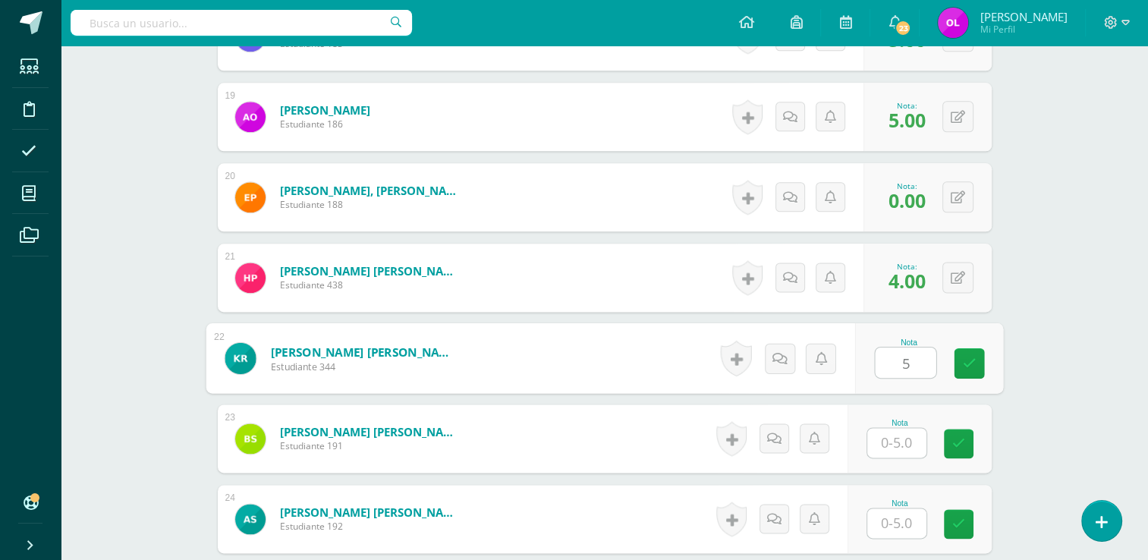
type input "5"
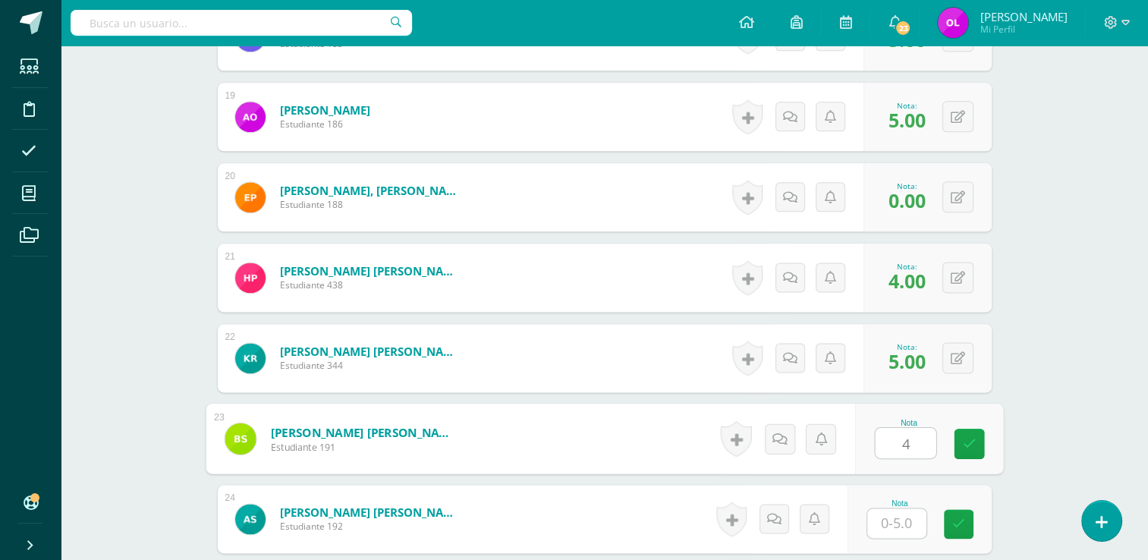
type input "4"
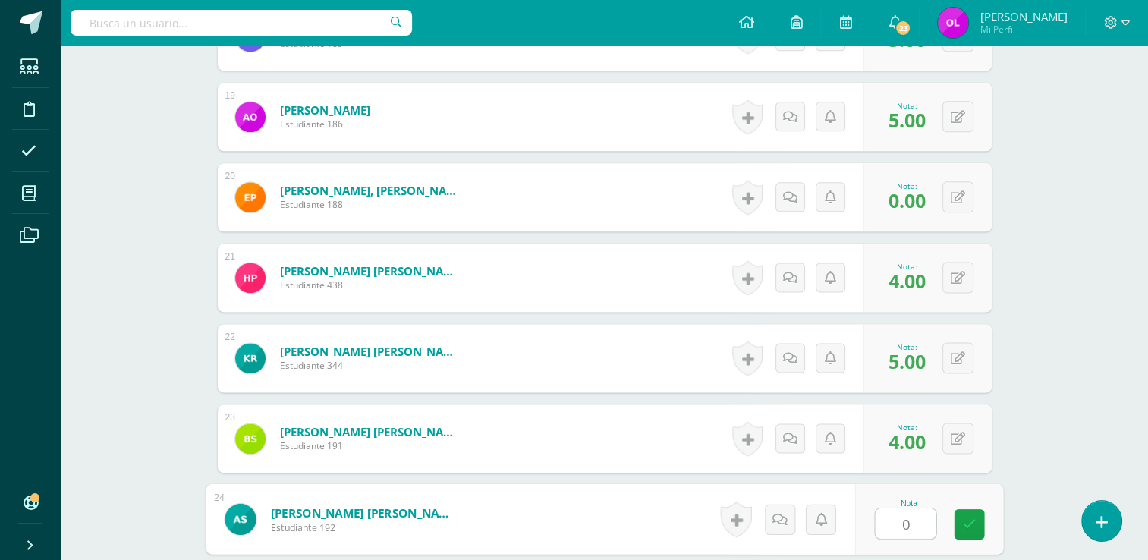
type input "0"
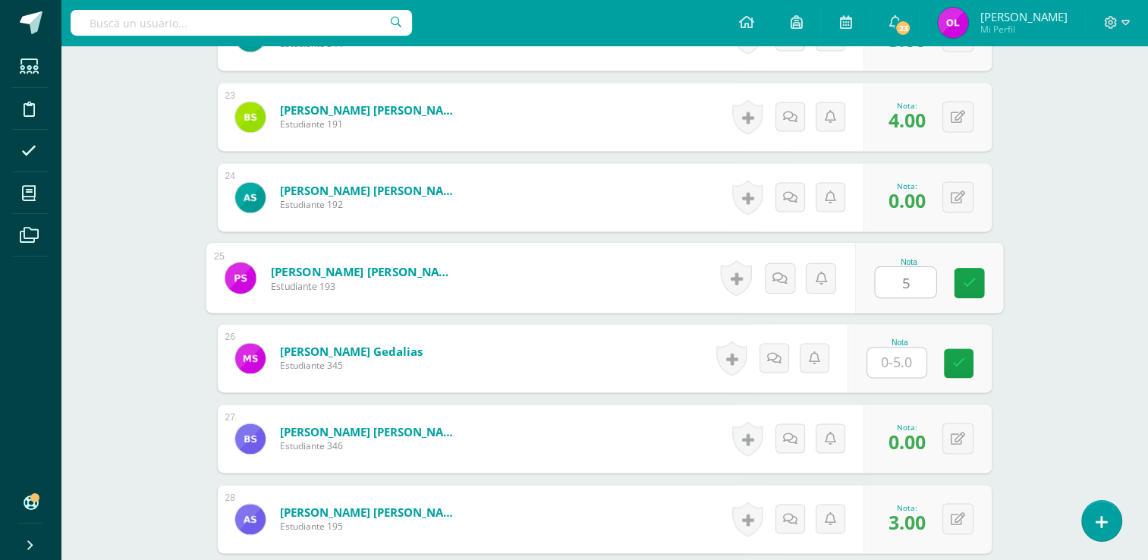
type input "5"
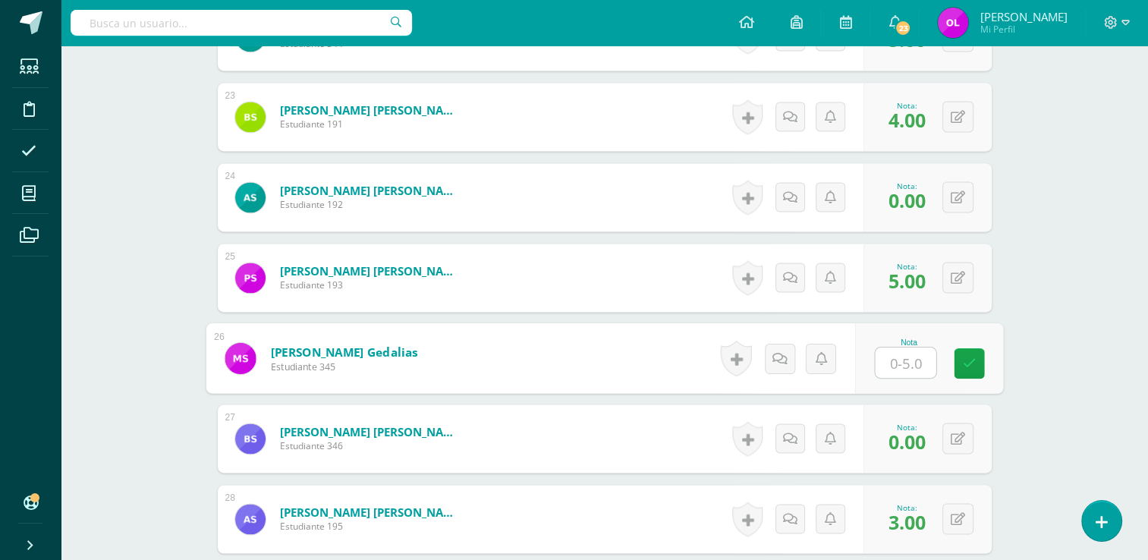
type input "5"
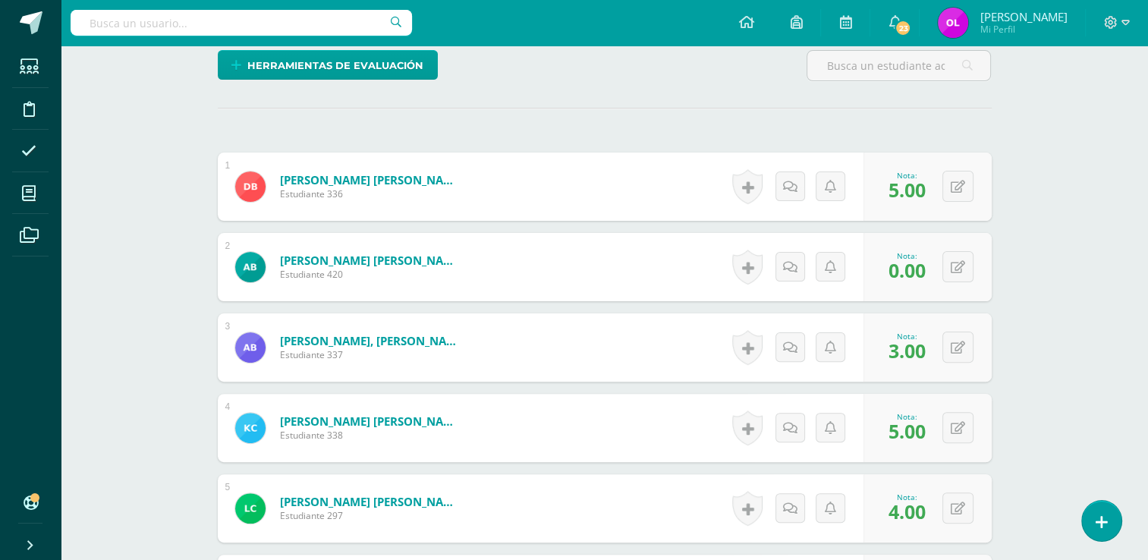
scroll to position [0, 0]
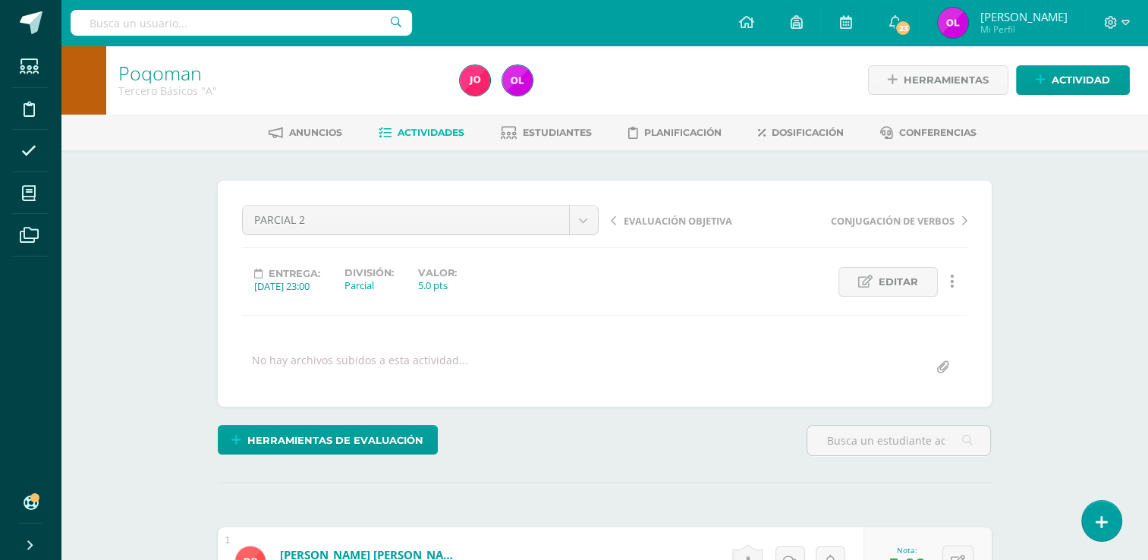
click at [895, 252] on div "PARCIAL 2 ASISTENCIA ACTITUDINAL CUADERNO COMPLETO EVALUACIÓN OBJETIVA PARCIAL …" at bounding box center [604, 293] width 725 height 177
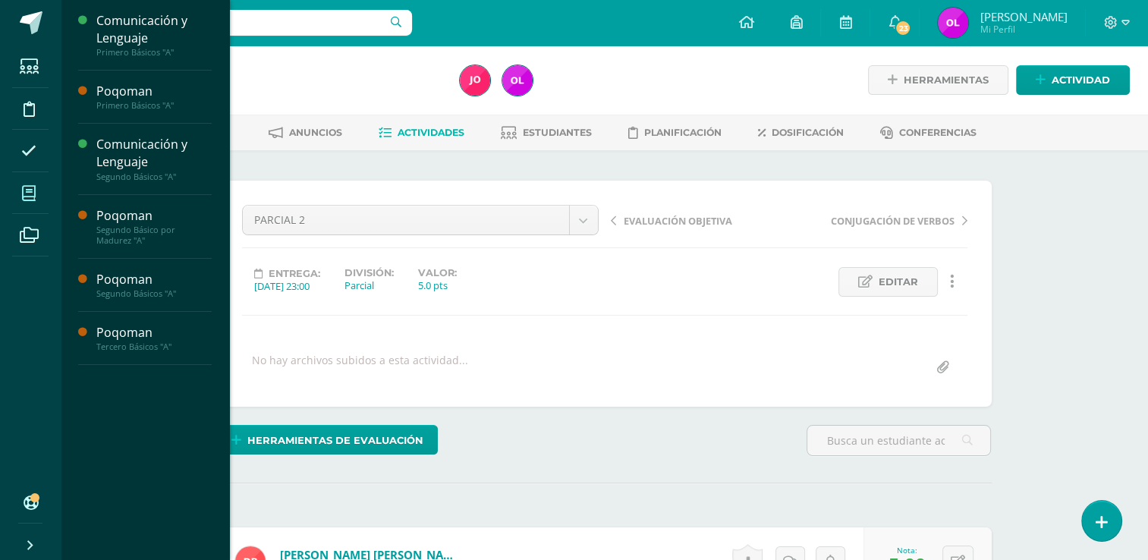
click at [27, 191] on icon at bounding box center [29, 193] width 14 height 15
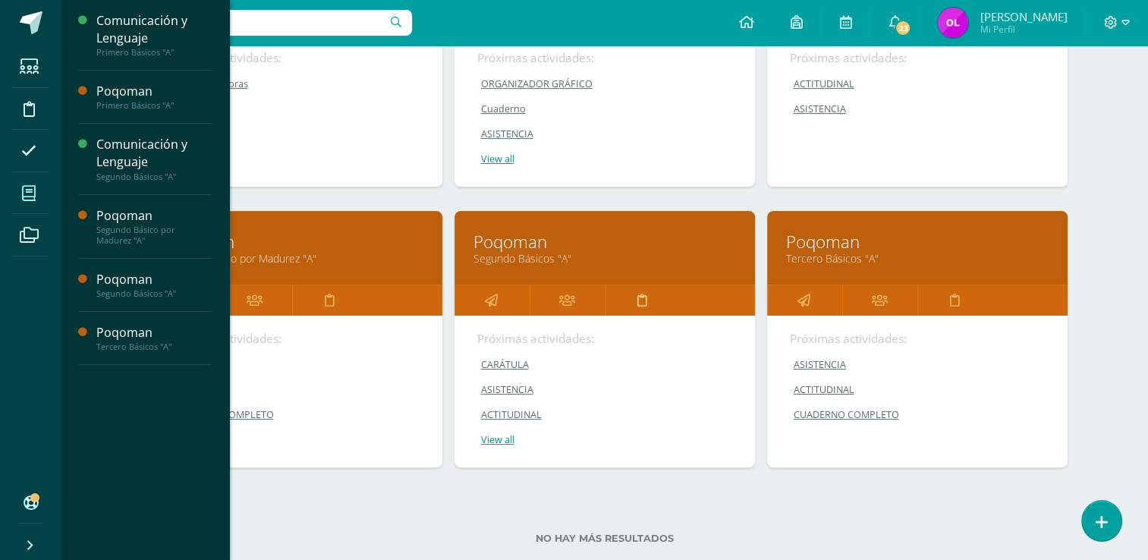
scroll to position [379, 0]
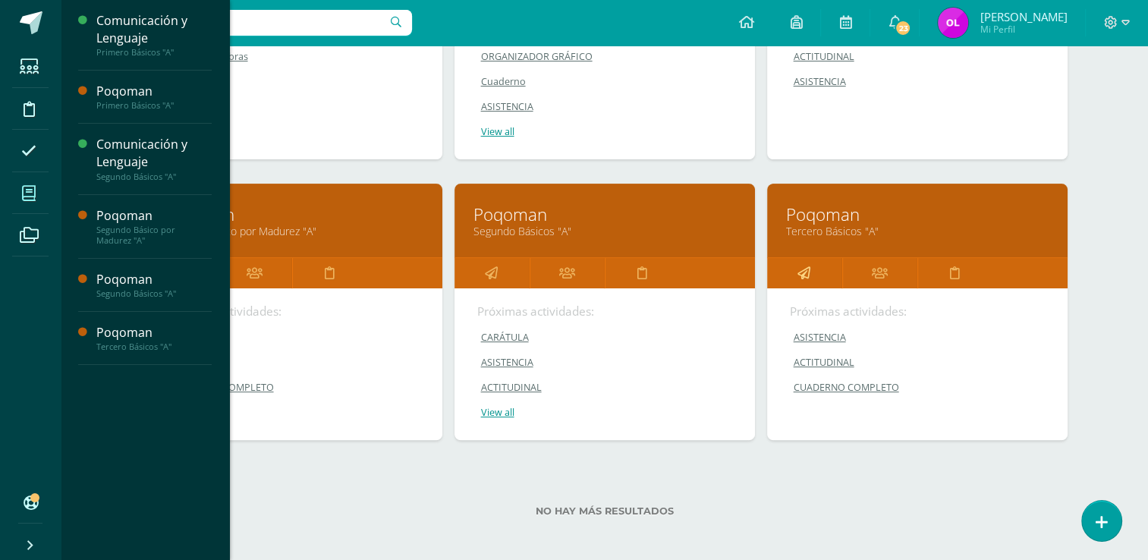
click at [806, 268] on icon at bounding box center [803, 273] width 13 height 30
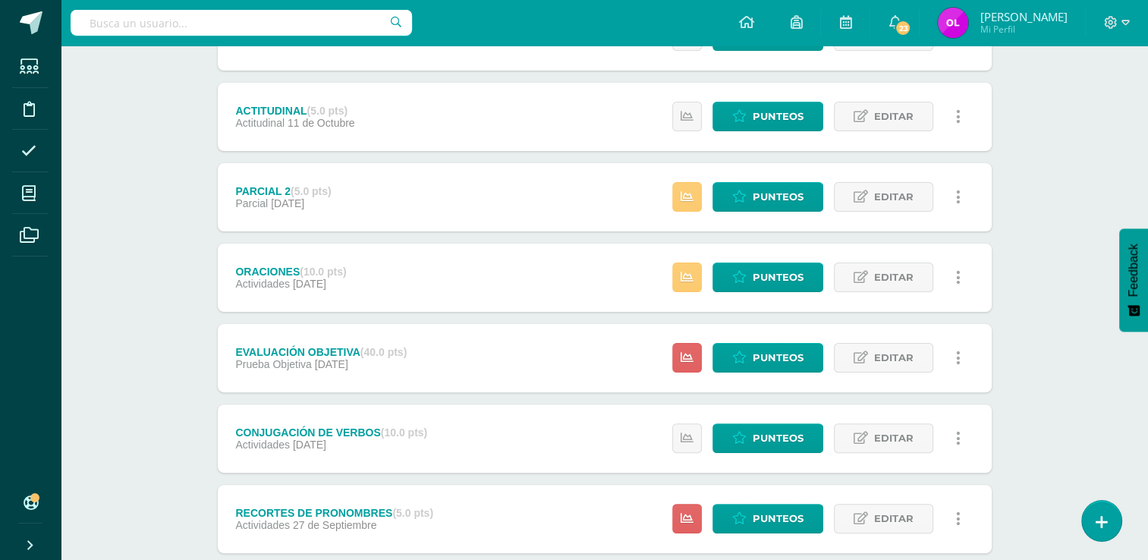
scroll to position [379, 0]
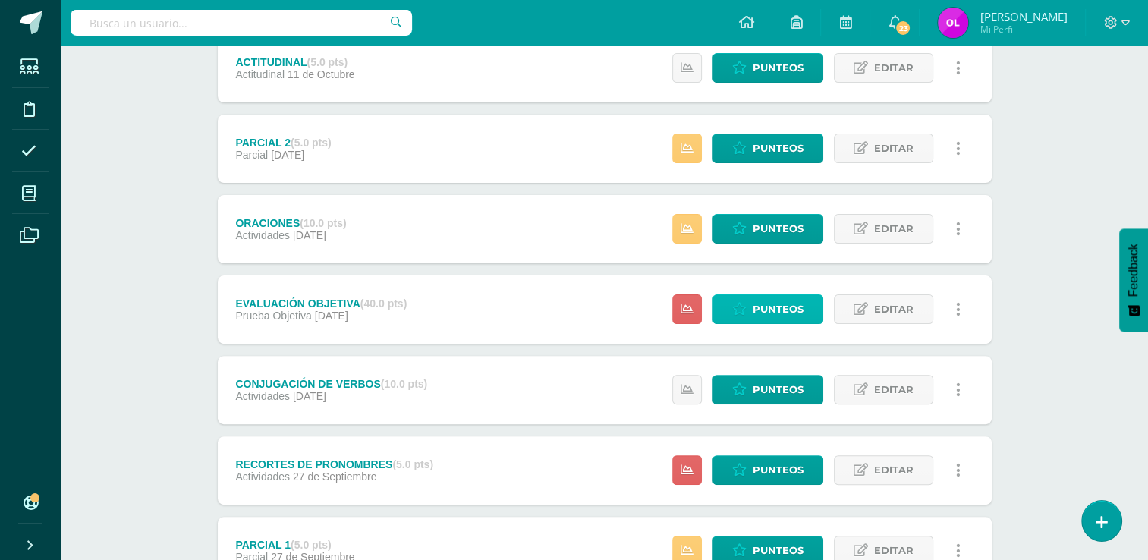
click at [784, 311] on span "Punteos" at bounding box center [777, 309] width 51 height 28
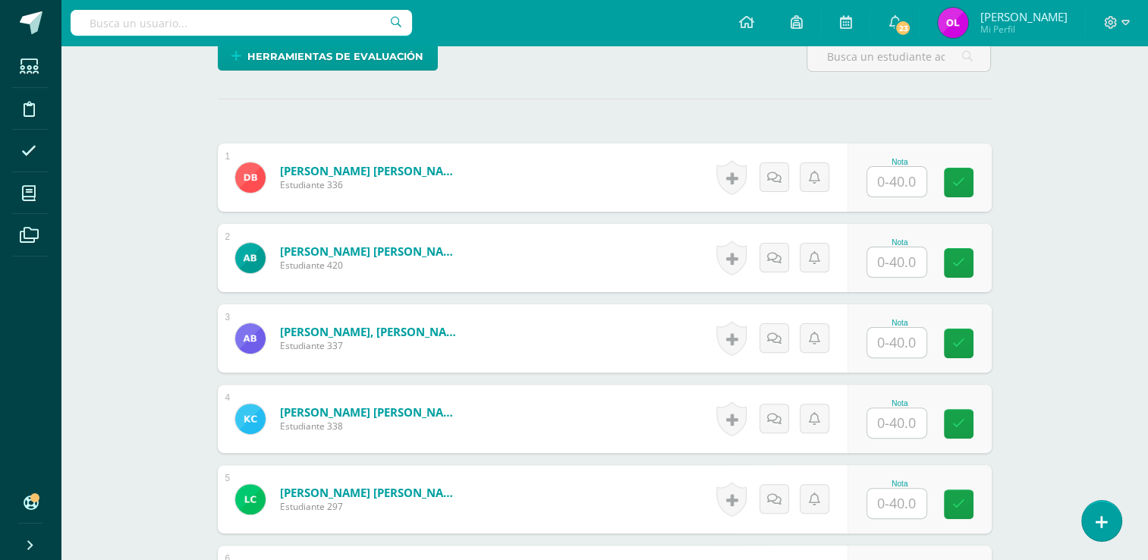
scroll to position [385, 0]
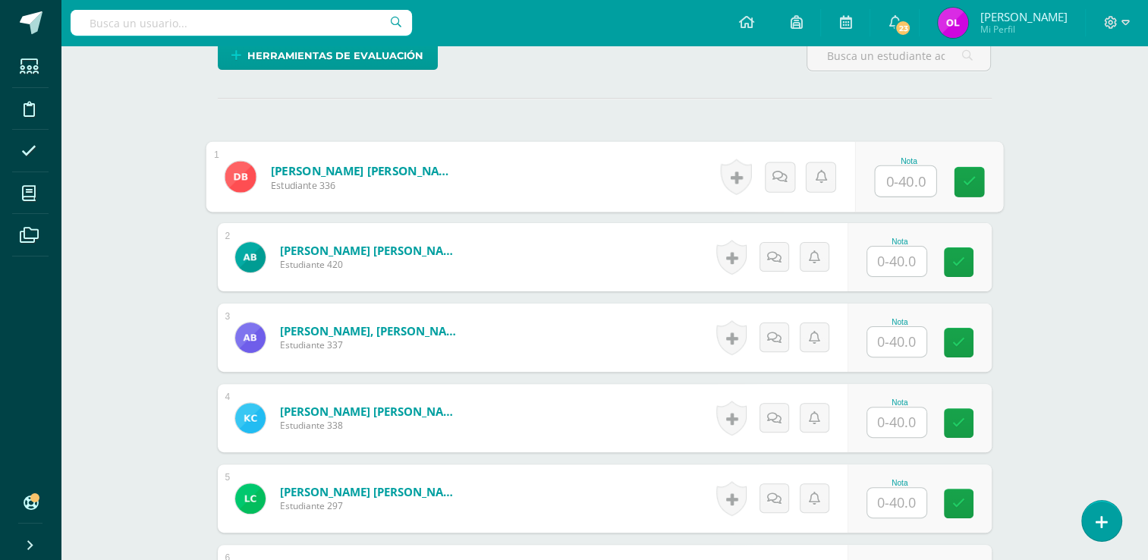
click at [909, 180] on input "text" at bounding box center [905, 181] width 61 height 30
type input "33"
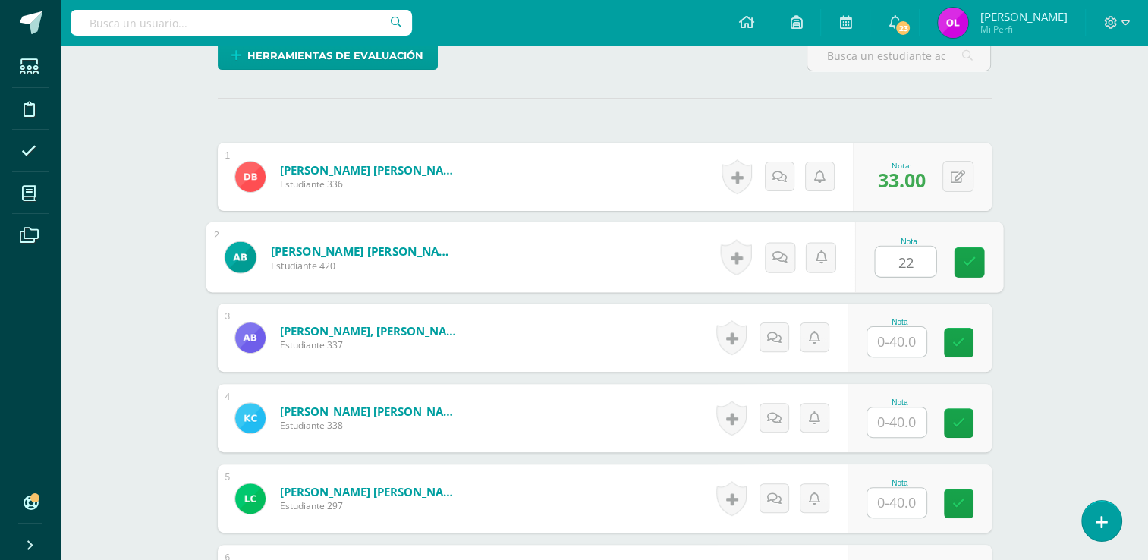
scroll to position [385, 0]
type input "22"
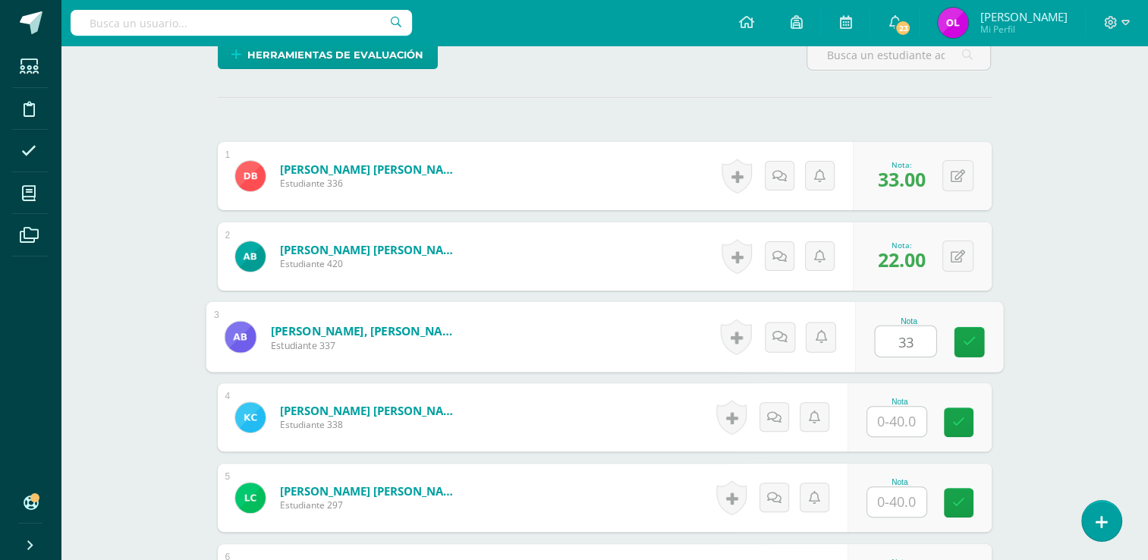
type input "33"
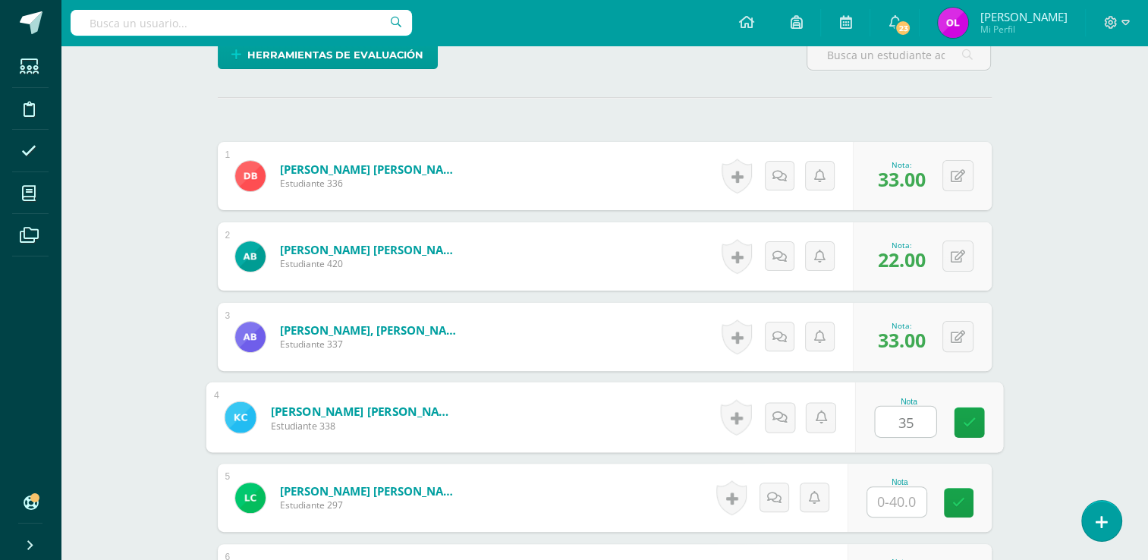
type input "35"
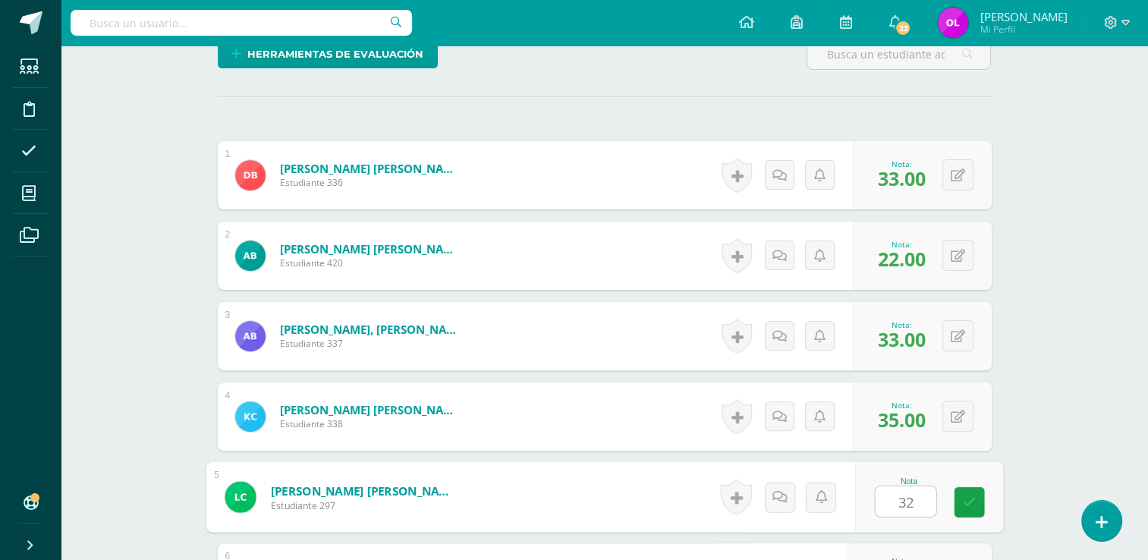
type input "32"
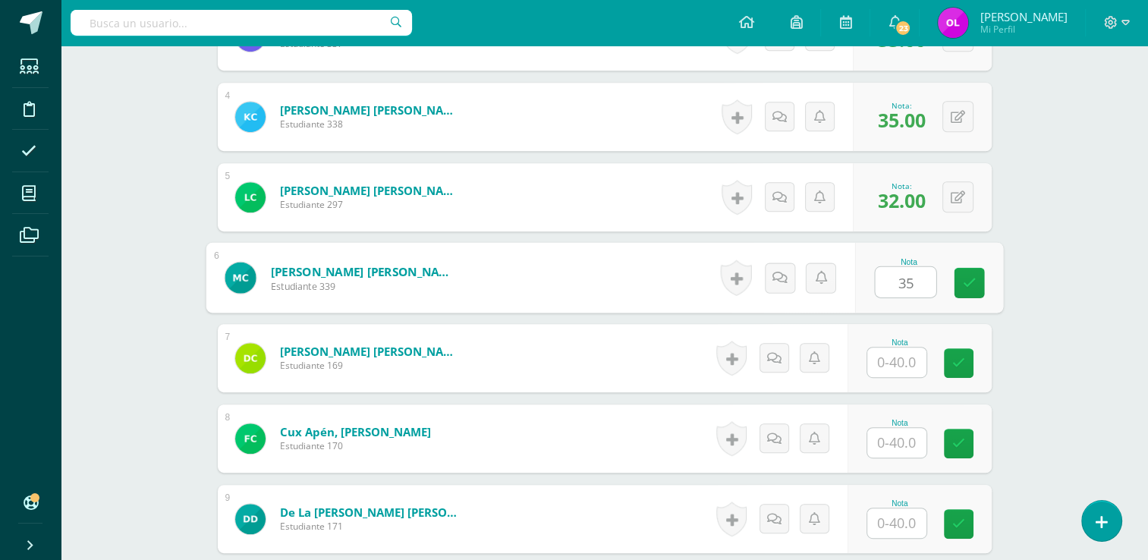
type input "35"
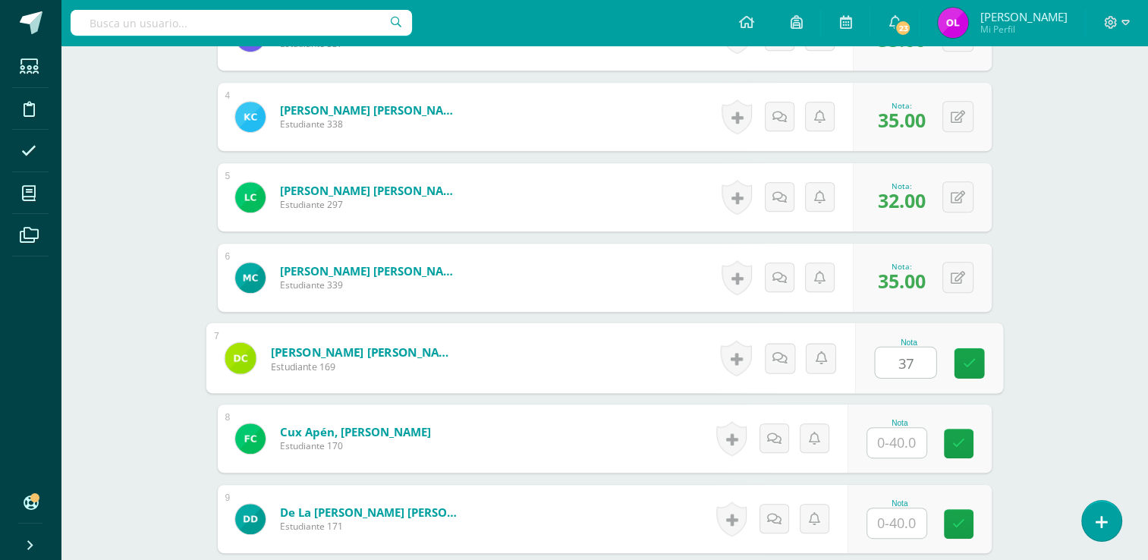
type input "37"
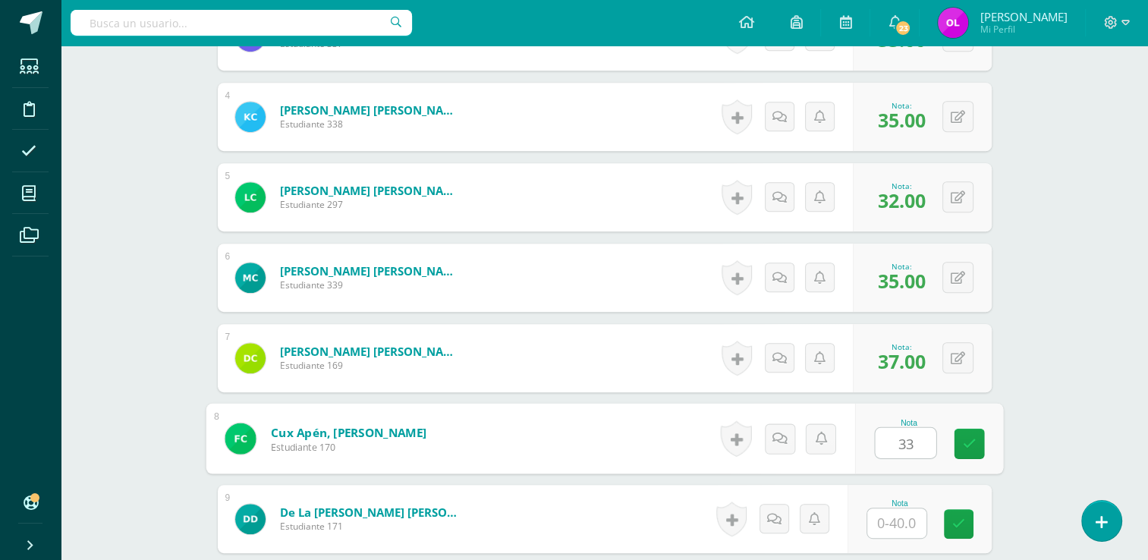
type input "33"
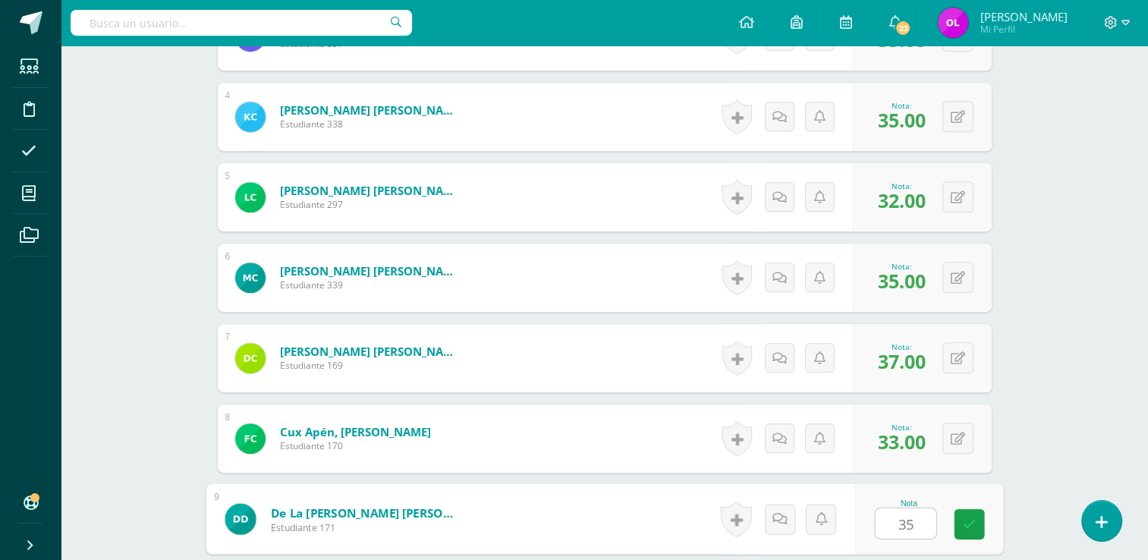
type input "35"
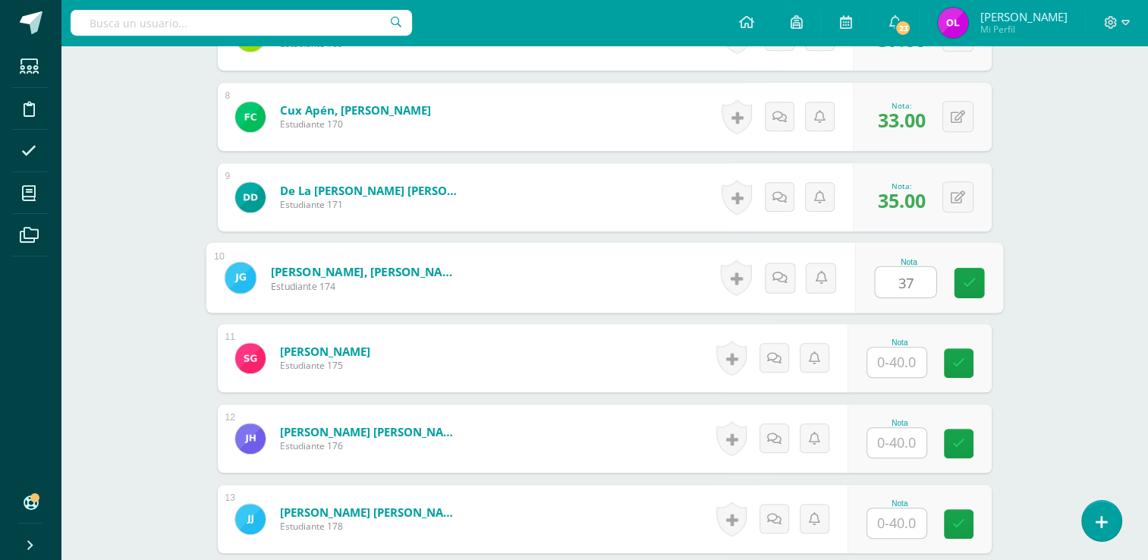
type input "37"
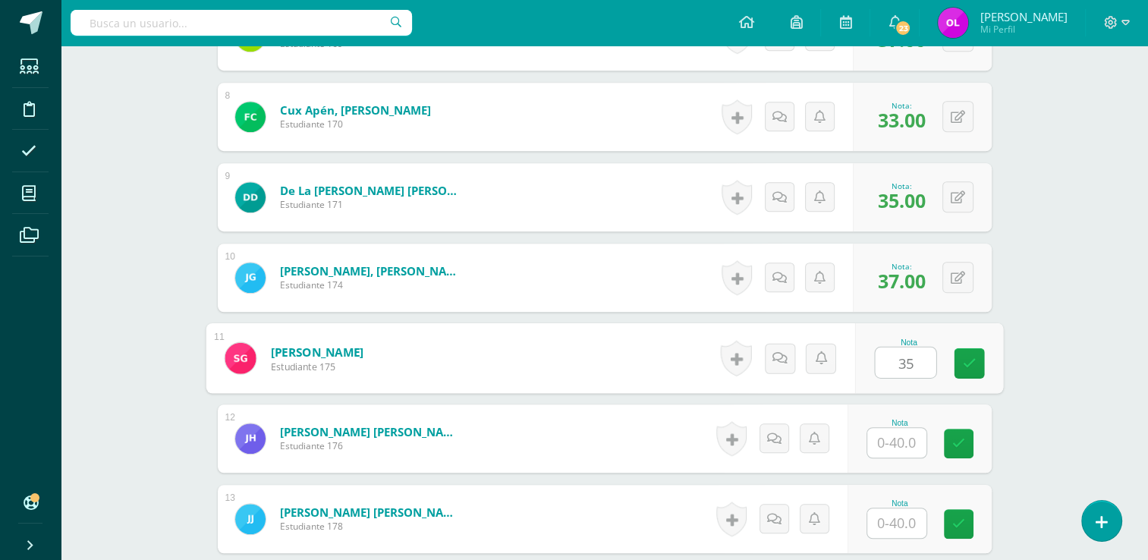
type input "35"
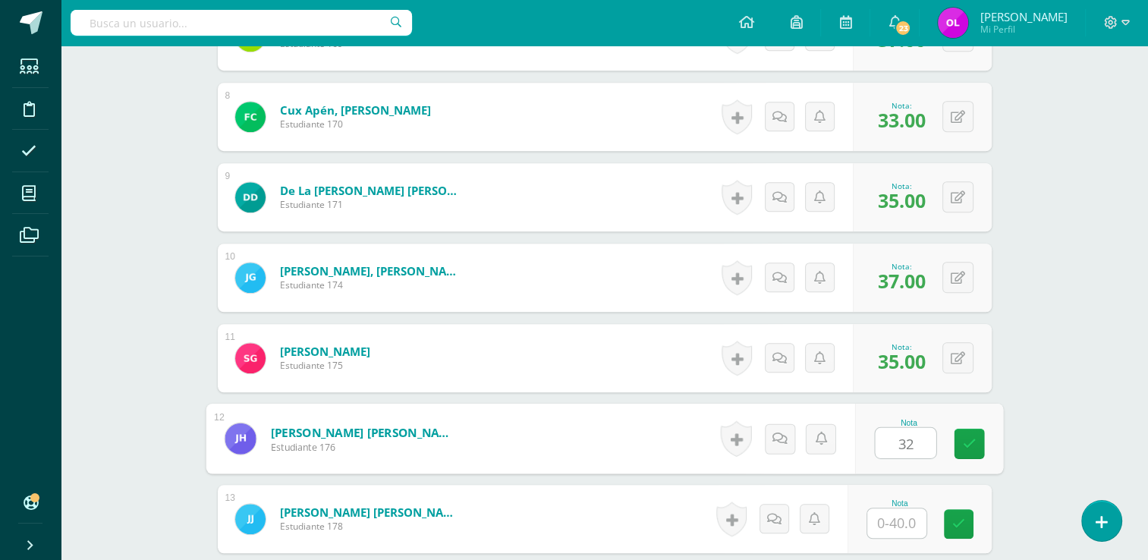
type input "32"
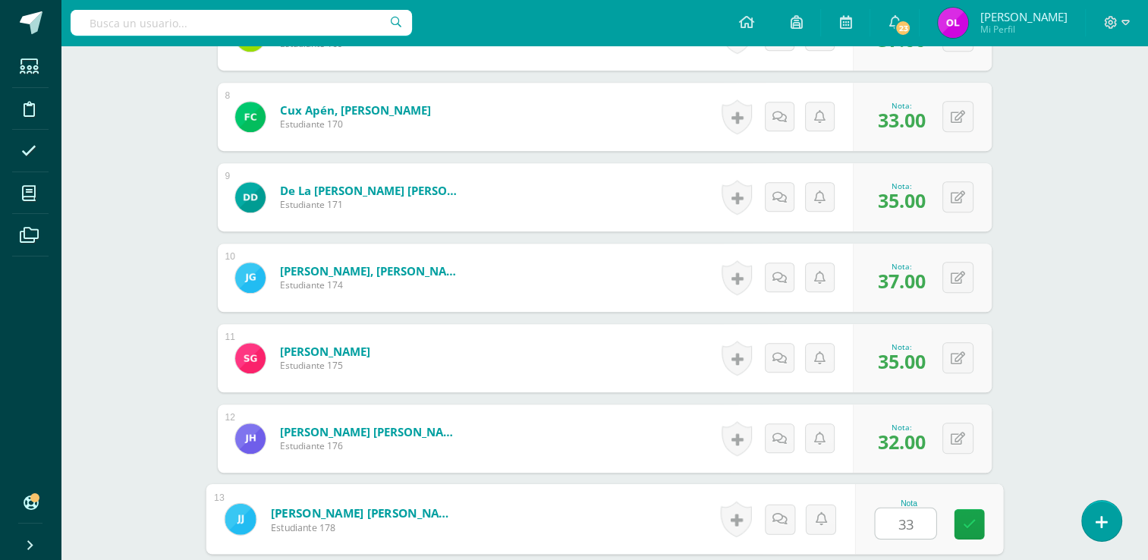
type input "33"
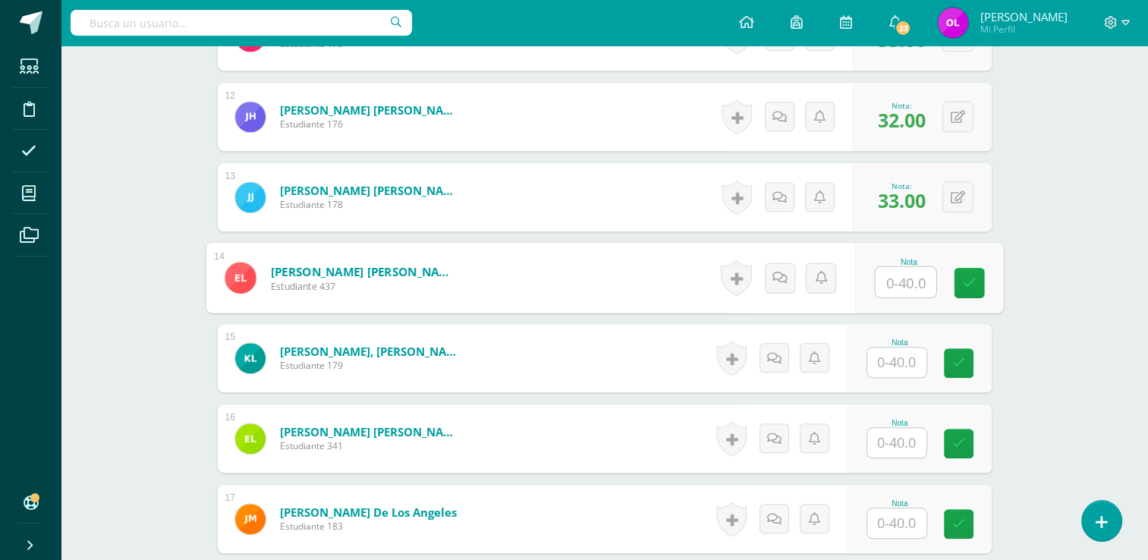
click at [901, 356] on input "text" at bounding box center [896, 362] width 59 height 30
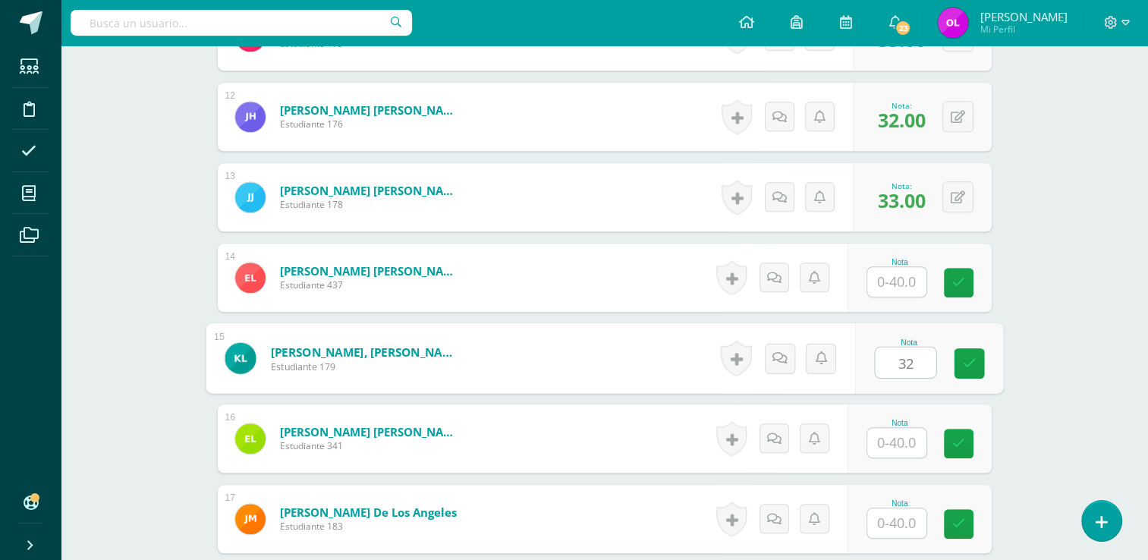
type input "32"
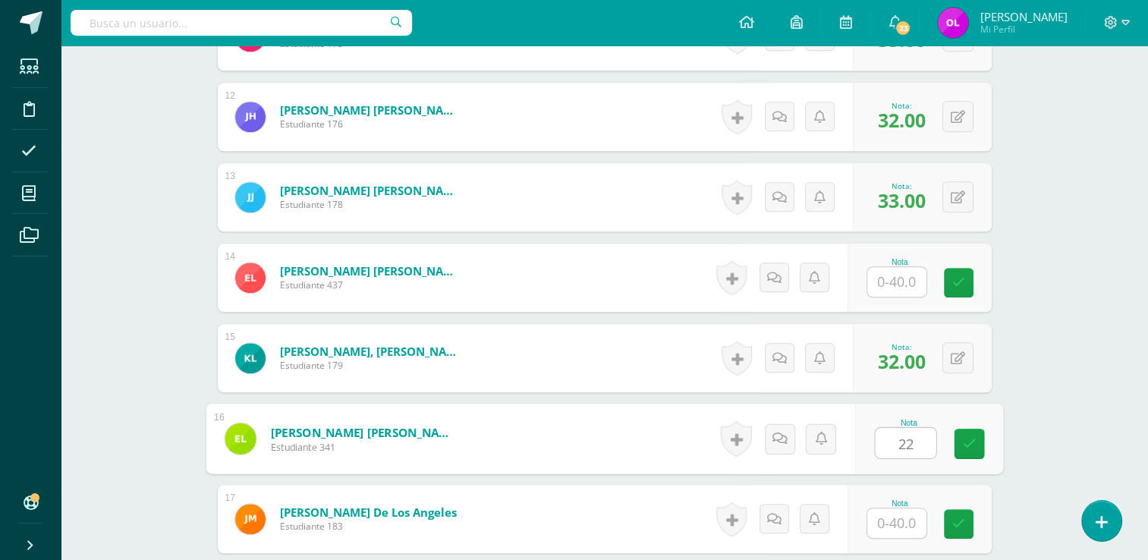
type input "22"
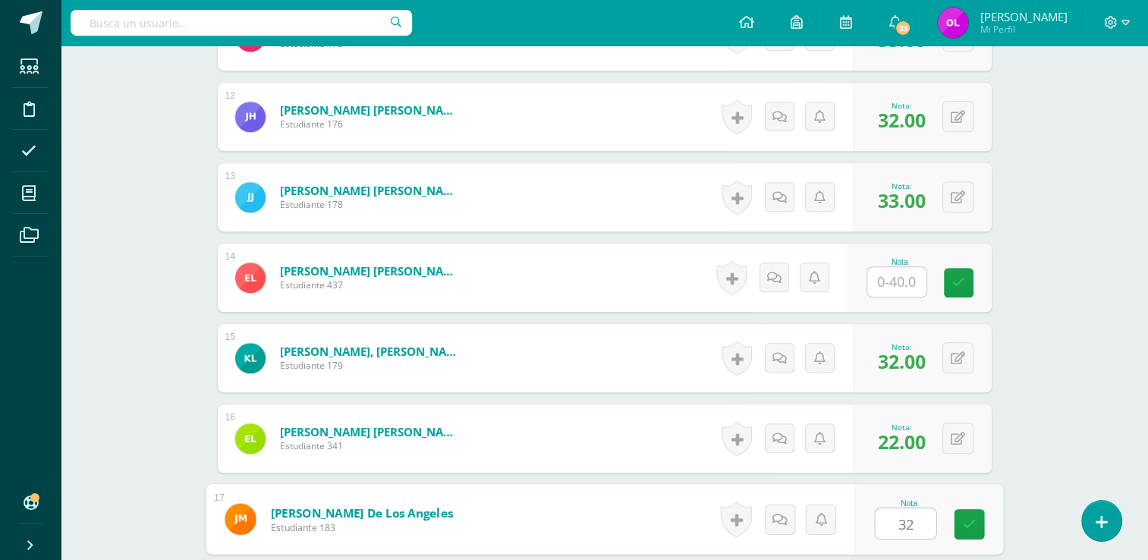
type input "32"
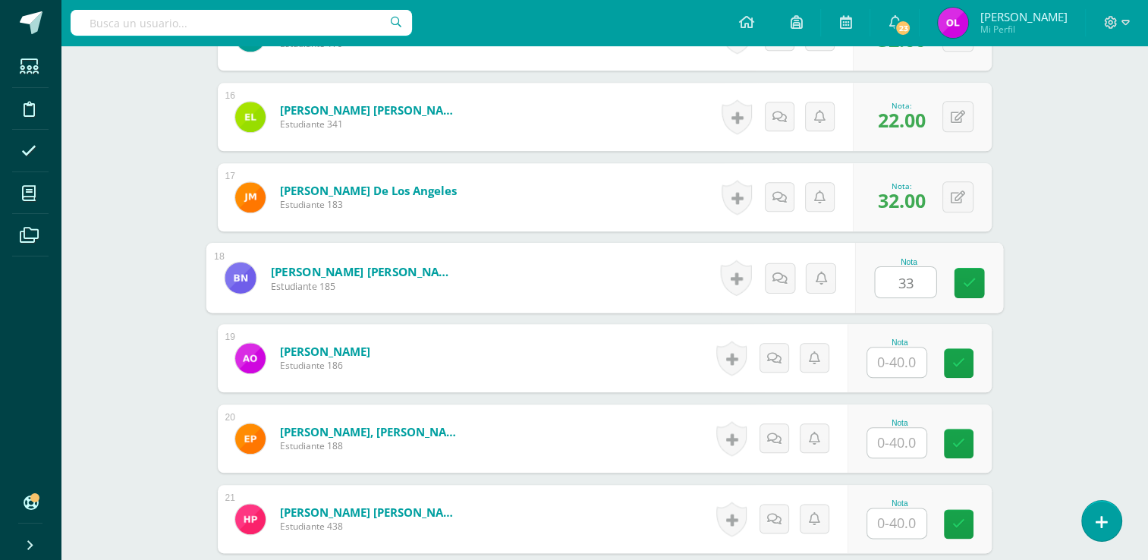
type input "33"
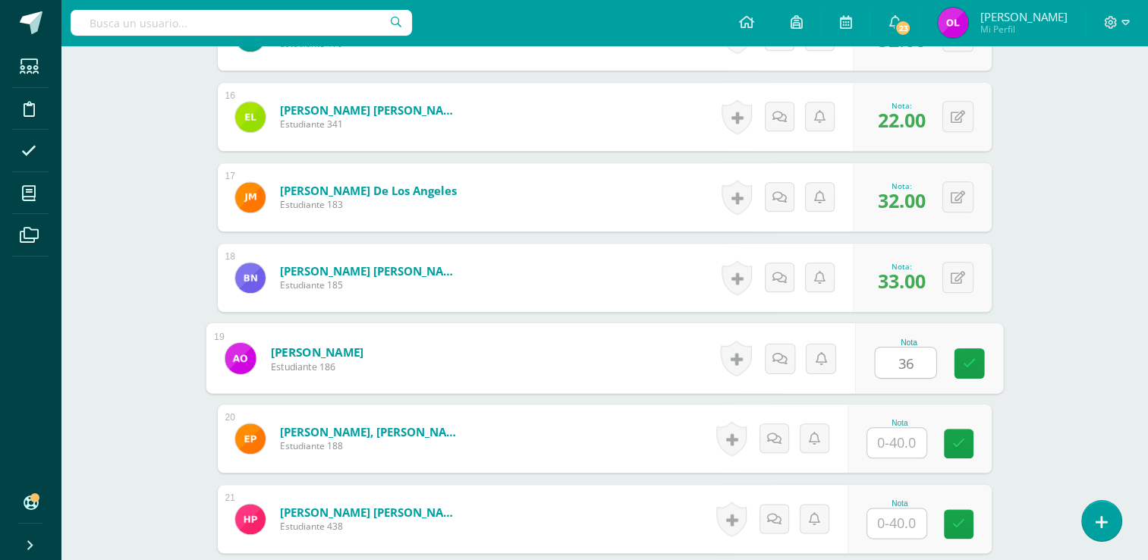
type input "36"
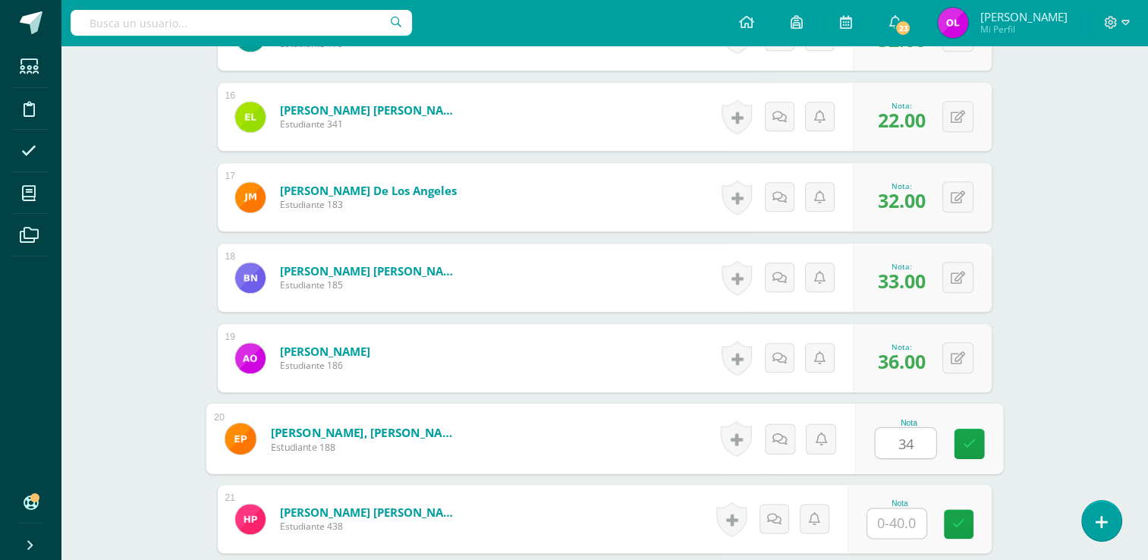
type input "34"
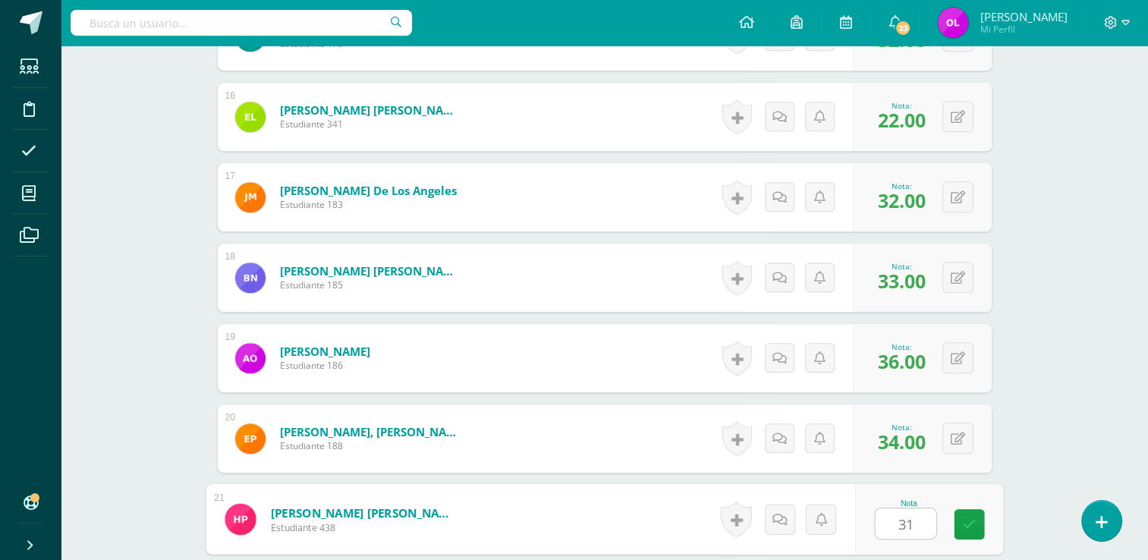
type input "31"
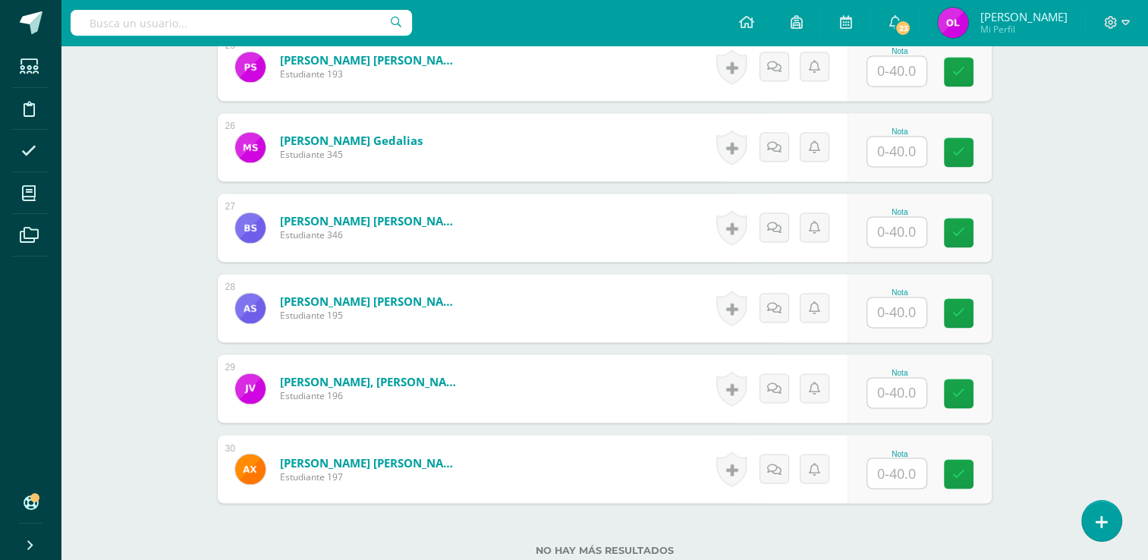
scroll to position [2427, 0]
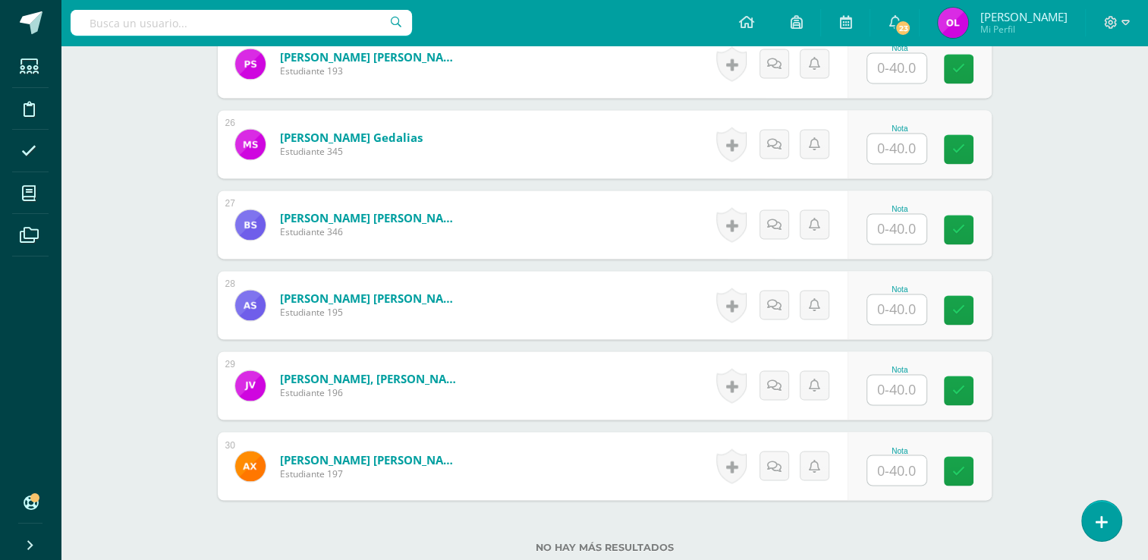
click at [891, 297] on input "text" at bounding box center [896, 309] width 59 height 30
type input "20"
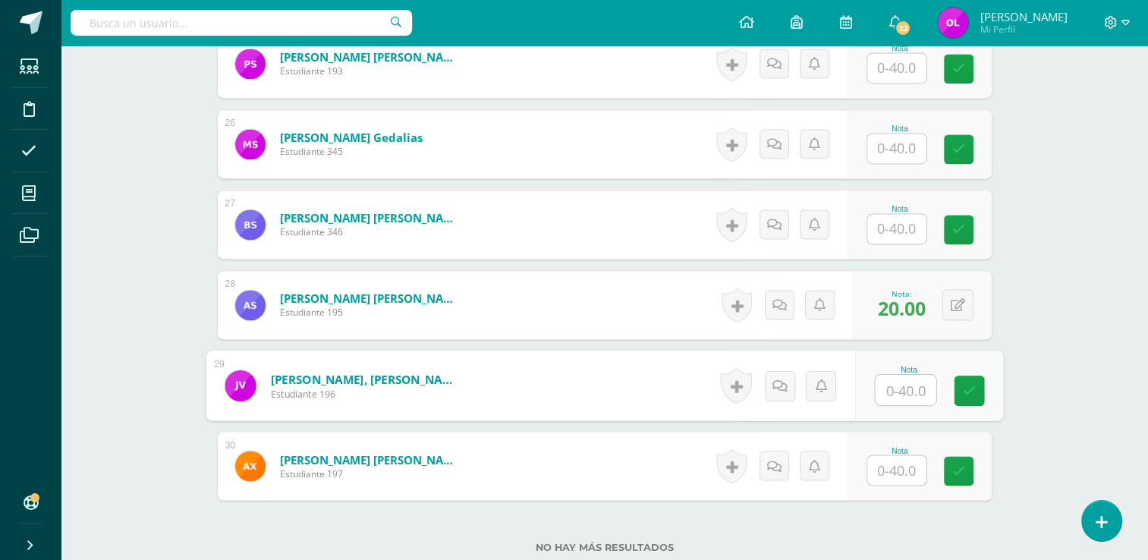
click at [907, 226] on input "text" at bounding box center [896, 229] width 59 height 30
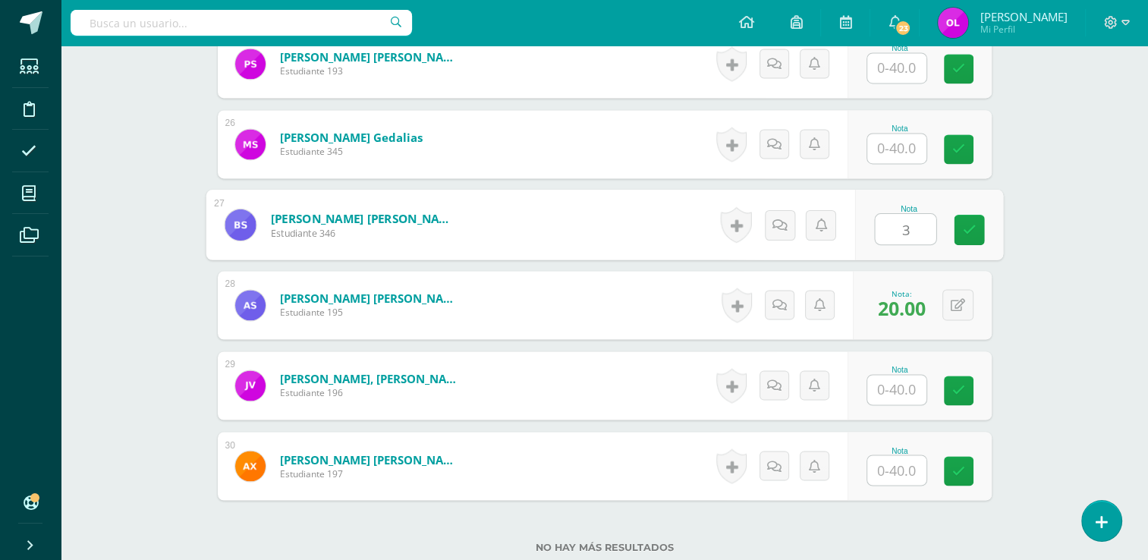
type input "36"
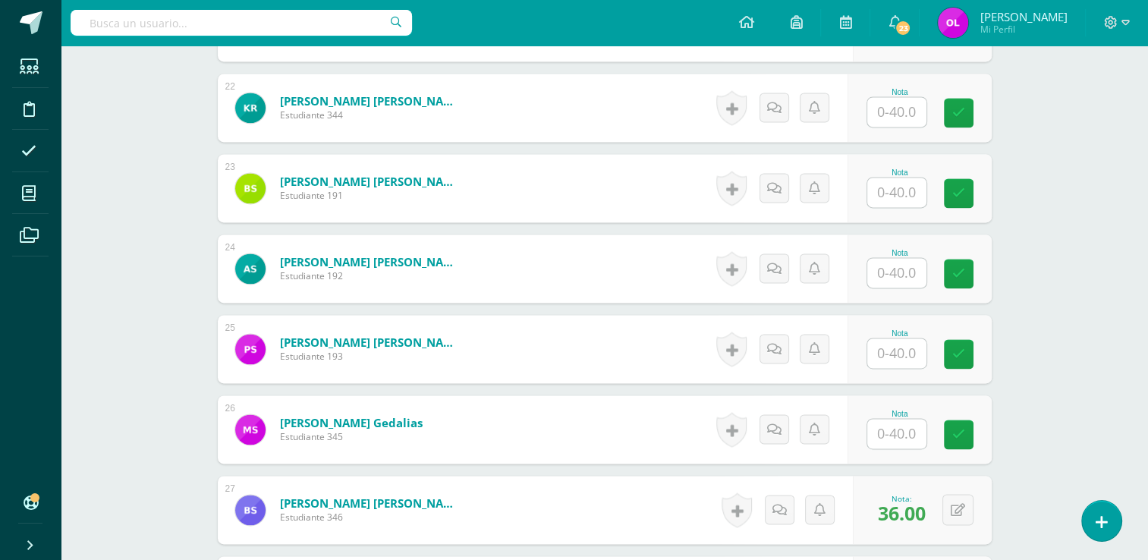
scroll to position [2048, 0]
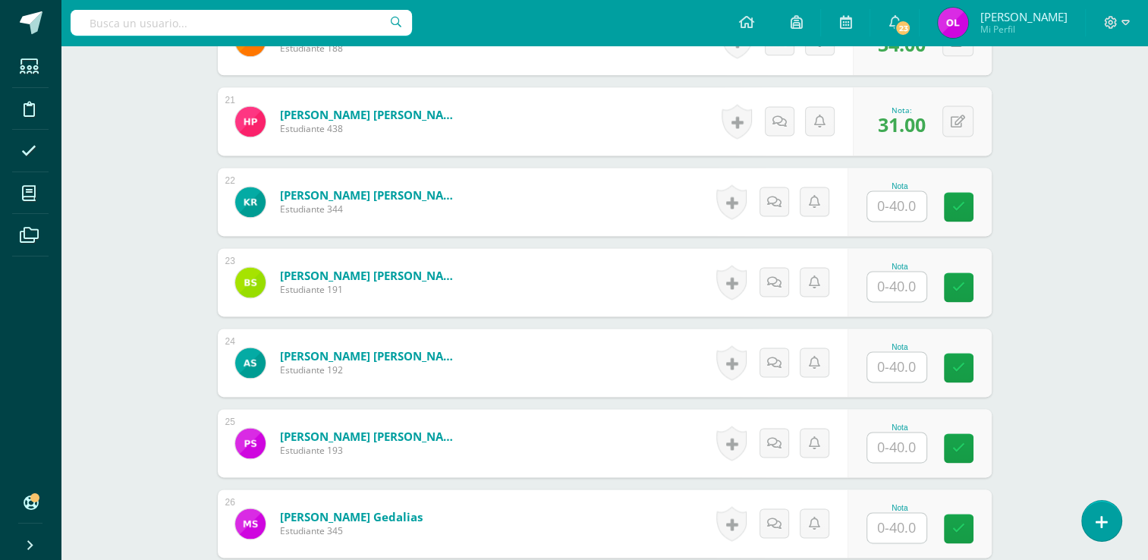
click at [895, 208] on input "text" at bounding box center [896, 206] width 59 height 30
type input "31"
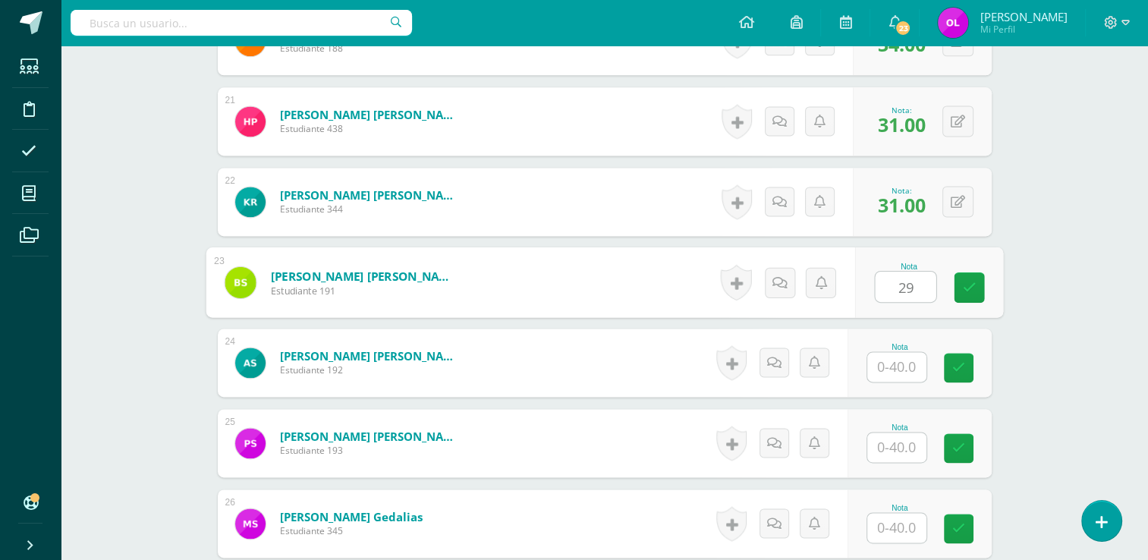
type input "29"
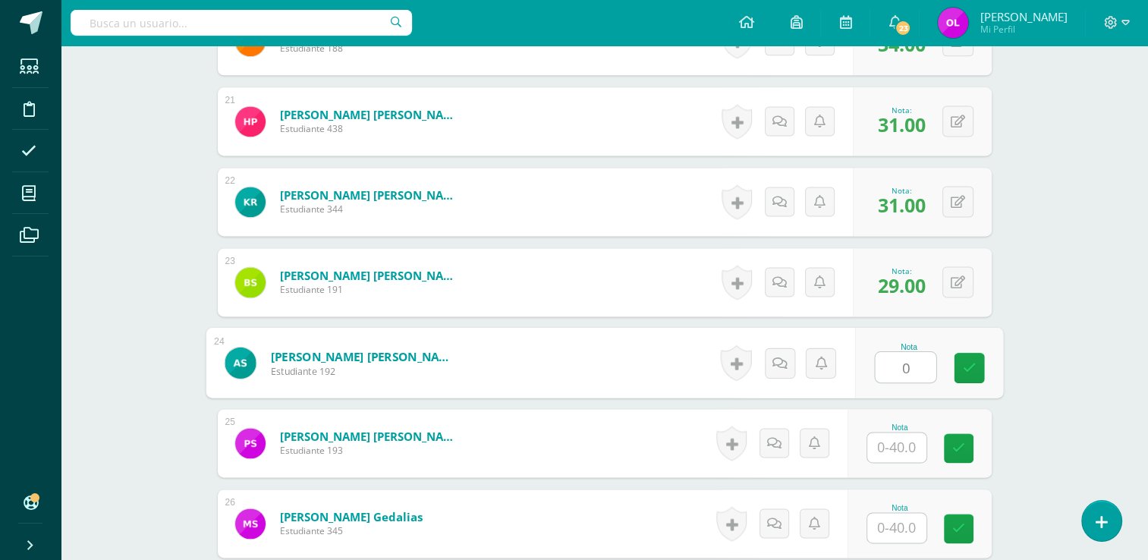
type input "0"
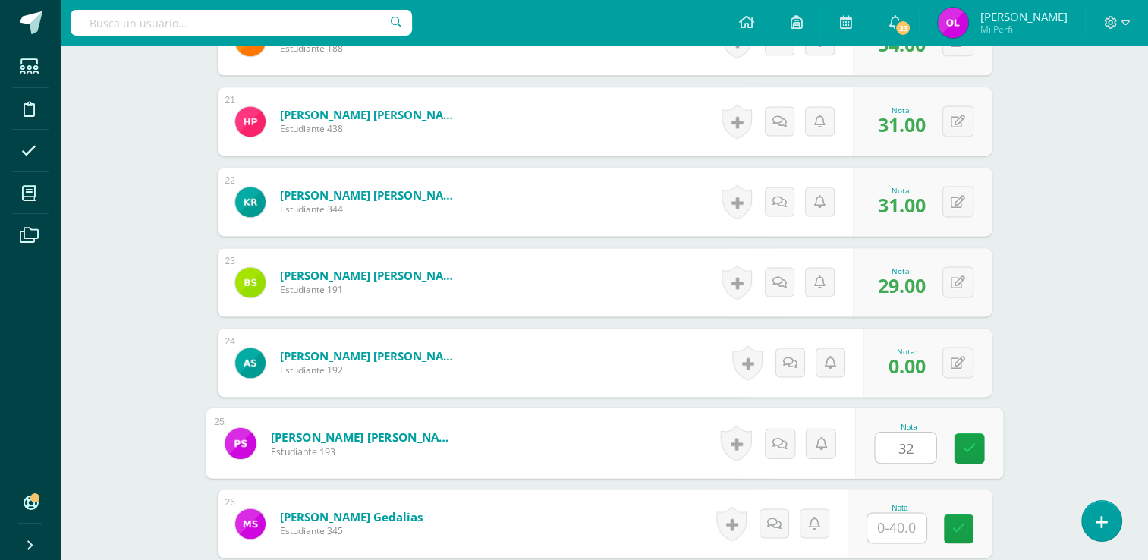
type input "32"
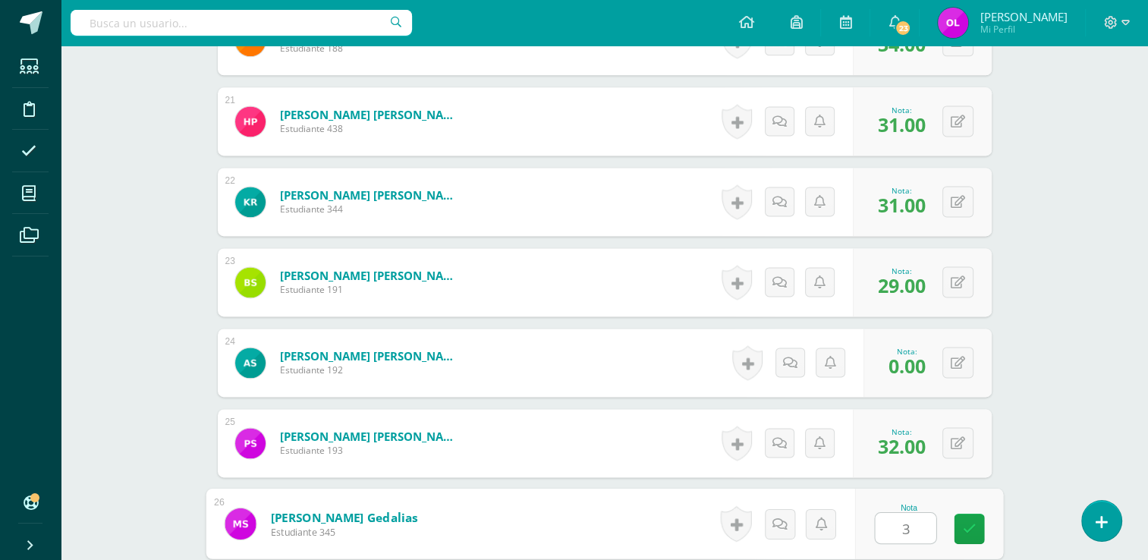
type input "33"
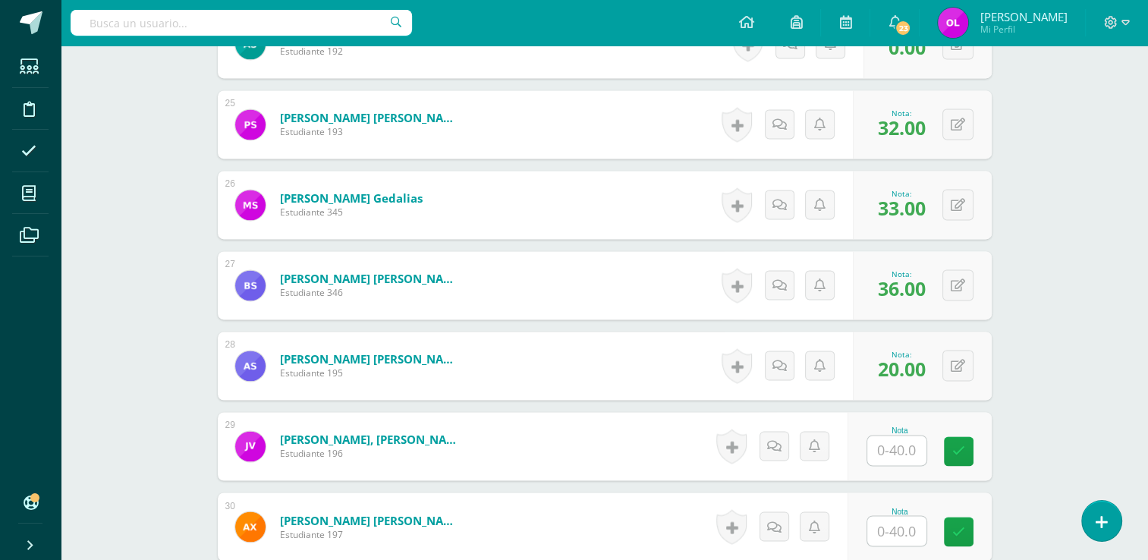
scroll to position [2427, 0]
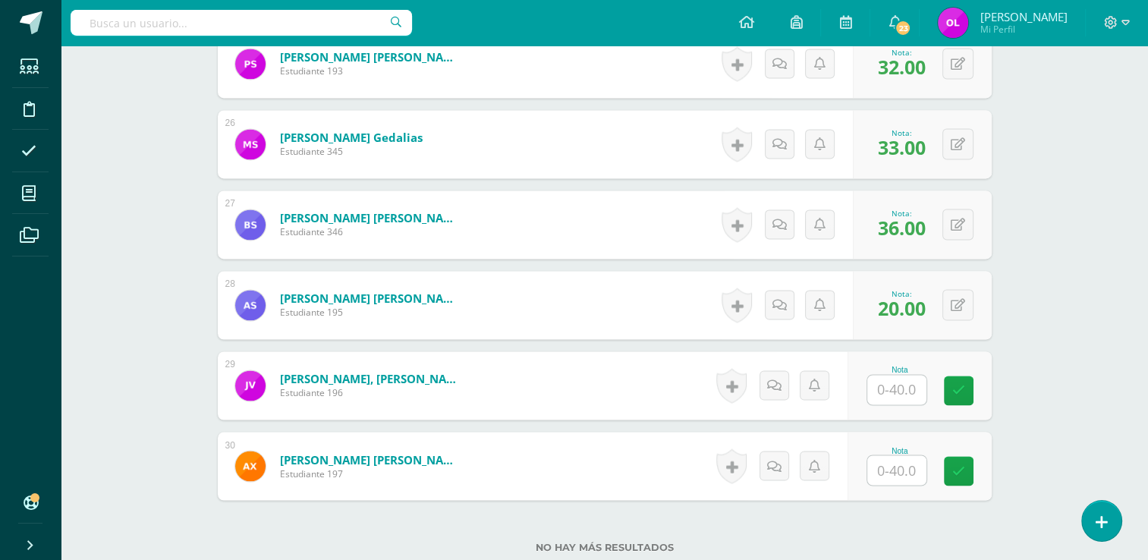
click at [887, 384] on input "text" at bounding box center [896, 390] width 59 height 30
type input "33"
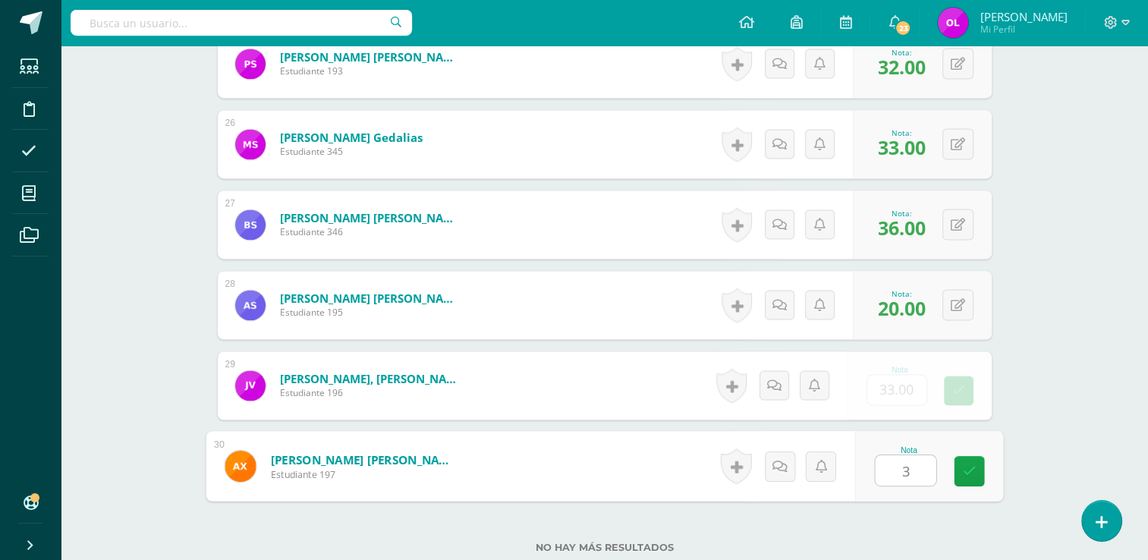
type input "32"
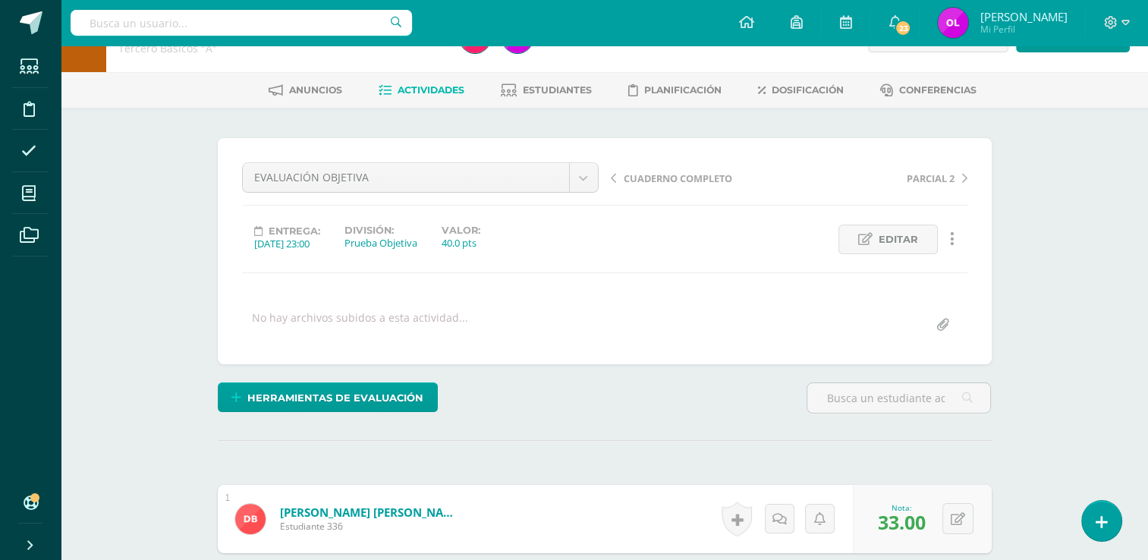
scroll to position [0, 0]
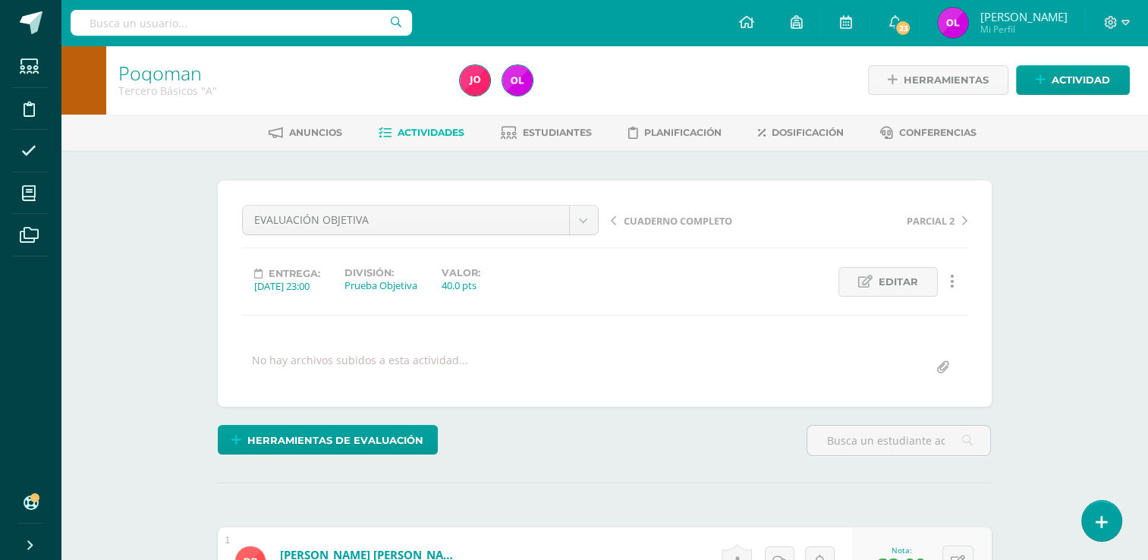
click at [438, 132] on span "Actividades" at bounding box center [430, 132] width 67 height 11
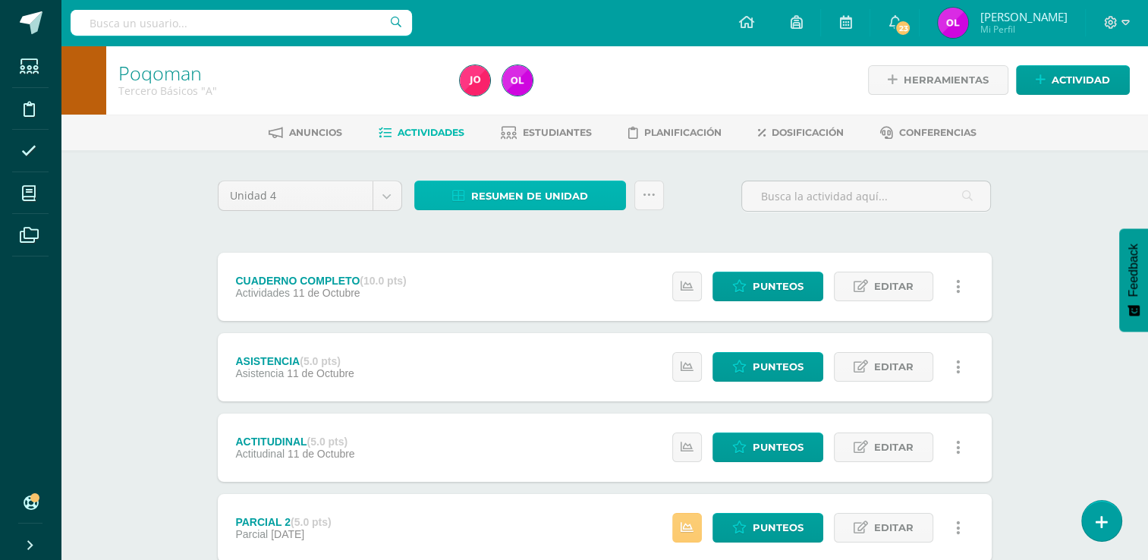
click at [493, 203] on span "Resumen de unidad" at bounding box center [529, 196] width 117 height 28
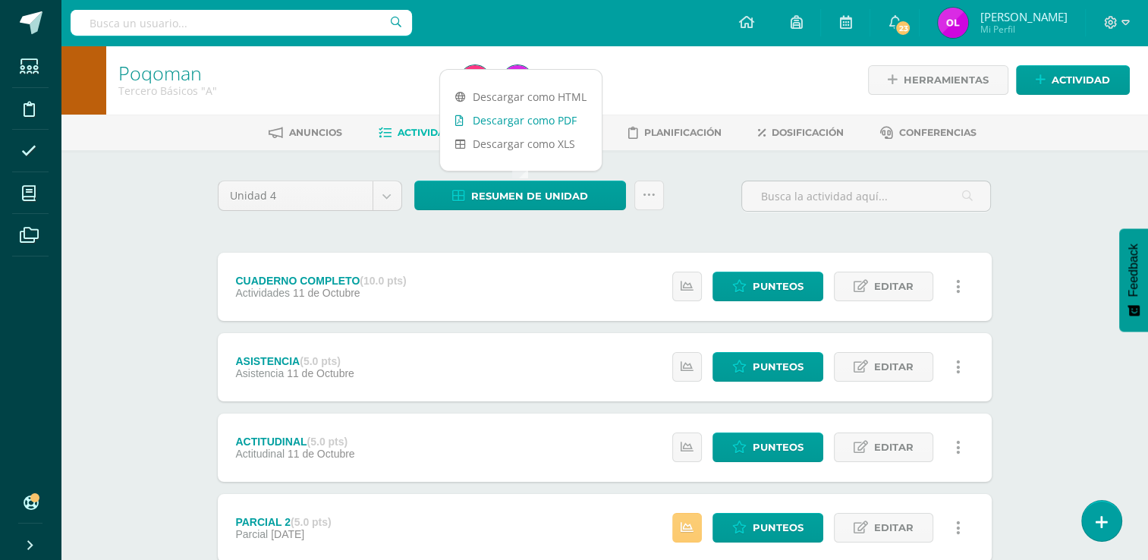
click at [561, 120] on link "Descargar como PDF" at bounding box center [521, 120] width 162 height 24
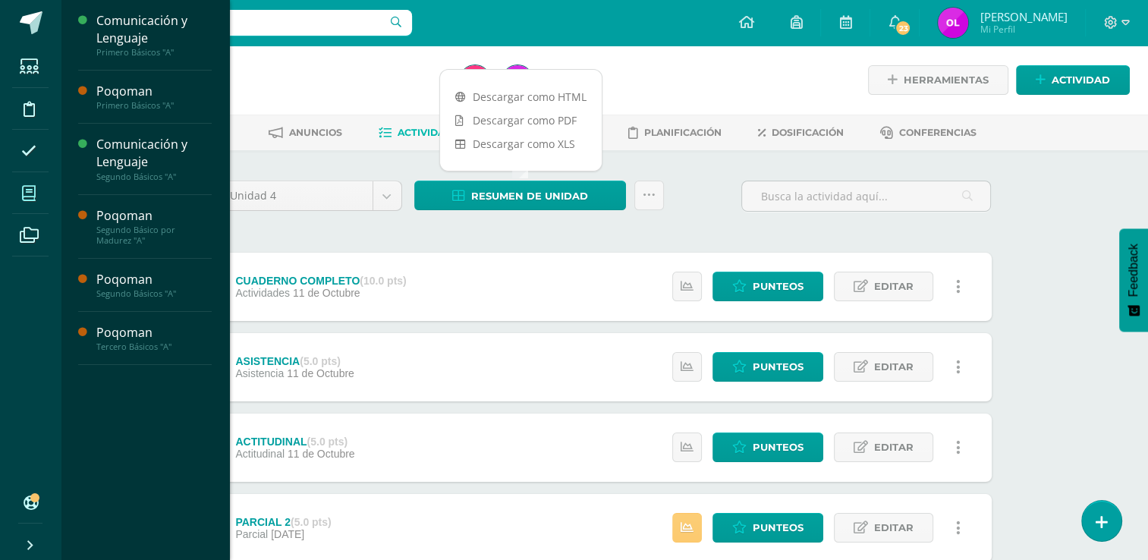
click at [33, 196] on icon at bounding box center [29, 193] width 14 height 15
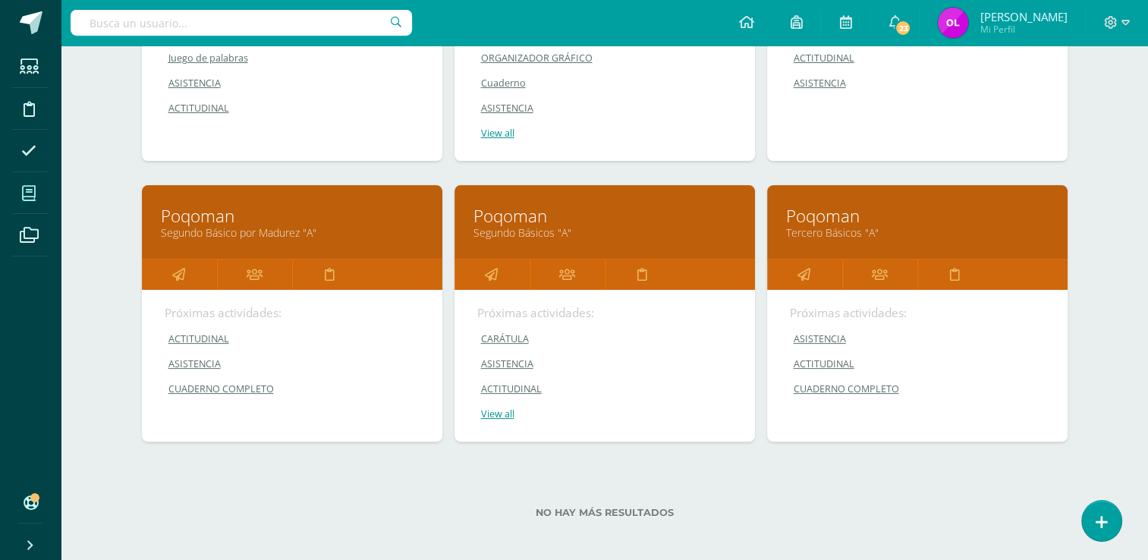
scroll to position [383, 0]
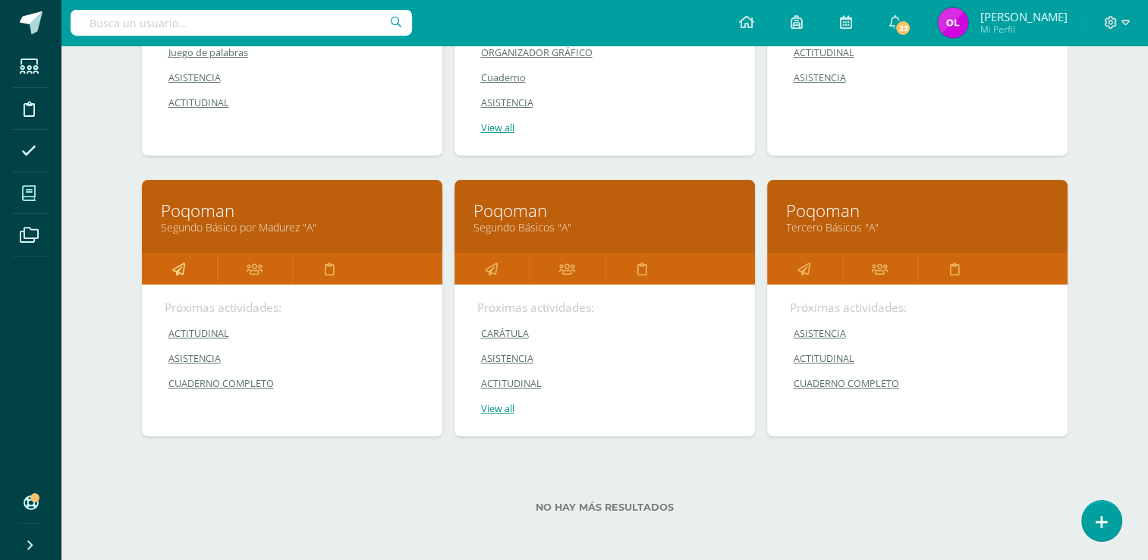
click at [182, 269] on icon at bounding box center [178, 269] width 13 height 30
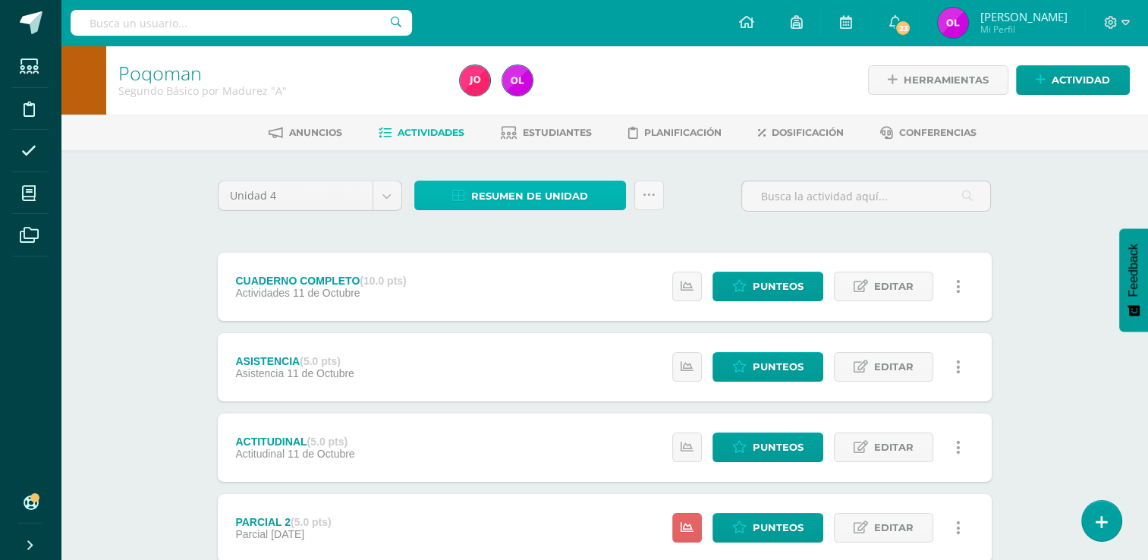
click at [593, 199] on link "Resumen de unidad" at bounding box center [520, 196] width 212 height 30
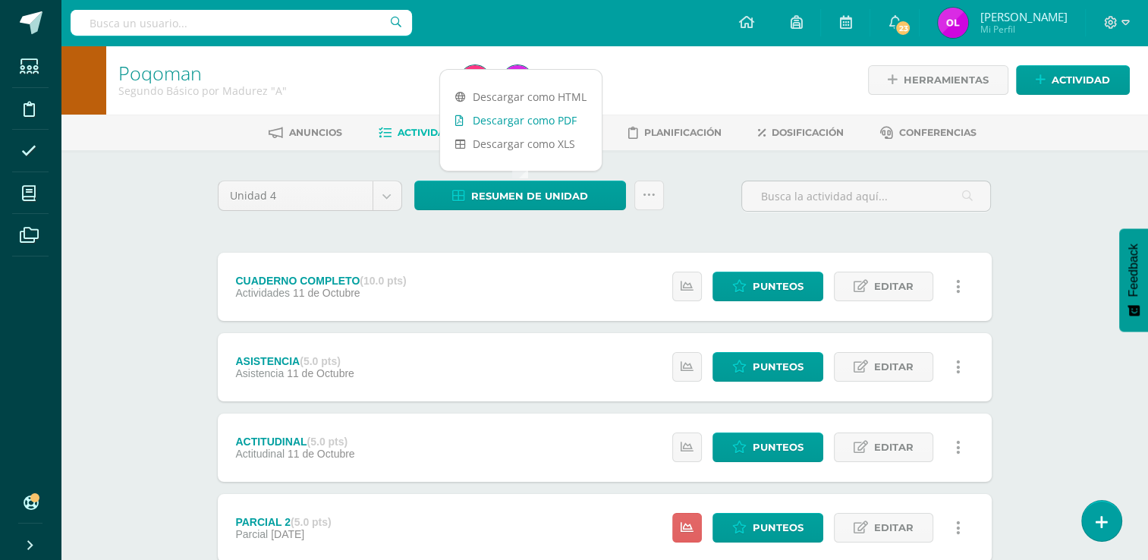
click at [559, 117] on link "Descargar como PDF" at bounding box center [521, 120] width 162 height 24
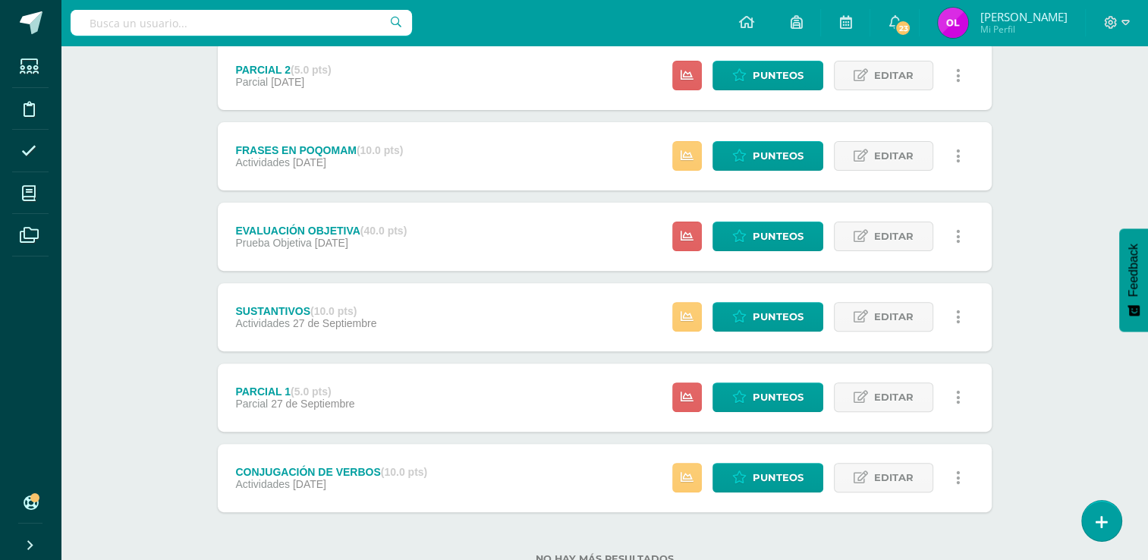
scroll to position [455, 0]
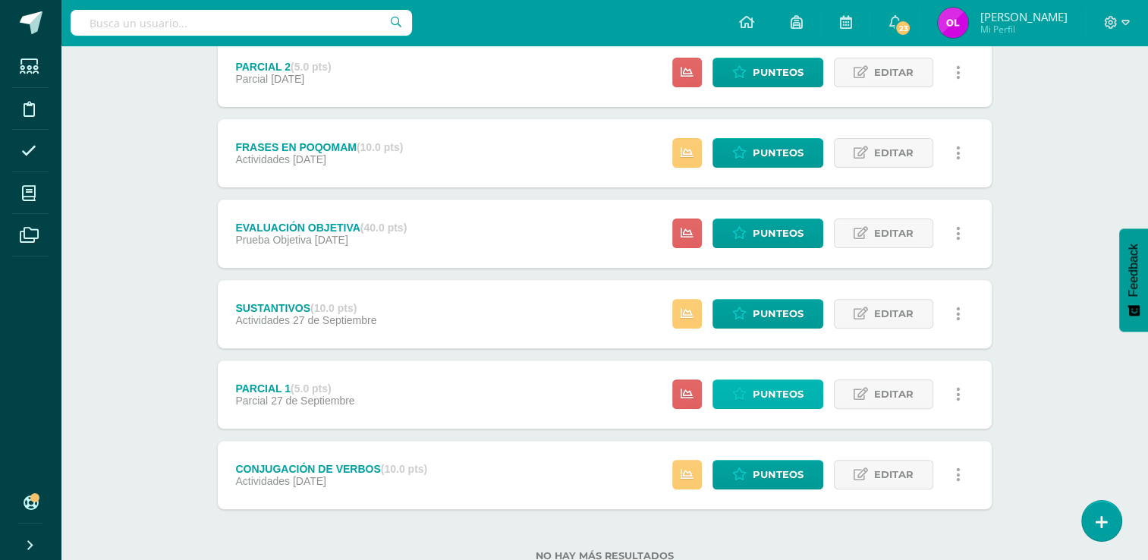
click at [777, 400] on span "Punteos" at bounding box center [777, 394] width 51 height 28
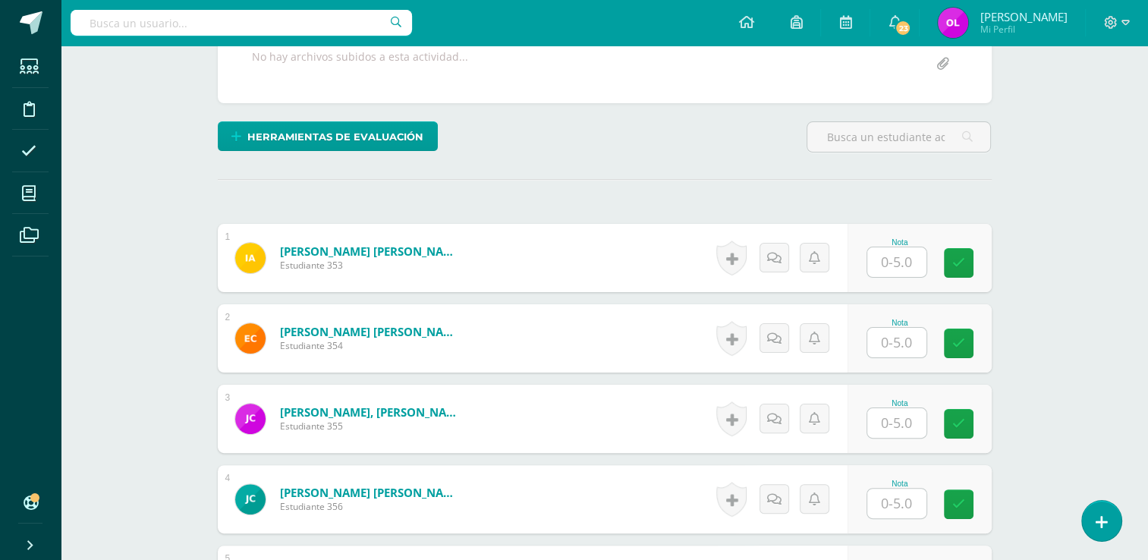
scroll to position [303, 0]
click at [915, 256] on input "text" at bounding box center [896, 262] width 59 height 30
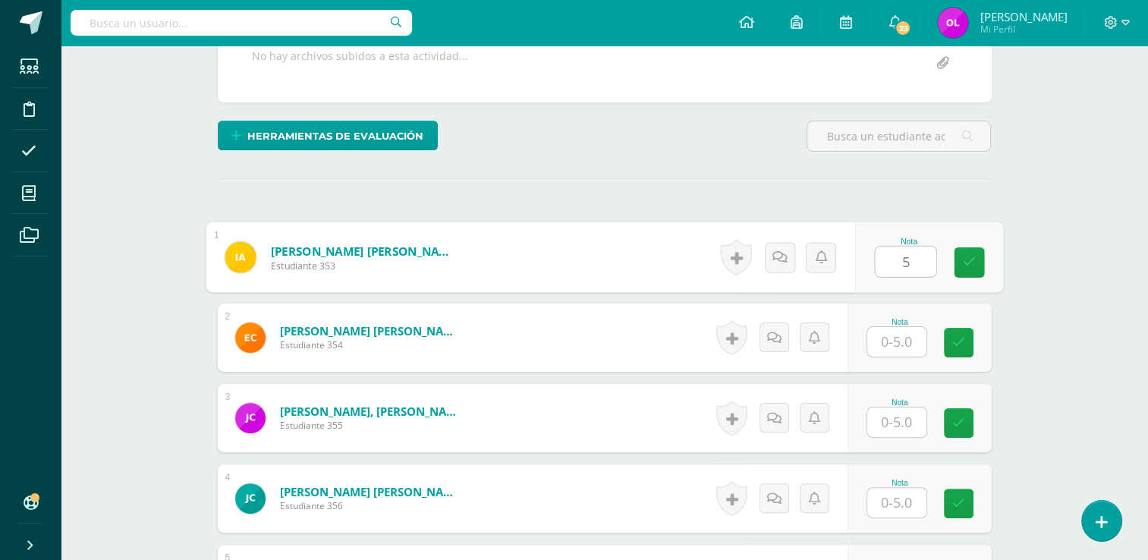
type input "5"
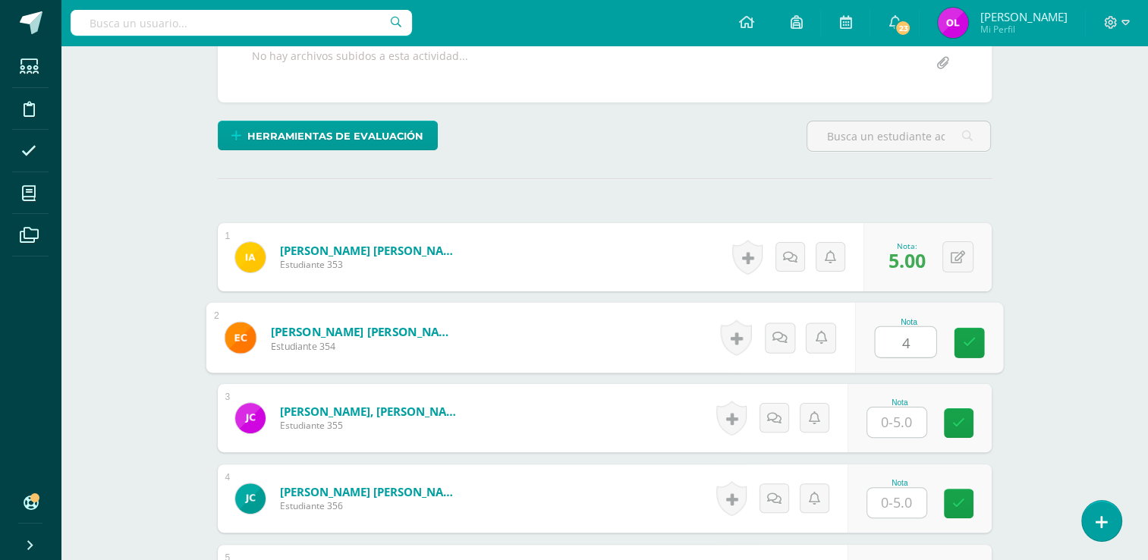
type input "4"
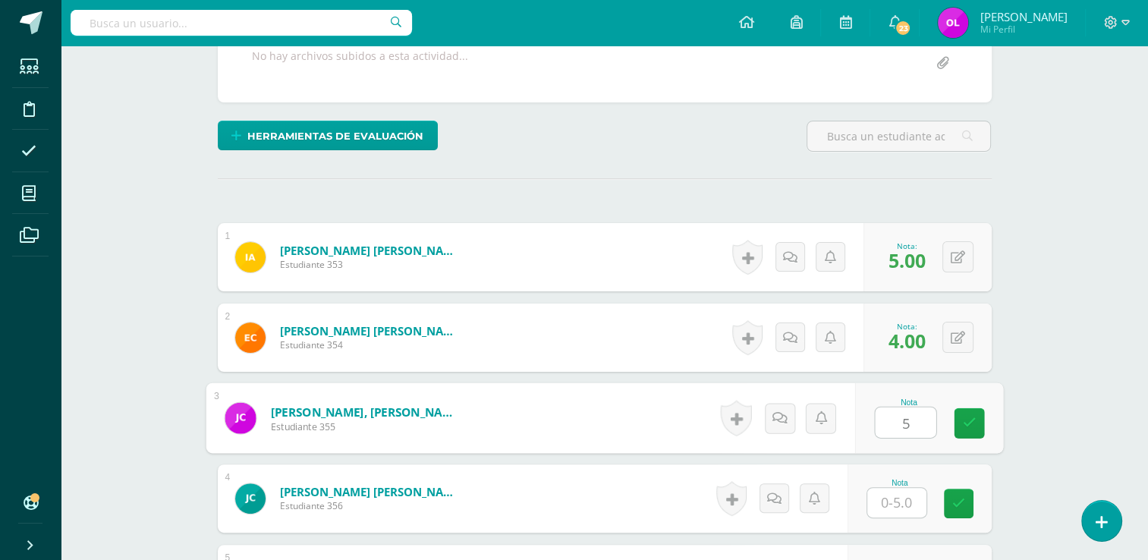
type input "5"
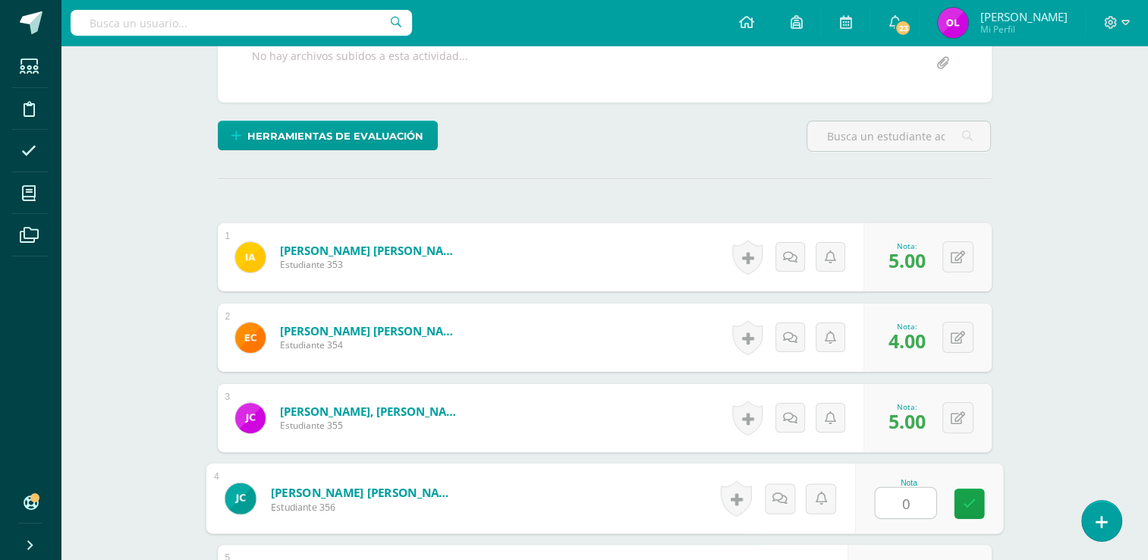
type input "0"
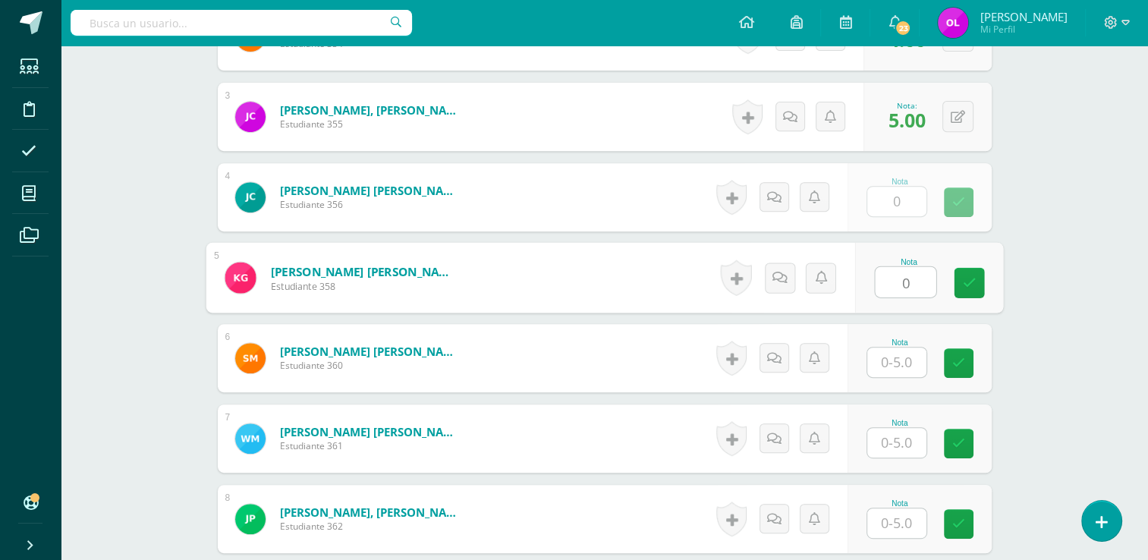
type input "0"
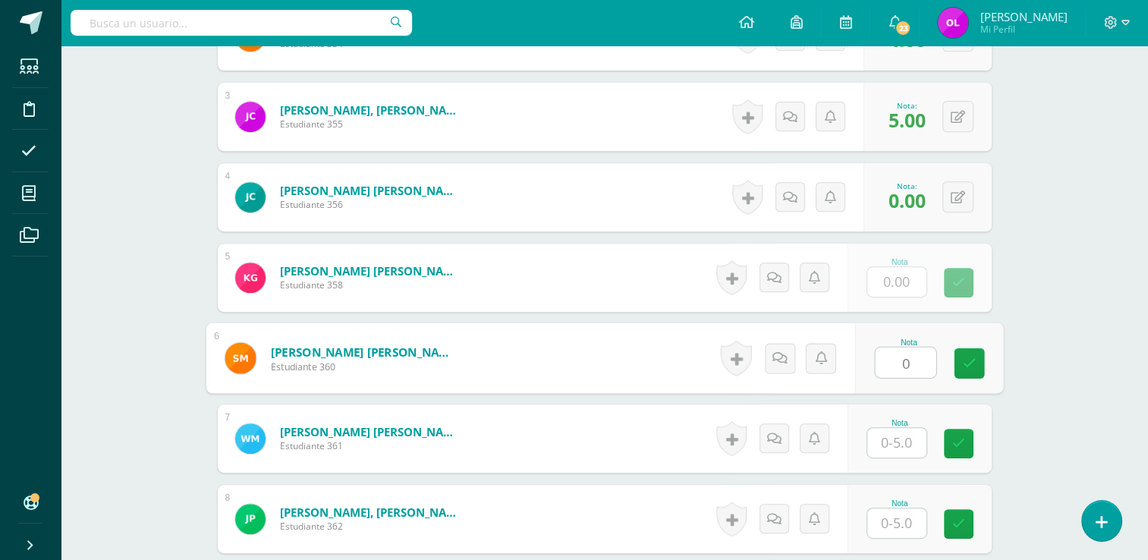
type input "0"
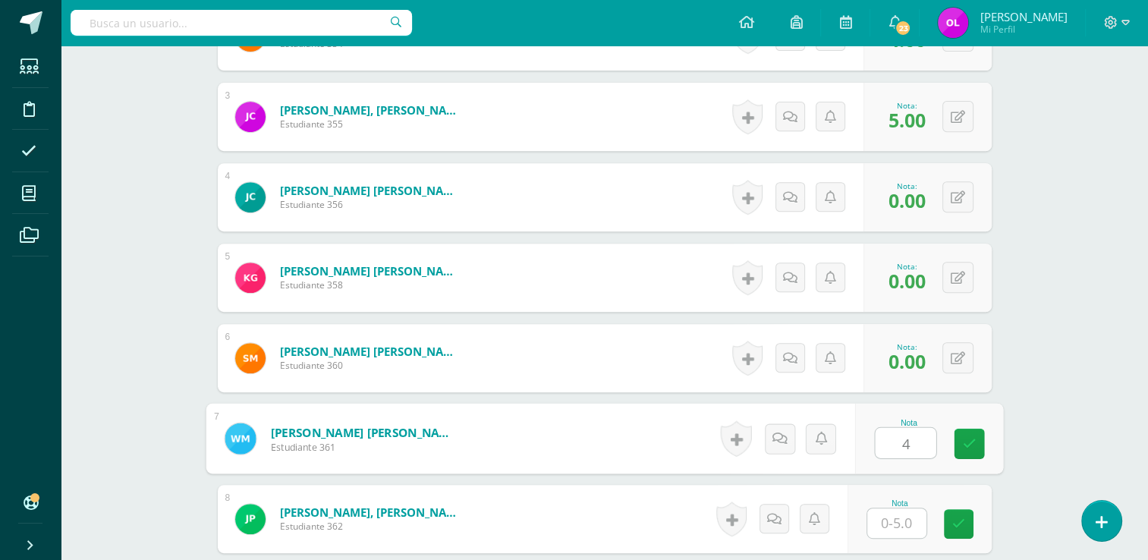
type input "4"
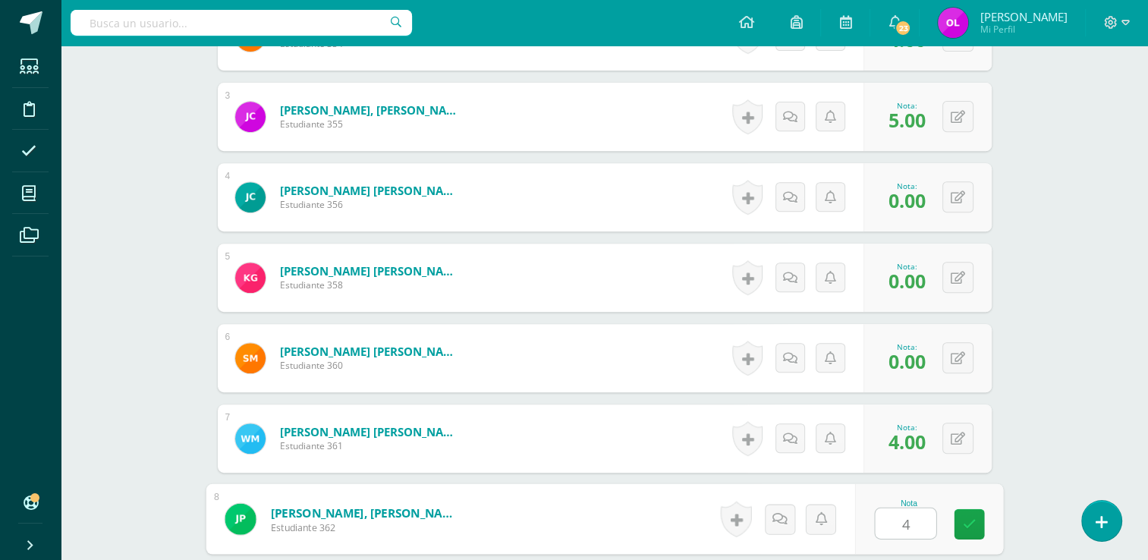
type input "4"
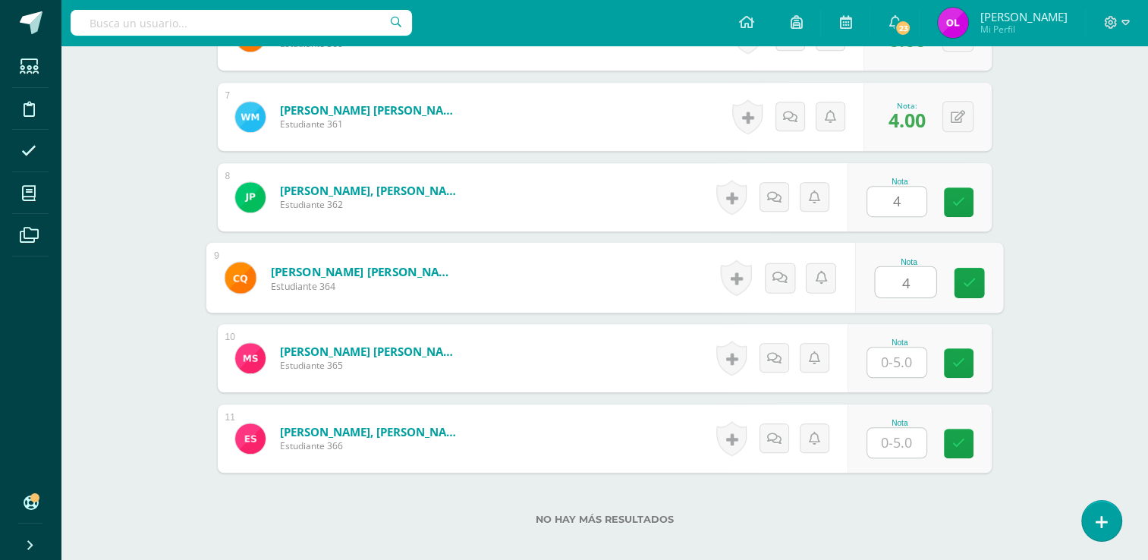
type input "4"
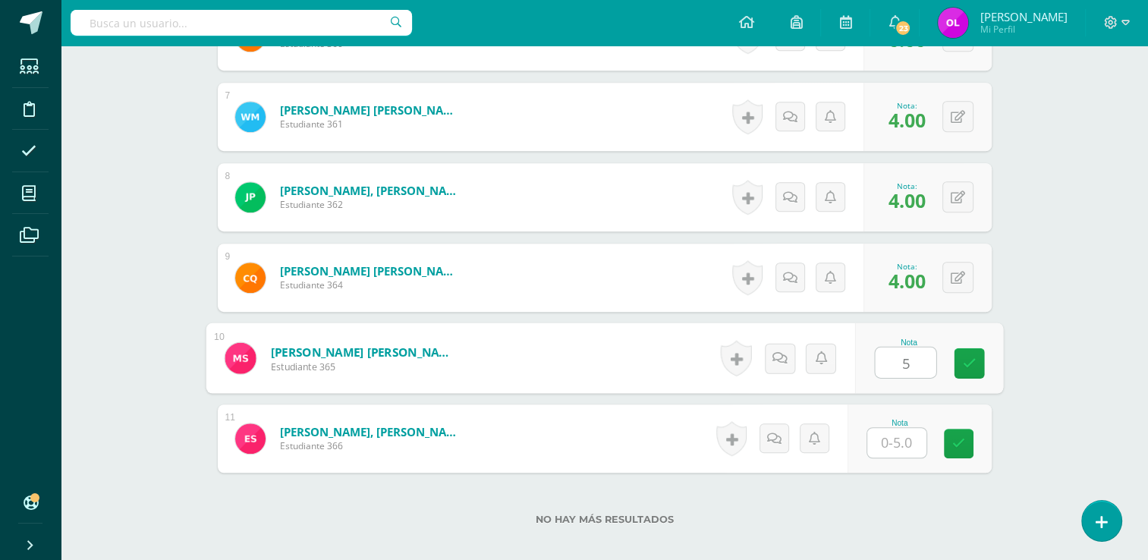
type input "5"
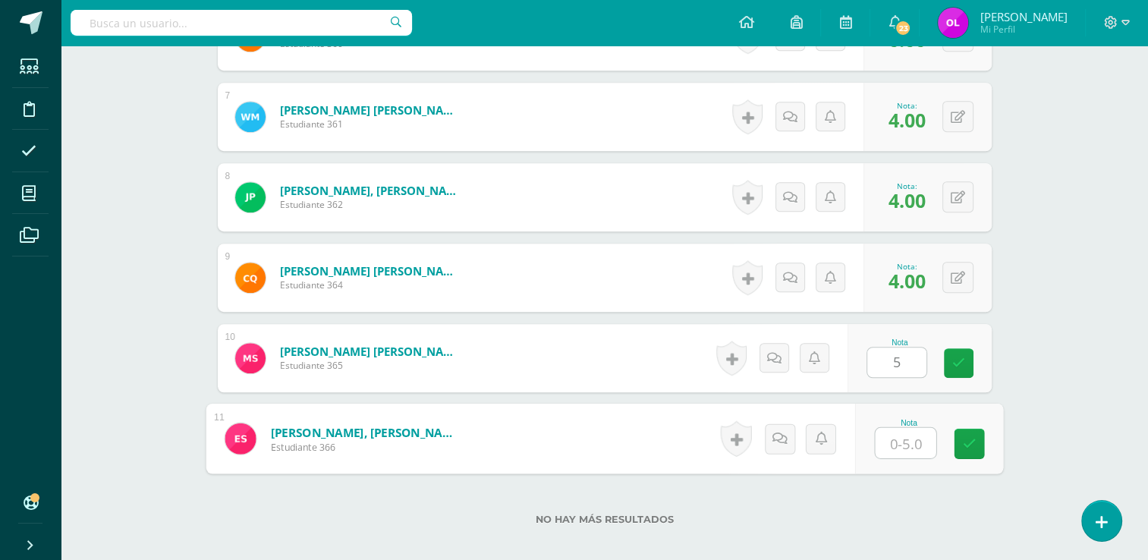
type input "5"
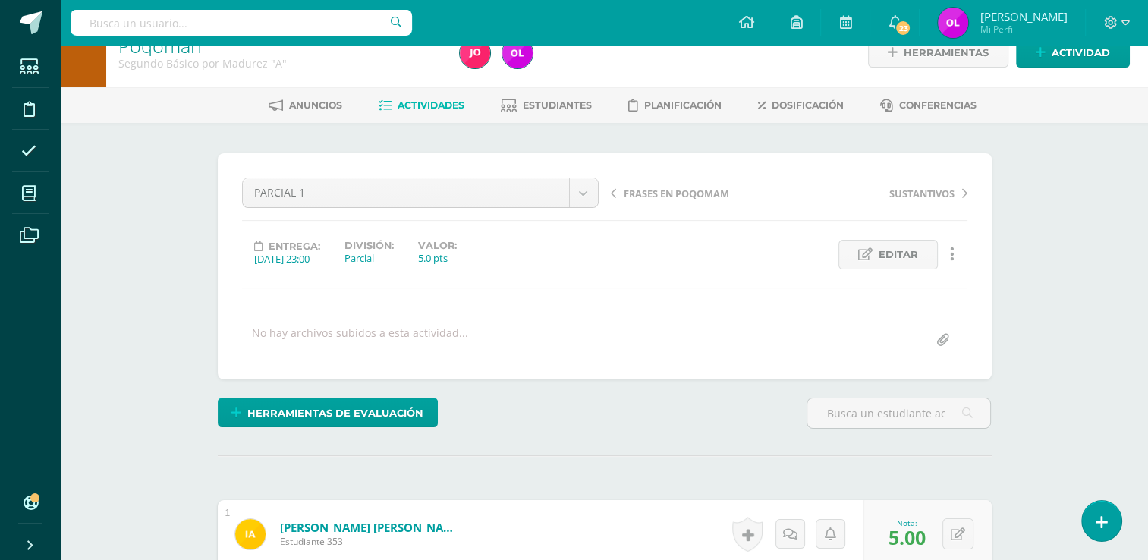
scroll to position [0, 0]
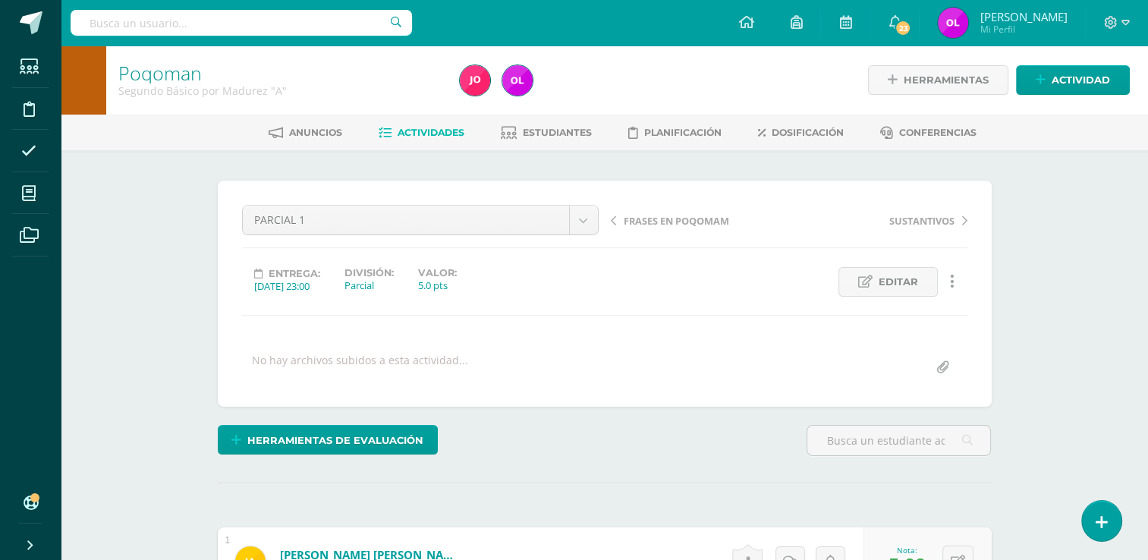
click at [446, 136] on span "Actividades" at bounding box center [430, 132] width 67 height 11
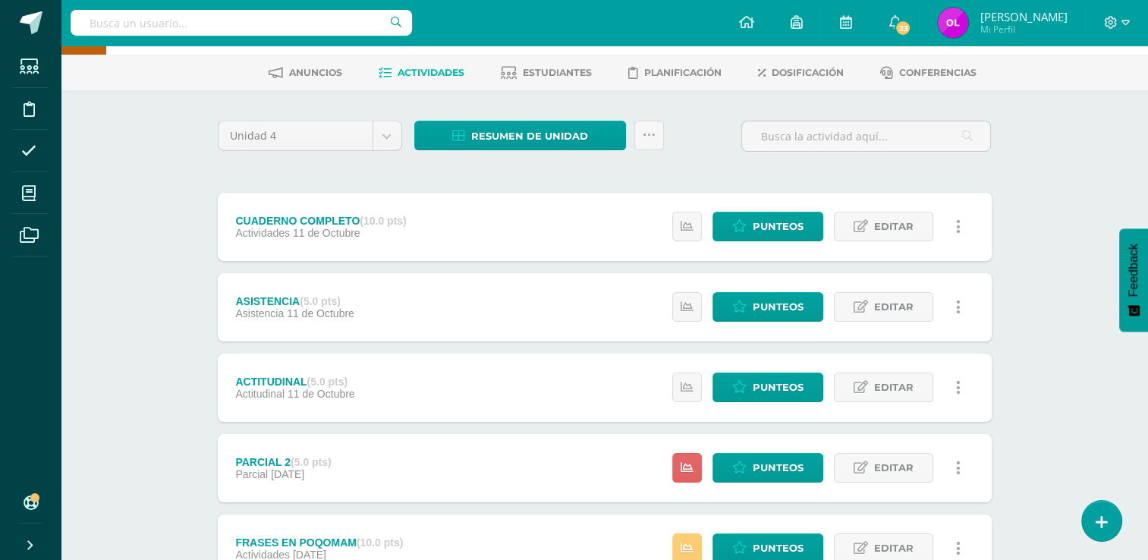
scroll to position [228, 0]
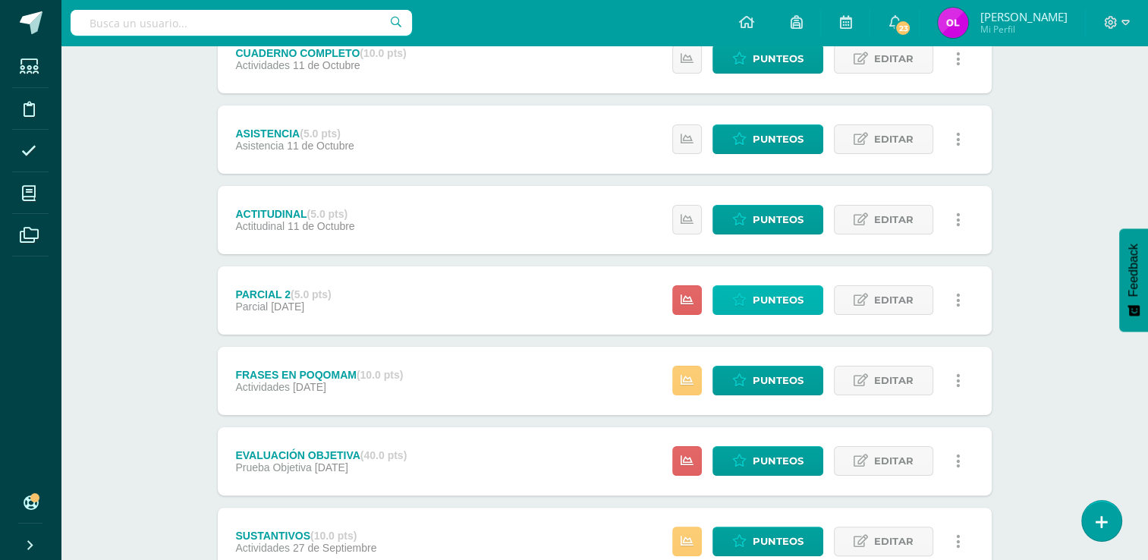
click at [804, 303] on link "Punteos" at bounding box center [767, 300] width 111 height 30
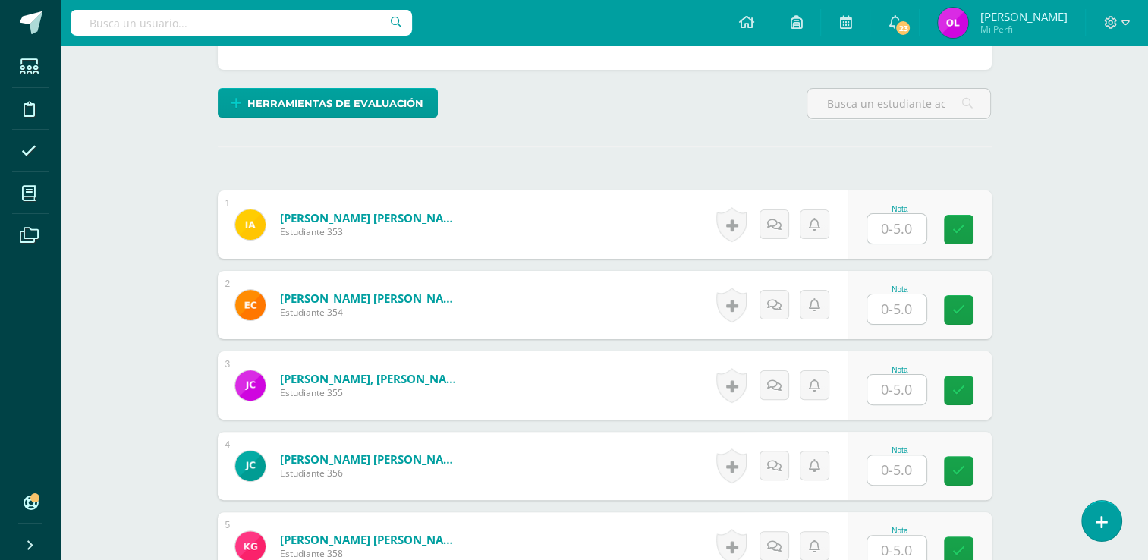
scroll to position [380, 0]
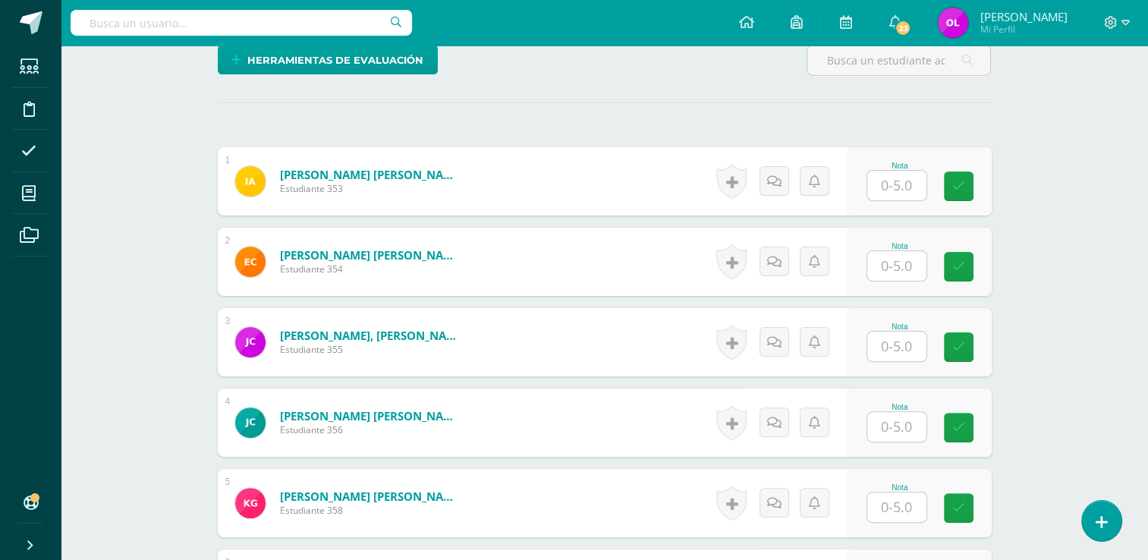
click at [881, 179] on input "text" at bounding box center [896, 186] width 59 height 30
type input "5"
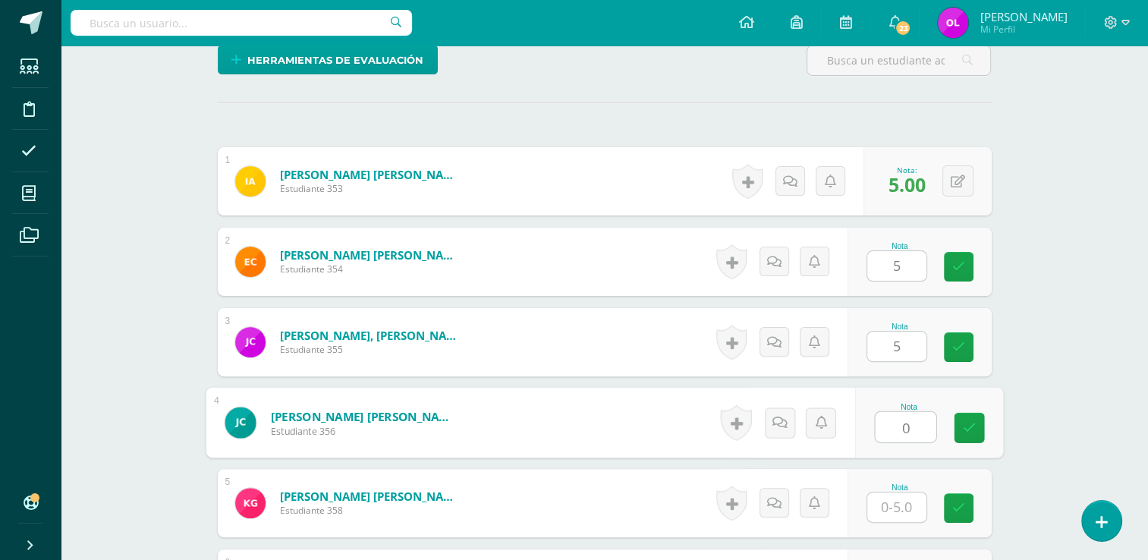
type input "0"
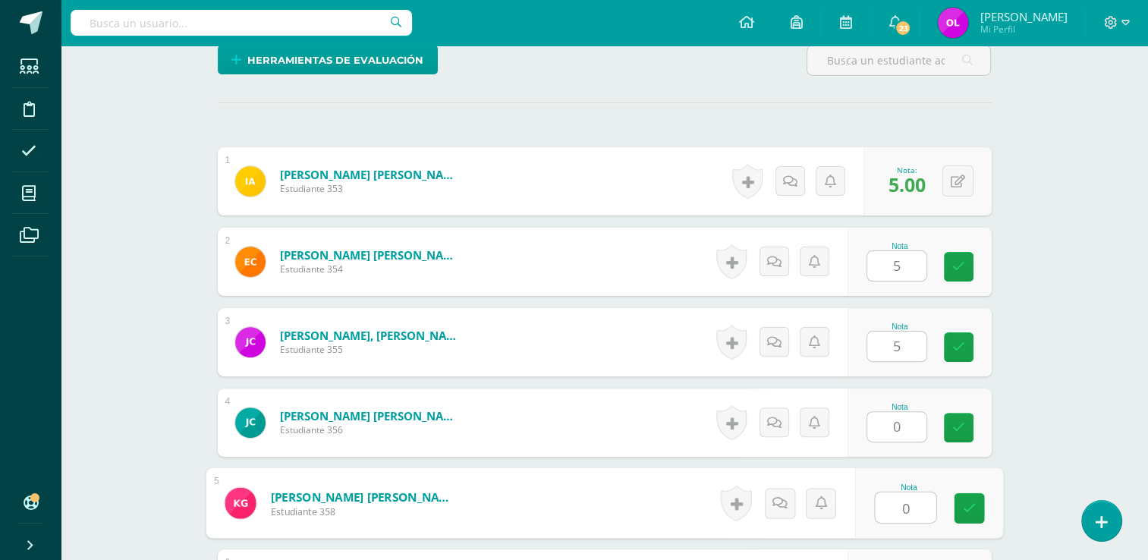
type input "0"
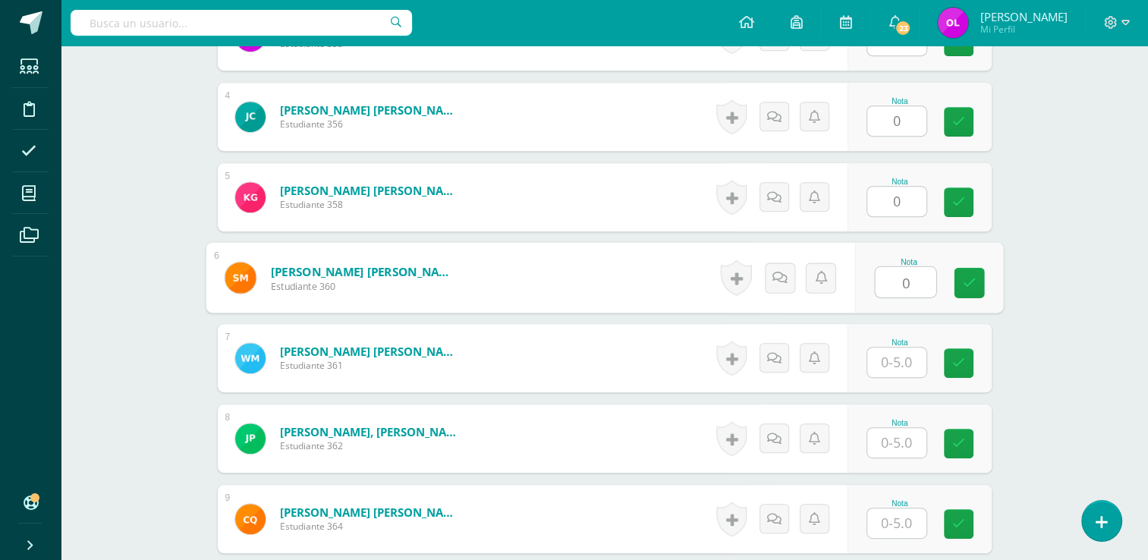
type input "0"
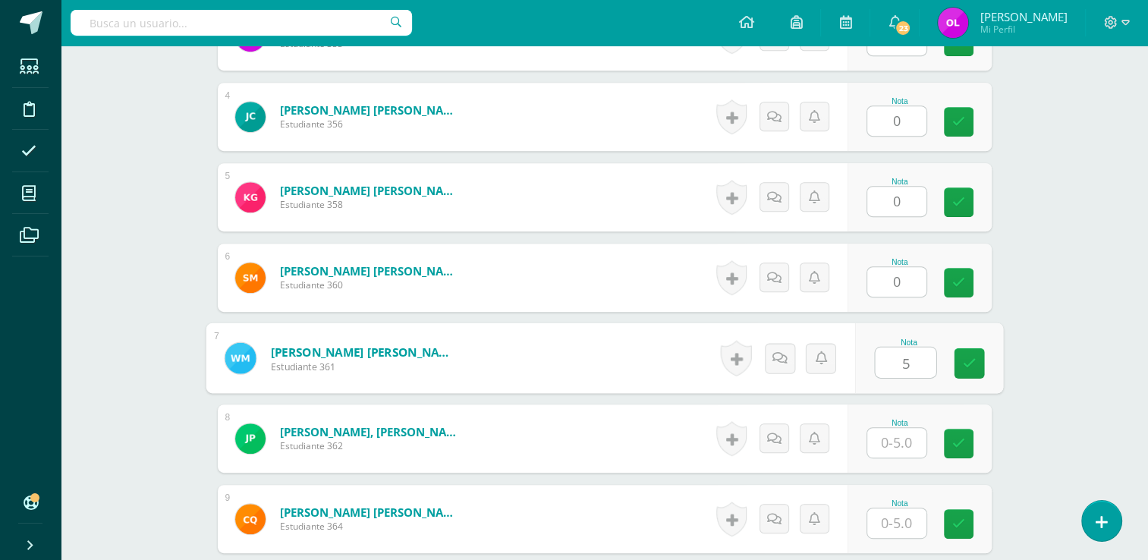
type input "5"
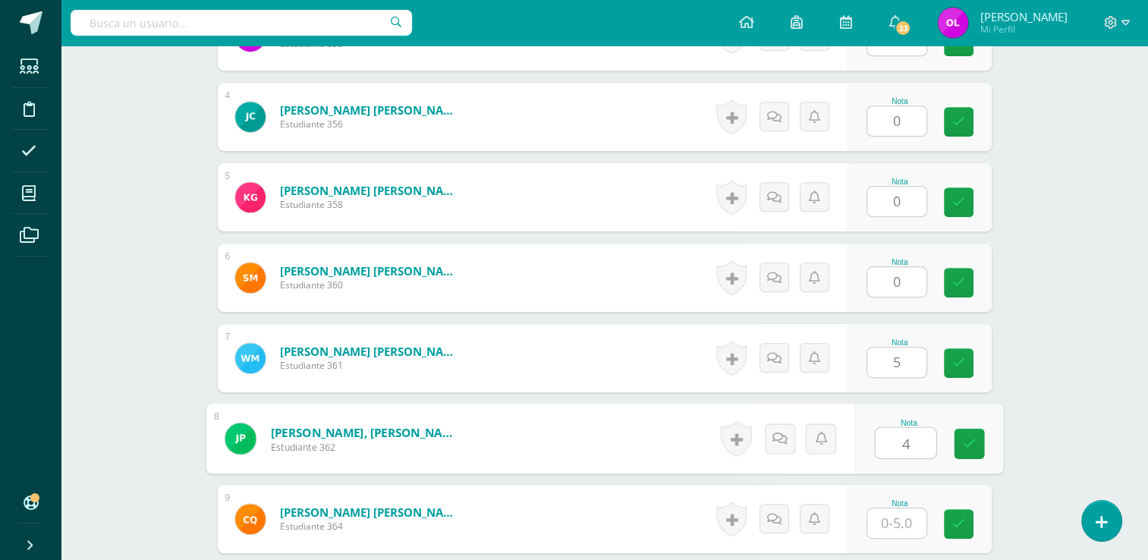
type input "4"
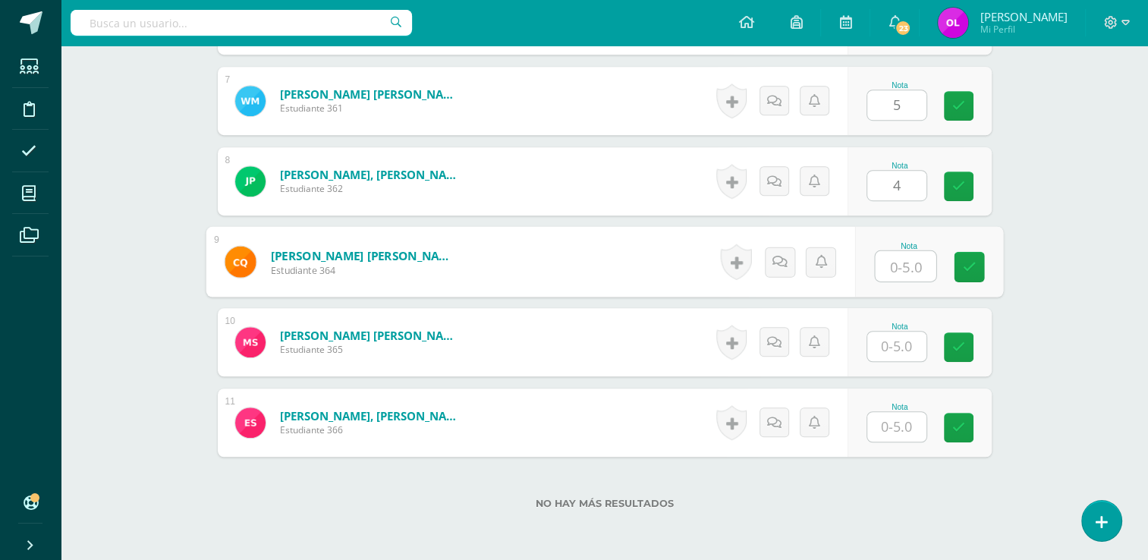
scroll to position [989, 0]
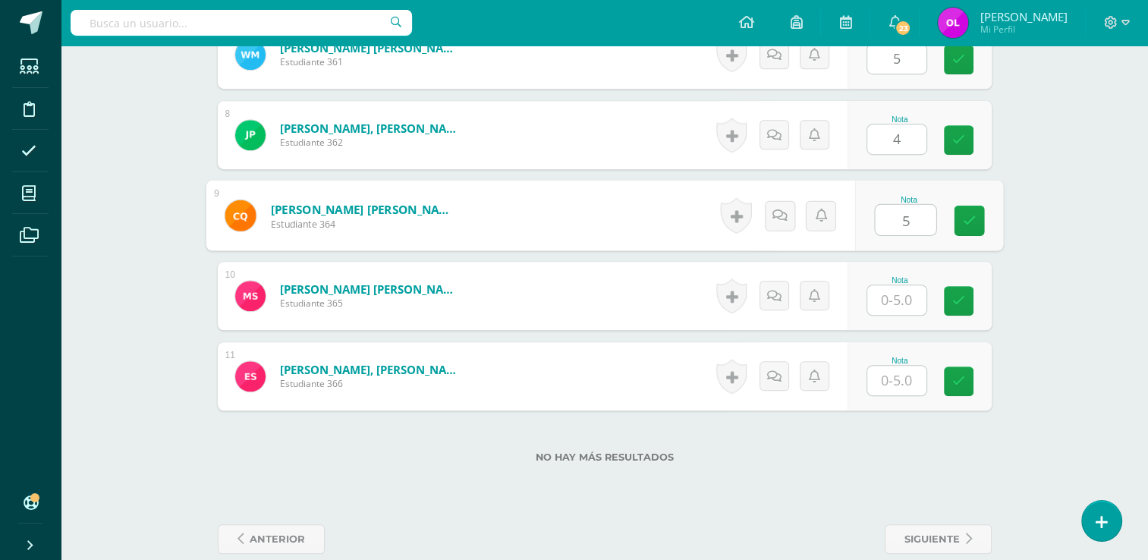
type input "5"
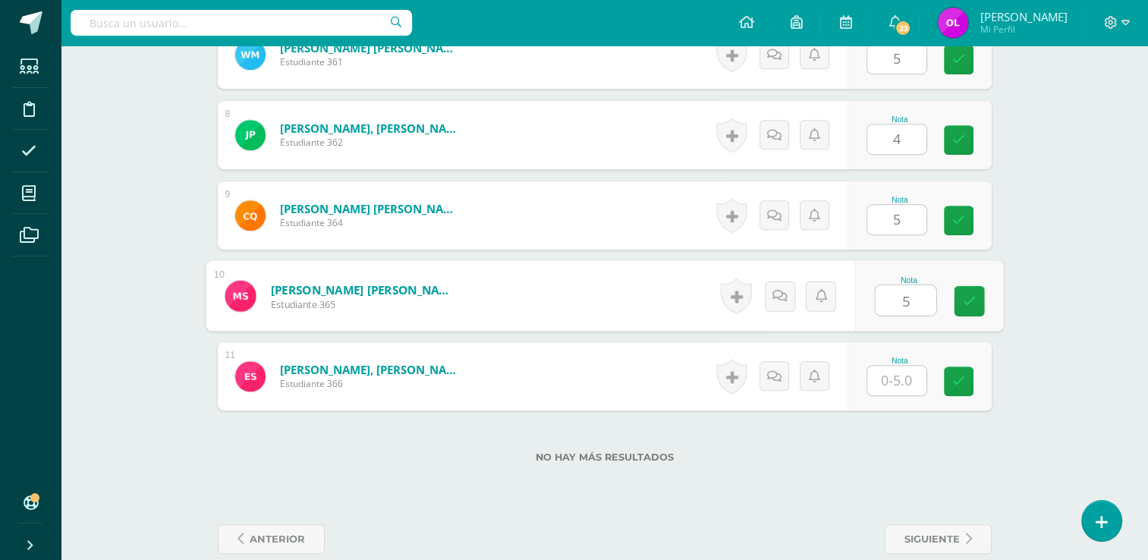
type input "5"
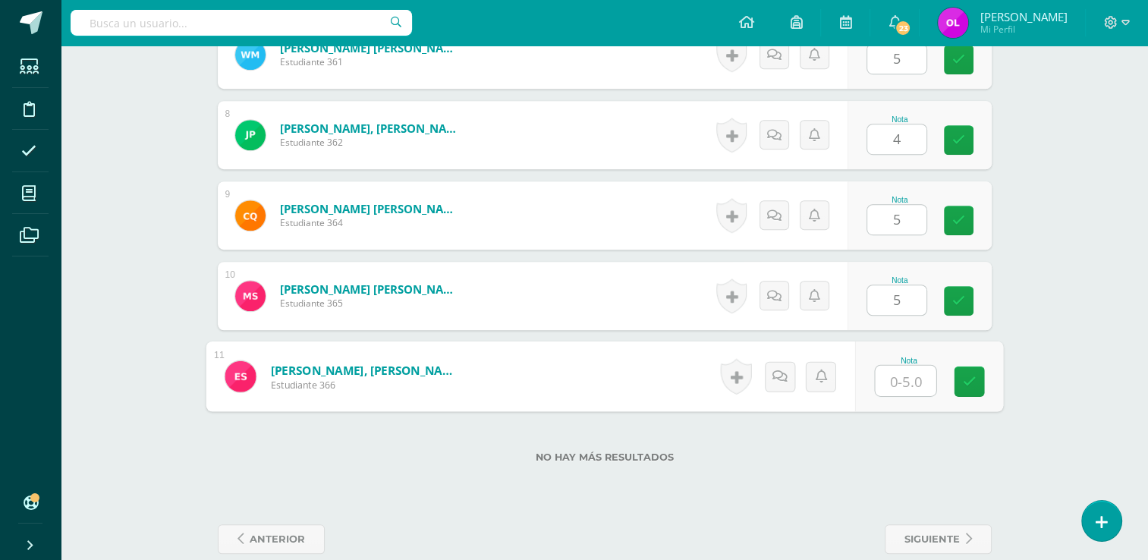
type input "5"
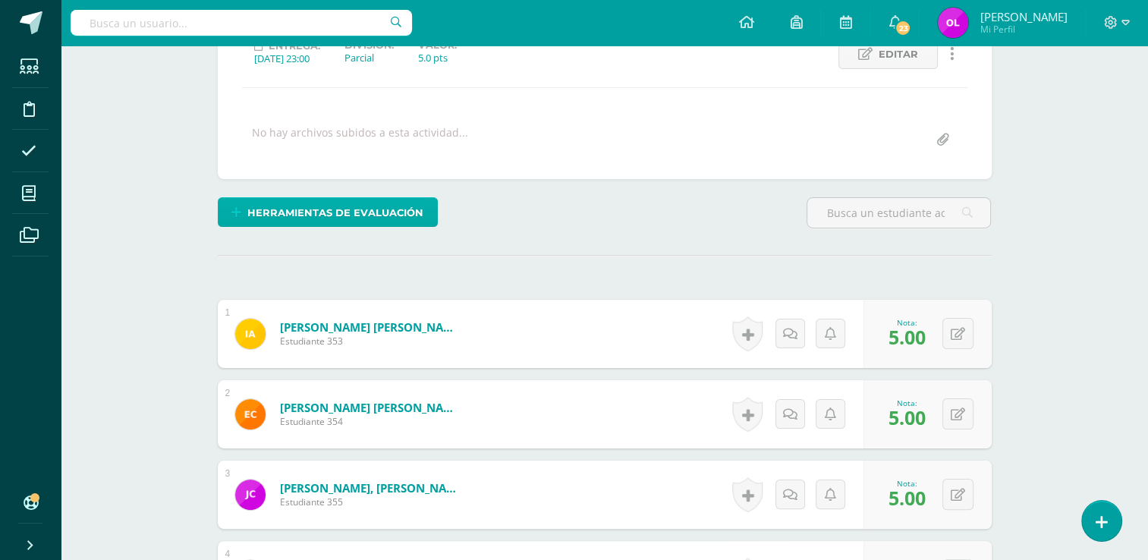
scroll to position [0, 0]
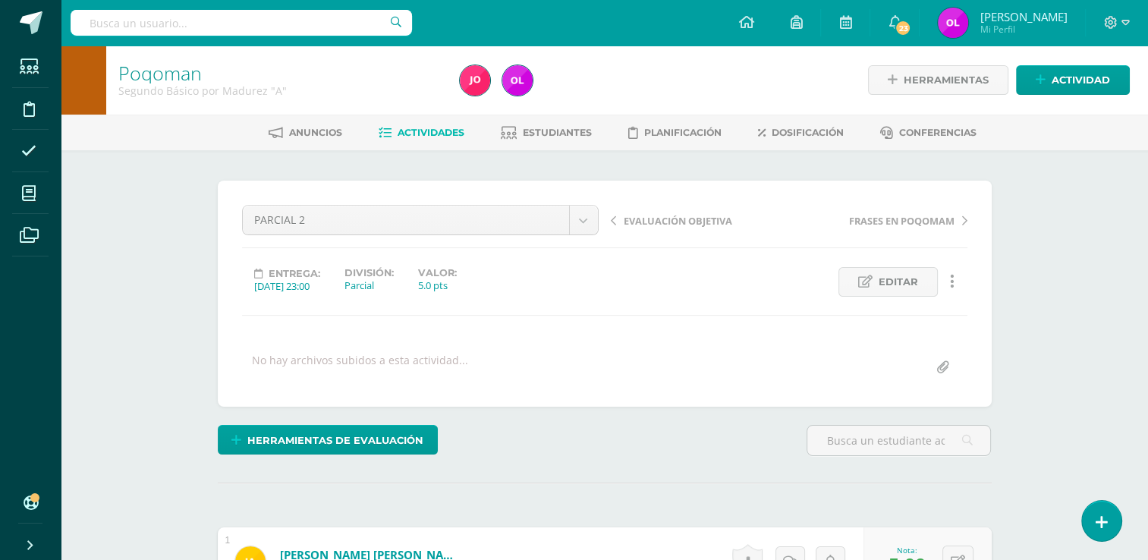
click at [438, 137] on span "Actividades" at bounding box center [430, 132] width 67 height 11
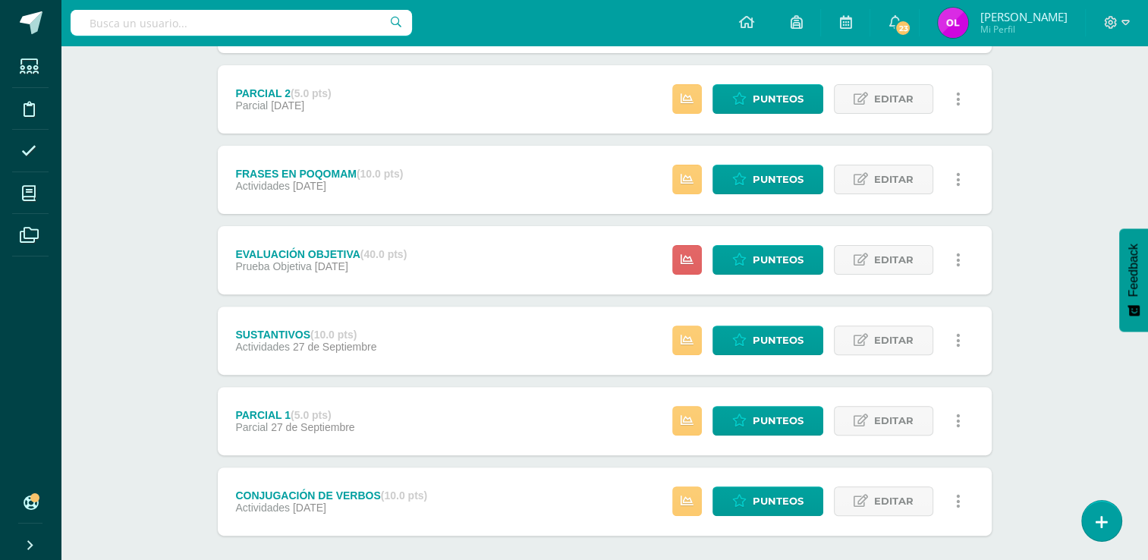
scroll to position [504, 0]
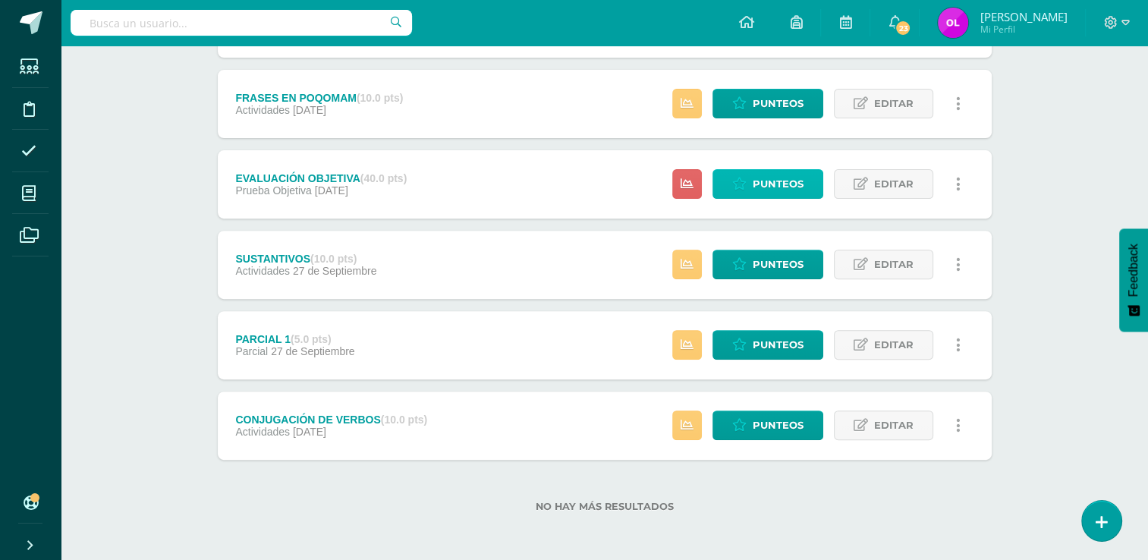
click at [786, 181] on span "Punteos" at bounding box center [777, 184] width 51 height 28
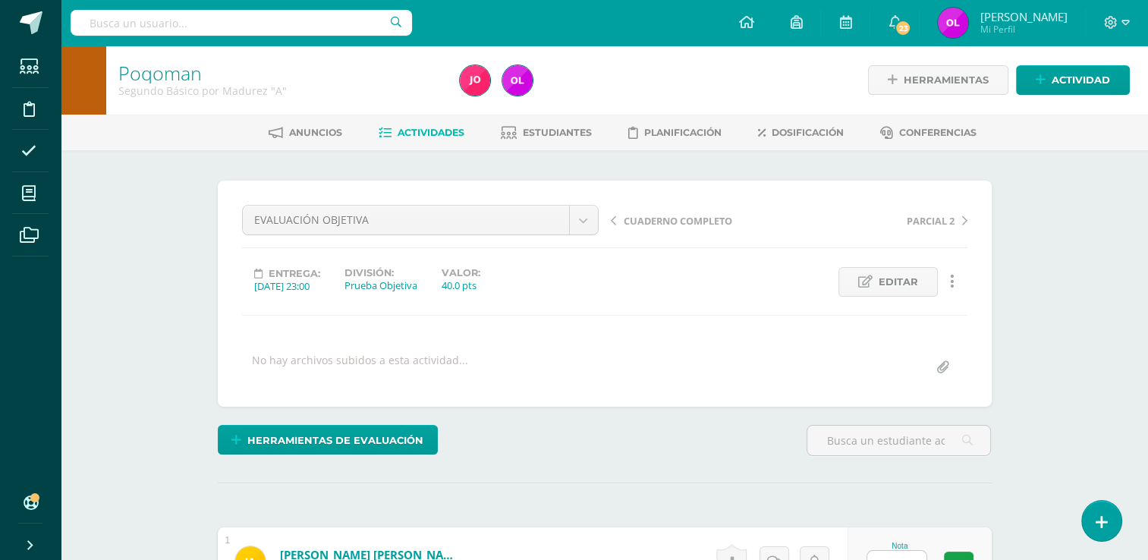
click at [427, 135] on span "Actividades" at bounding box center [430, 132] width 67 height 11
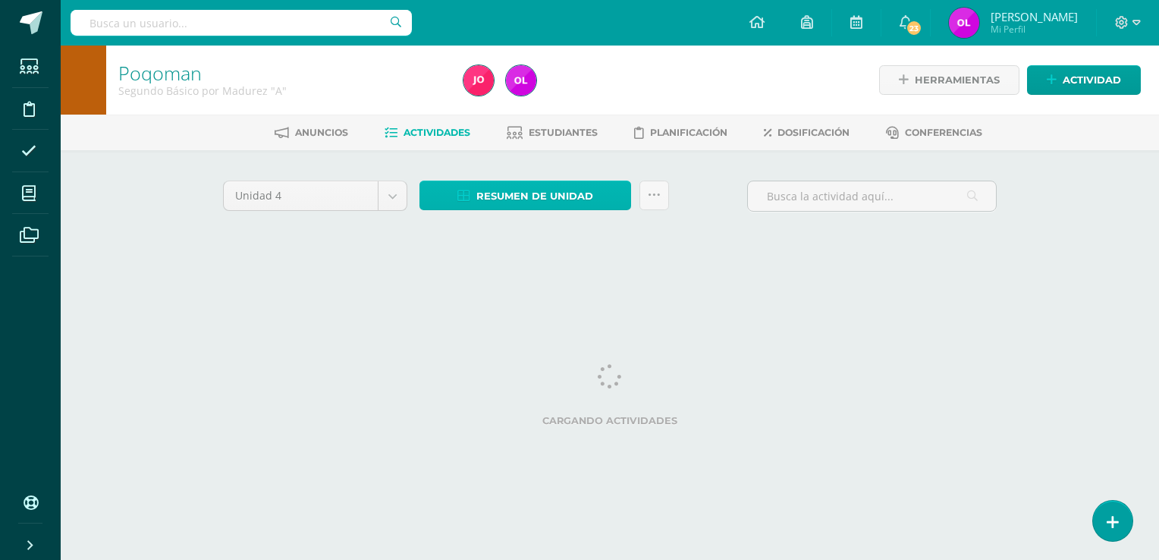
click at [556, 196] on span "Resumen de unidad" at bounding box center [534, 196] width 117 height 28
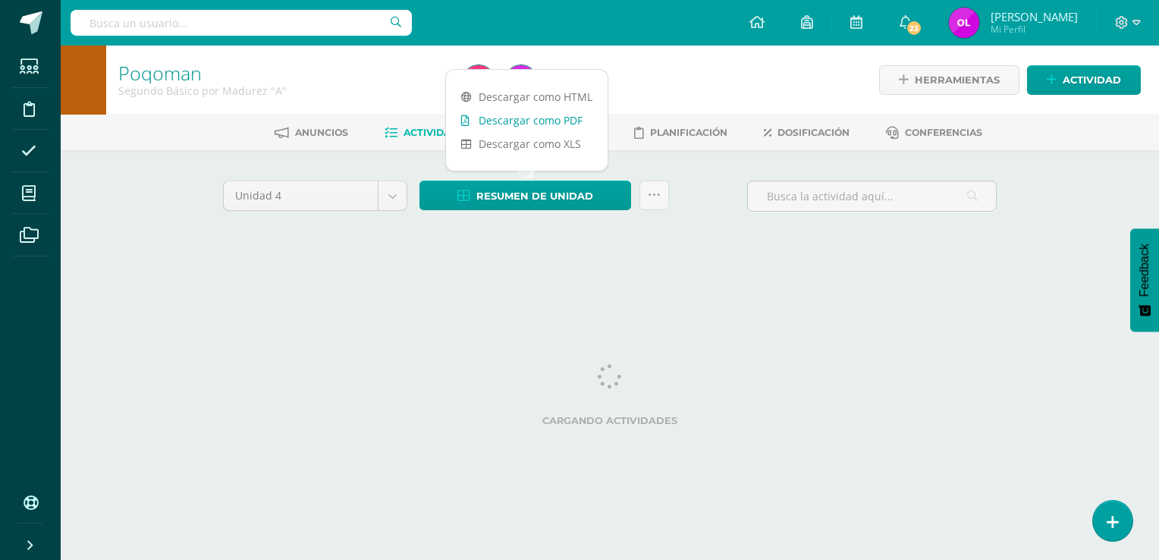
click at [572, 127] on link "Descargar como PDF" at bounding box center [527, 120] width 162 height 24
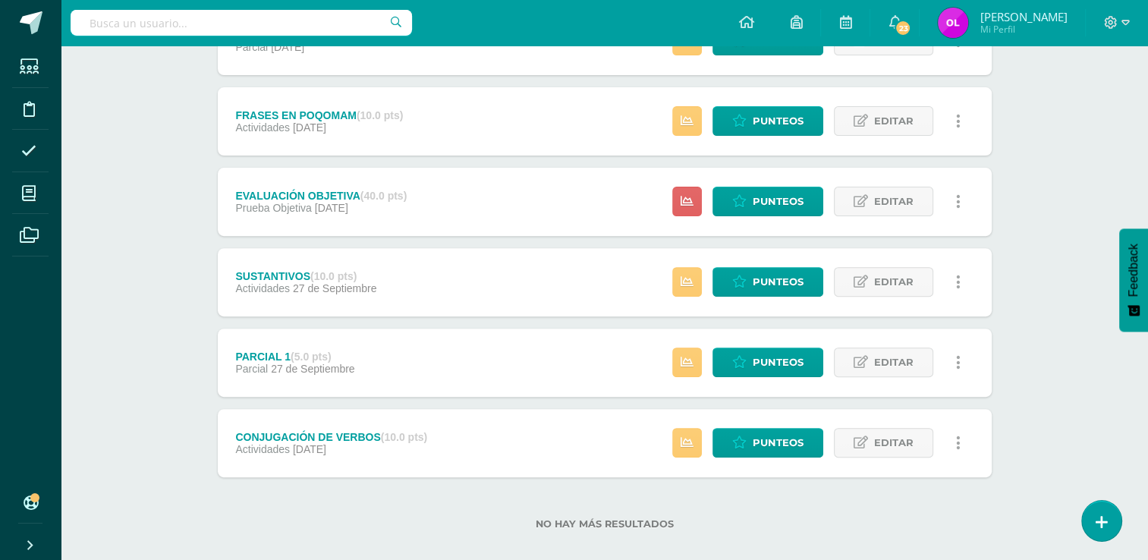
scroll to position [504, 0]
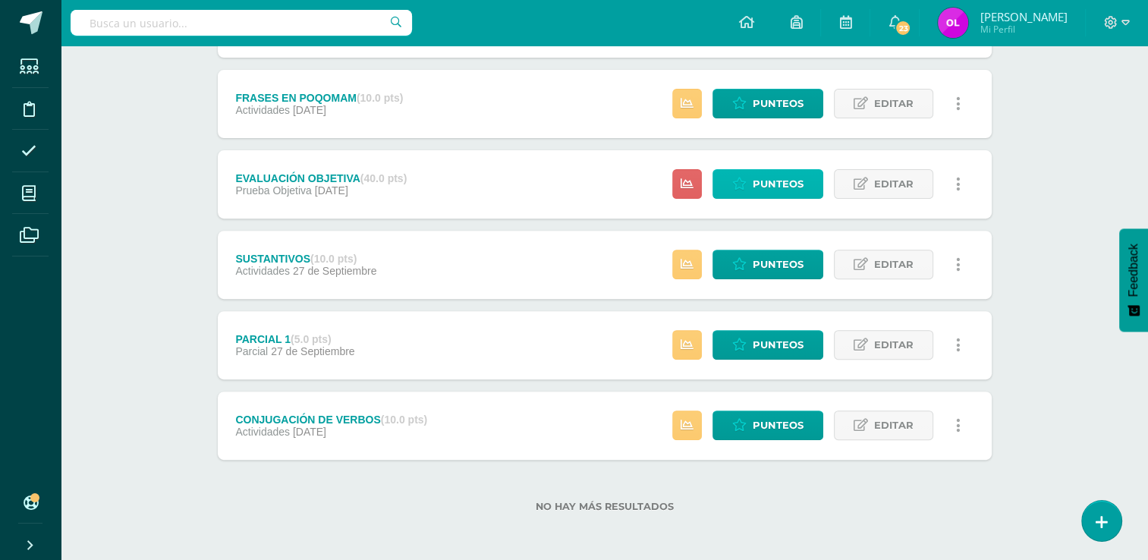
click at [774, 184] on span "Punteos" at bounding box center [777, 184] width 51 height 28
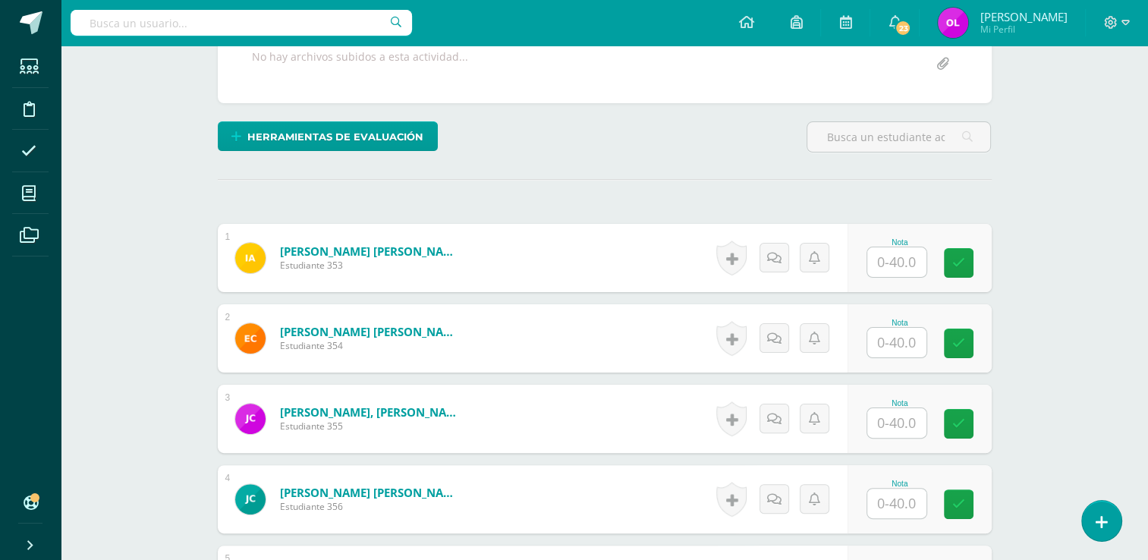
scroll to position [303, 0]
click at [908, 258] on input "text" at bounding box center [905, 262] width 61 height 30
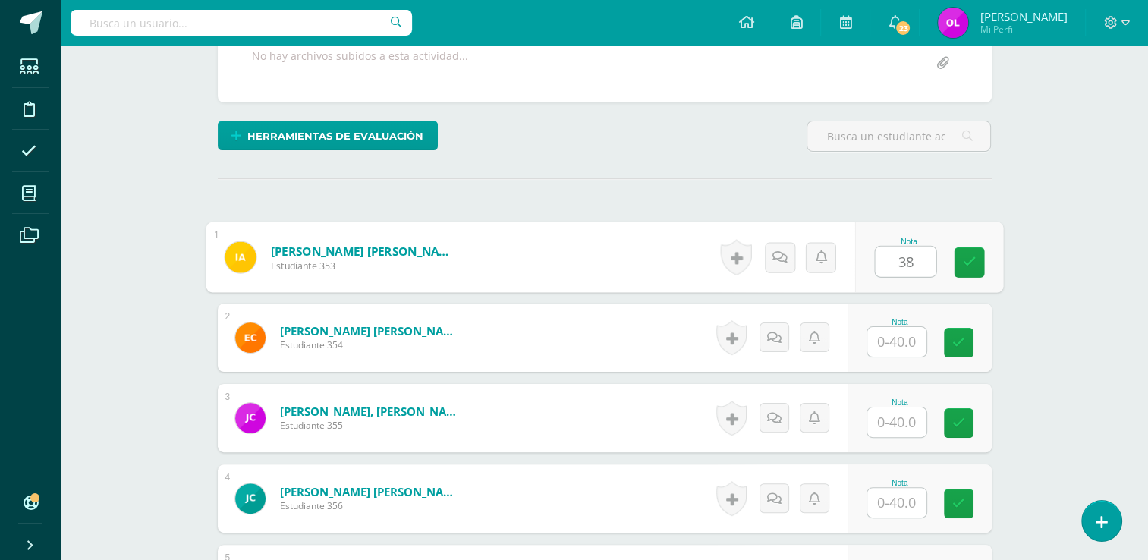
type input "38"
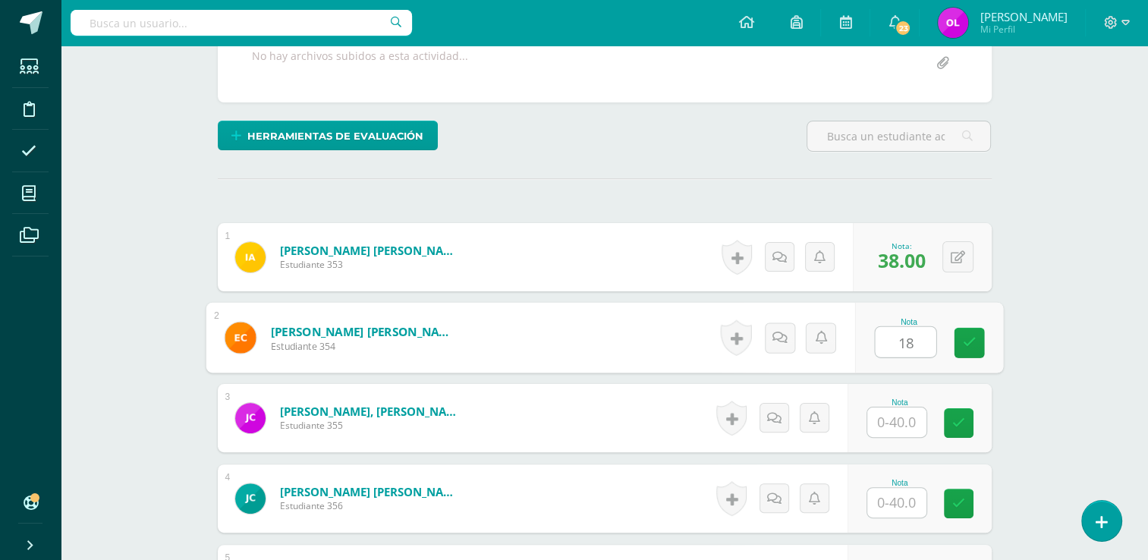
type input "18"
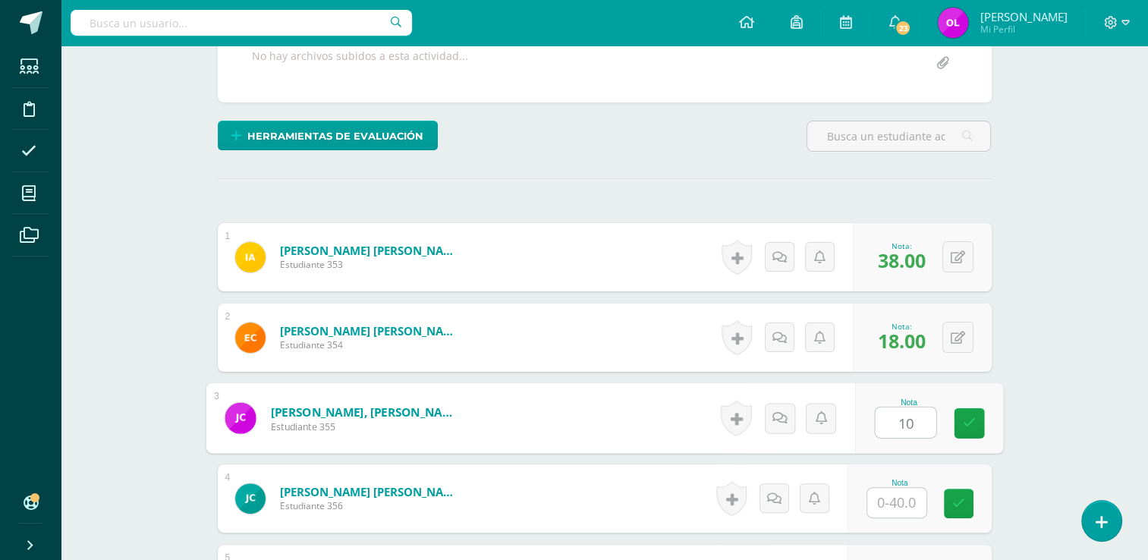
type input "10"
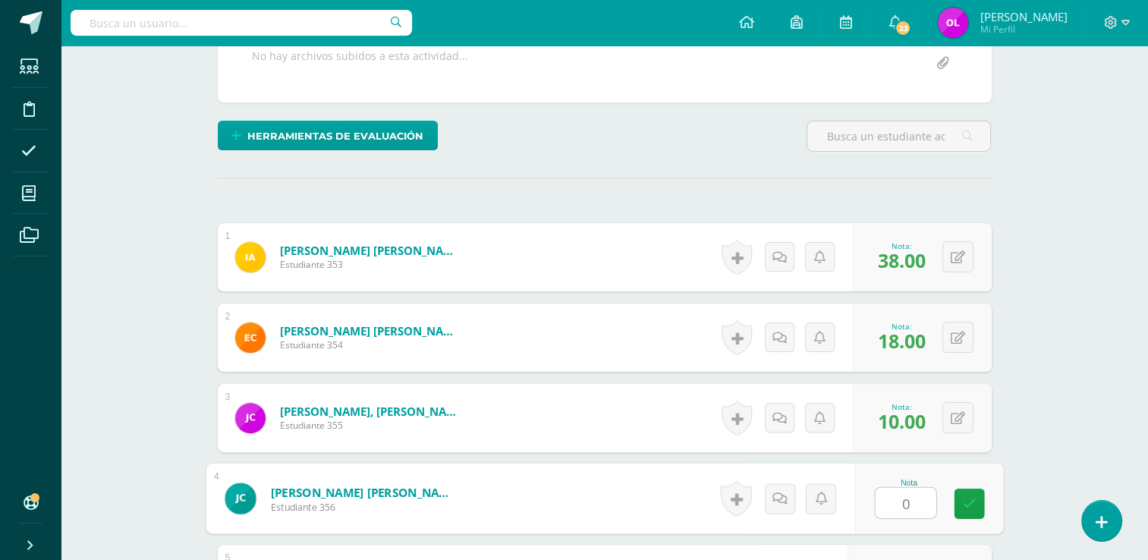
type input "0"
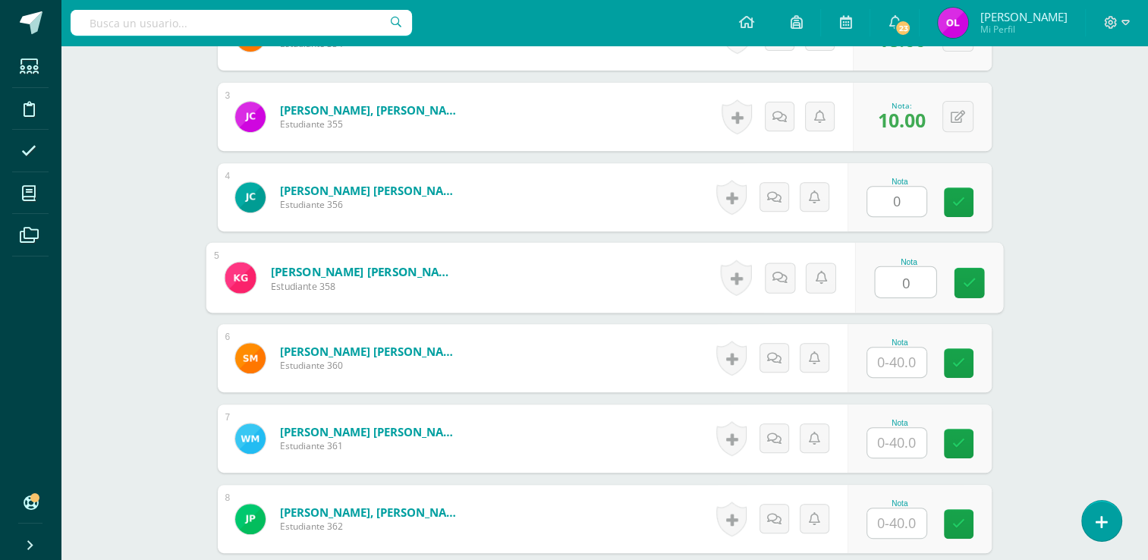
type input "0"
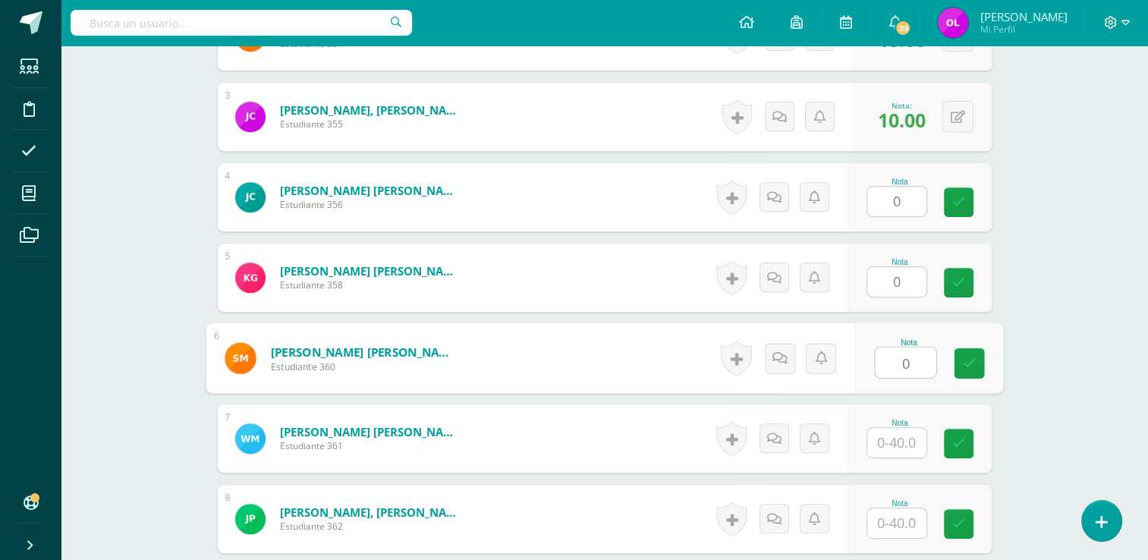
type input "0"
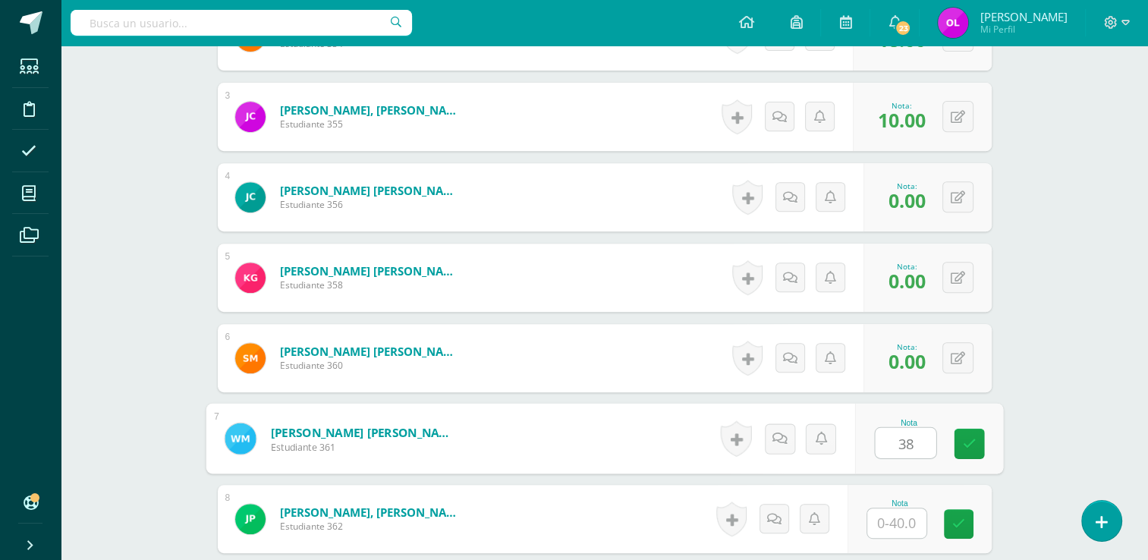
type input "38"
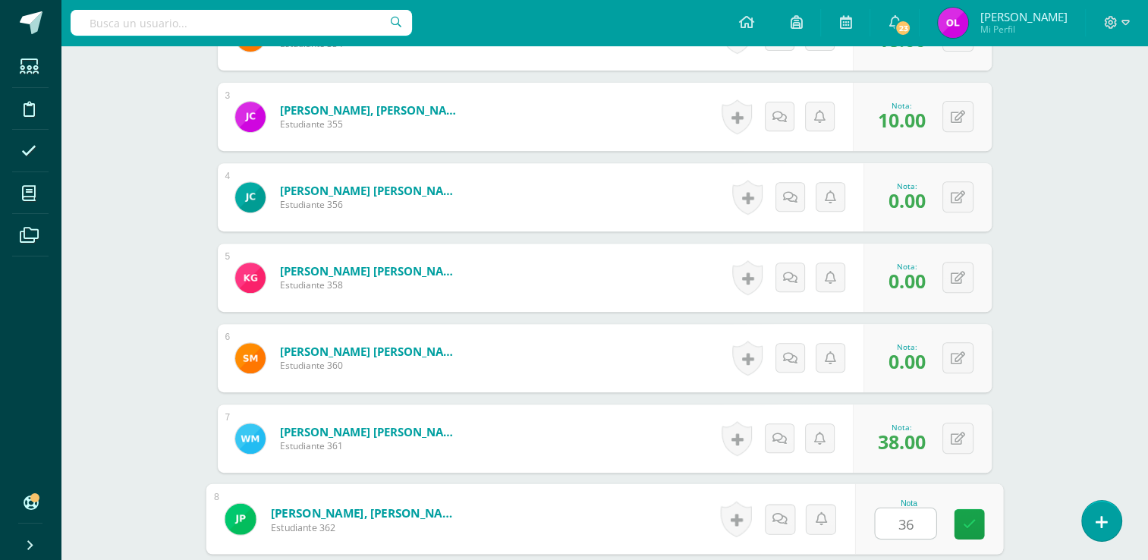
type input "36"
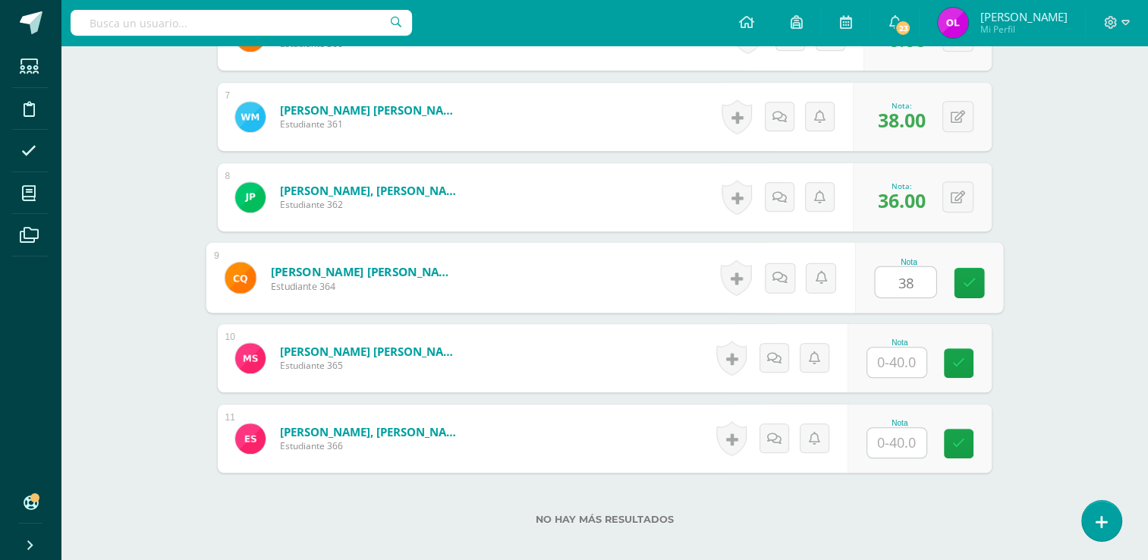
type input "38"
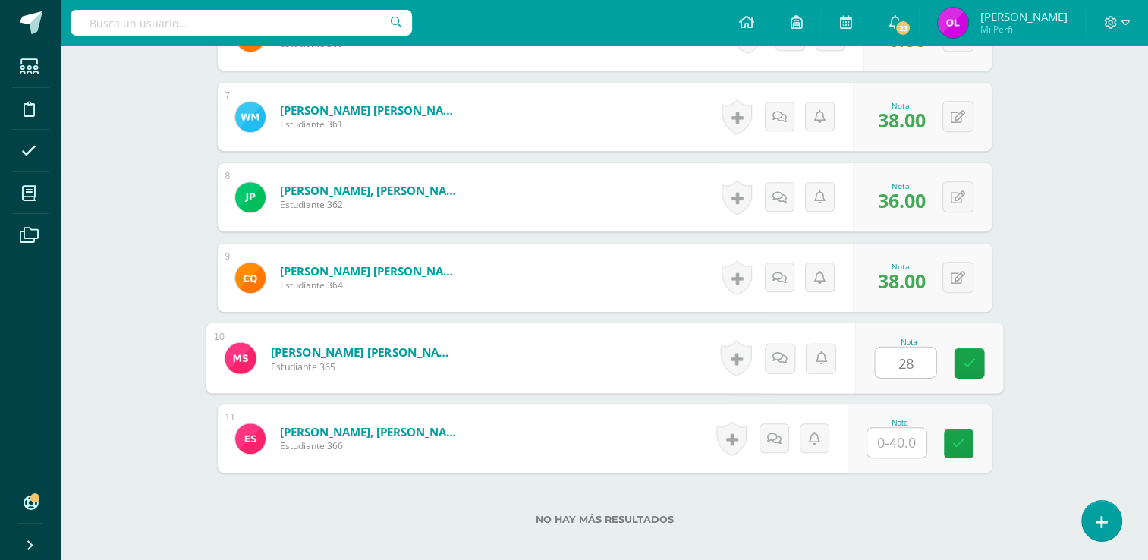
type input "28"
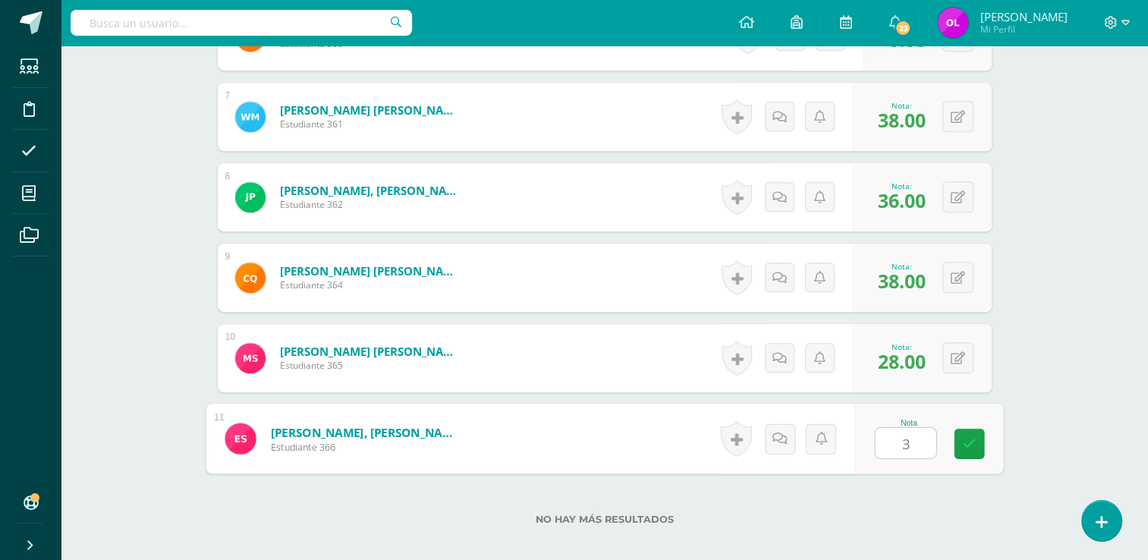
type input "32"
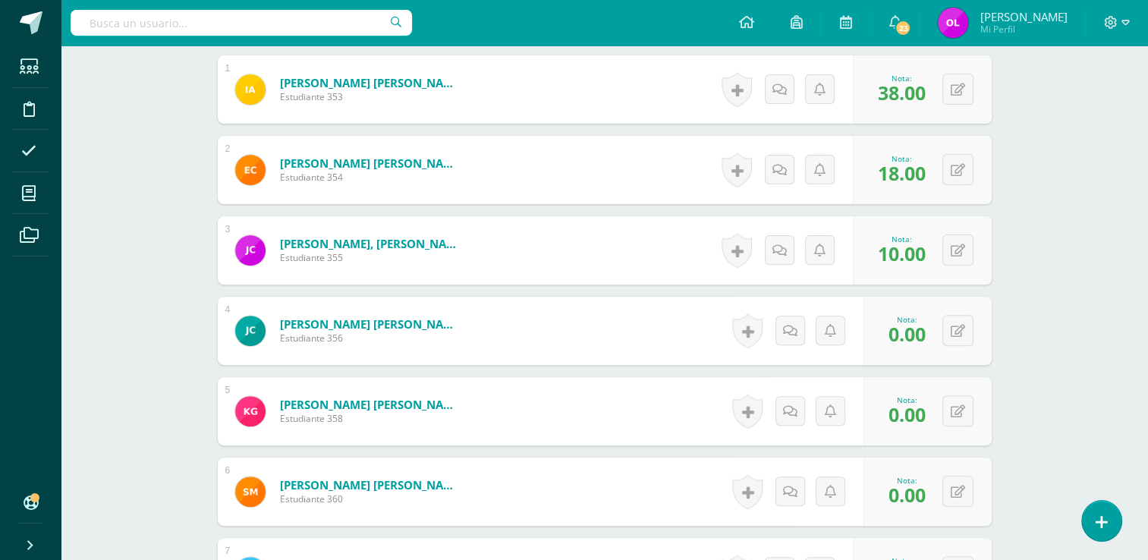
scroll to position [0, 0]
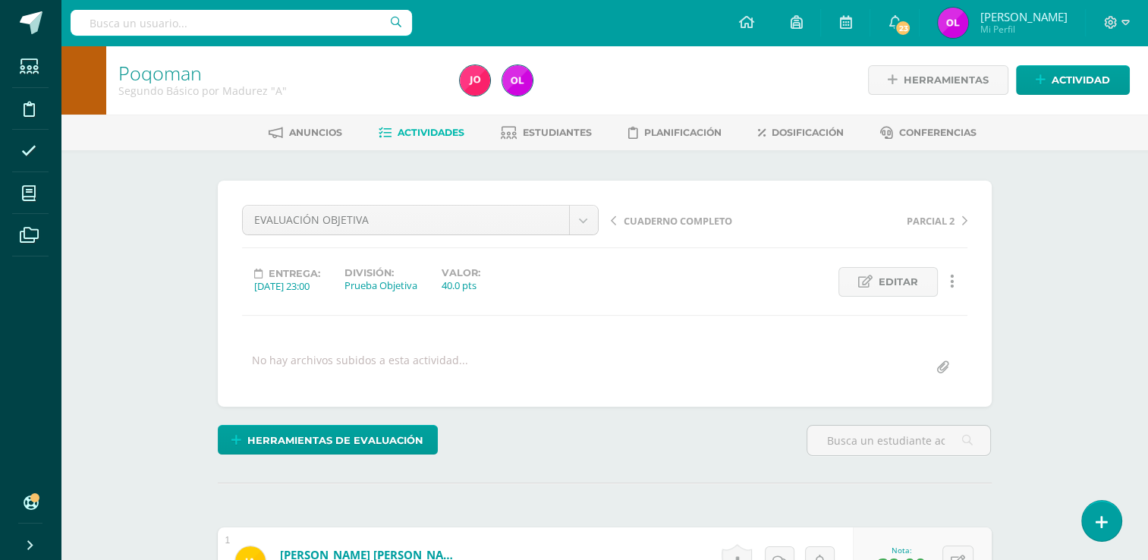
click at [431, 136] on span "Actividades" at bounding box center [430, 132] width 67 height 11
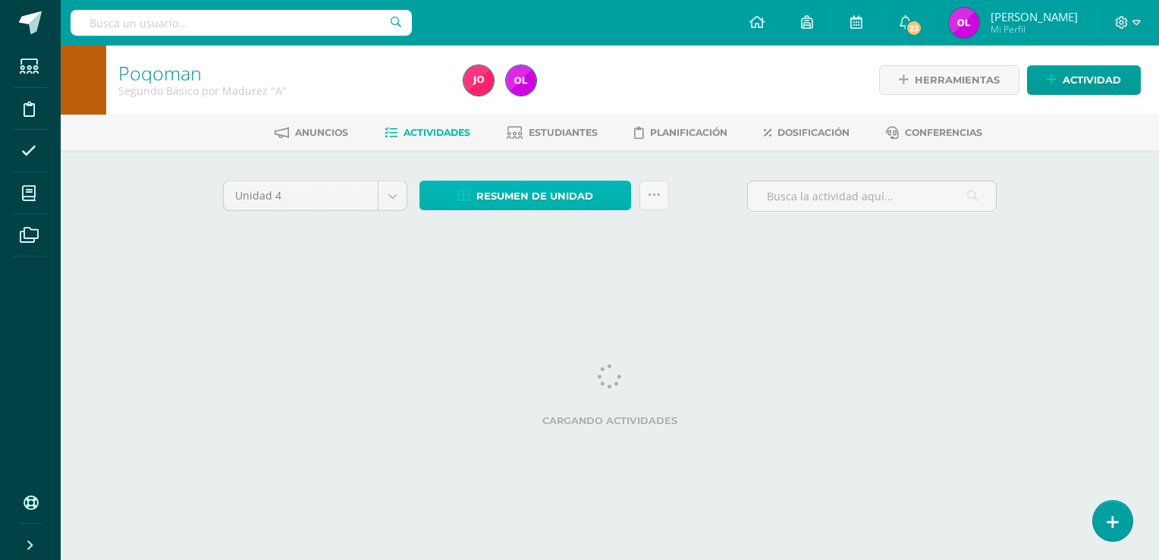
click at [544, 202] on span "Resumen de unidad" at bounding box center [534, 196] width 117 height 28
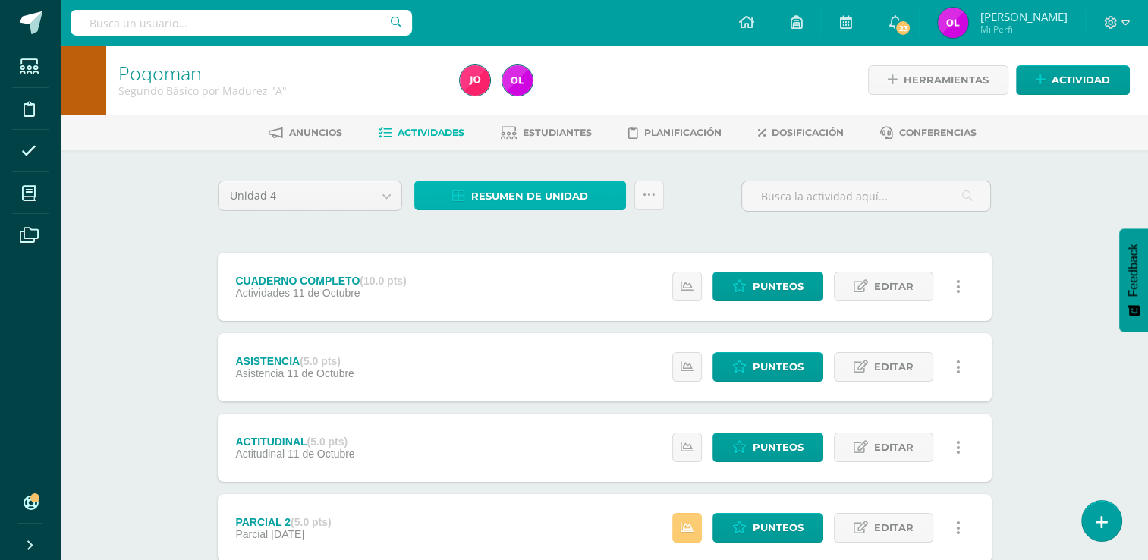
click at [569, 189] on span "Resumen de unidad" at bounding box center [529, 196] width 117 height 28
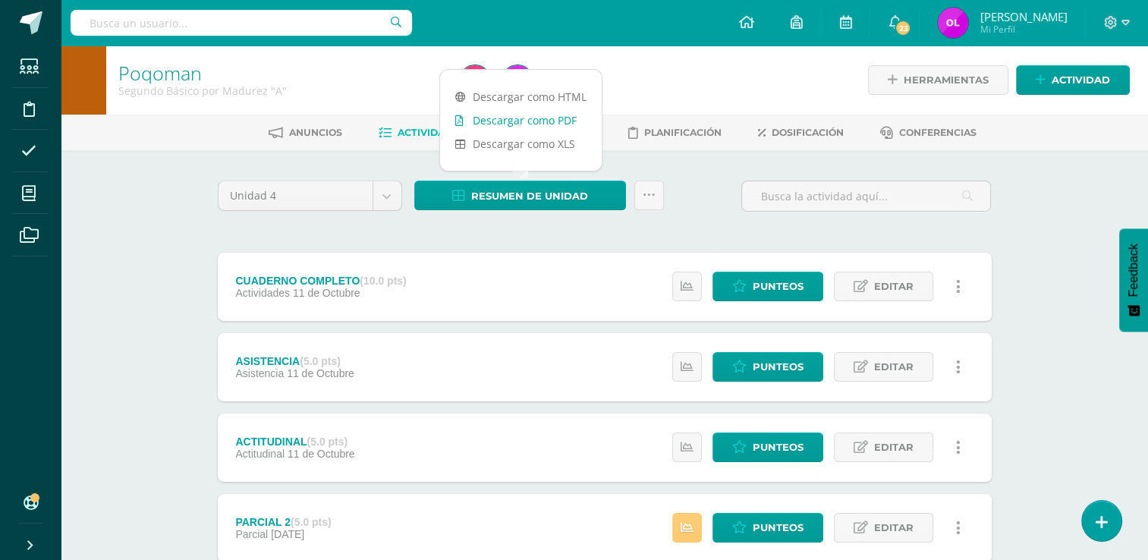
click at [561, 124] on link "Descargar como PDF" at bounding box center [521, 120] width 162 height 24
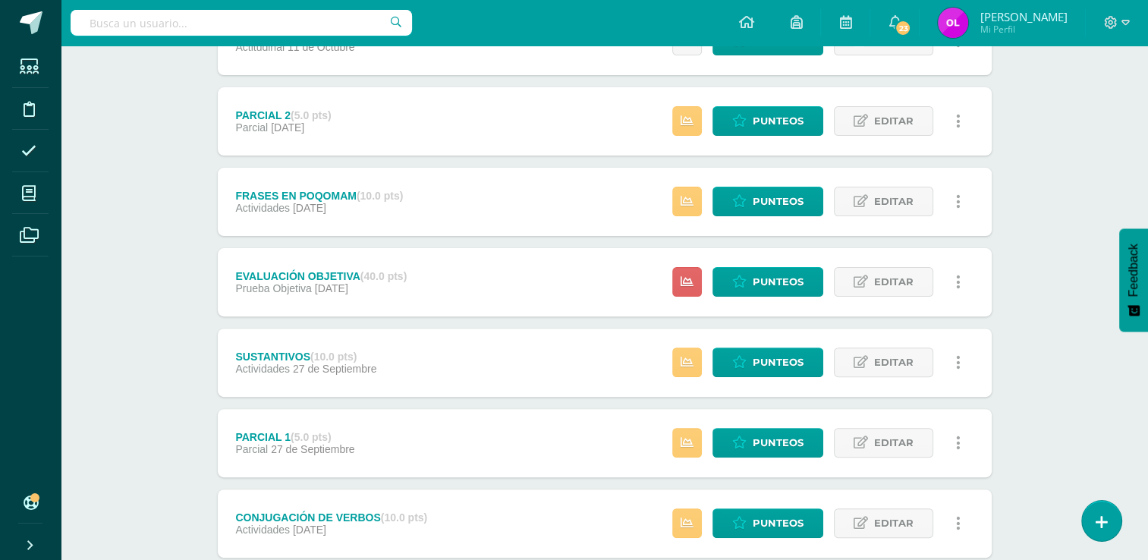
scroll to position [455, 0]
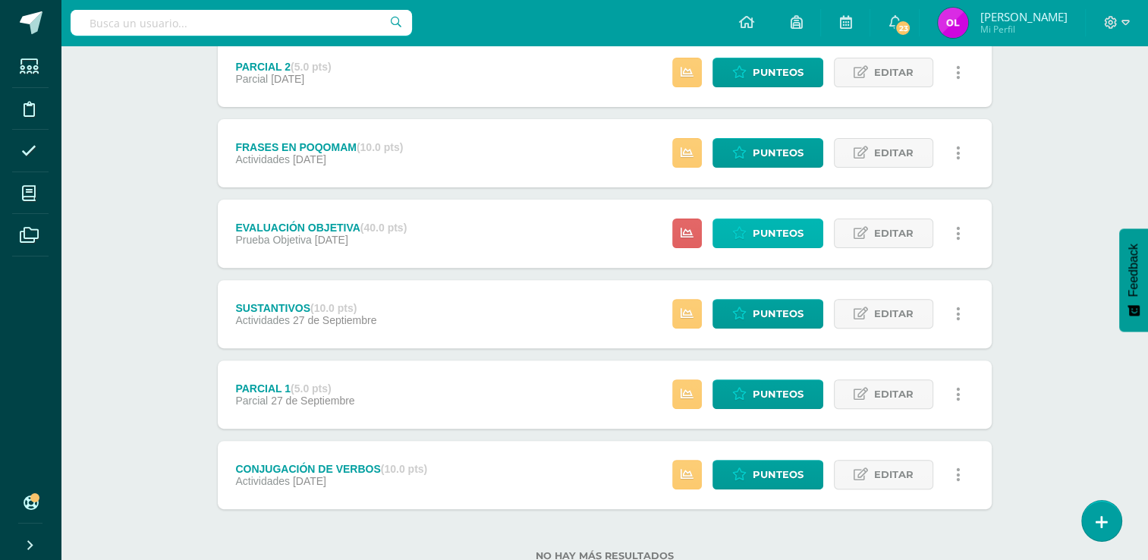
click at [781, 236] on span "Punteos" at bounding box center [777, 233] width 51 height 28
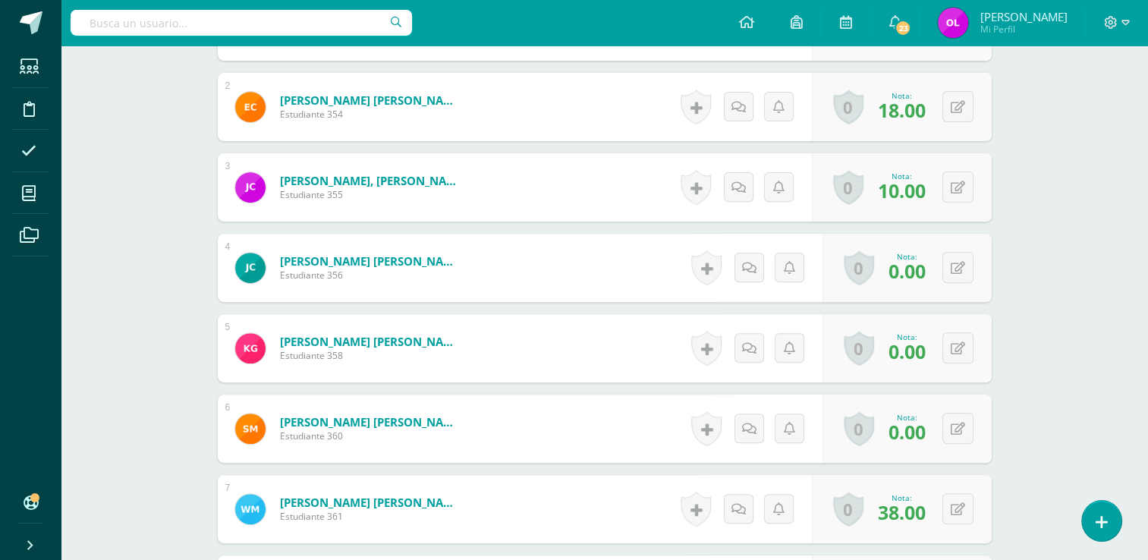
scroll to position [531, 0]
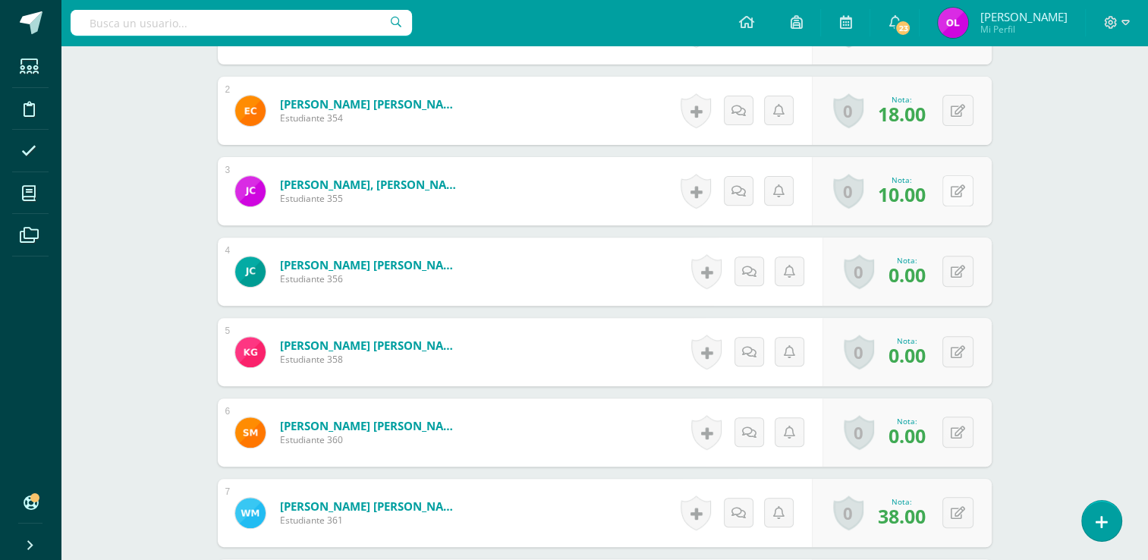
click at [953, 187] on button at bounding box center [957, 190] width 31 height 31
type input "13"
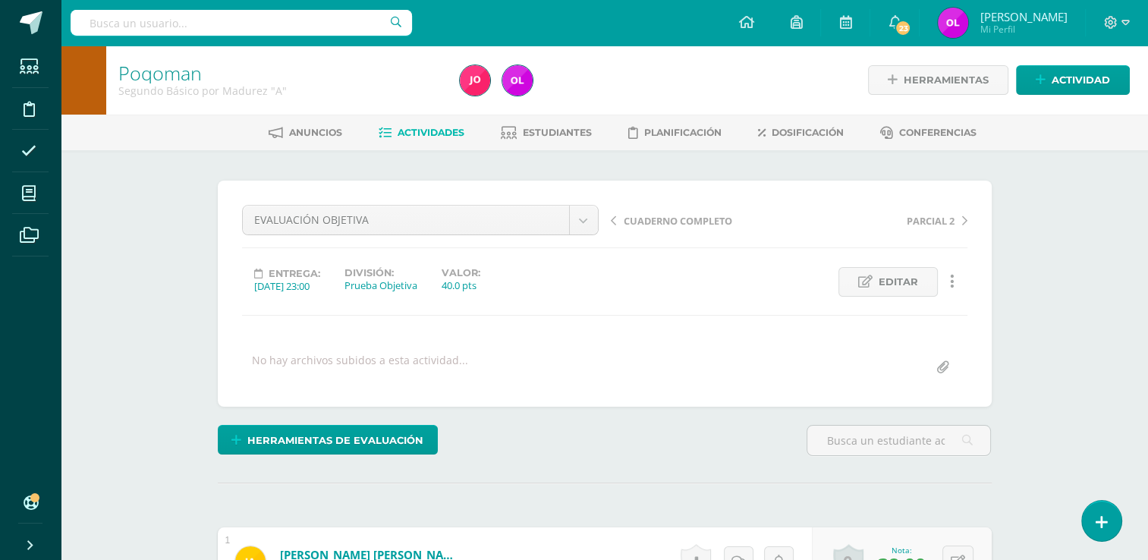
scroll to position [0, 0]
click at [417, 133] on span "Actividades" at bounding box center [430, 132] width 67 height 11
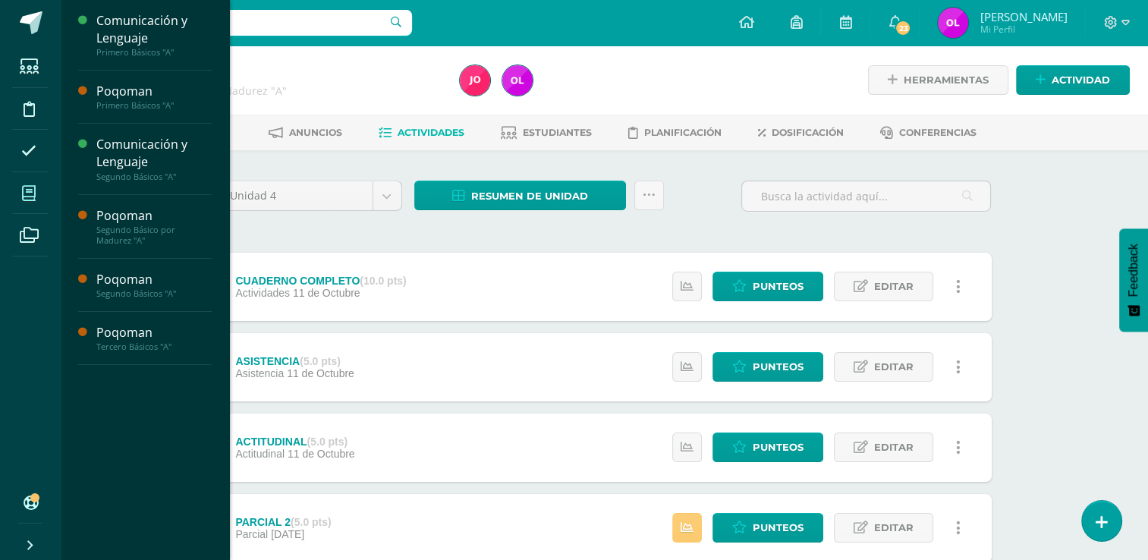
click at [34, 196] on icon at bounding box center [29, 193] width 14 height 15
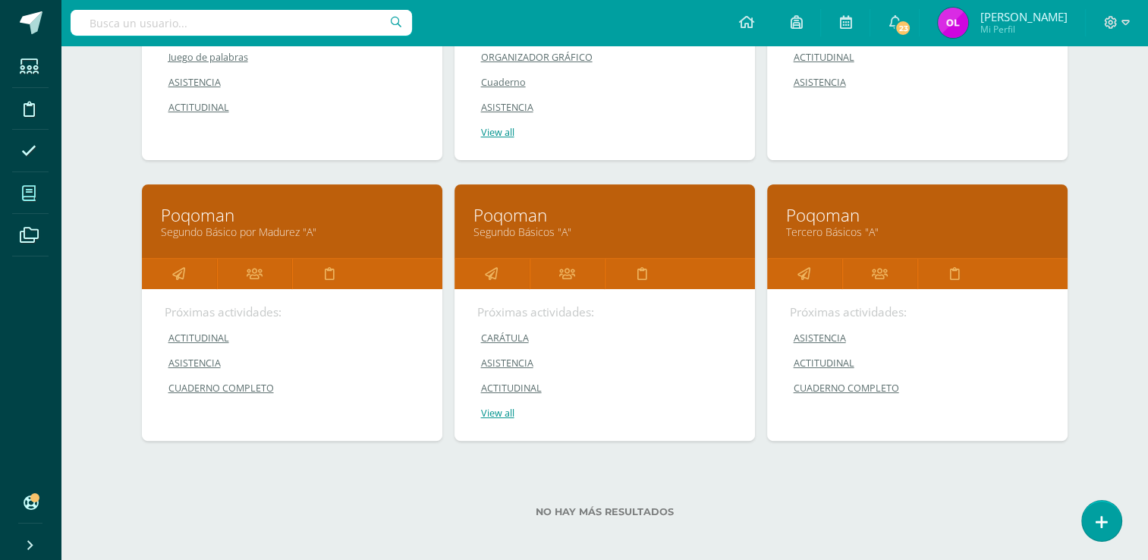
scroll to position [383, 0]
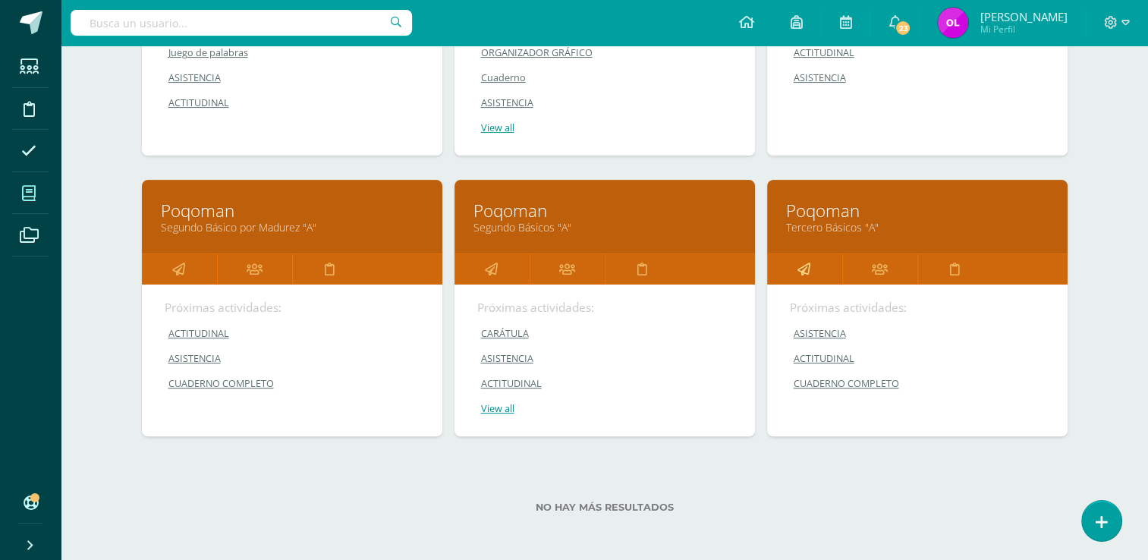
click at [806, 268] on icon at bounding box center [803, 269] width 13 height 30
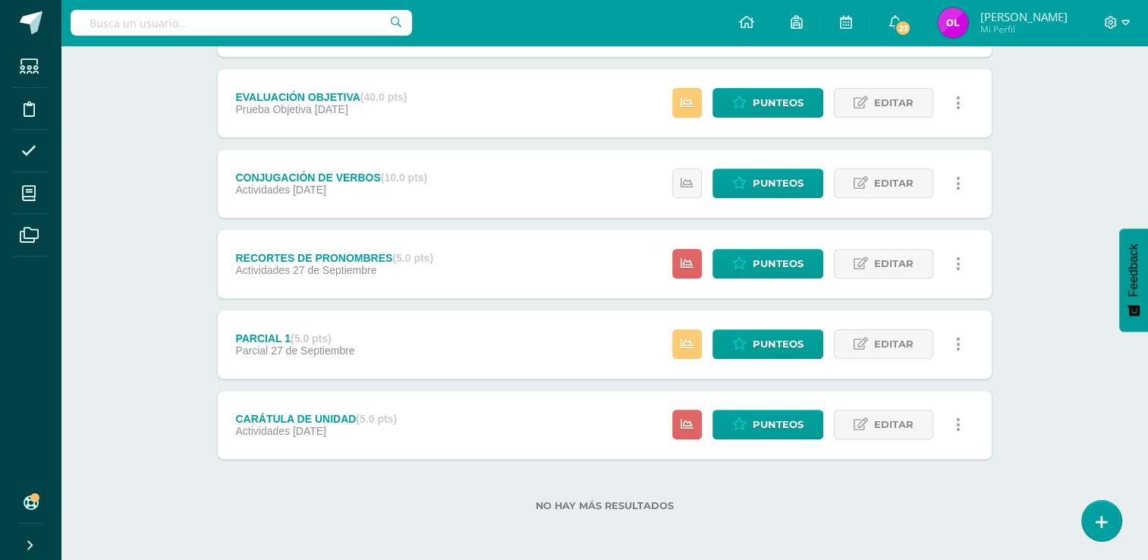
scroll to position [358, 0]
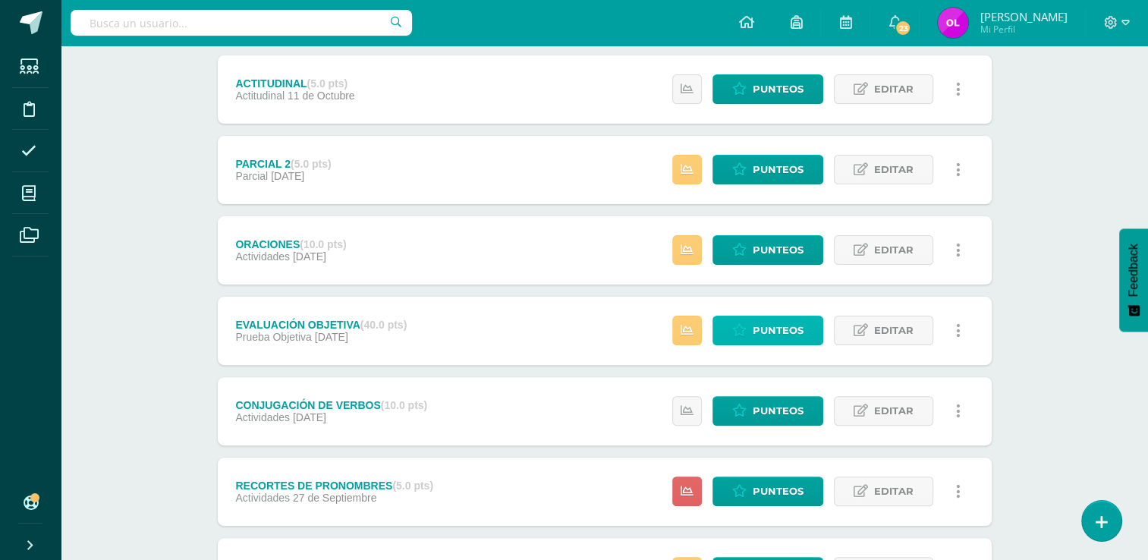
click at [787, 338] on span "Punteos" at bounding box center [777, 330] width 51 height 28
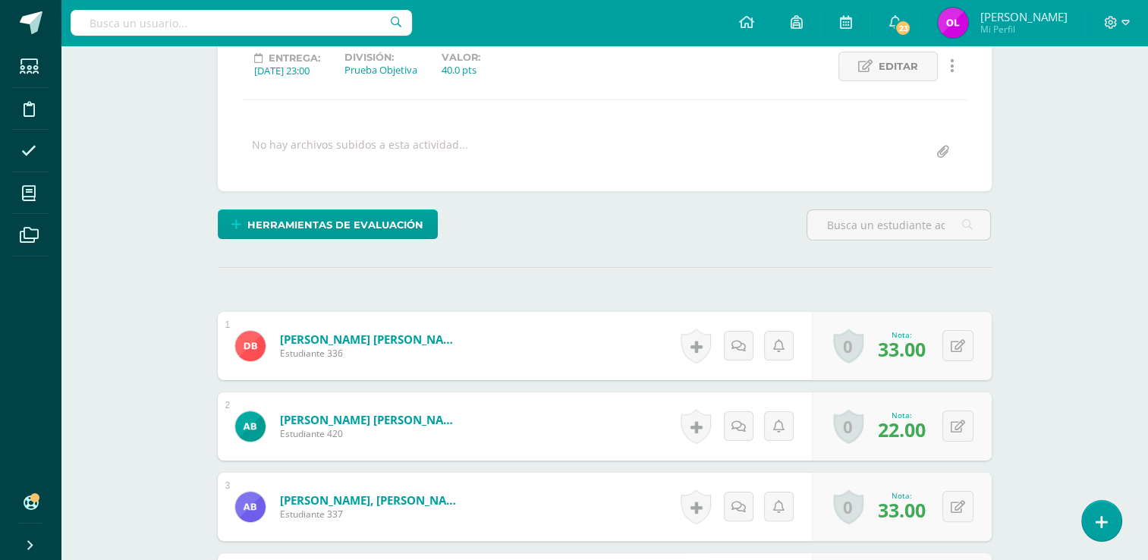
scroll to position [215, 0]
click at [956, 429] on button at bounding box center [957, 425] width 31 height 31
type input "30"
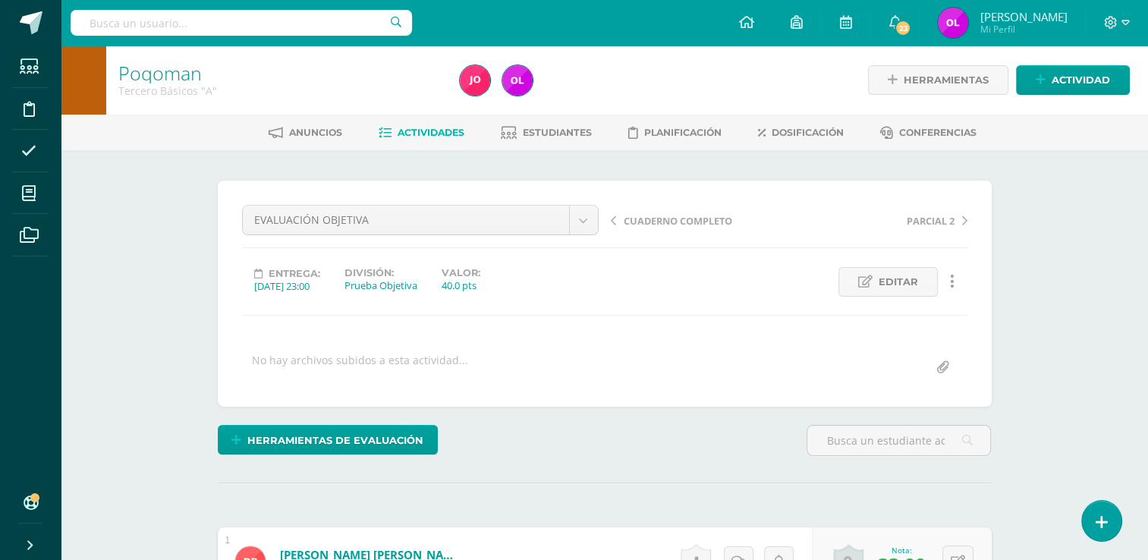
scroll to position [1, 0]
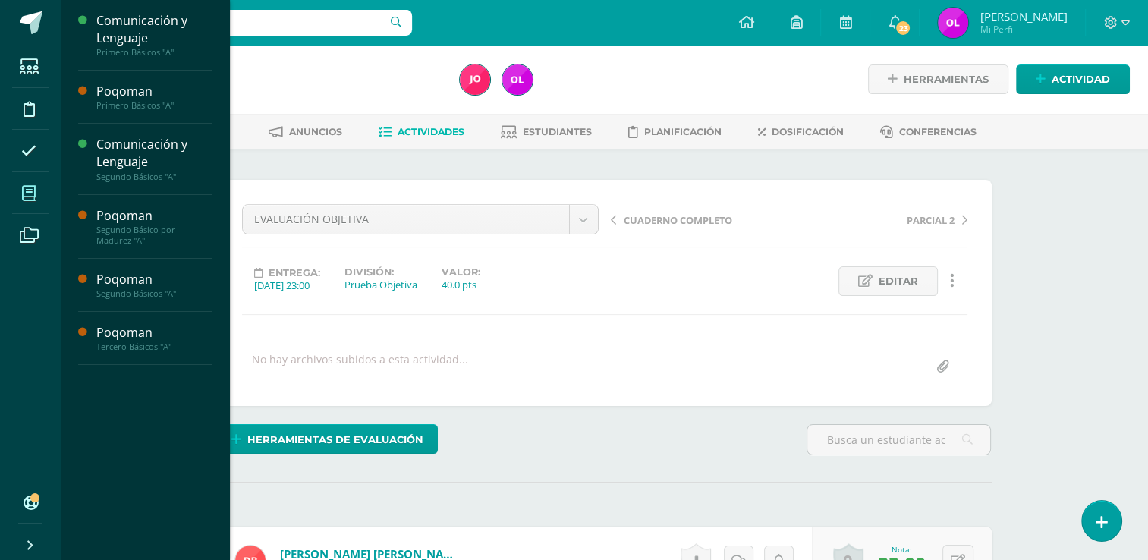
click at [21, 188] on span at bounding box center [29, 193] width 34 height 34
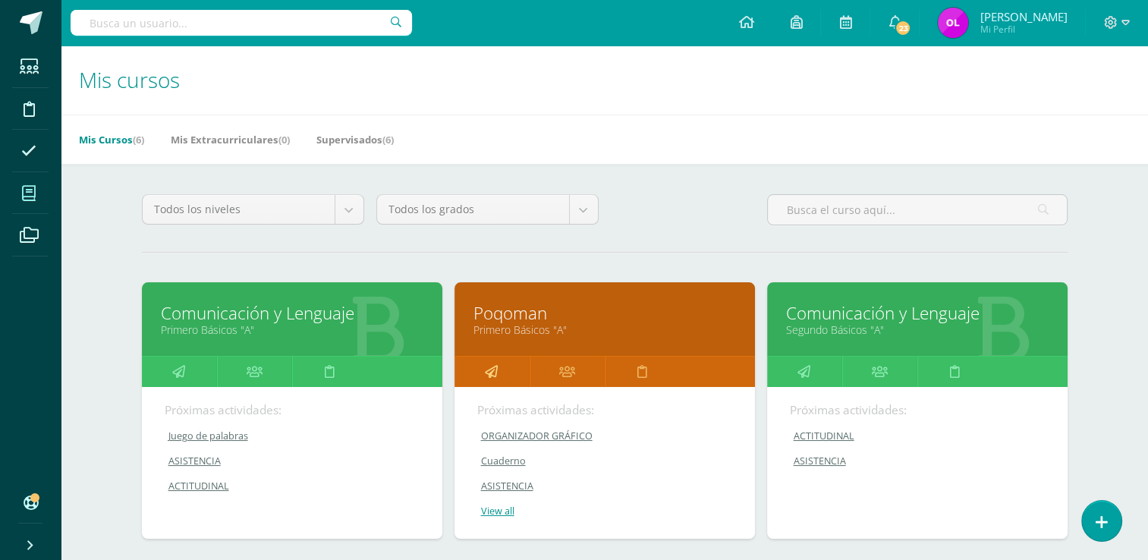
click at [490, 371] on icon at bounding box center [491, 371] width 13 height 30
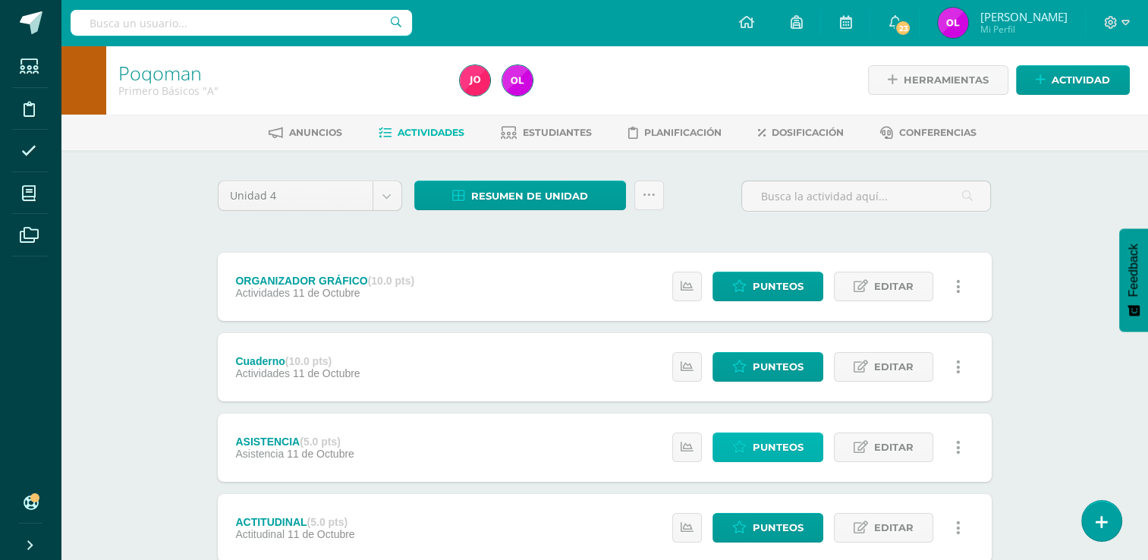
click at [771, 440] on span "Punteos" at bounding box center [777, 447] width 51 height 28
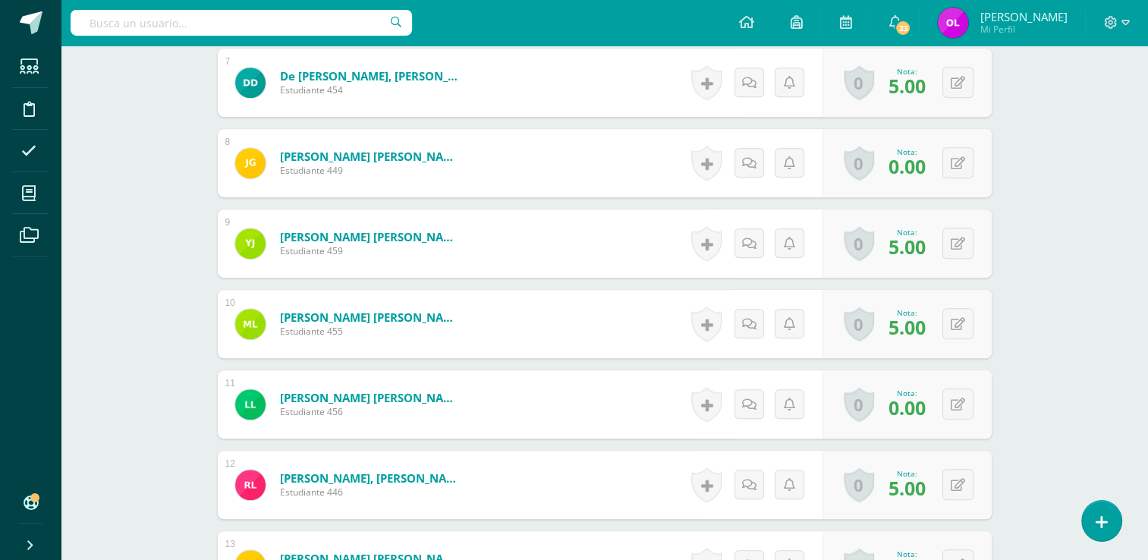
scroll to position [987, 0]
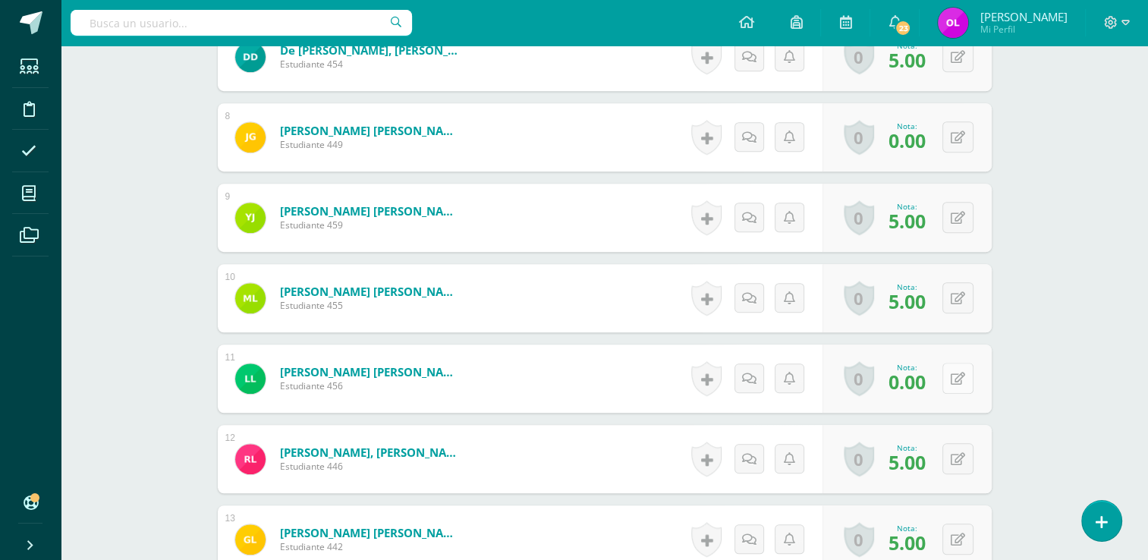
click at [951, 382] on button at bounding box center [957, 378] width 31 height 31
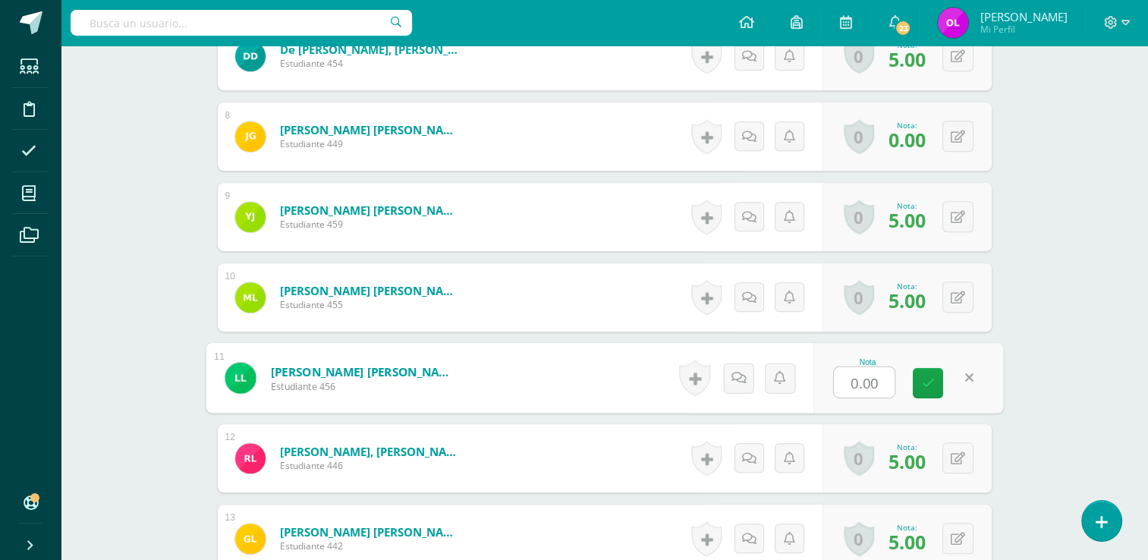
type input "3"
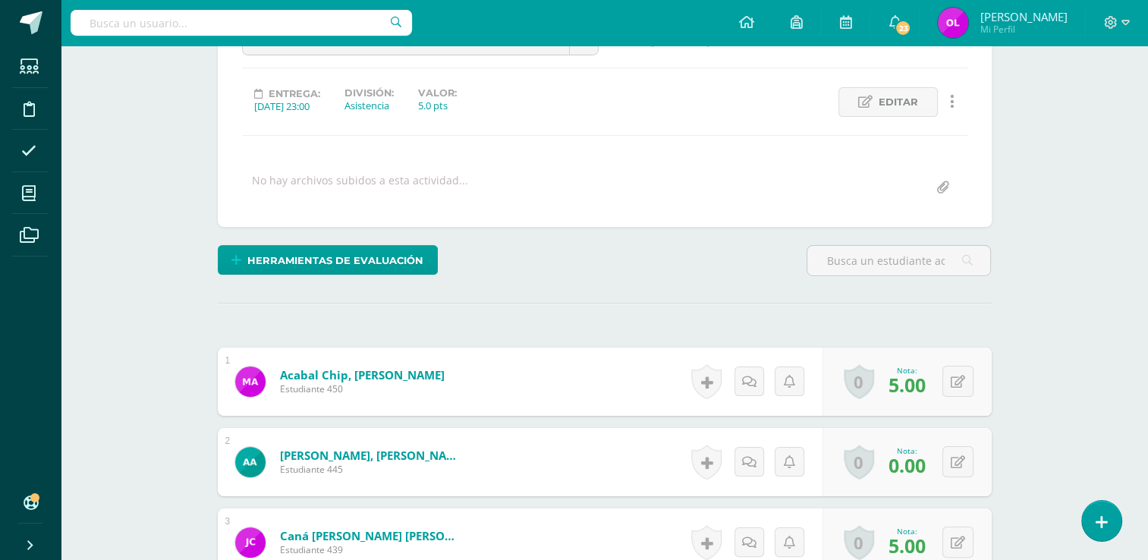
scroll to position [0, 0]
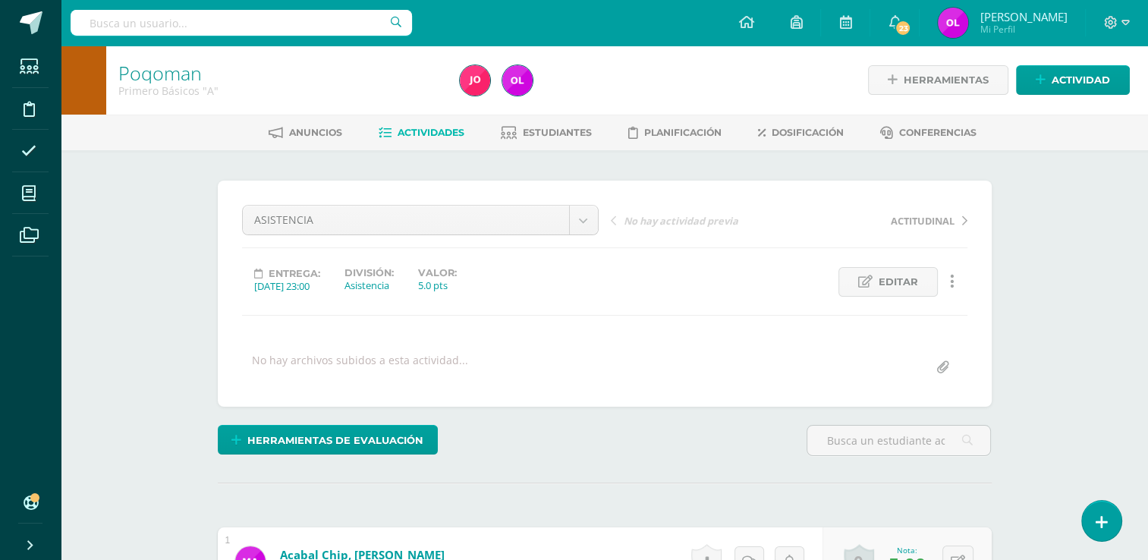
click at [410, 135] on span "Actividades" at bounding box center [430, 132] width 67 height 11
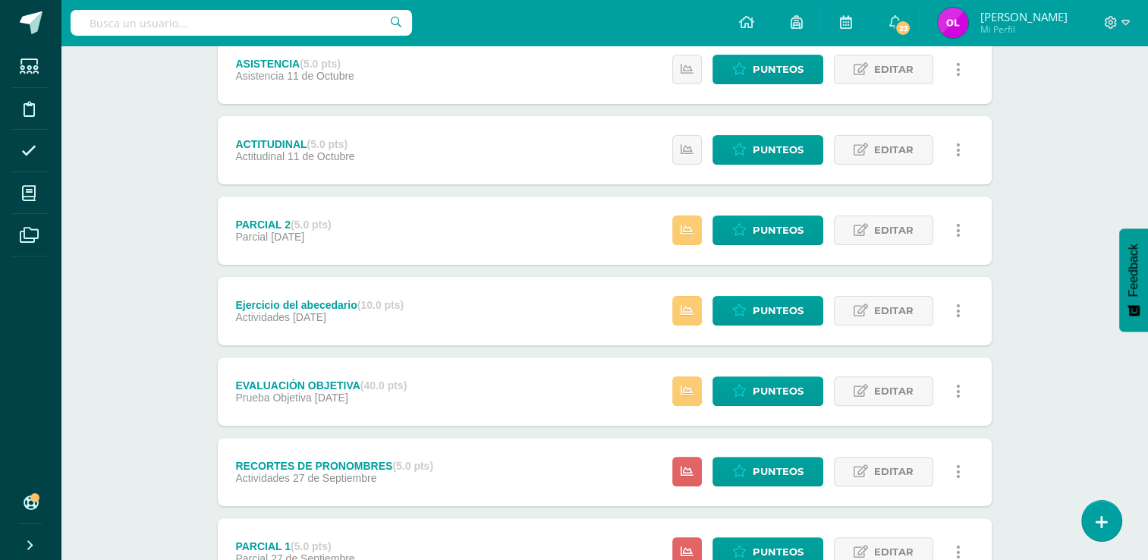
scroll to position [531, 0]
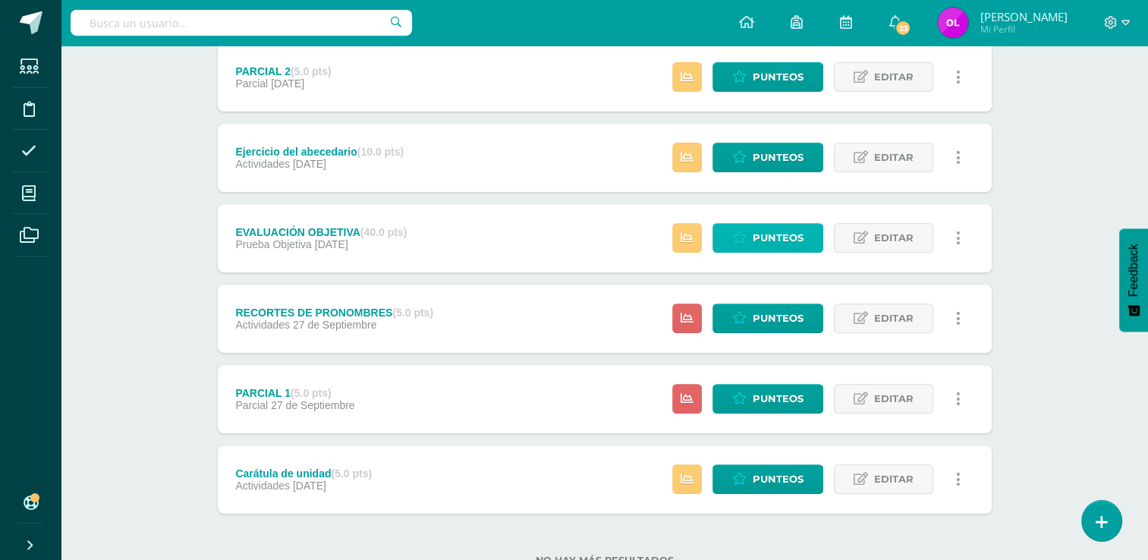
click at [764, 242] on span "Punteos" at bounding box center [777, 238] width 51 height 28
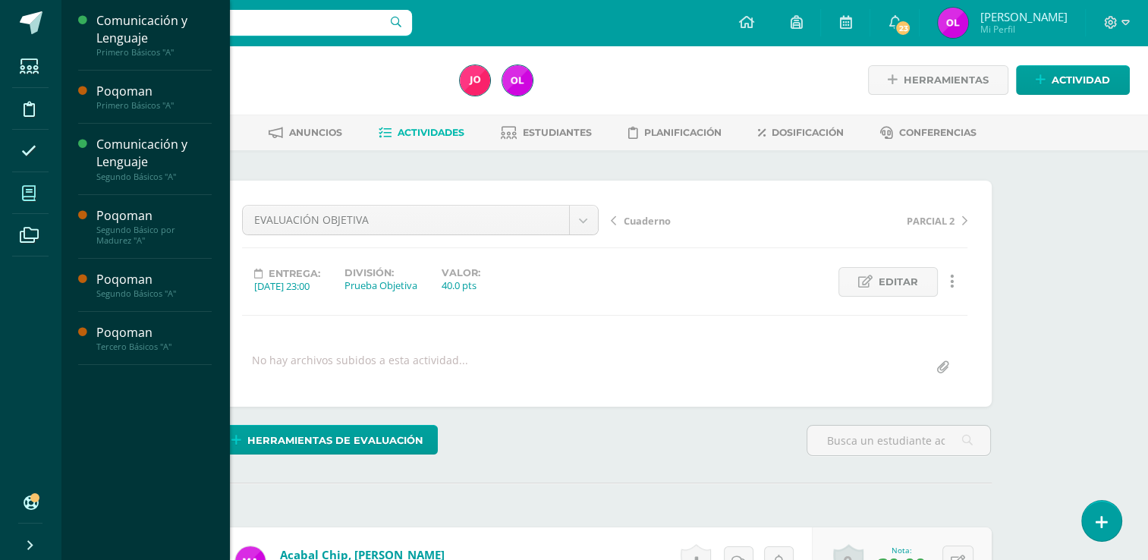
click at [36, 194] on span at bounding box center [29, 193] width 34 height 34
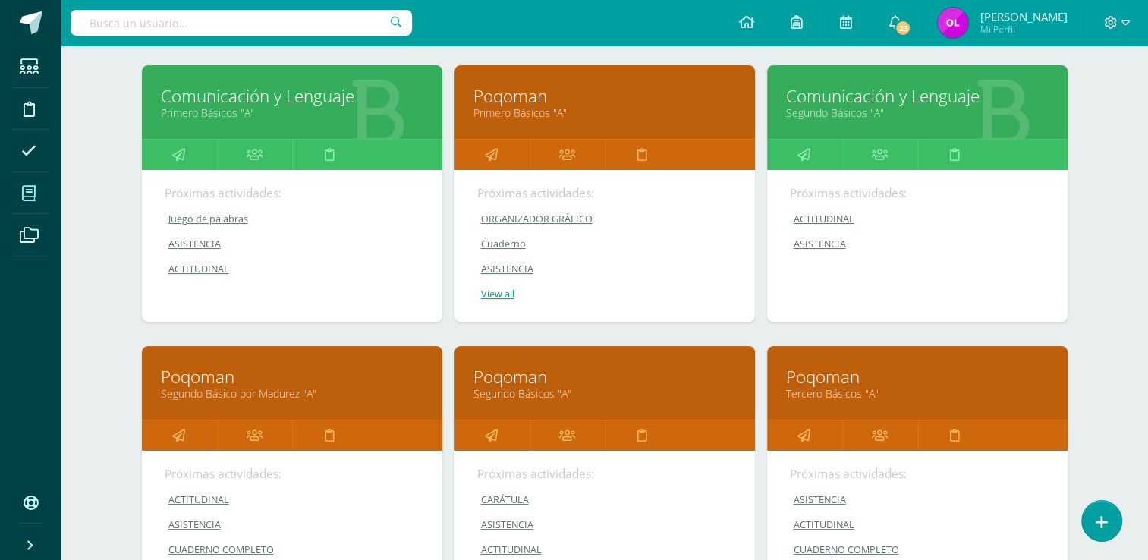
scroll to position [303, 0]
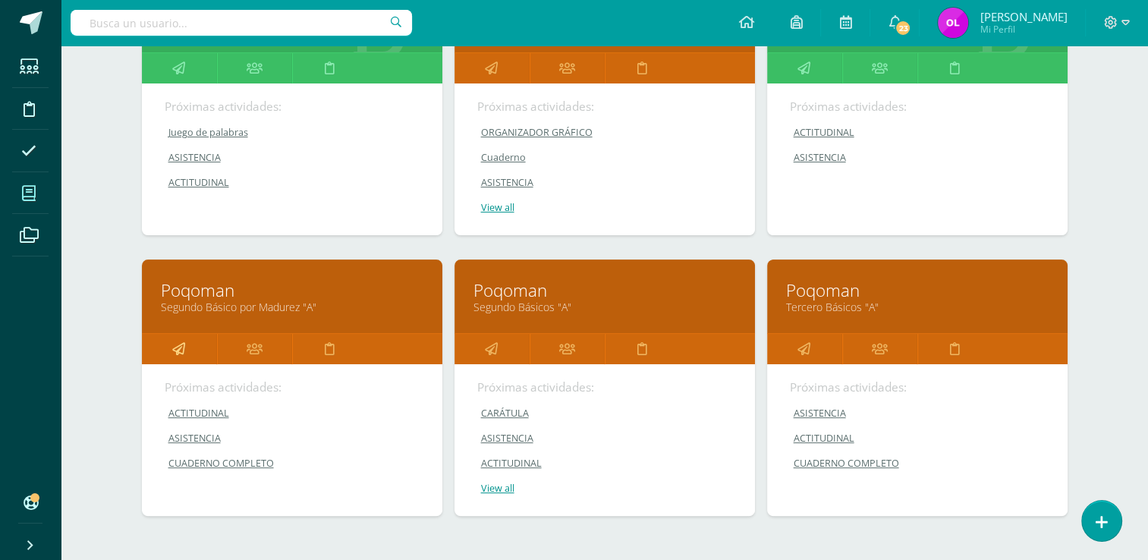
click at [184, 342] on icon at bounding box center [178, 349] width 13 height 30
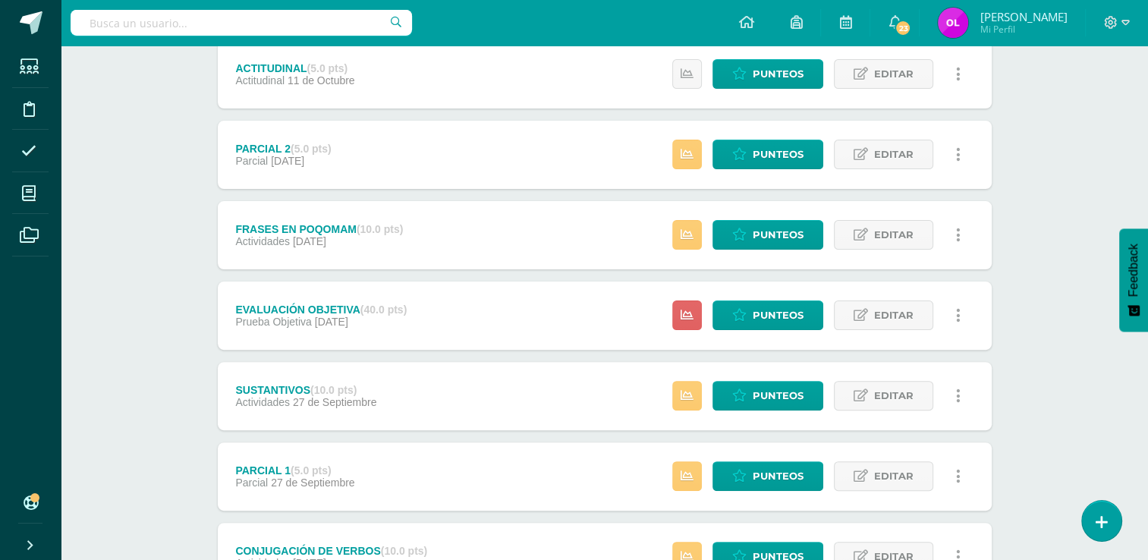
scroll to position [379, 0]
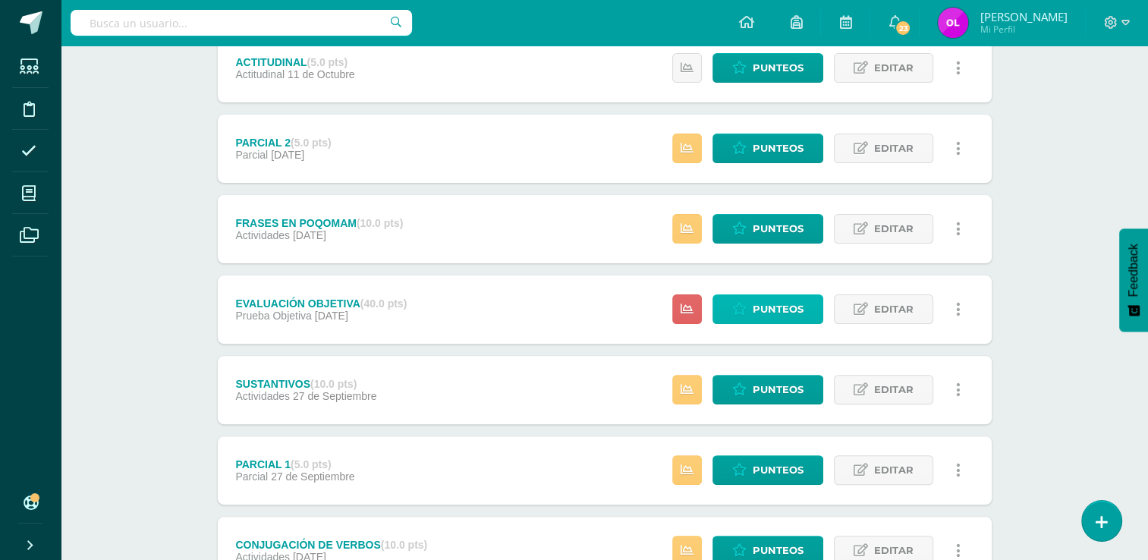
click at [783, 308] on span "Punteos" at bounding box center [777, 309] width 51 height 28
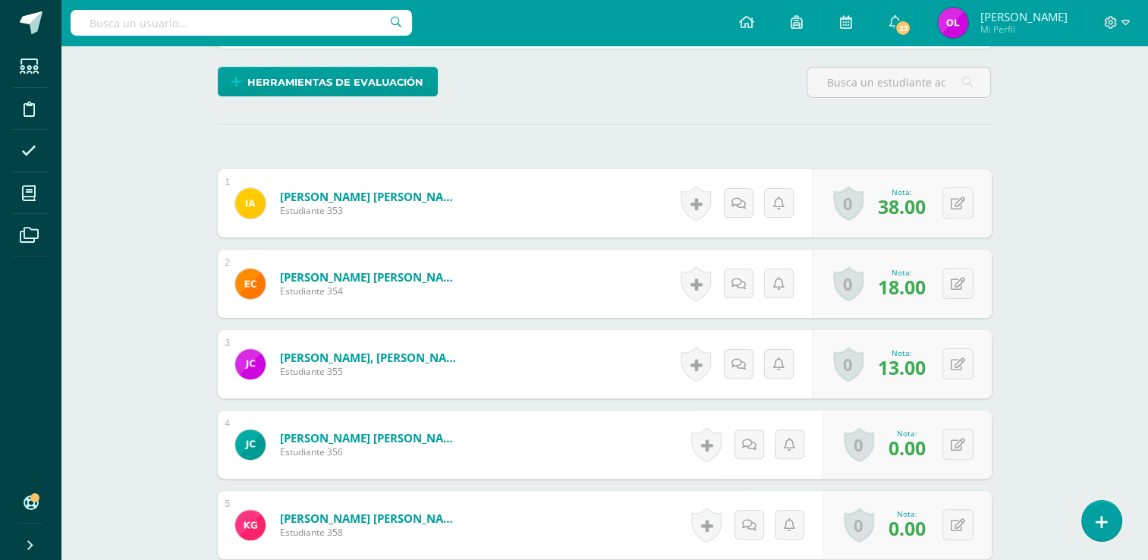
scroll to position [409, 0]
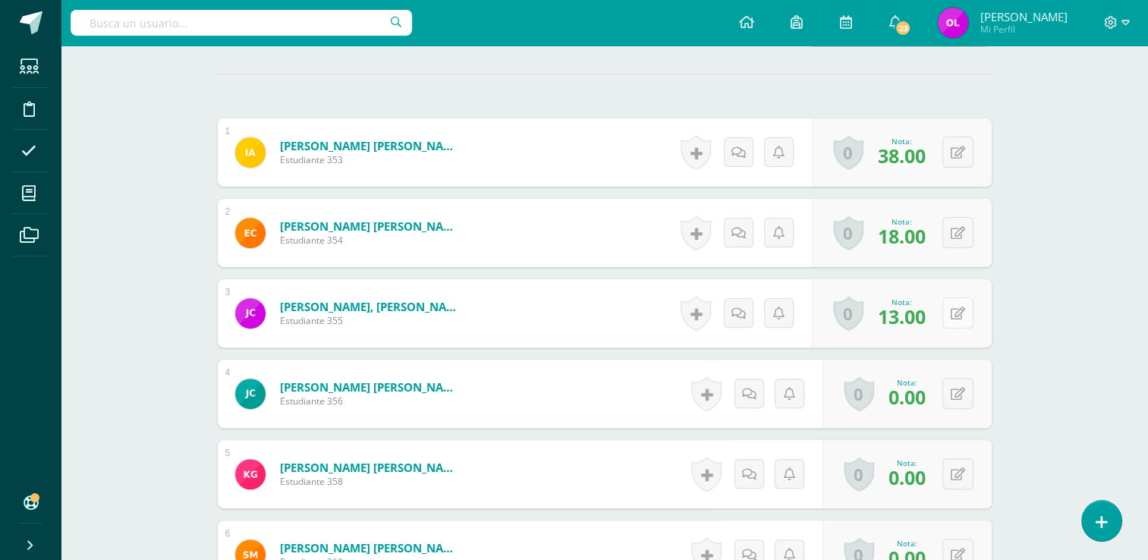
click at [955, 309] on button at bounding box center [957, 312] width 31 height 31
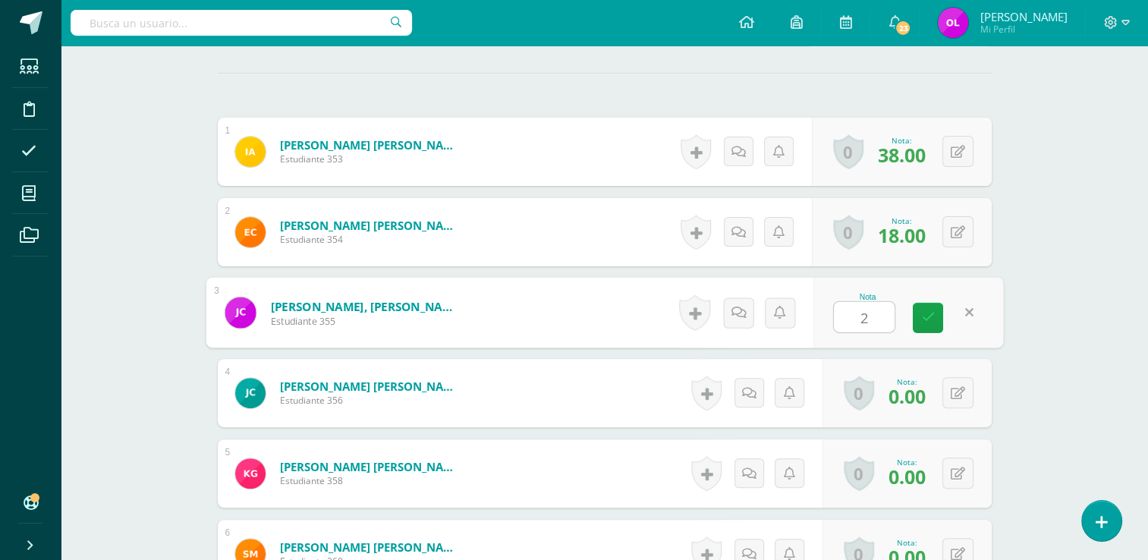
type input "28"
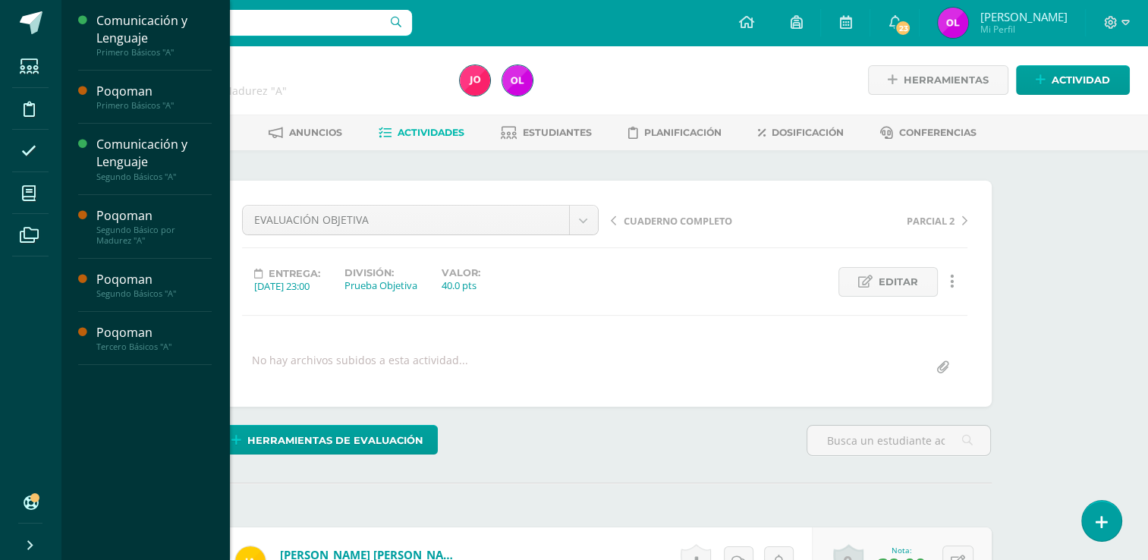
drag, startPoint x: 27, startPoint y: 199, endPoint x: 349, endPoint y: 199, distance: 321.6
click at [27, 199] on icon at bounding box center [29, 193] width 14 height 15
